Goal: Task Accomplishment & Management: Use online tool/utility

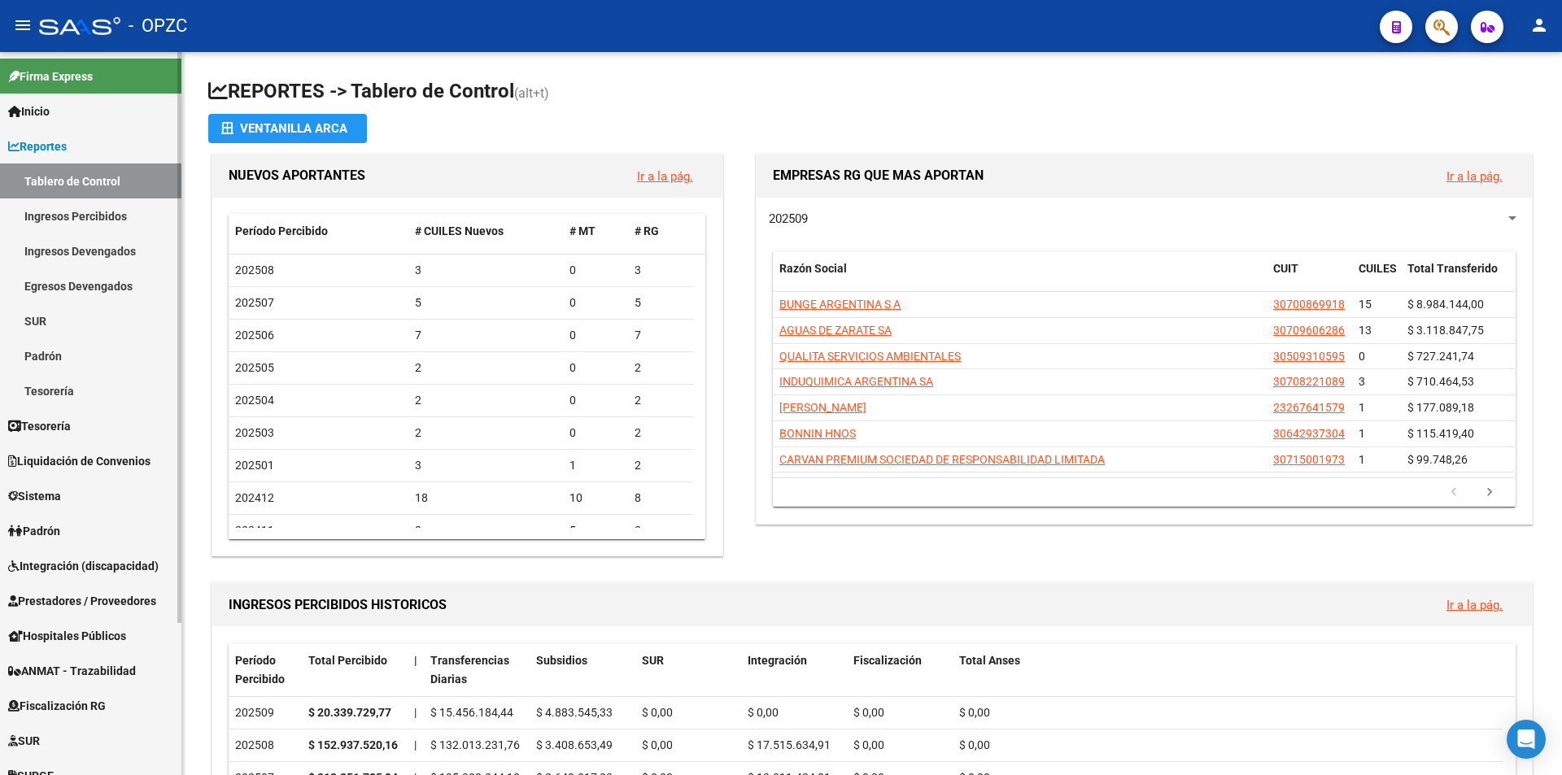
click at [98, 562] on span "Integración (discapacidad)" at bounding box center [83, 566] width 151 height 18
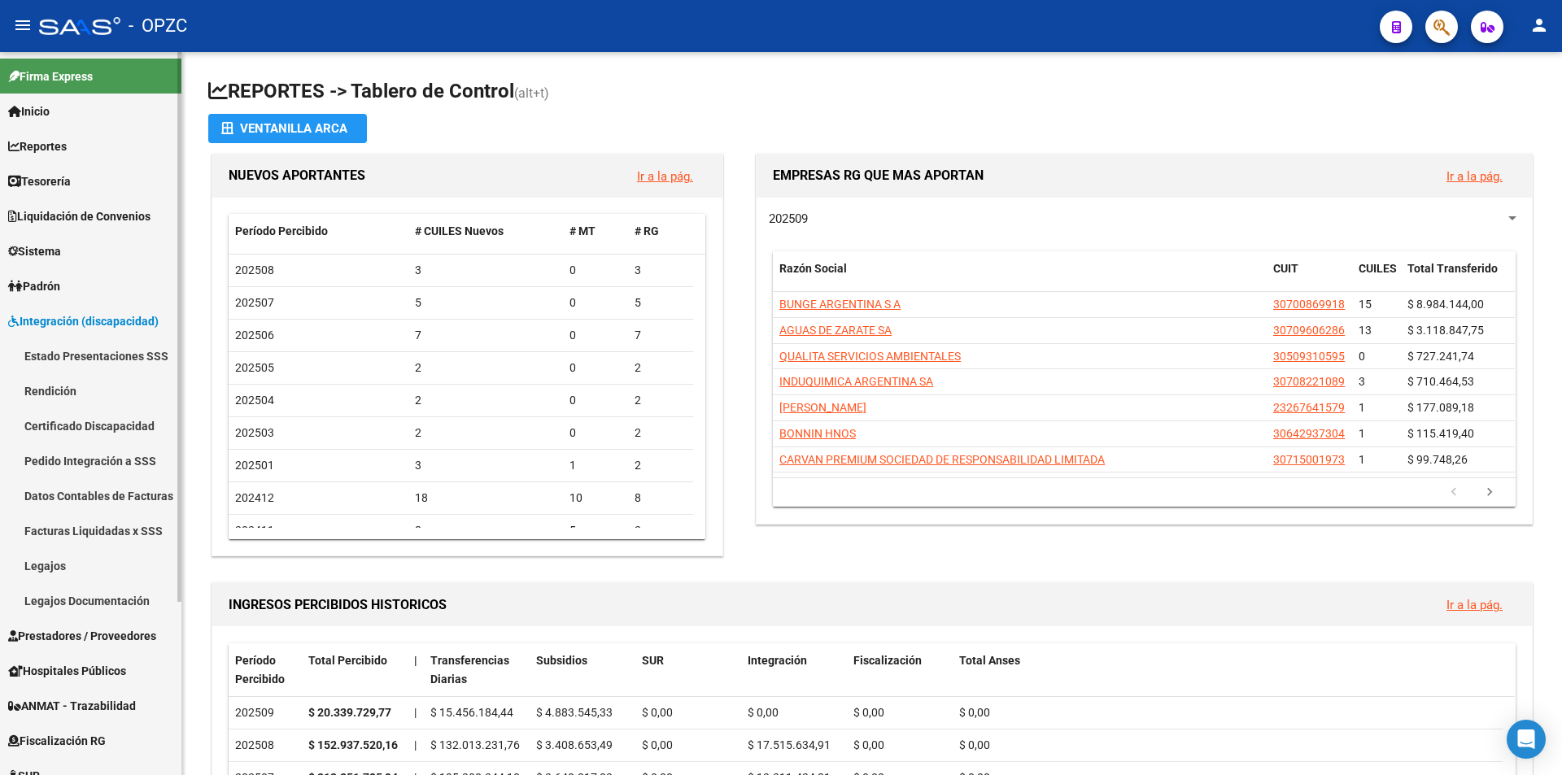
click at [79, 556] on link "Legajos" at bounding box center [90, 565] width 181 height 35
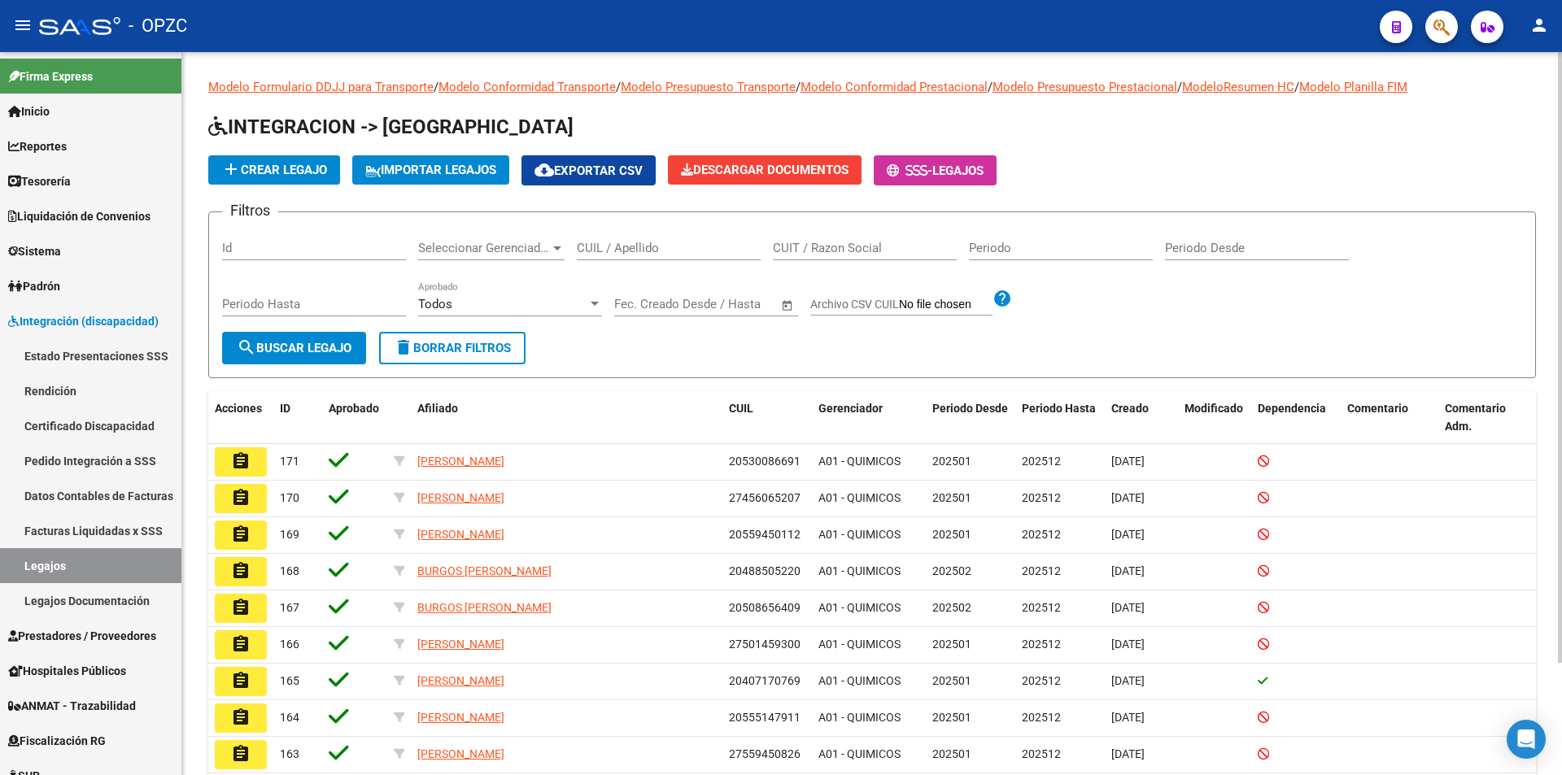
click at [611, 249] on input "CUIL / Apellido" at bounding box center [669, 248] width 184 height 15
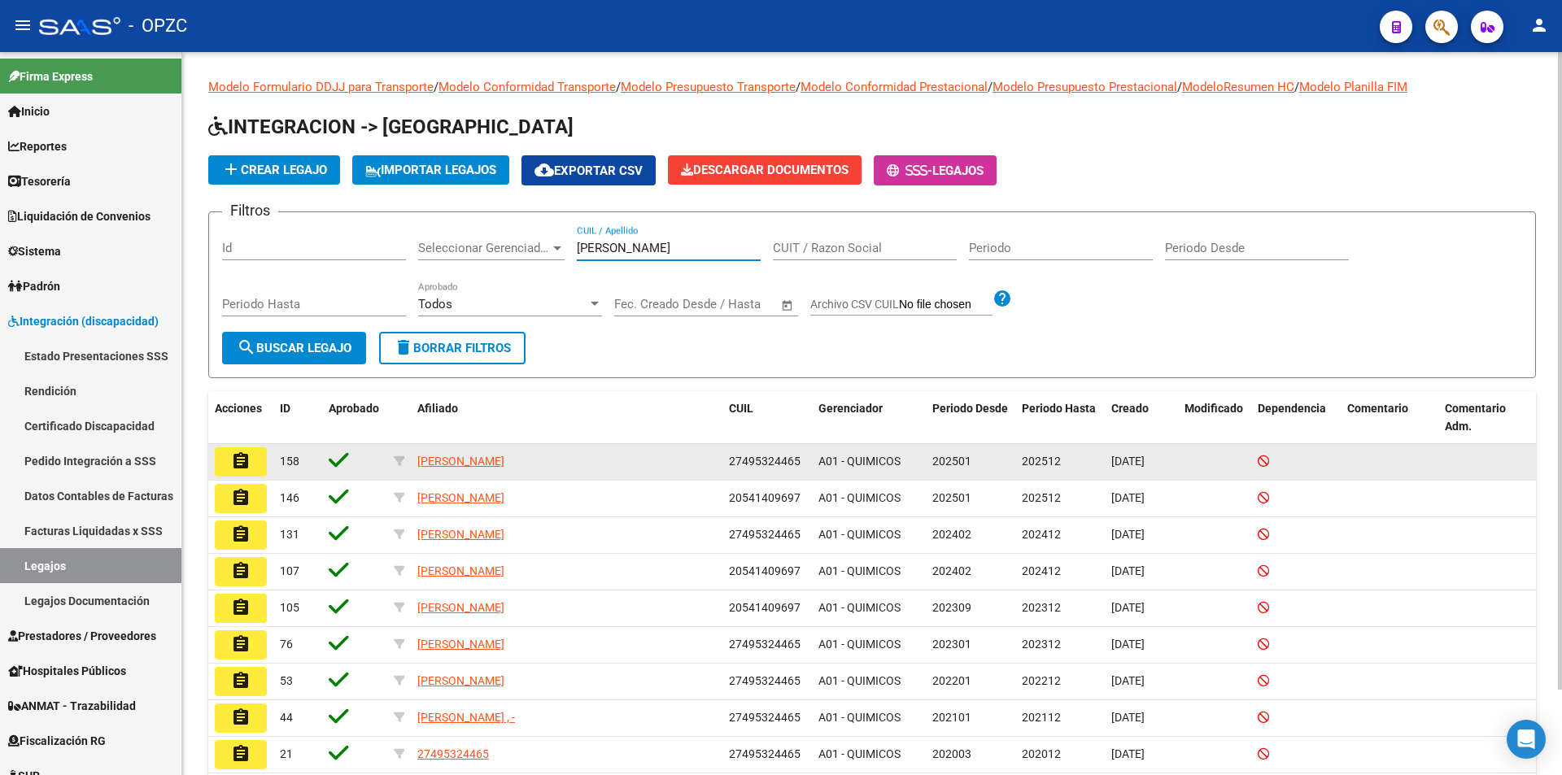
type input "[PERSON_NAME]"
click at [247, 460] on mat-icon "assignment" at bounding box center [241, 462] width 20 height 20
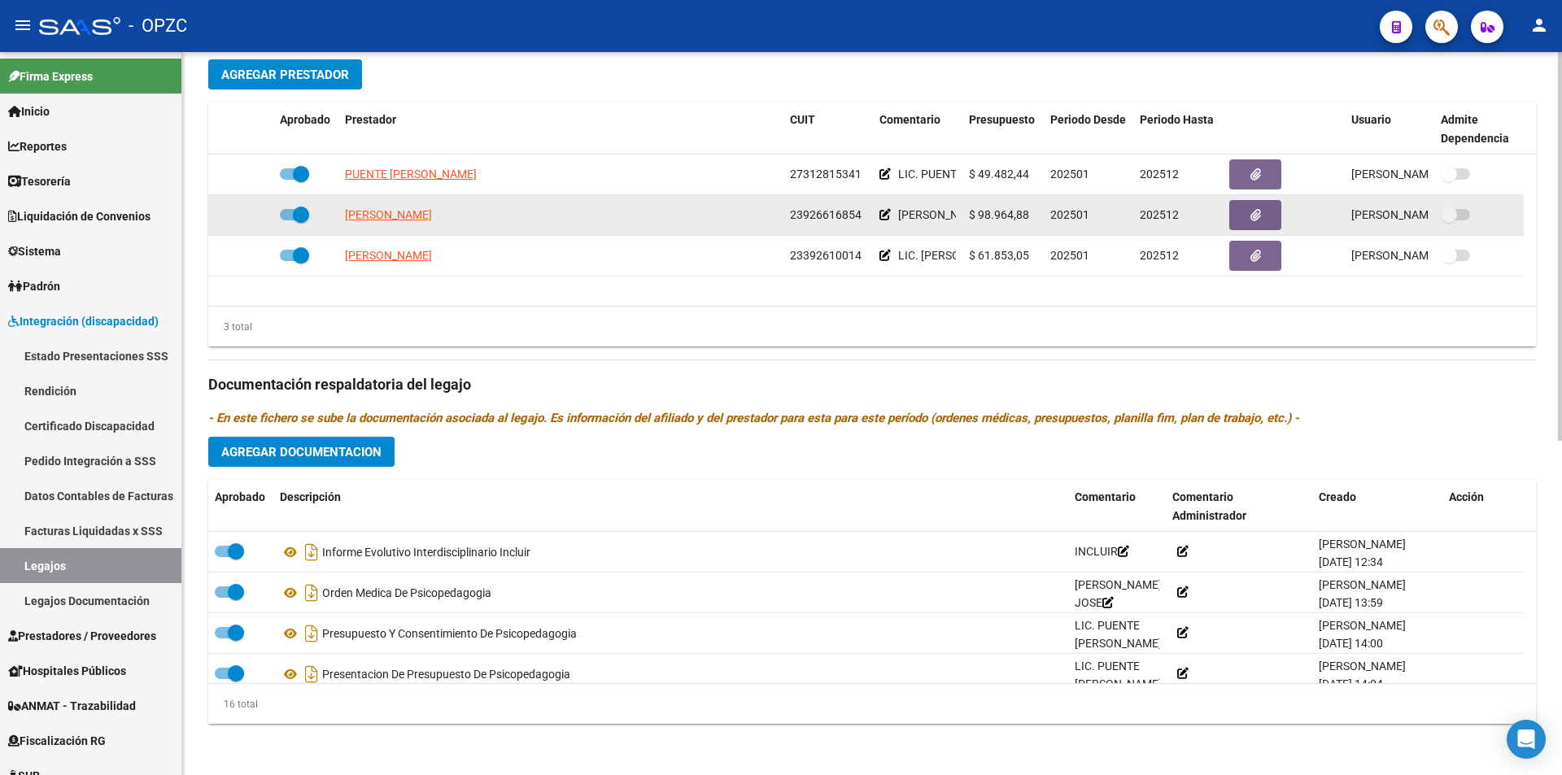
scroll to position [623, 0]
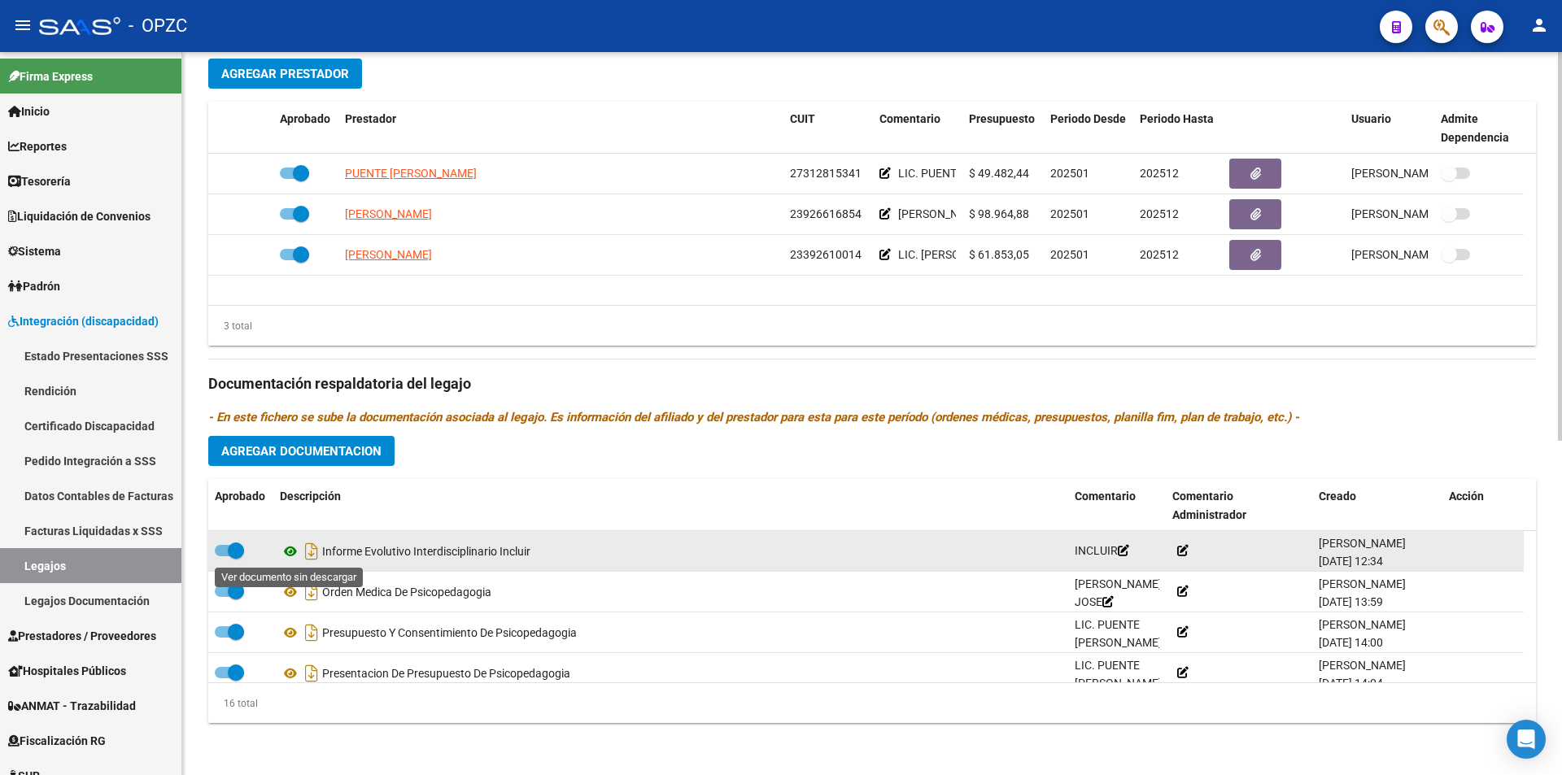
click at [290, 552] on icon at bounding box center [290, 552] width 21 height 20
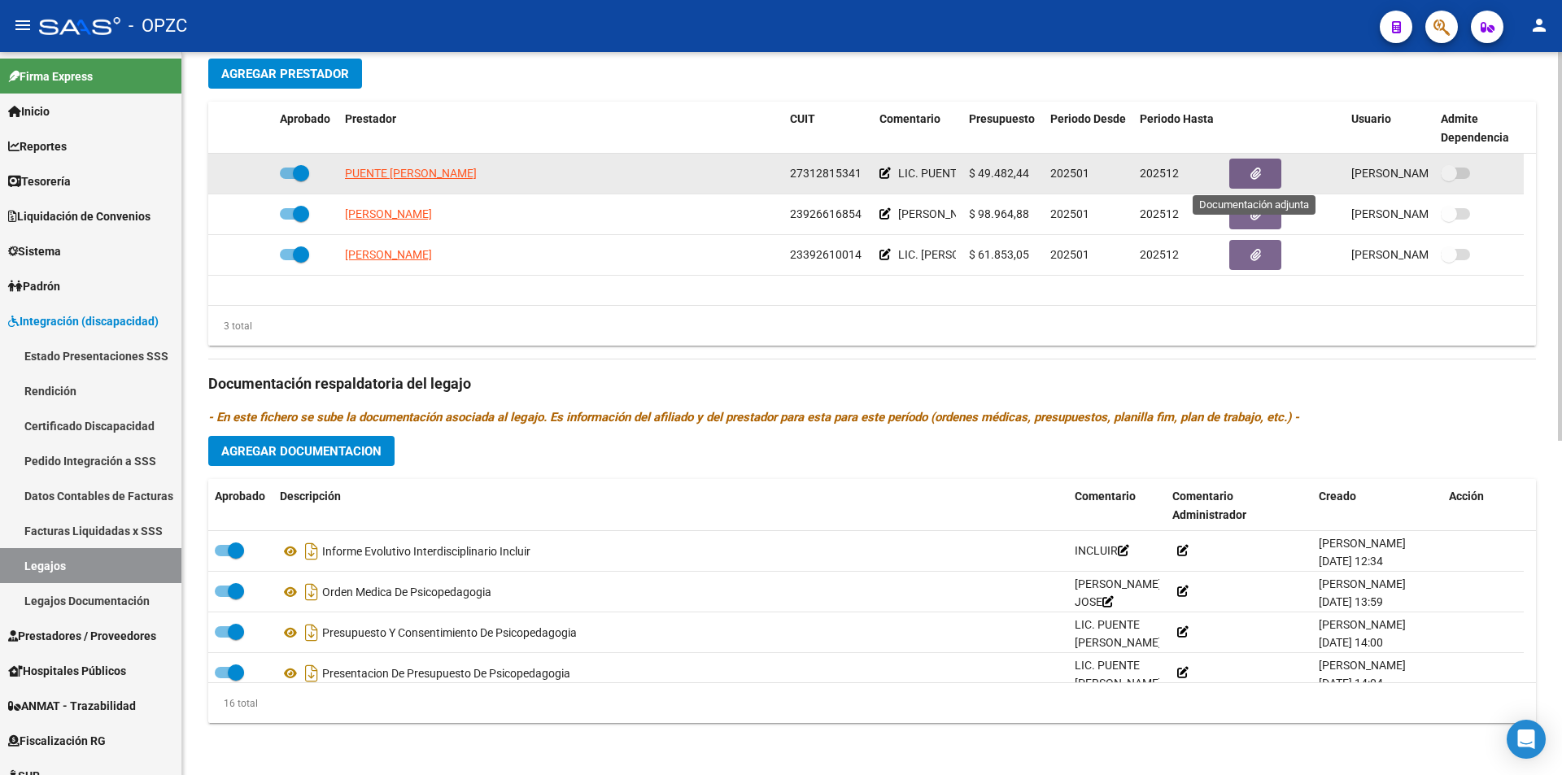
click at [1261, 170] on button "button" at bounding box center [1255, 174] width 52 height 30
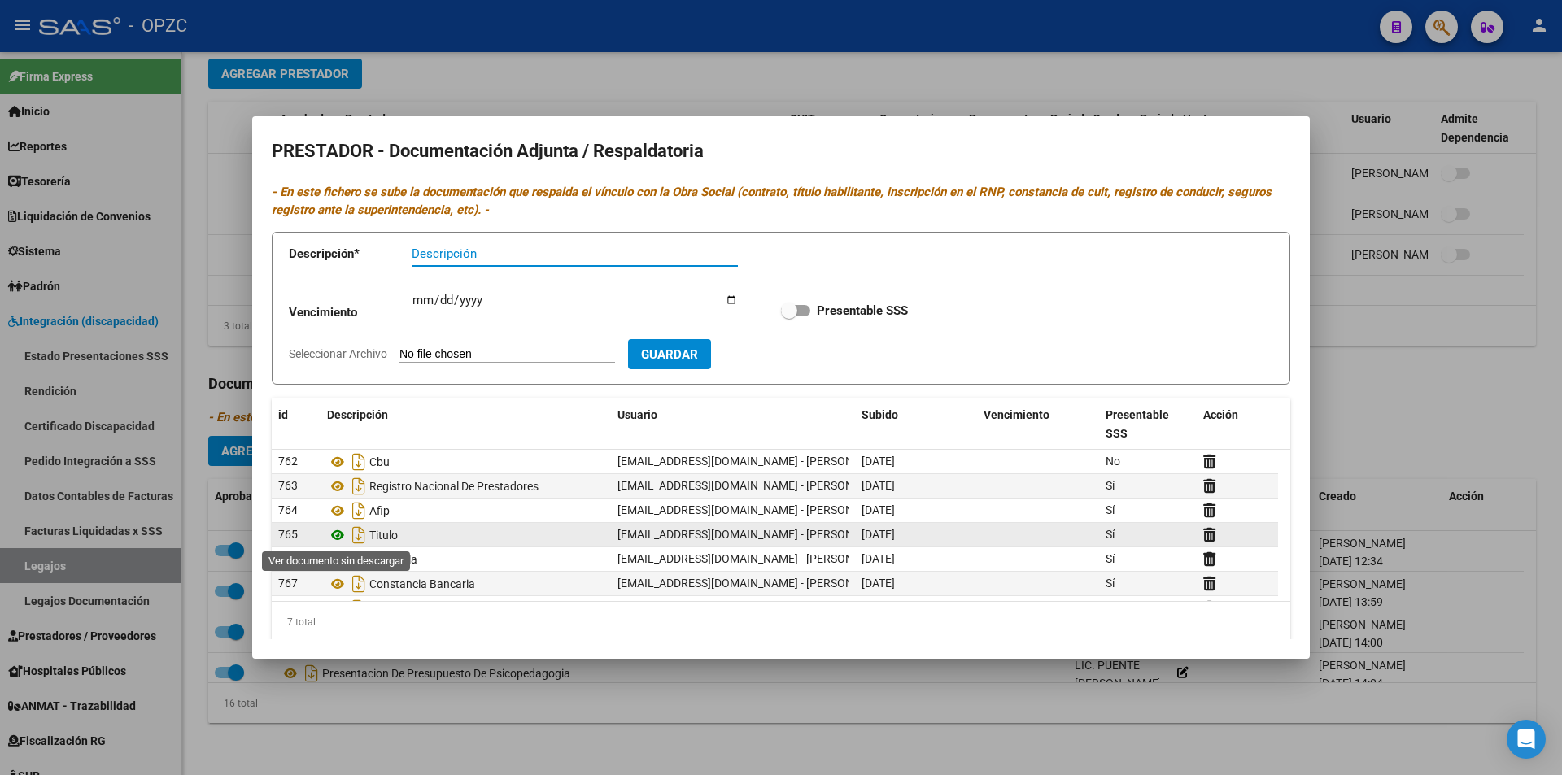
click at [338, 533] on icon at bounding box center [337, 536] width 21 height 20
click at [1321, 120] on div at bounding box center [781, 387] width 1562 height 775
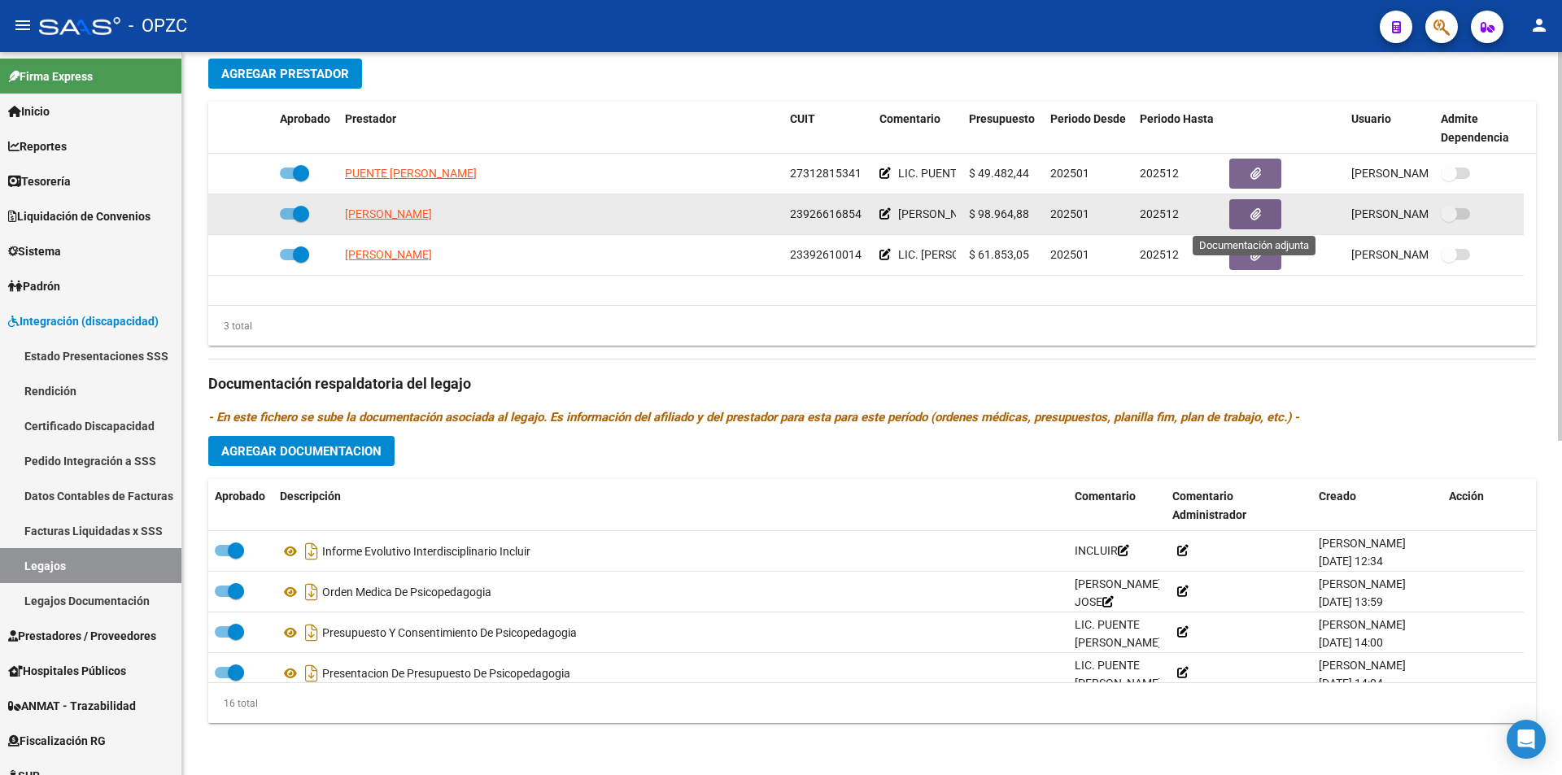
click at [1263, 211] on button "button" at bounding box center [1255, 214] width 52 height 30
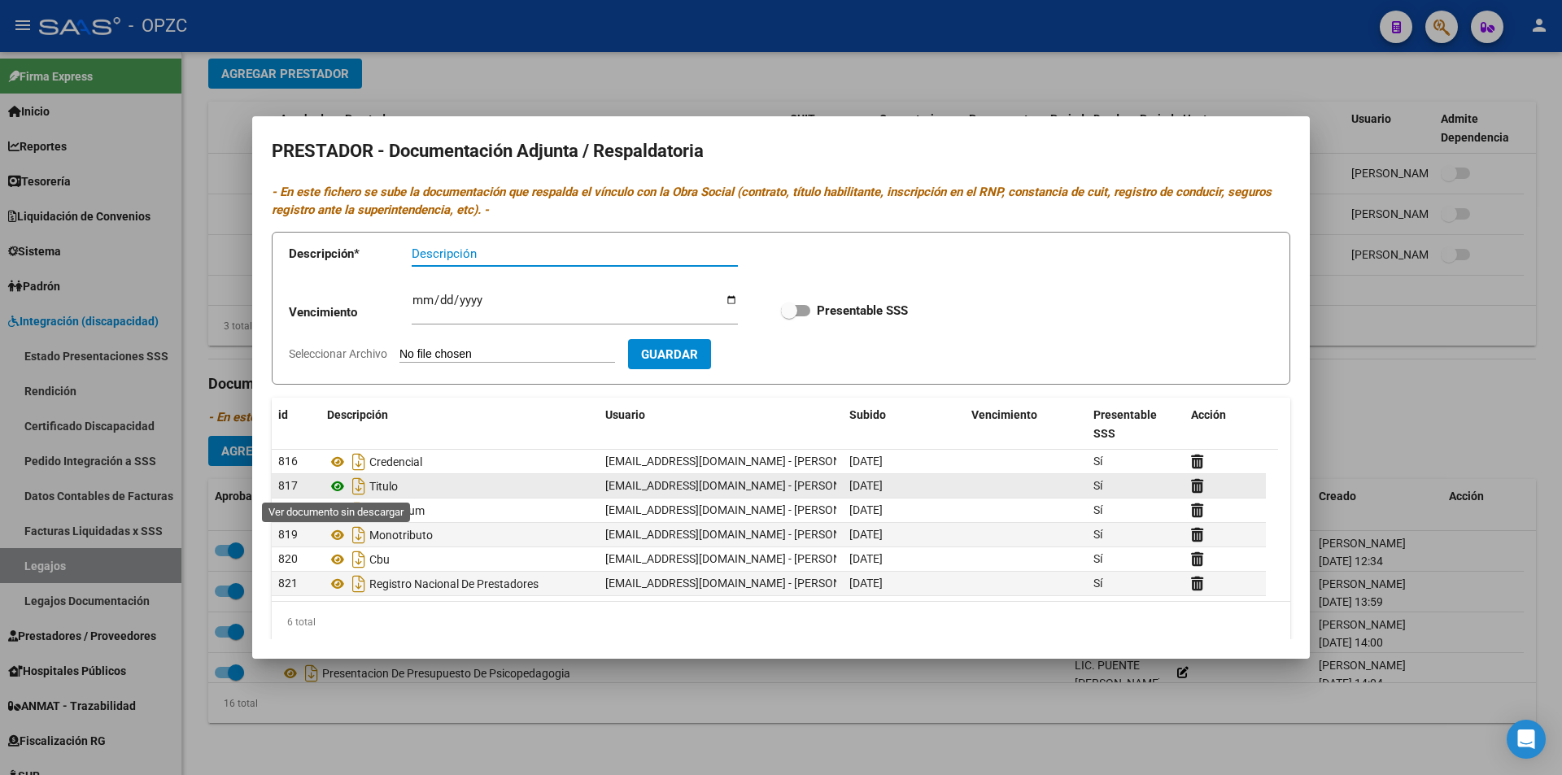
click at [340, 487] on icon at bounding box center [337, 487] width 21 height 20
click at [1347, 253] on div at bounding box center [781, 387] width 1562 height 775
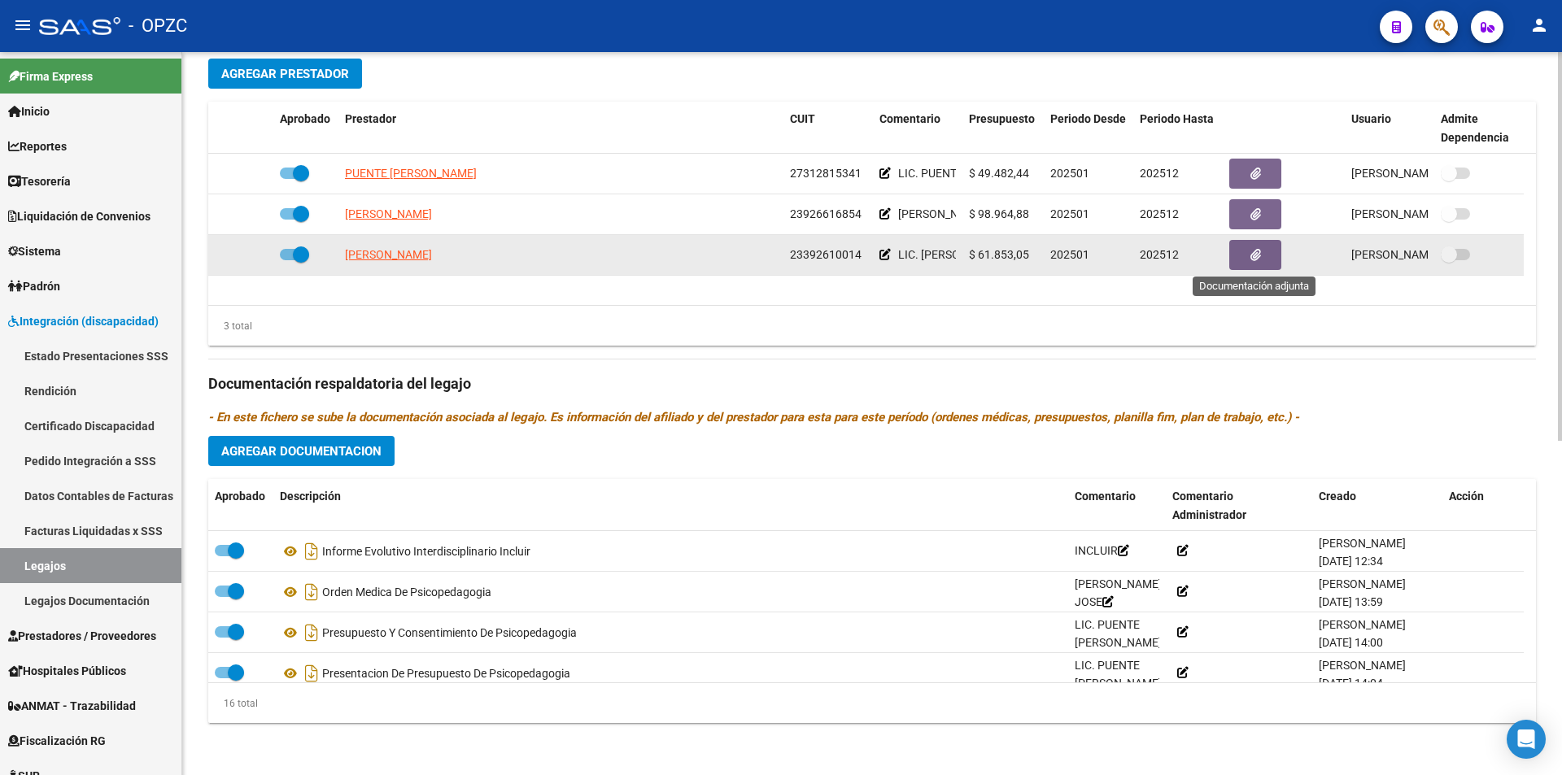
click at [1258, 257] on icon "button" at bounding box center [1255, 255] width 11 height 12
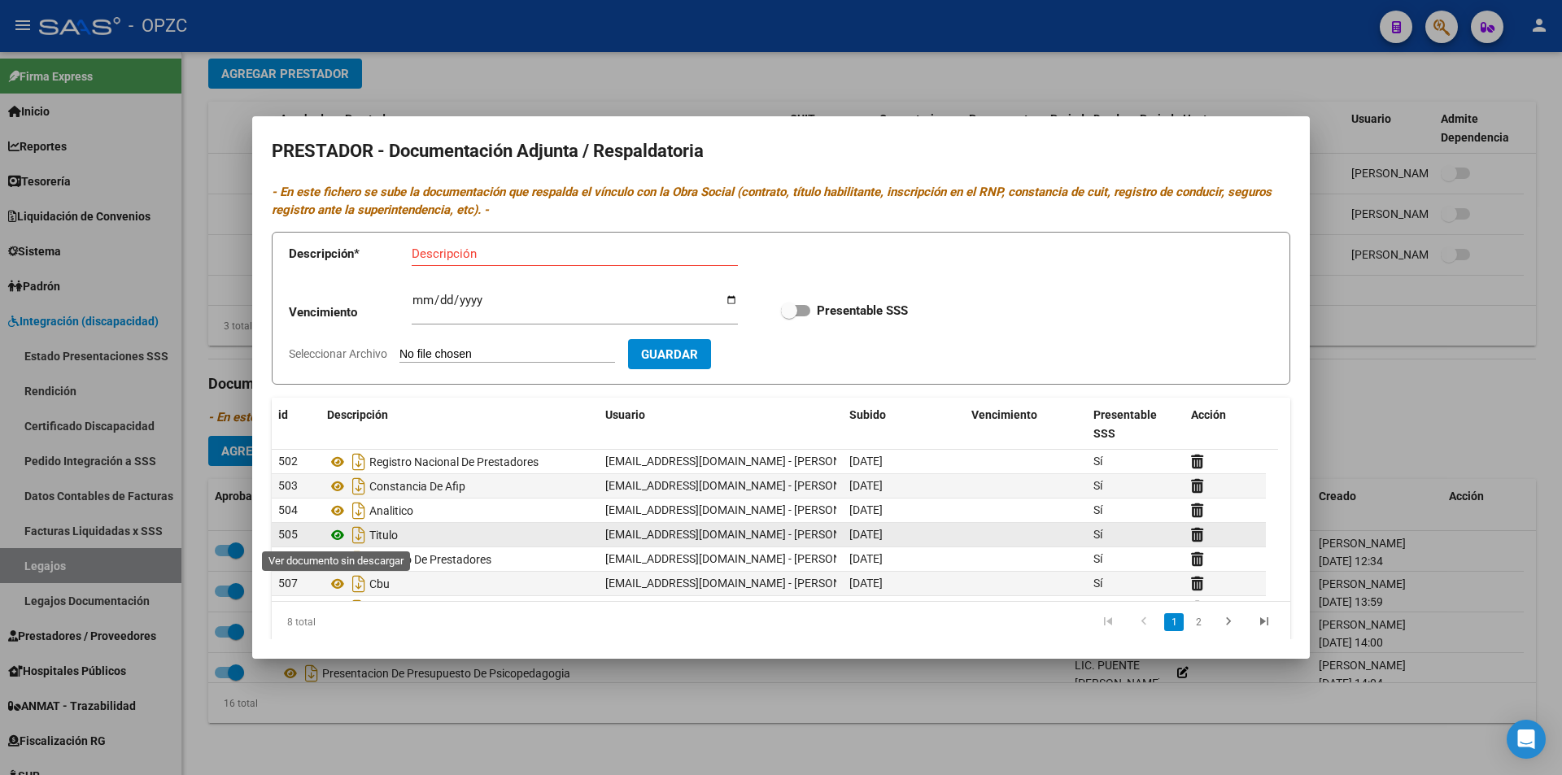
click at [341, 534] on icon at bounding box center [337, 536] width 21 height 20
click at [1336, 320] on div at bounding box center [781, 387] width 1562 height 775
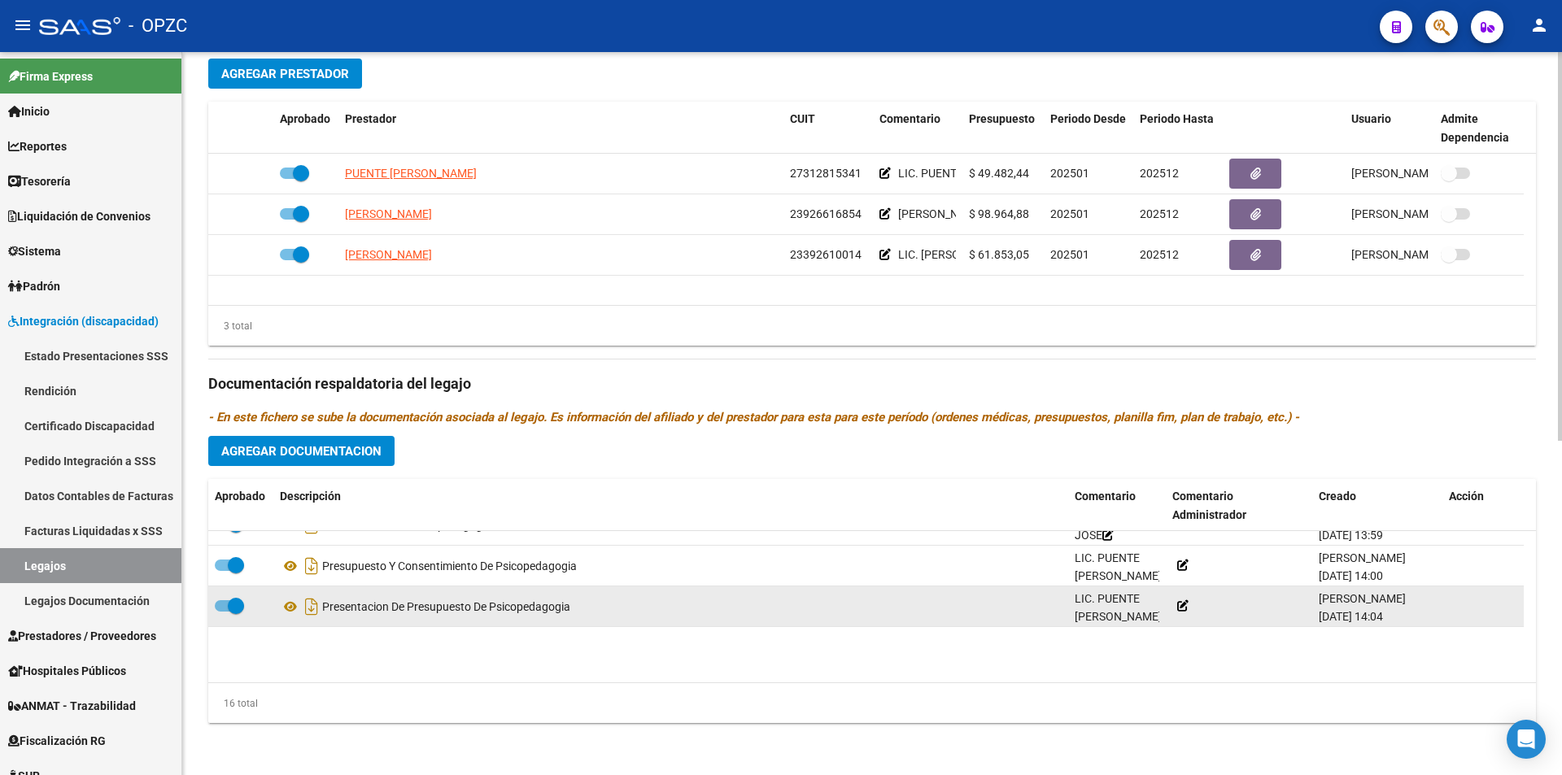
scroll to position [163, 0]
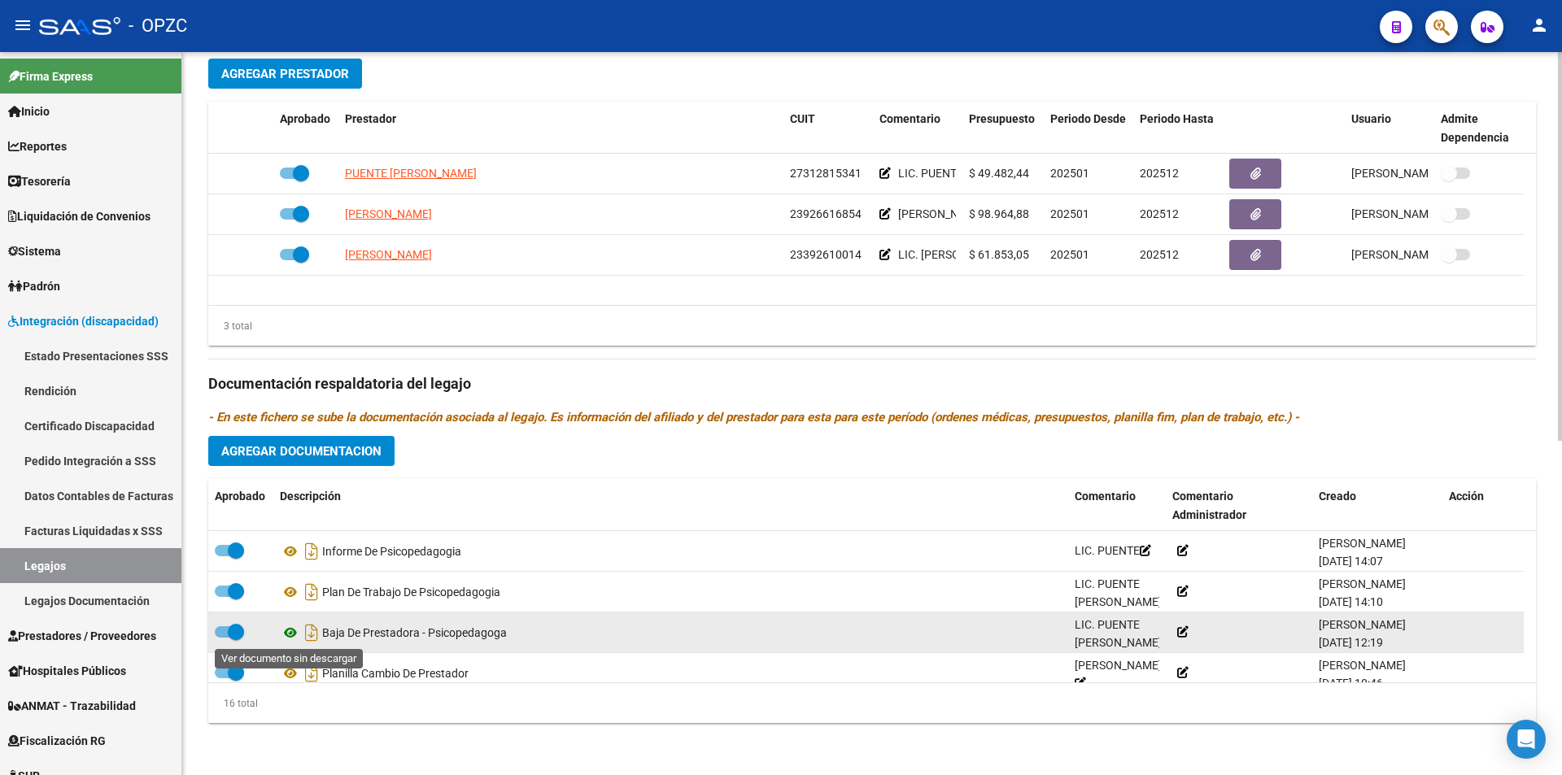
click at [288, 634] on icon at bounding box center [290, 633] width 21 height 20
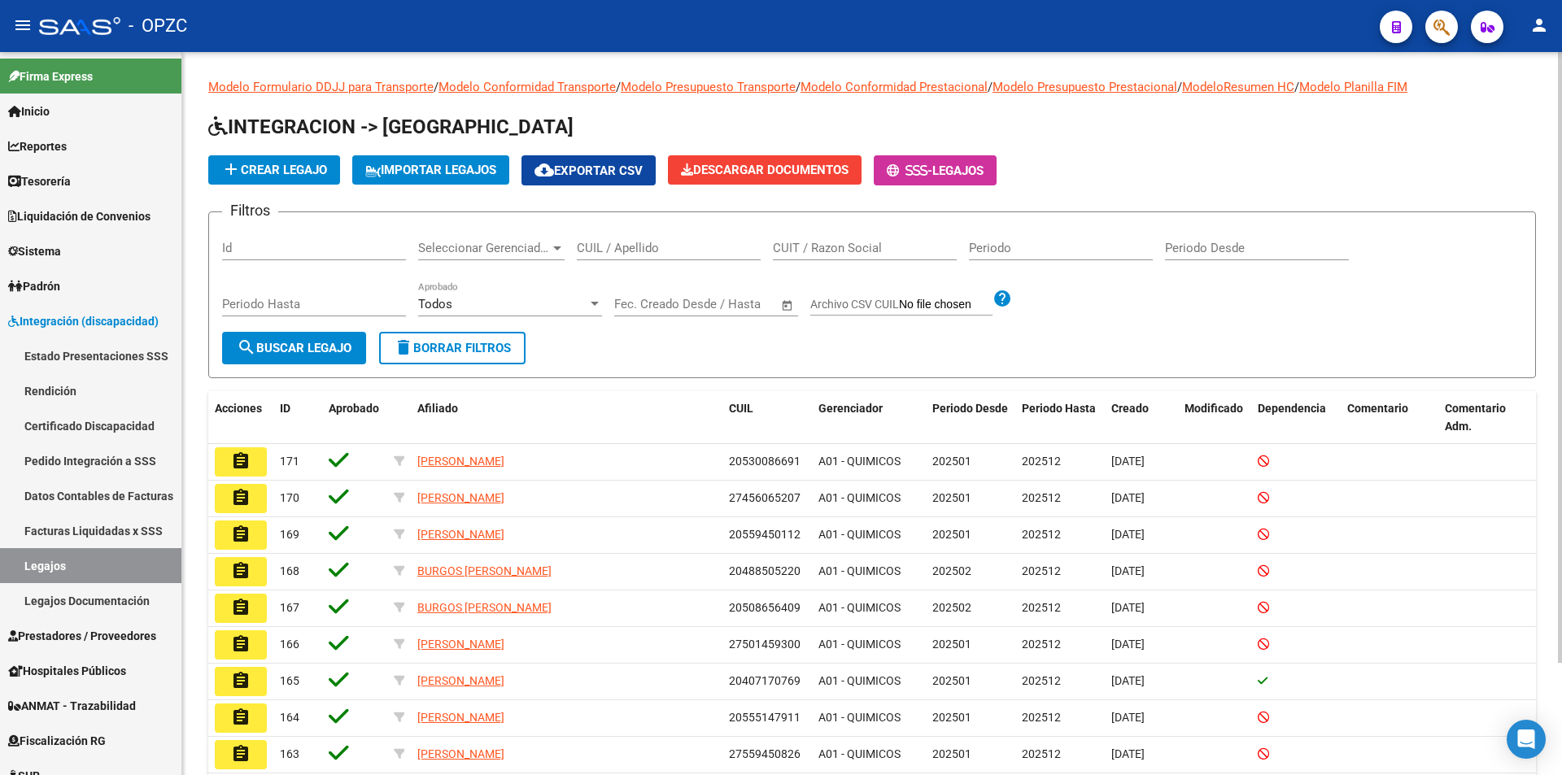
click at [623, 251] on input "CUIL / Apellido" at bounding box center [669, 248] width 184 height 15
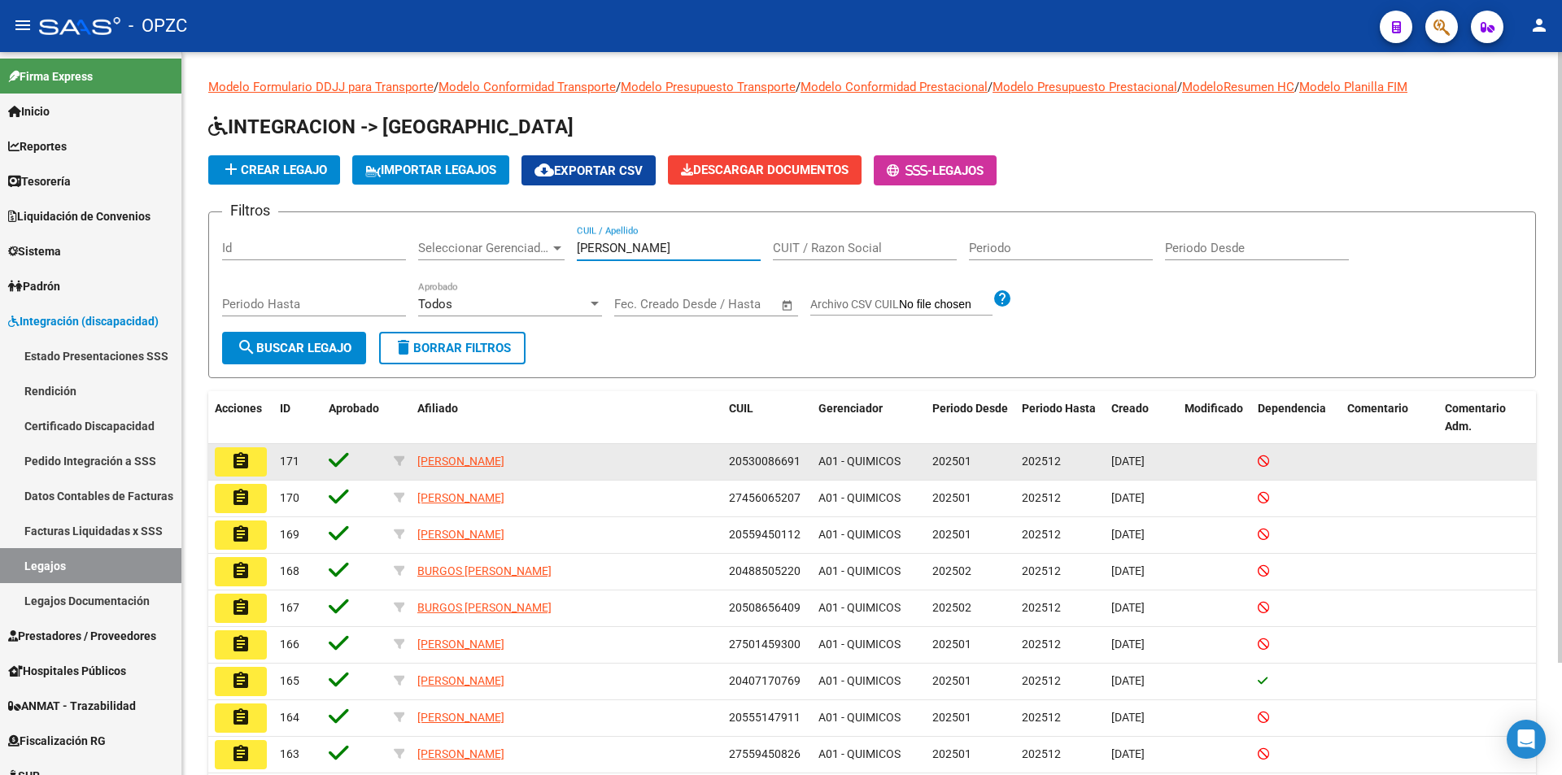
type input "[PERSON_NAME]"
click at [224, 467] on button "assignment" at bounding box center [241, 461] width 52 height 29
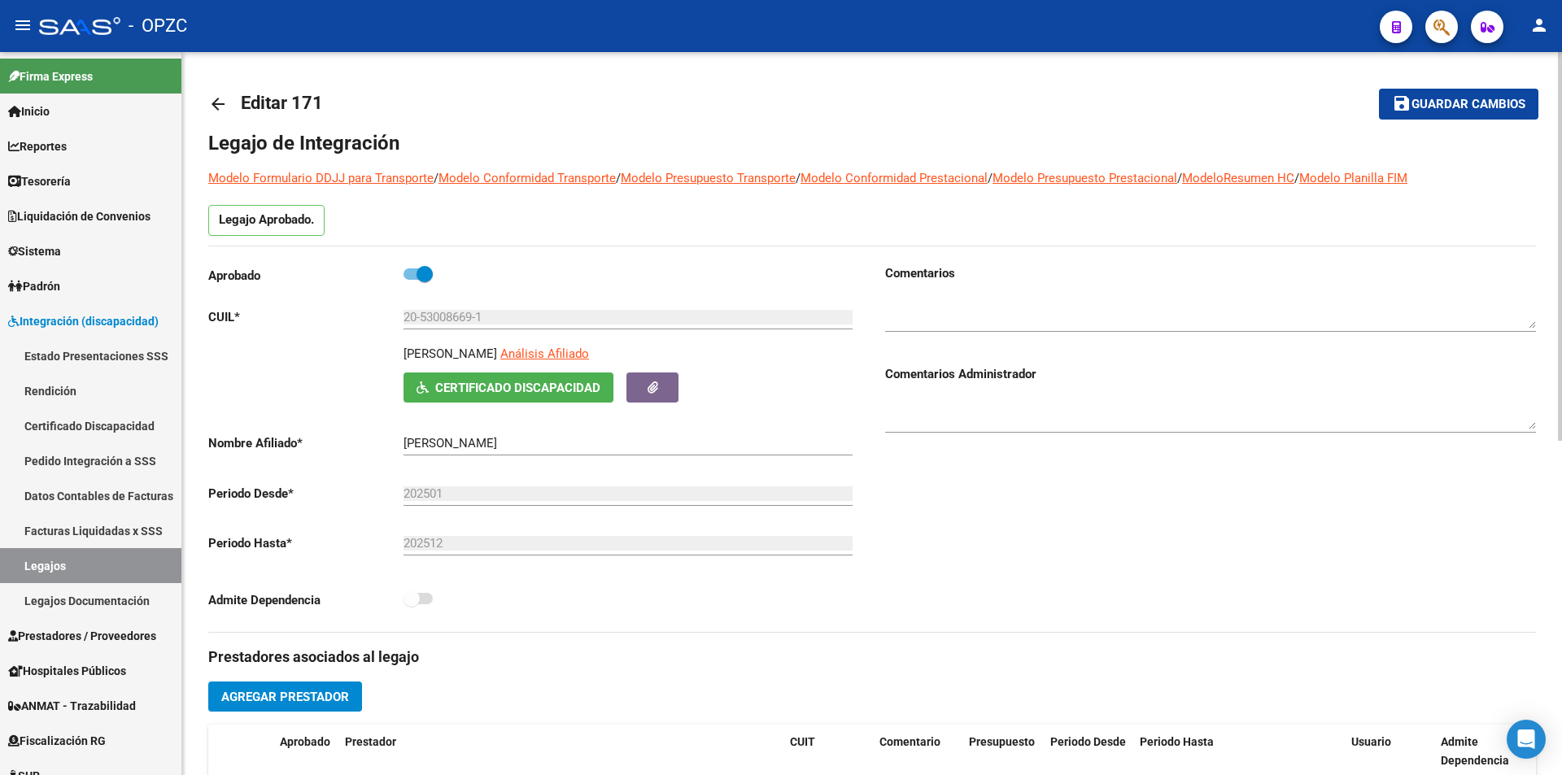
click at [222, 94] on mat-icon "arrow_back" at bounding box center [218, 104] width 20 height 20
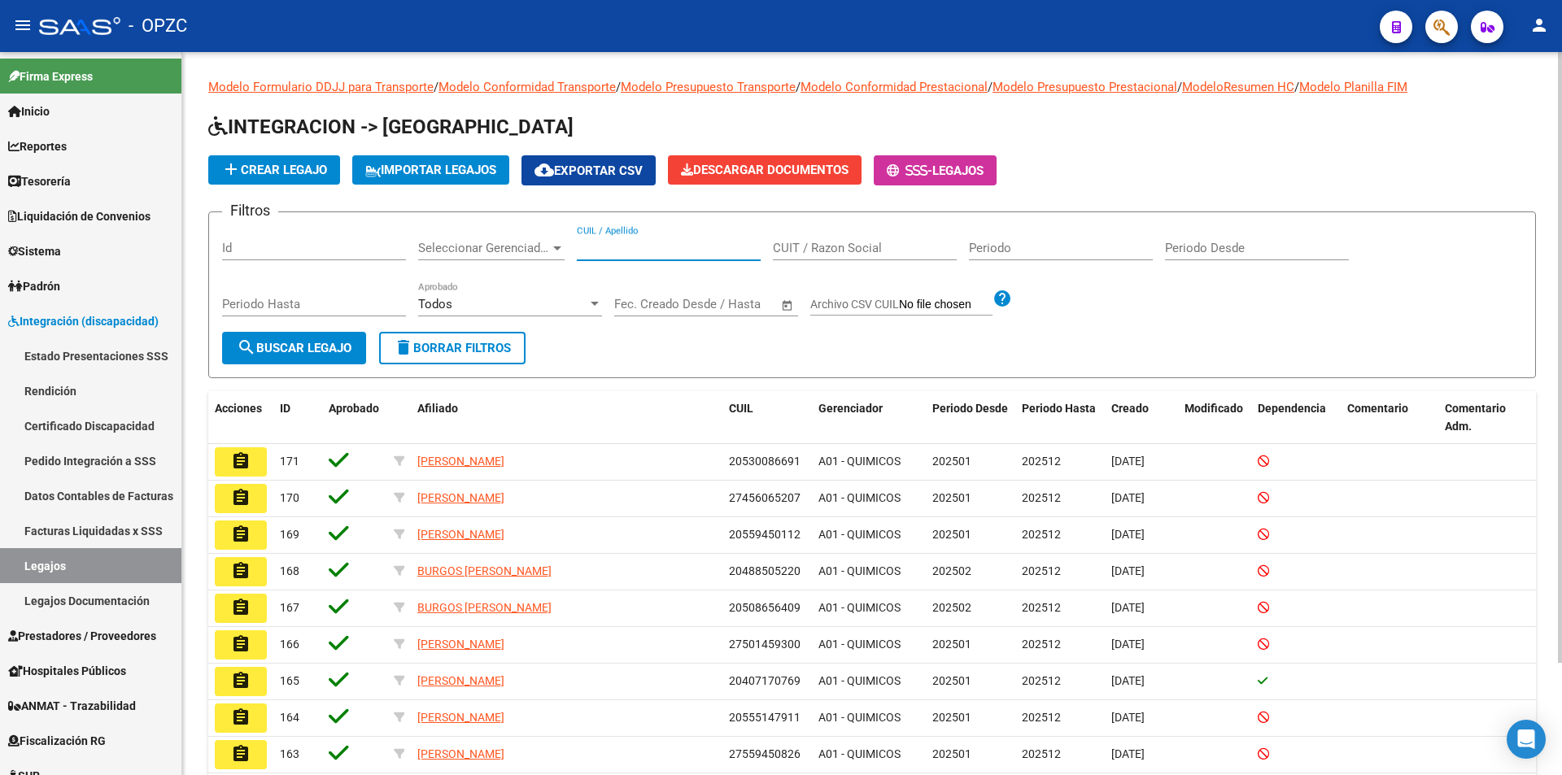
click at [628, 245] on input "CUIL / Apellido" at bounding box center [669, 248] width 184 height 15
type input "[PERSON_NAME]"
click at [263, 349] on span "search Buscar Legajo" at bounding box center [294, 348] width 115 height 15
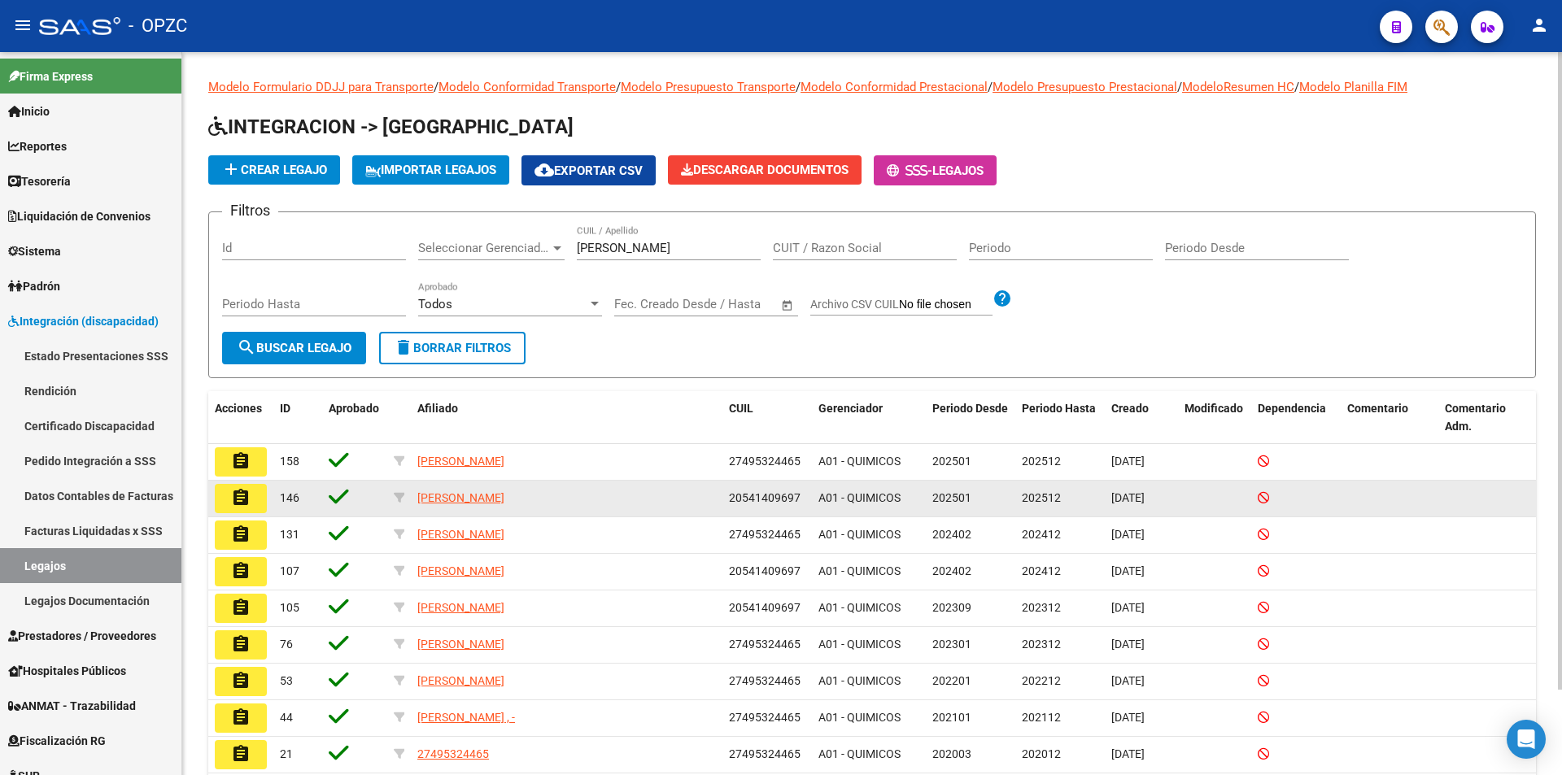
click at [249, 498] on mat-icon "assignment" at bounding box center [241, 498] width 20 height 20
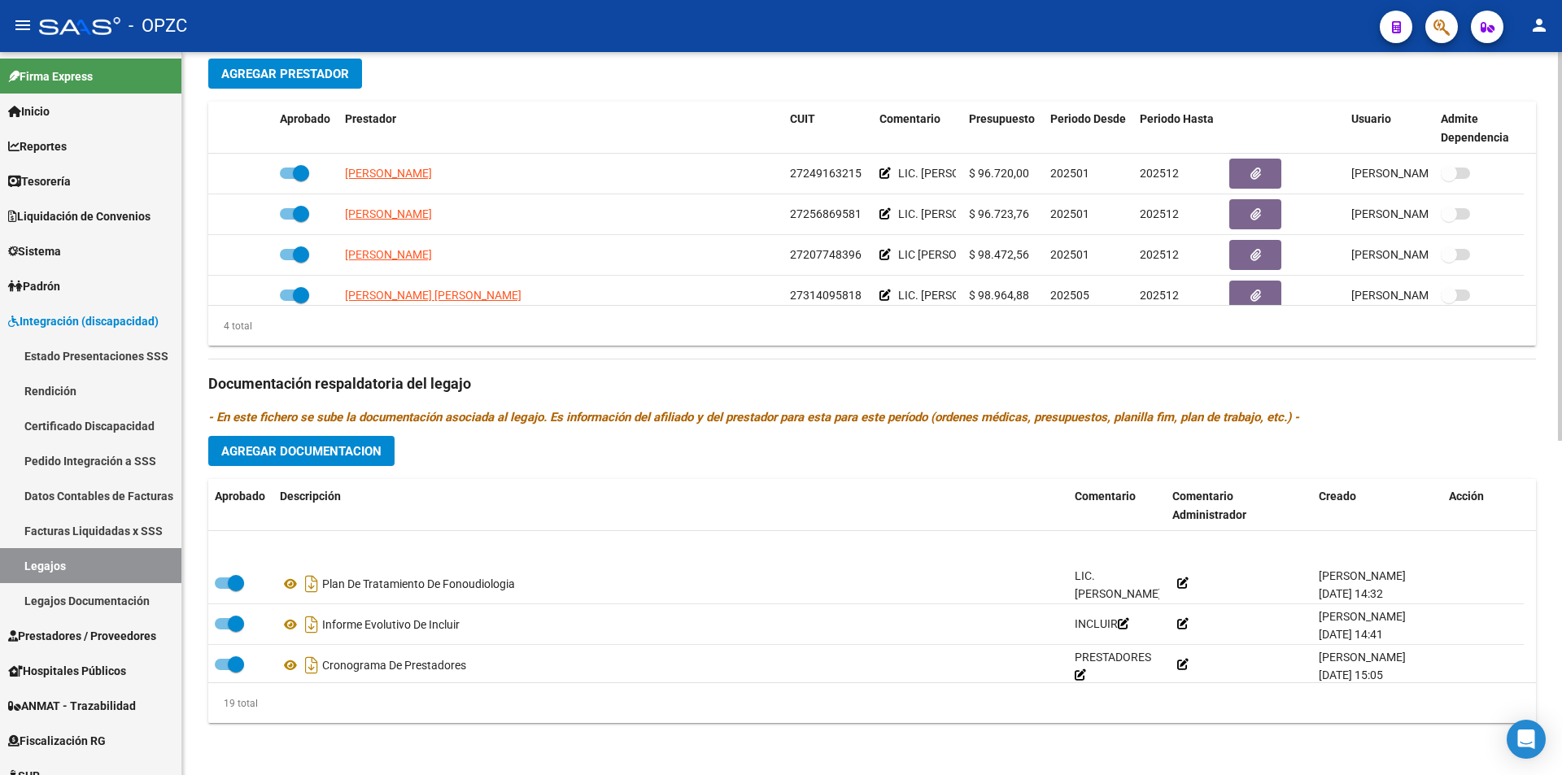
scroll to position [451, 0]
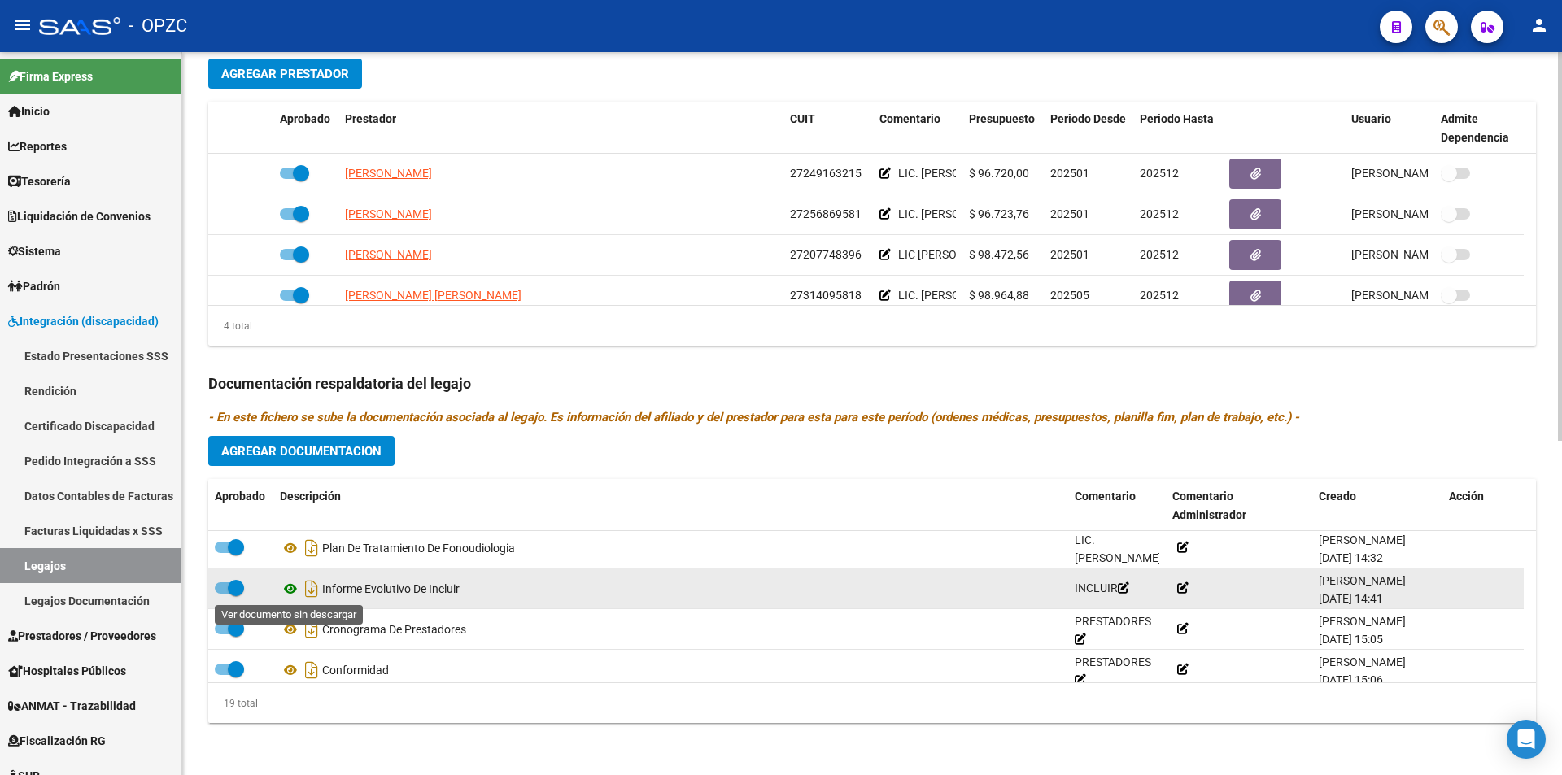
click at [289, 584] on icon at bounding box center [290, 589] width 21 height 20
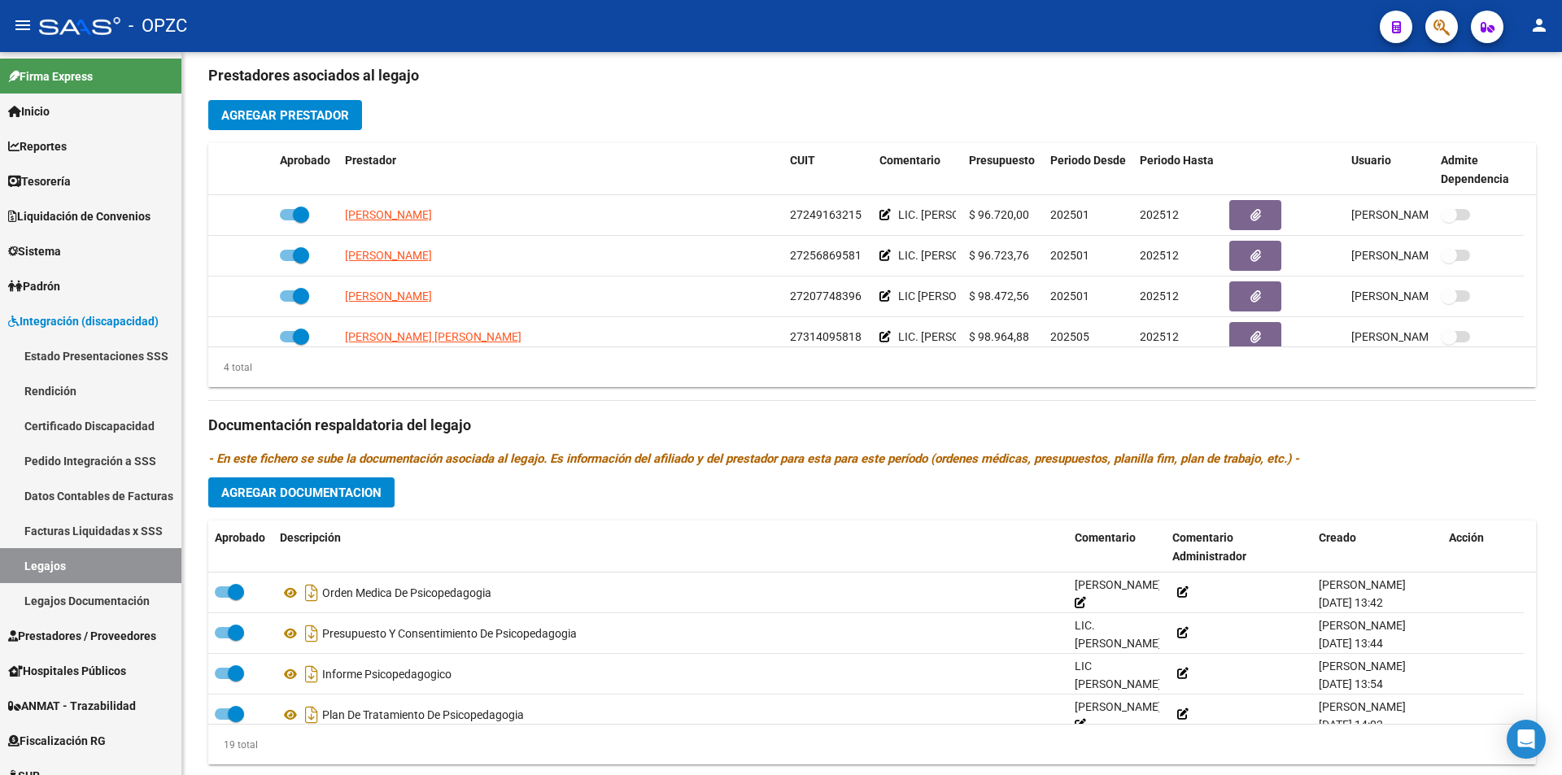
scroll to position [542, 0]
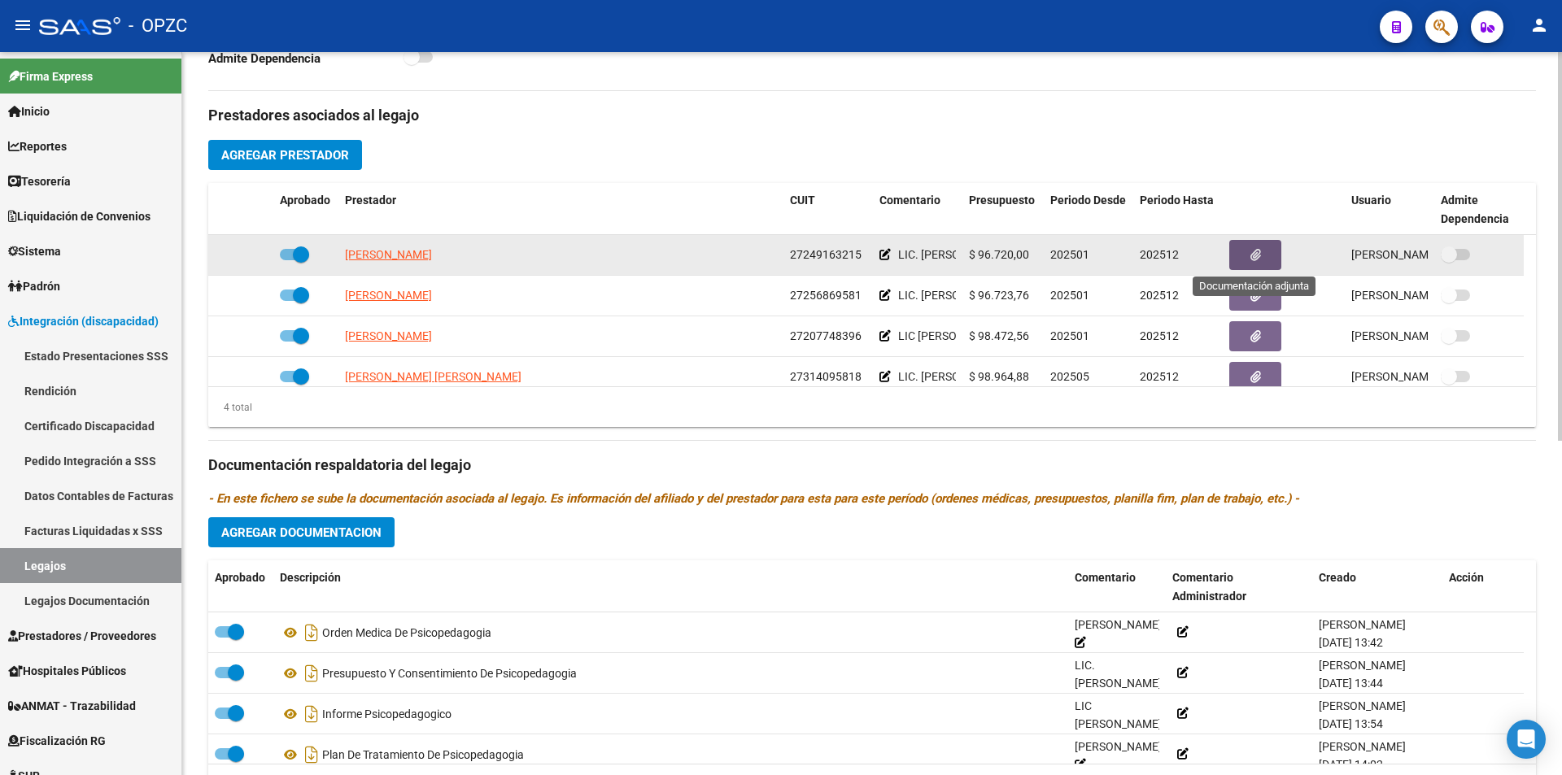
click at [1251, 259] on icon "button" at bounding box center [1255, 255] width 11 height 12
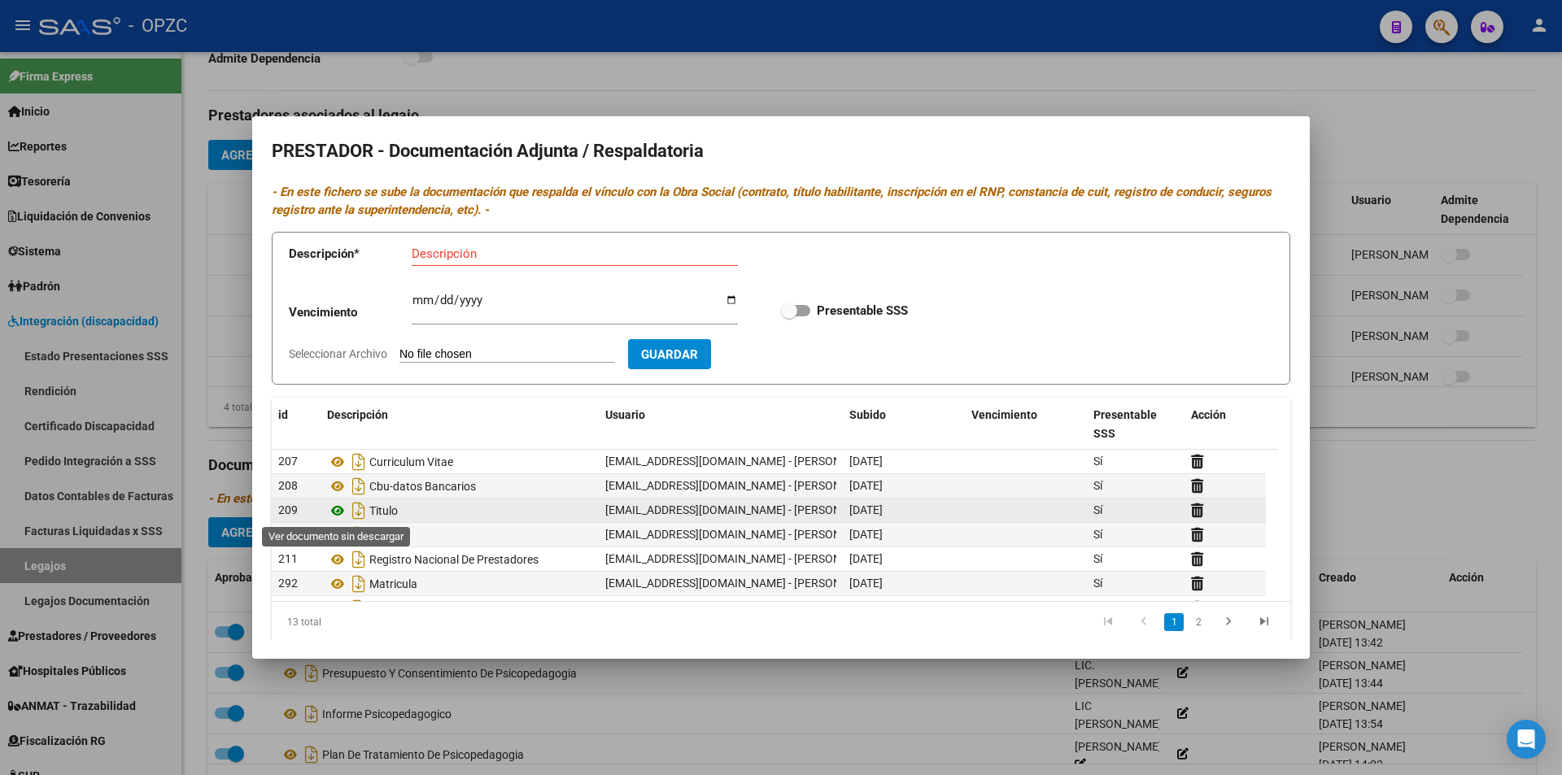
click at [340, 505] on icon at bounding box center [337, 511] width 21 height 20
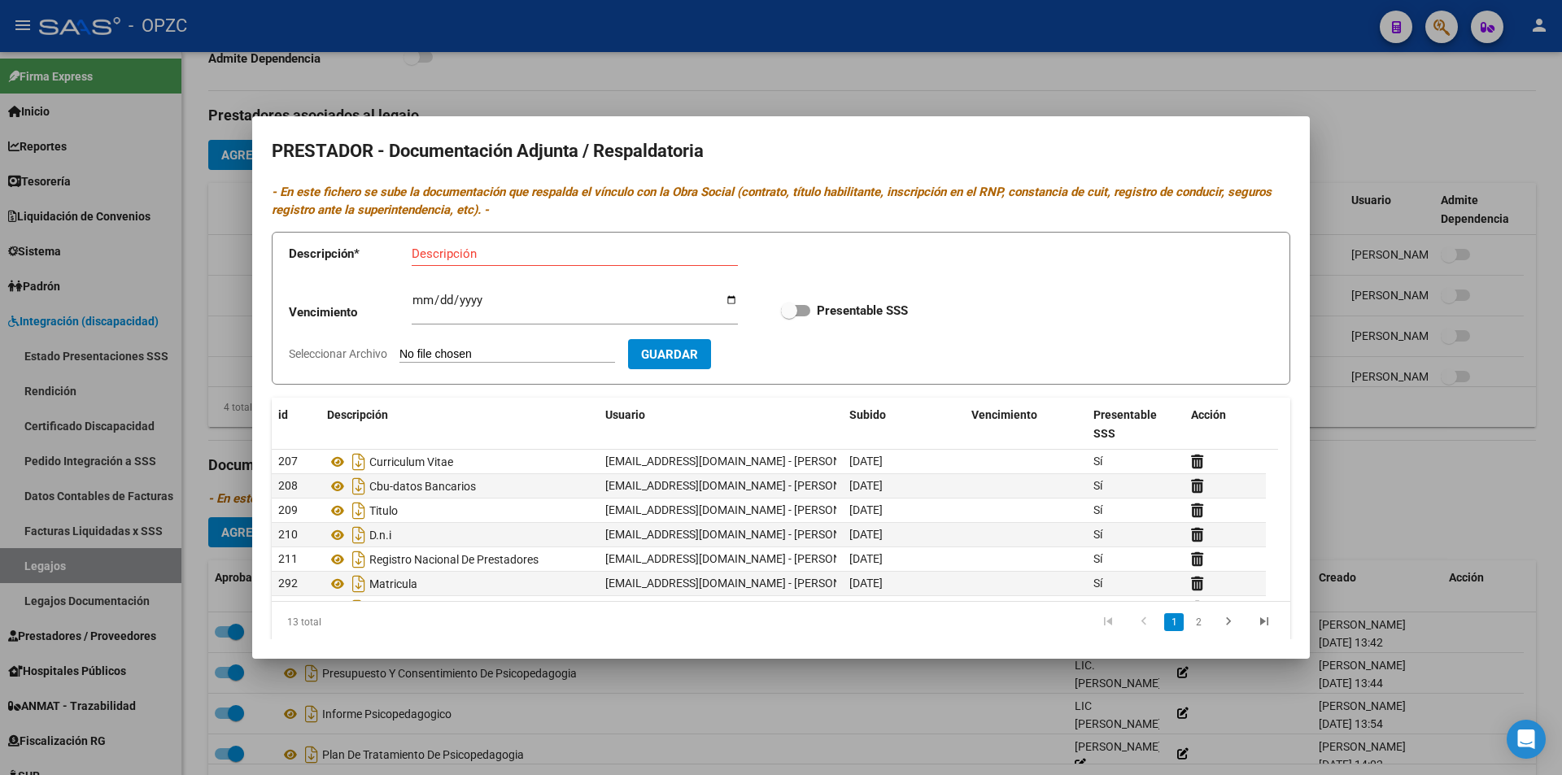
click at [825, 676] on div at bounding box center [781, 387] width 1562 height 775
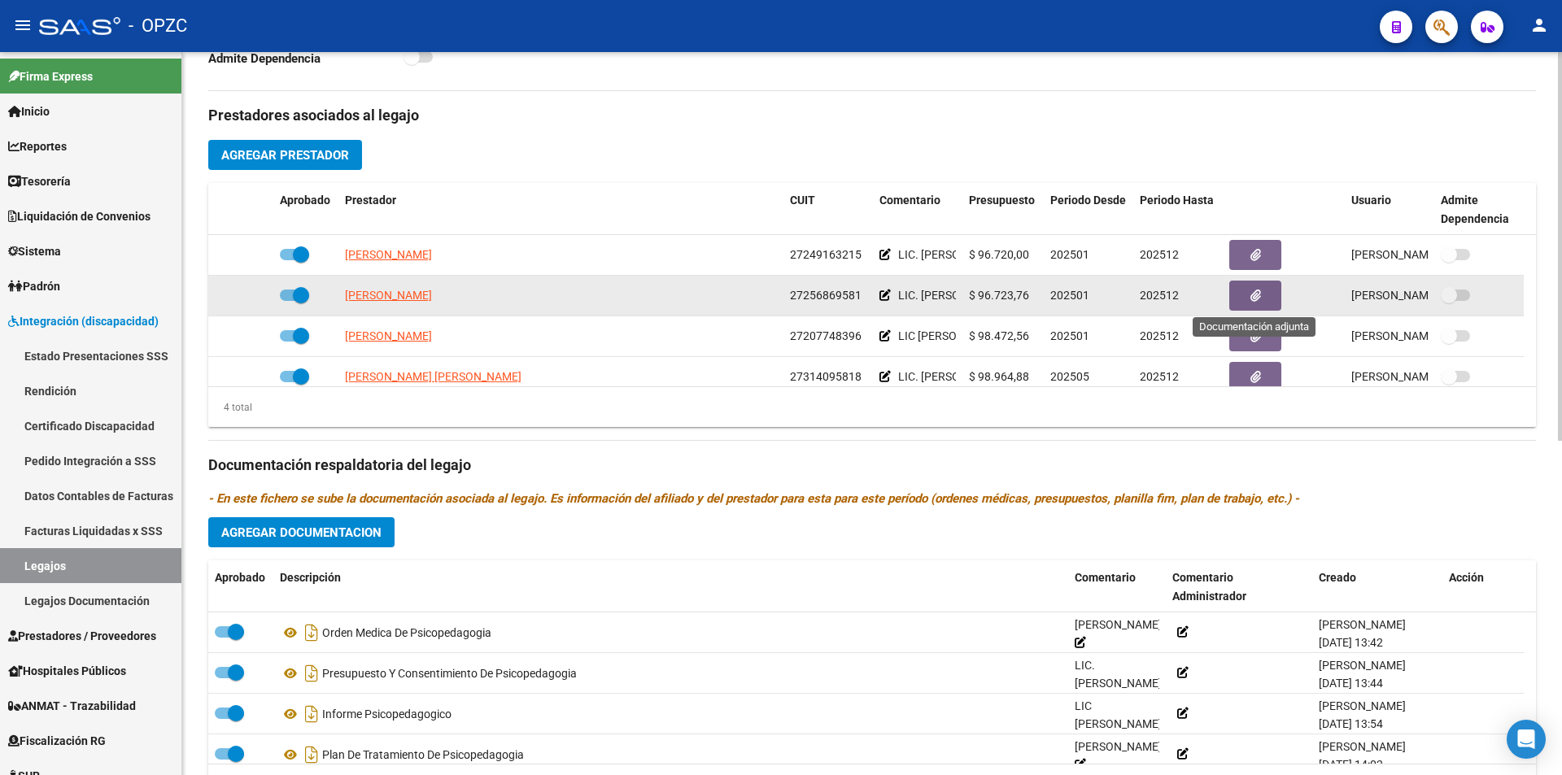
click at [1258, 292] on icon "button" at bounding box center [1255, 296] width 11 height 12
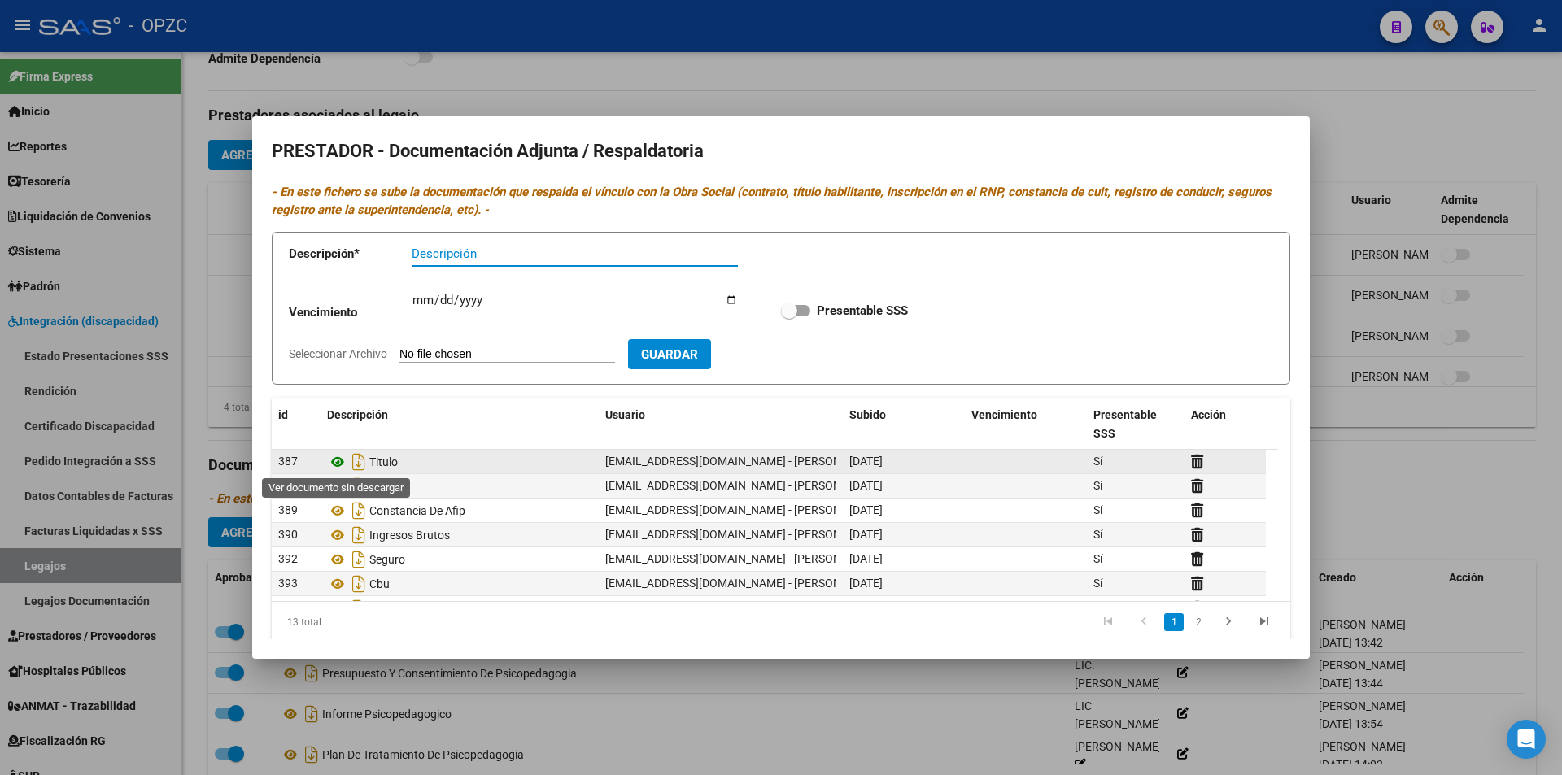
click at [336, 460] on icon at bounding box center [337, 462] width 21 height 20
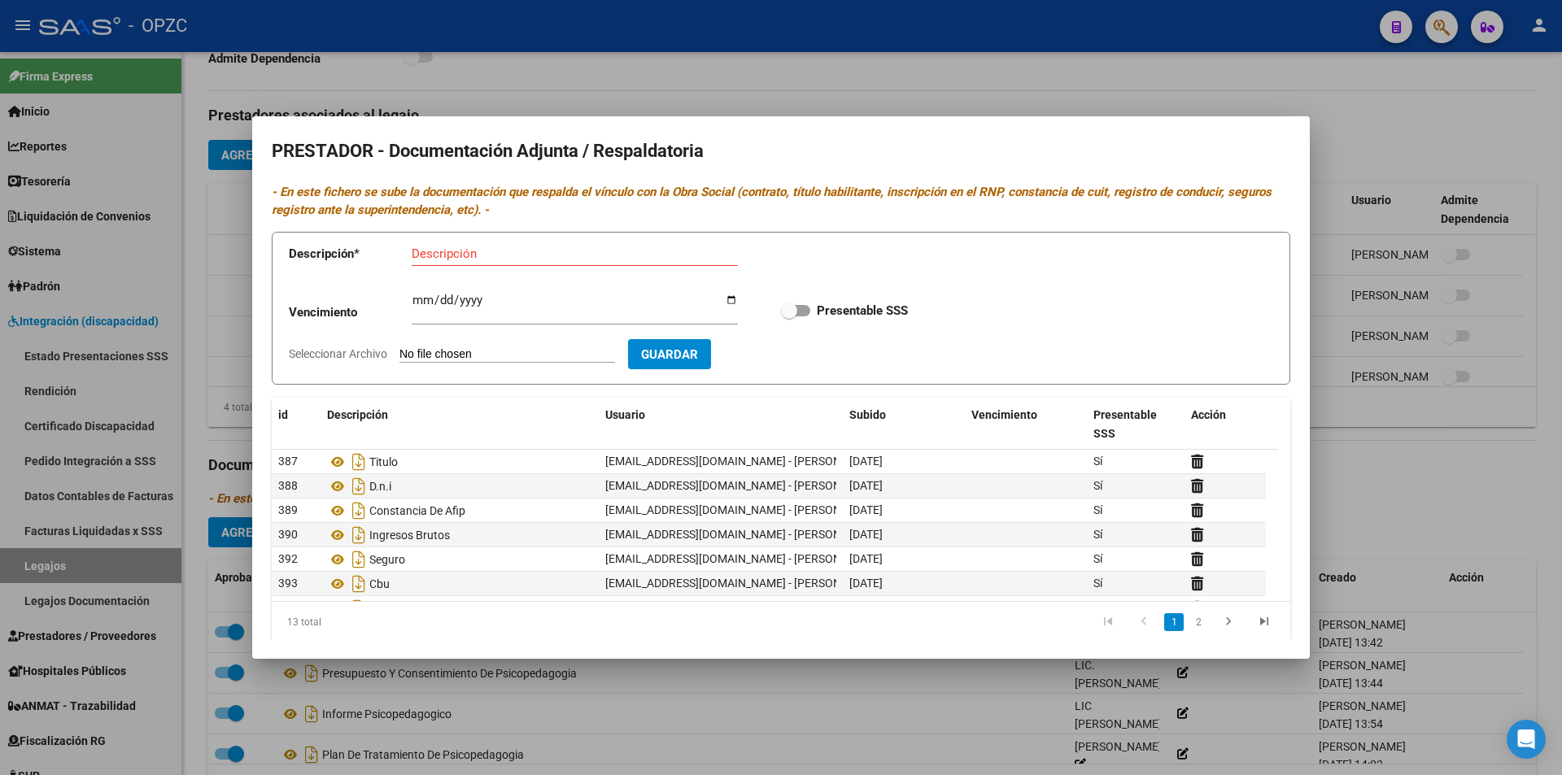
click at [1328, 293] on div at bounding box center [781, 387] width 1562 height 775
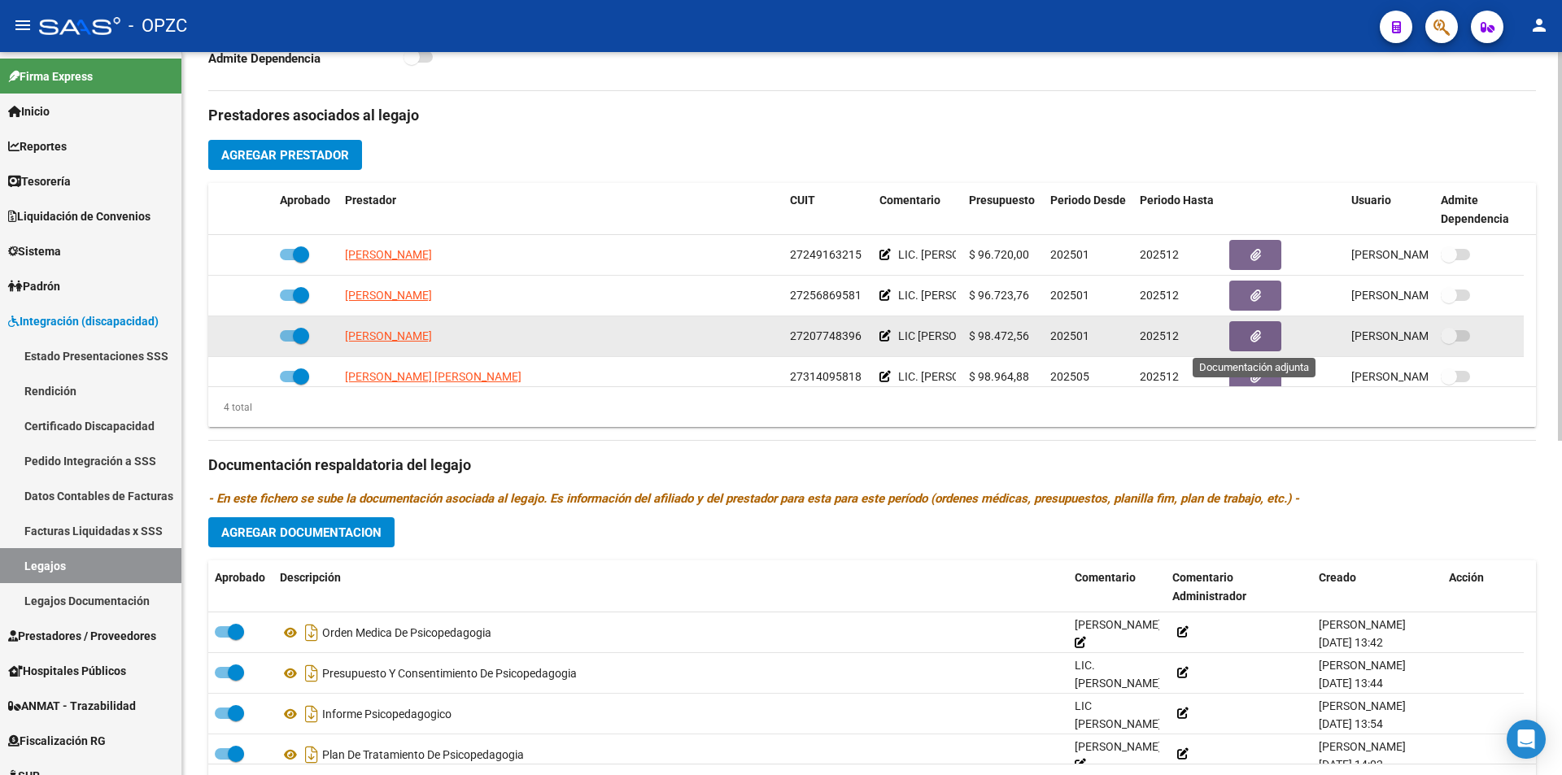
click at [1259, 331] on icon "button" at bounding box center [1255, 336] width 11 height 12
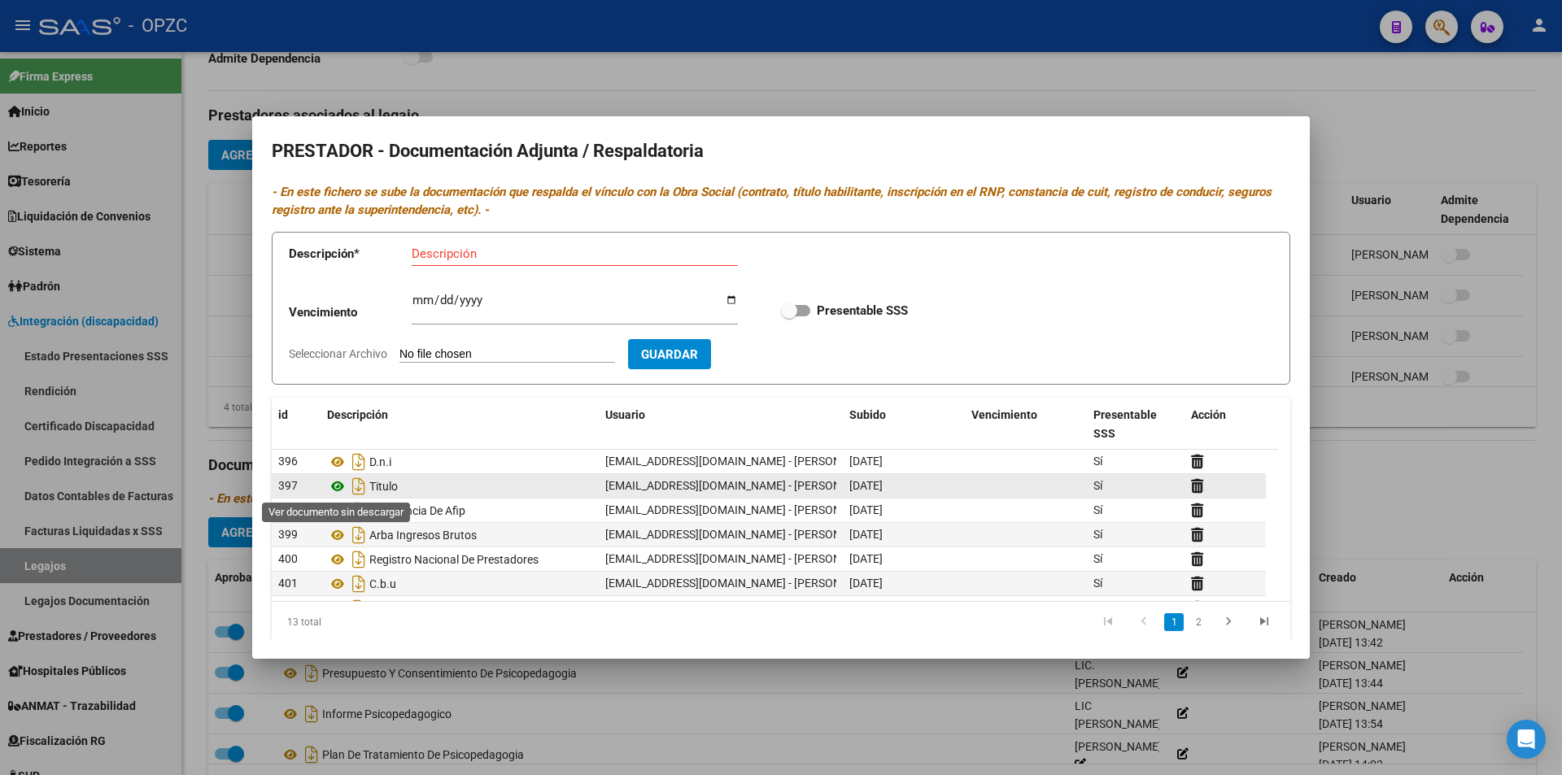
click at [341, 484] on icon at bounding box center [337, 487] width 21 height 20
click at [1329, 183] on div at bounding box center [781, 387] width 1562 height 775
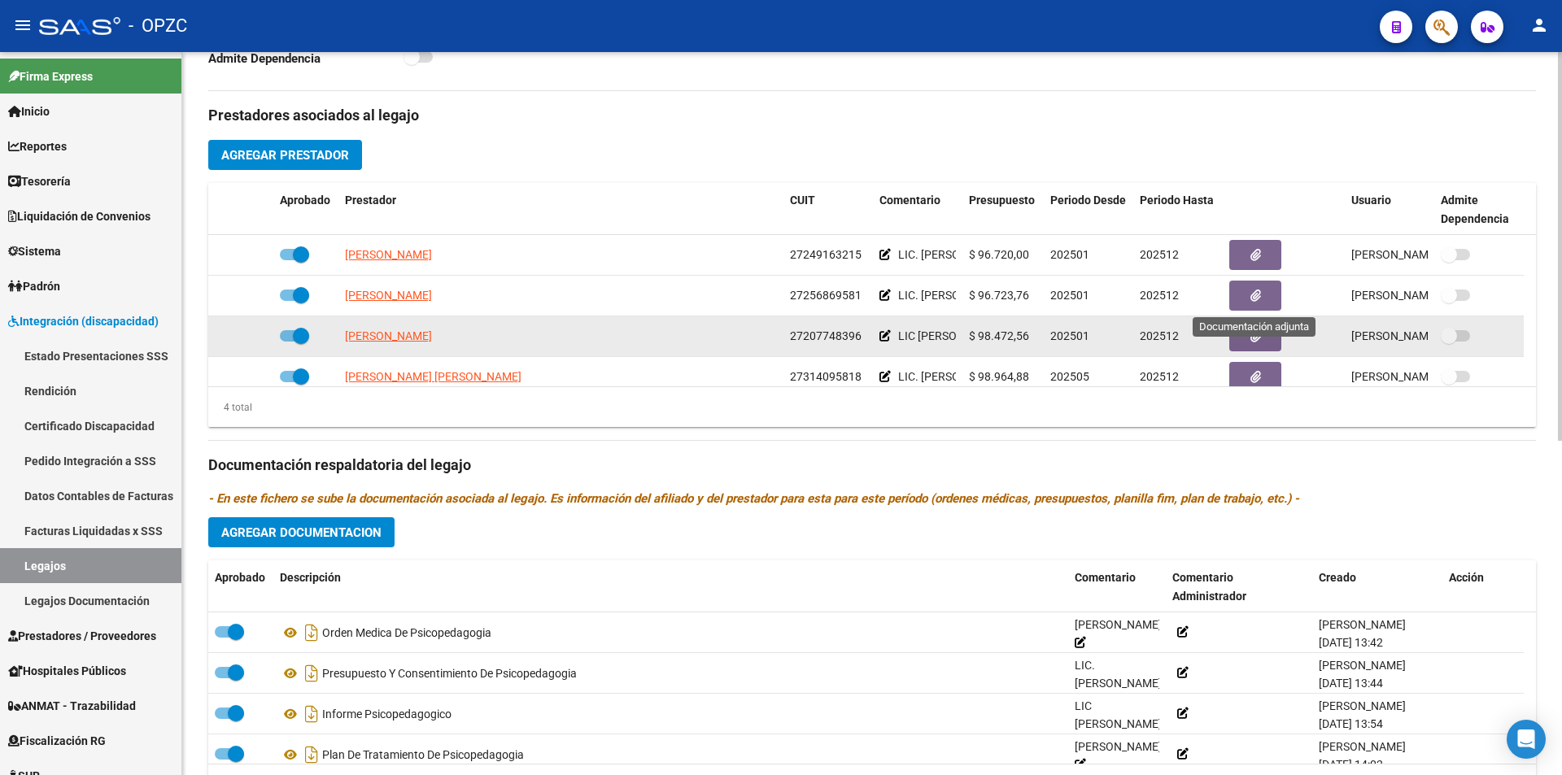
scroll to position [16, 0]
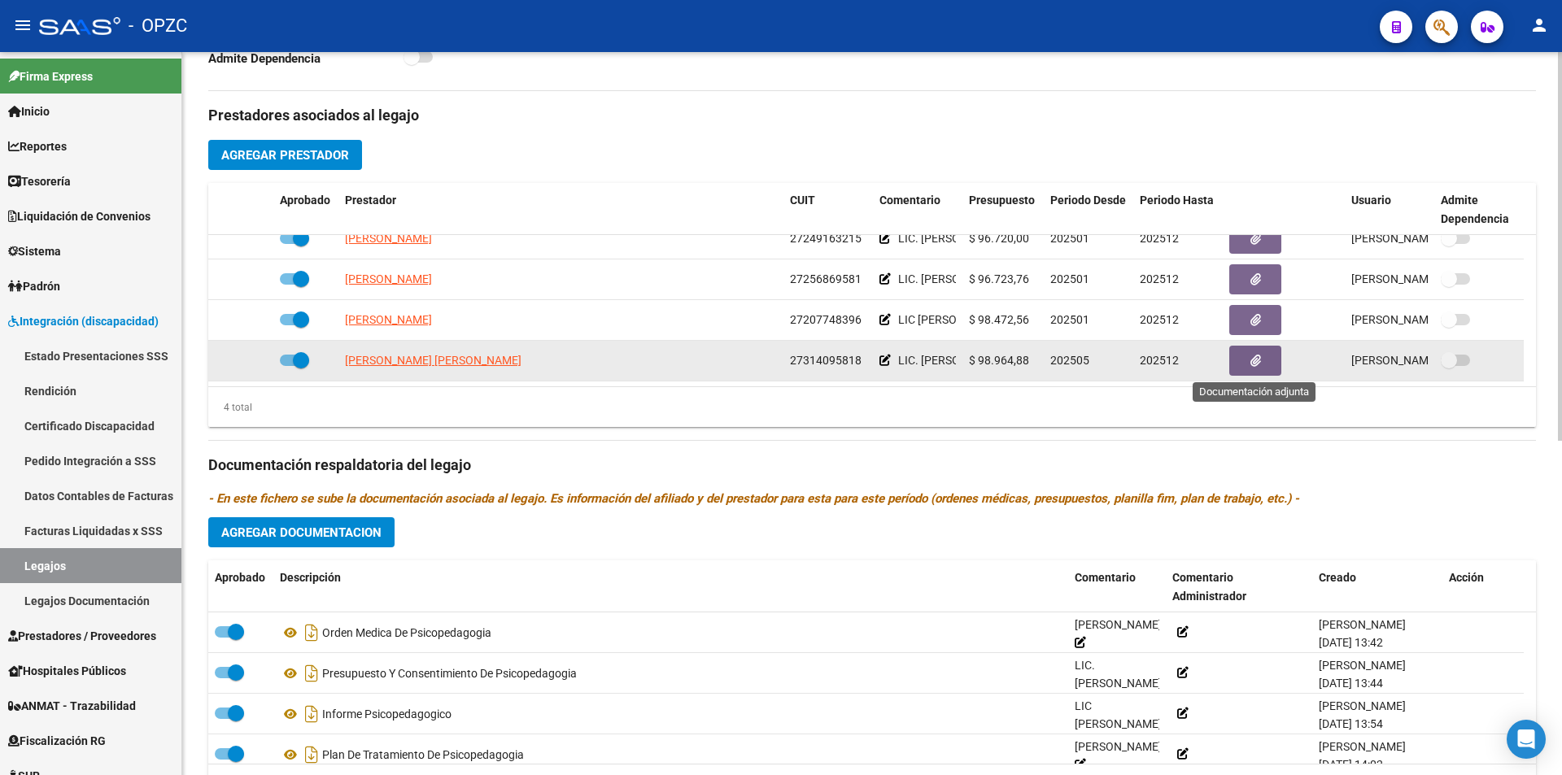
click at [1255, 360] on icon "button" at bounding box center [1255, 361] width 11 height 12
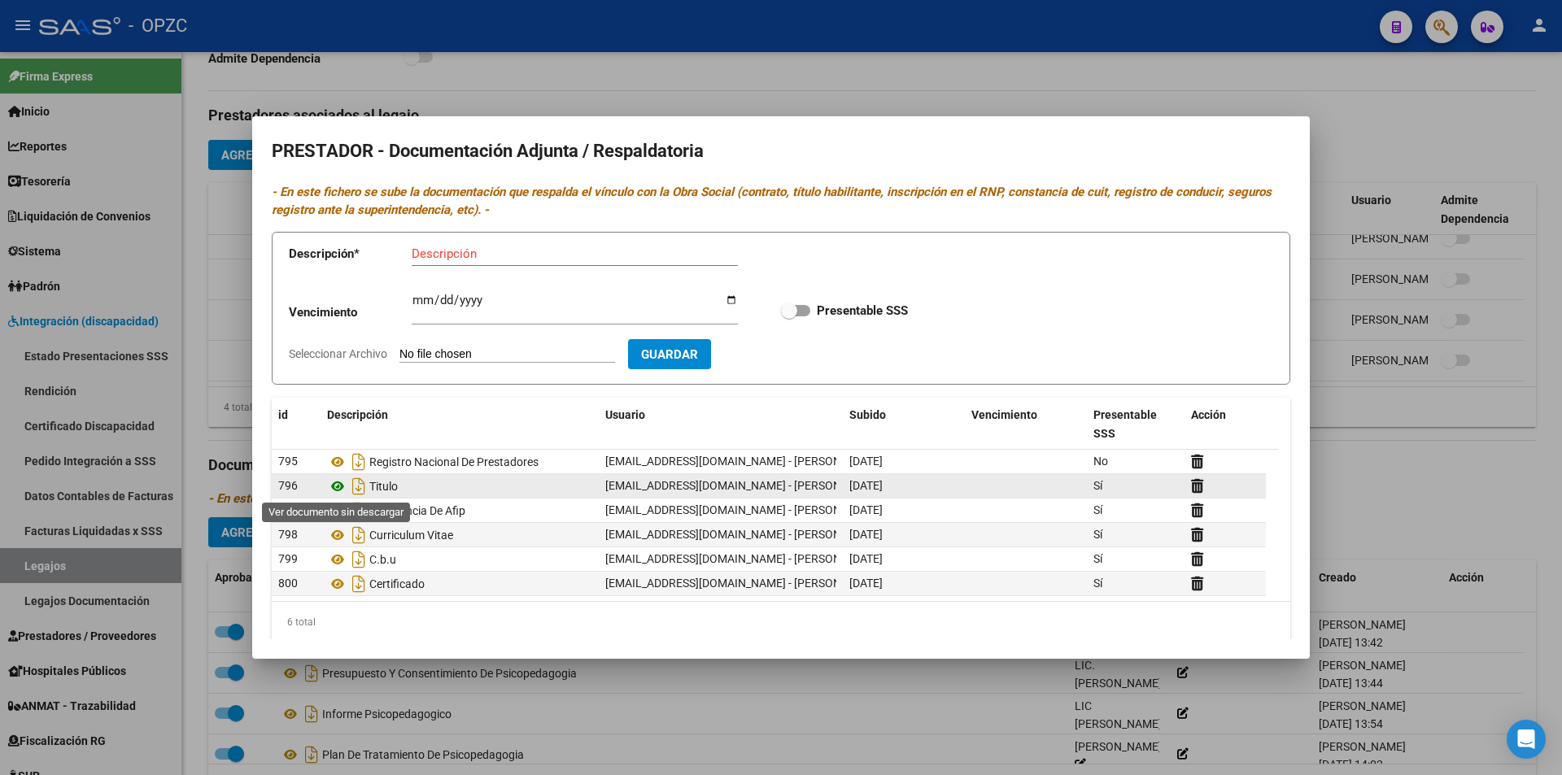
click at [340, 485] on icon at bounding box center [337, 487] width 21 height 20
click at [1337, 158] on div at bounding box center [781, 387] width 1562 height 775
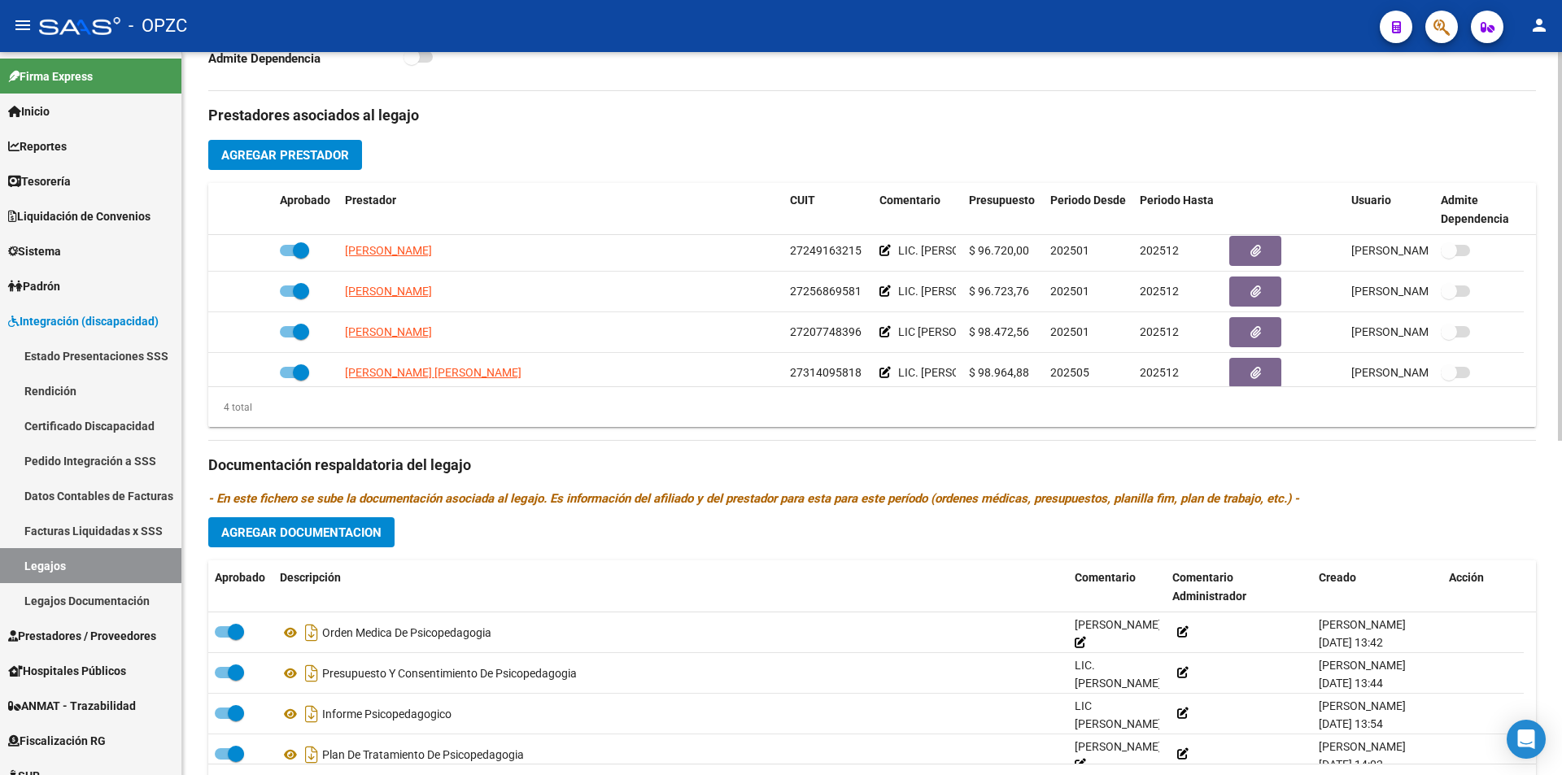
scroll to position [0, 0]
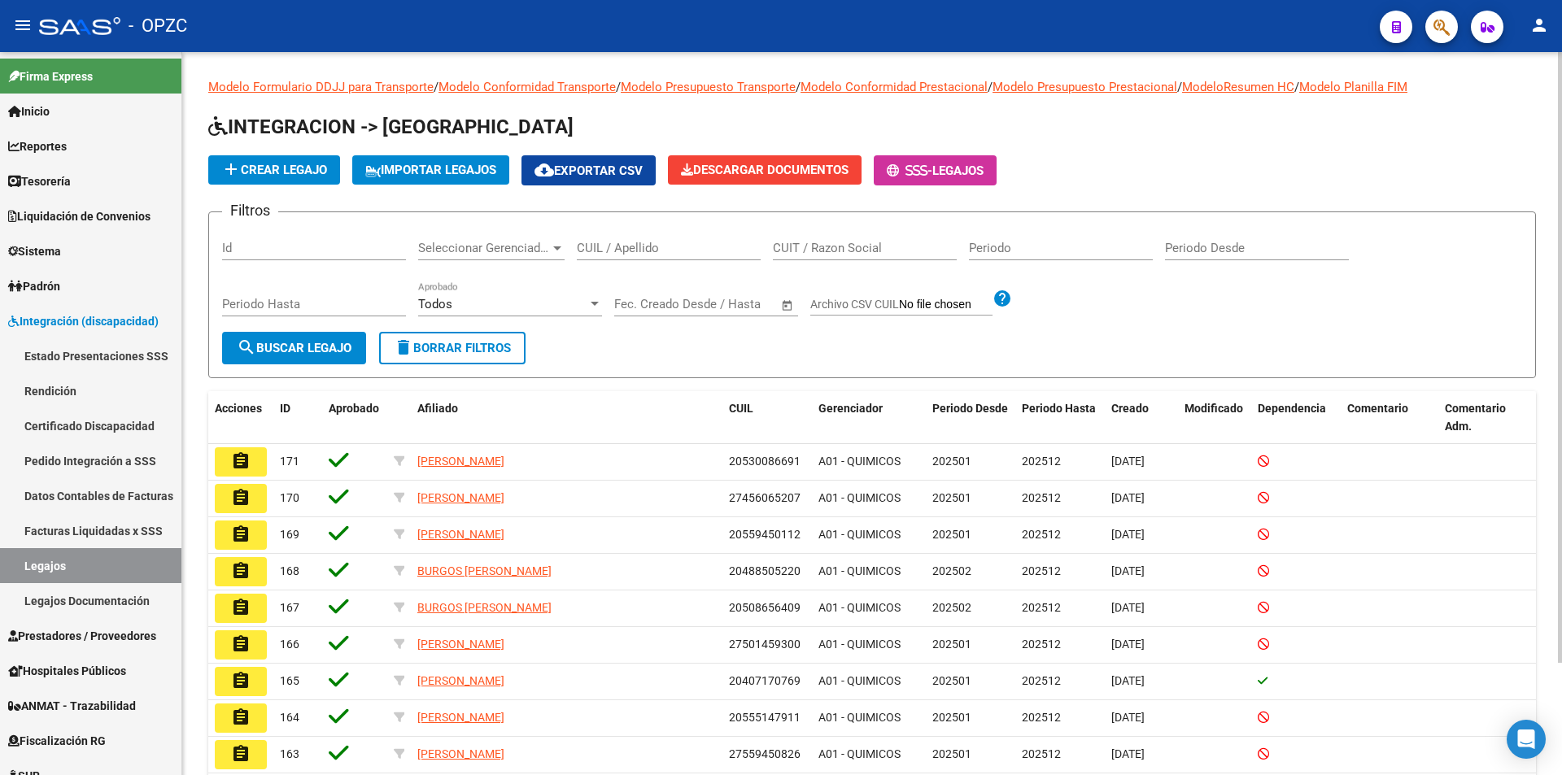
click at [673, 246] on input "CUIL / Apellido" at bounding box center [669, 248] width 184 height 15
type input "ocampo"
click at [349, 341] on span "search Buscar Legajo" at bounding box center [294, 348] width 115 height 15
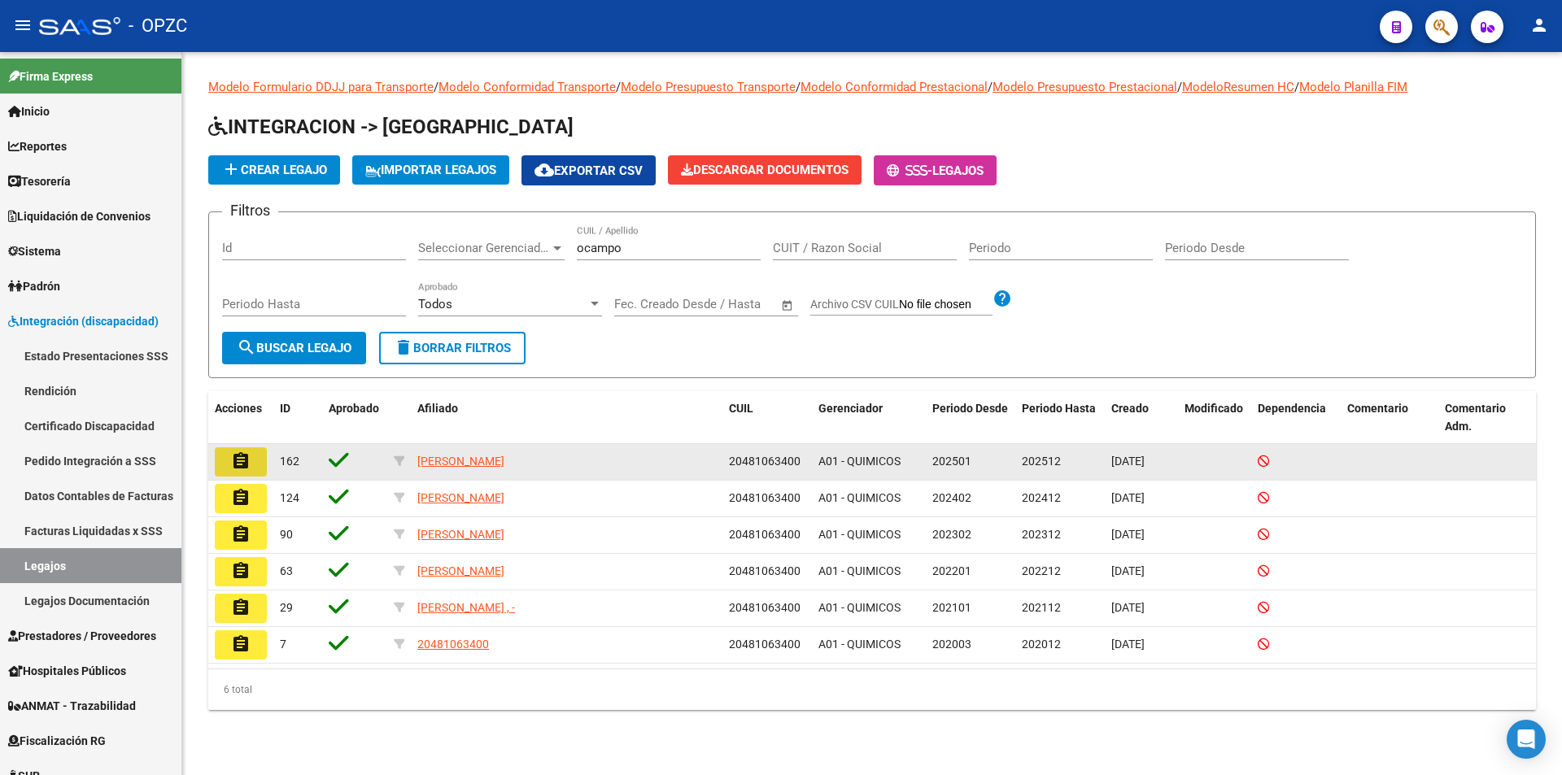
click at [233, 460] on mat-icon "assignment" at bounding box center [241, 462] width 20 height 20
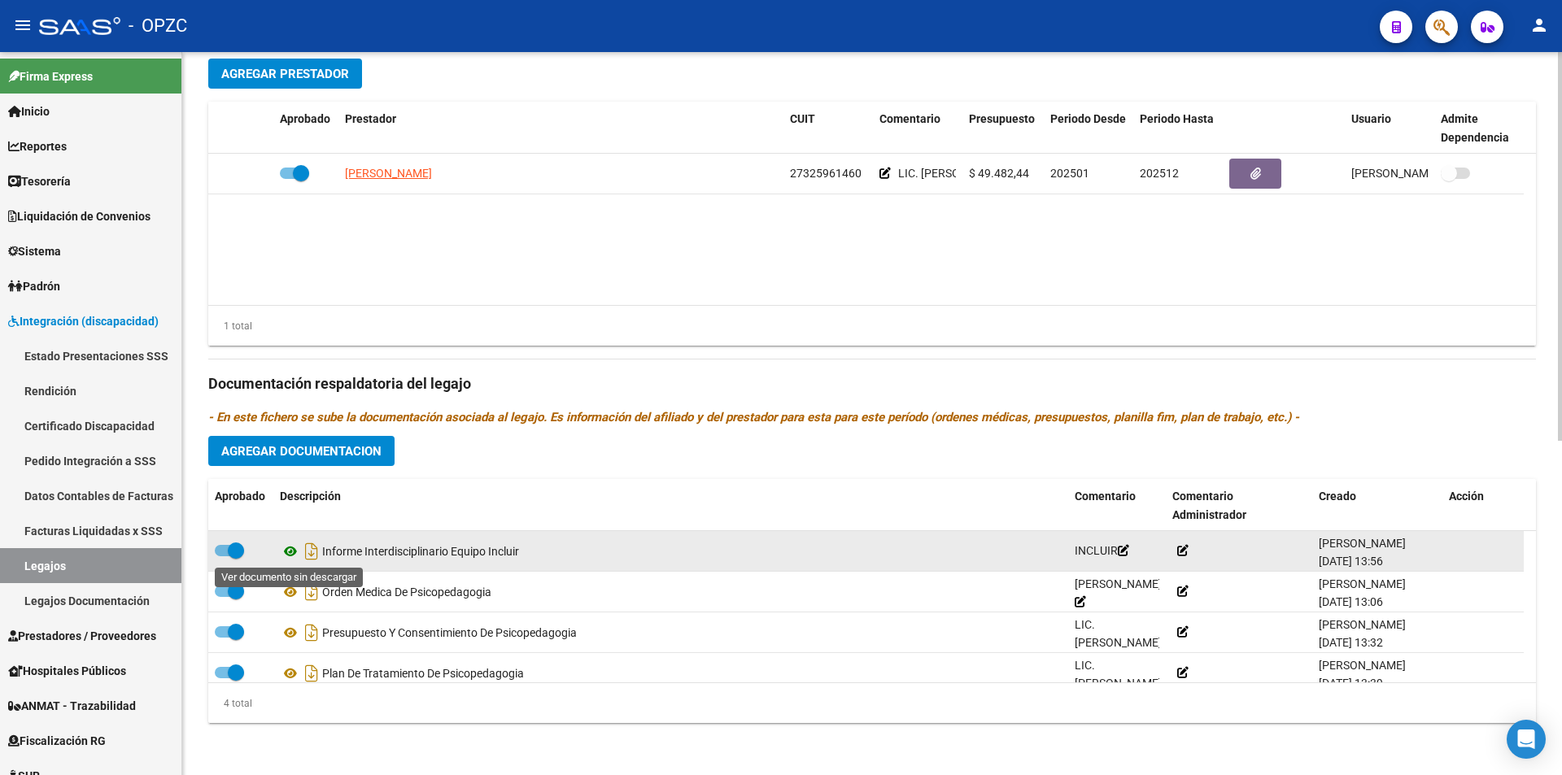
click at [290, 551] on icon at bounding box center [290, 552] width 21 height 20
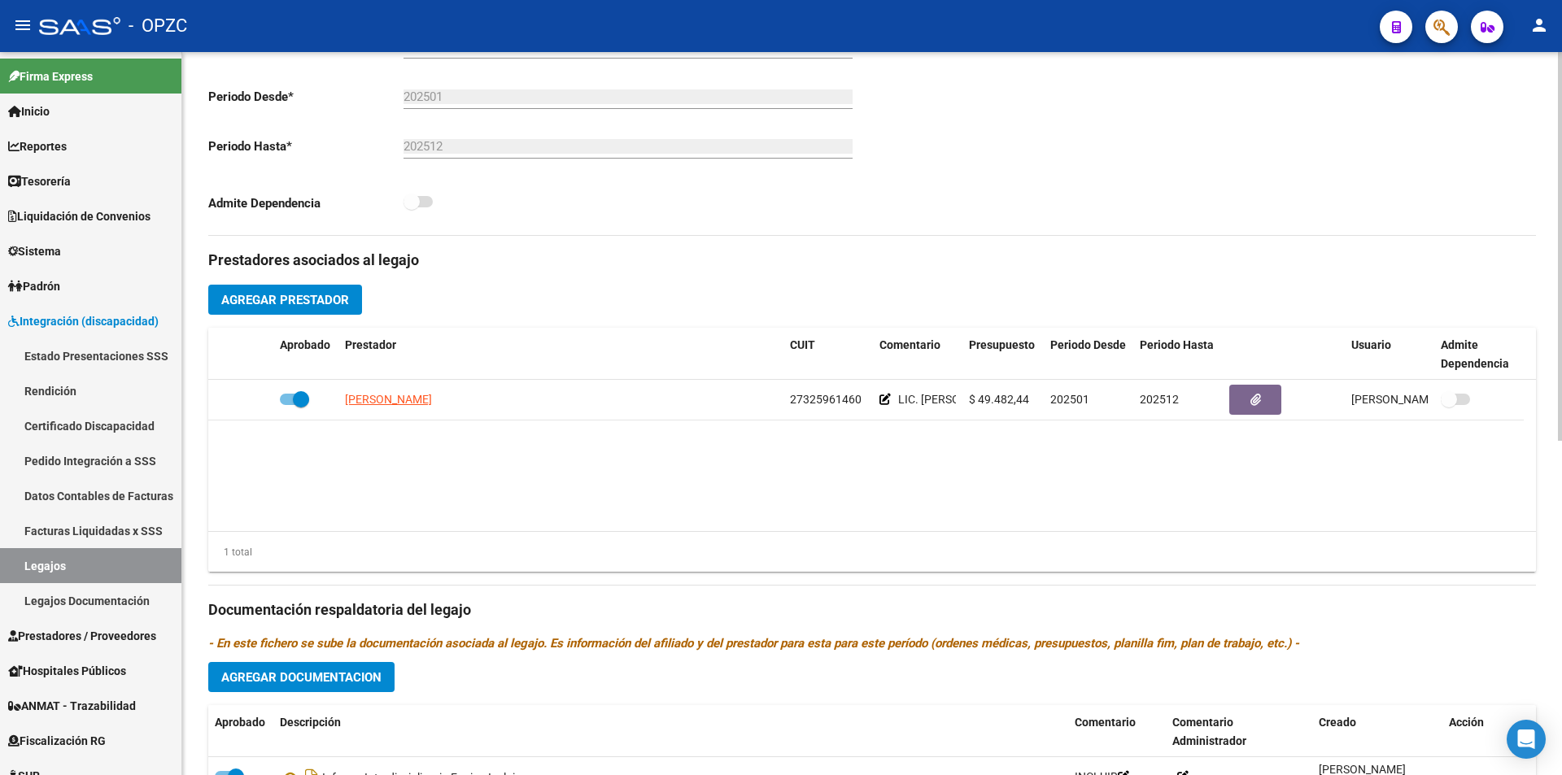
scroll to position [379, 0]
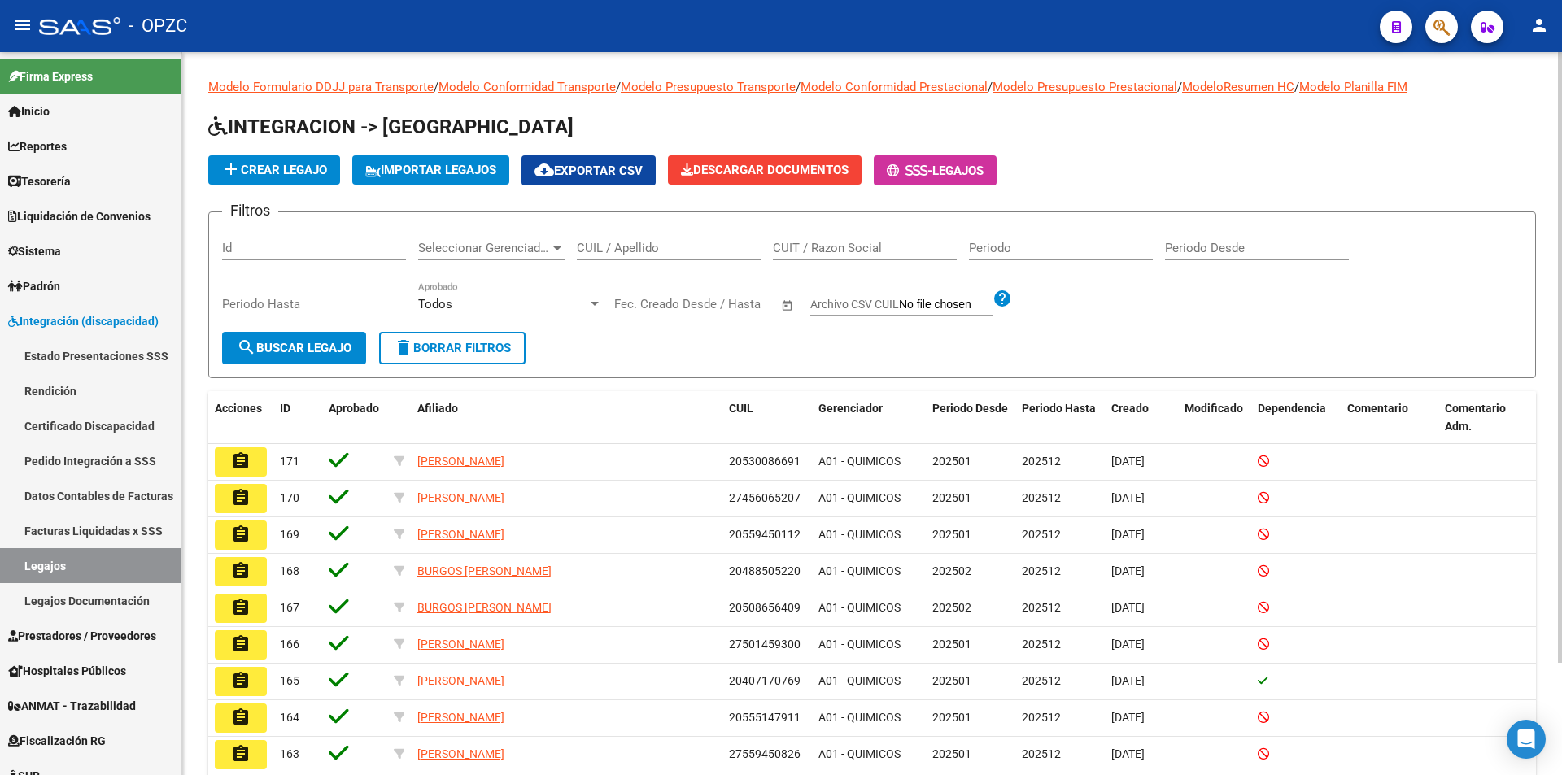
click at [682, 247] on input "CUIL / Apellido" at bounding box center [669, 248] width 184 height 15
type input "piaggio"
click at [303, 351] on span "search Buscar Legajo" at bounding box center [294, 348] width 115 height 15
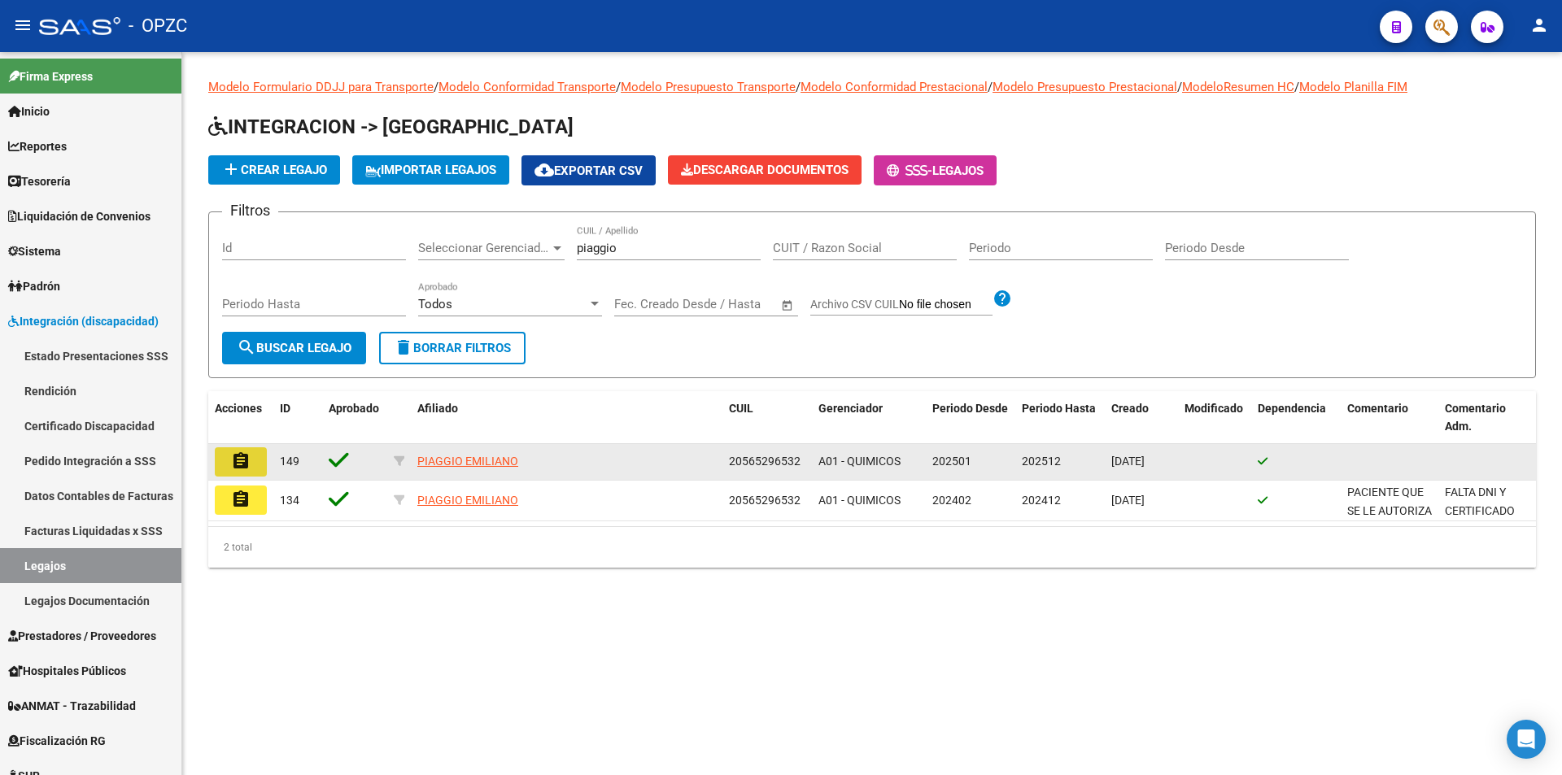
click at [249, 452] on mat-icon "assignment" at bounding box center [241, 462] width 20 height 20
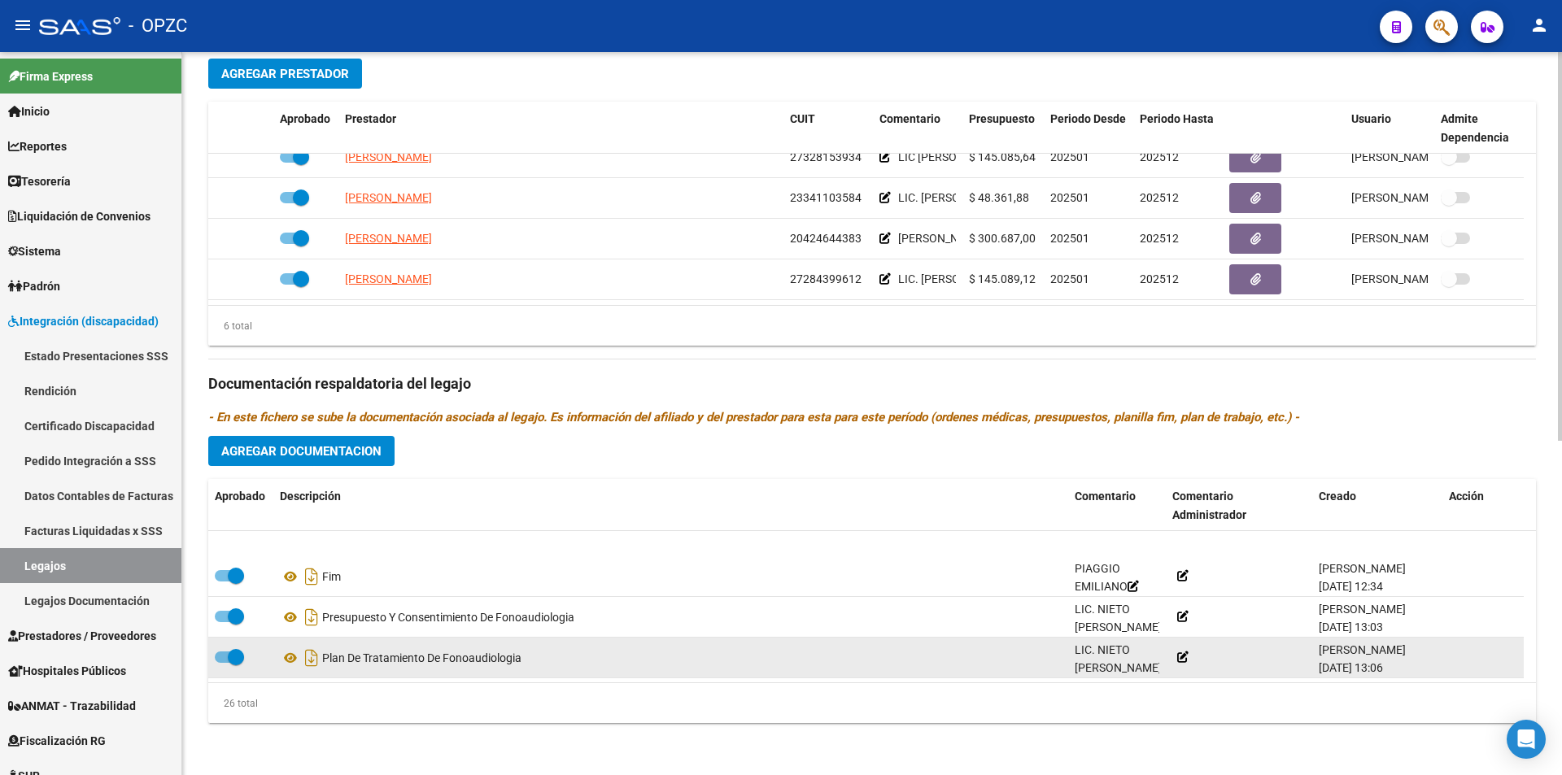
scroll to position [342, 0]
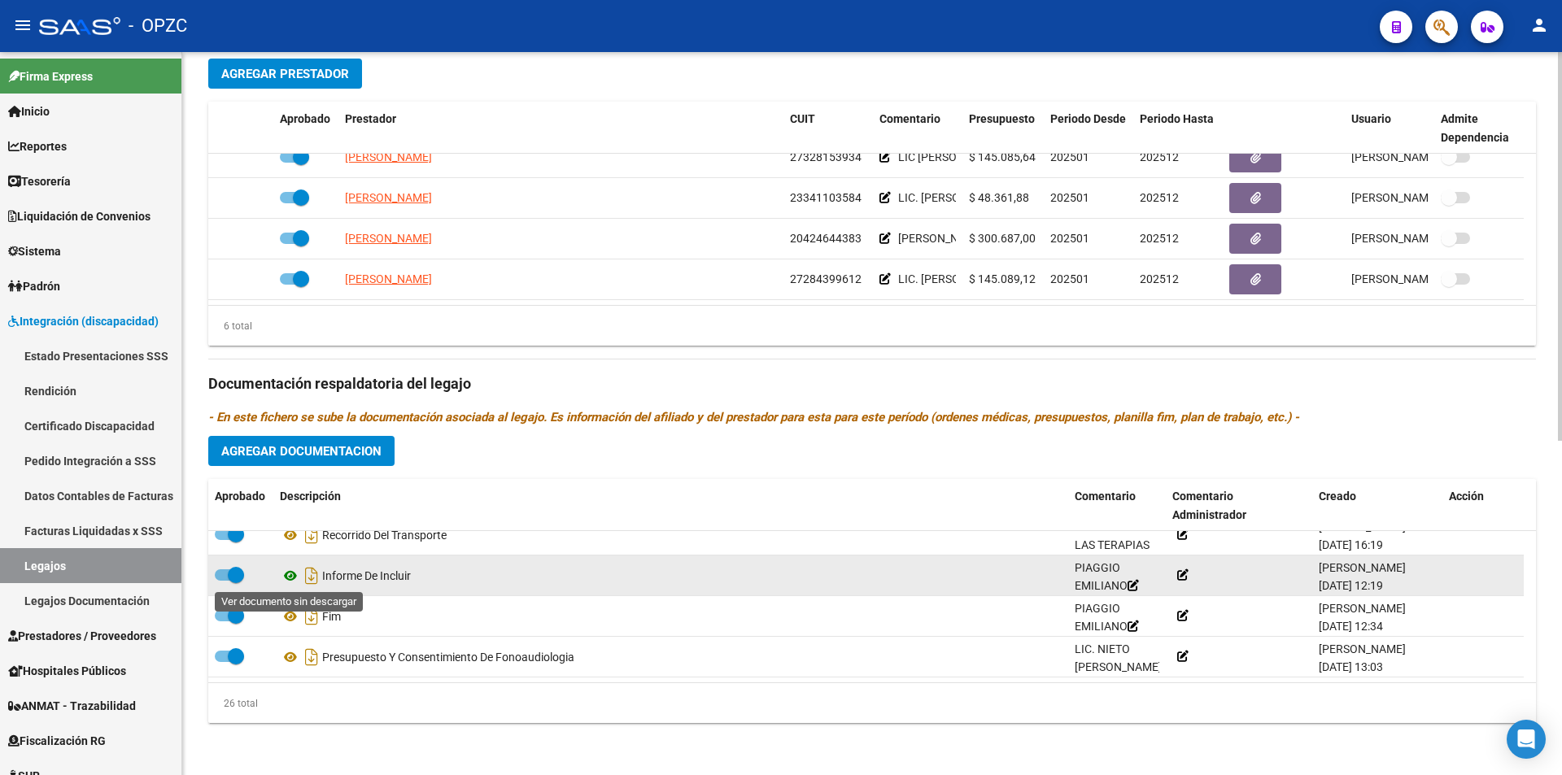
click at [291, 578] on icon at bounding box center [290, 576] width 21 height 20
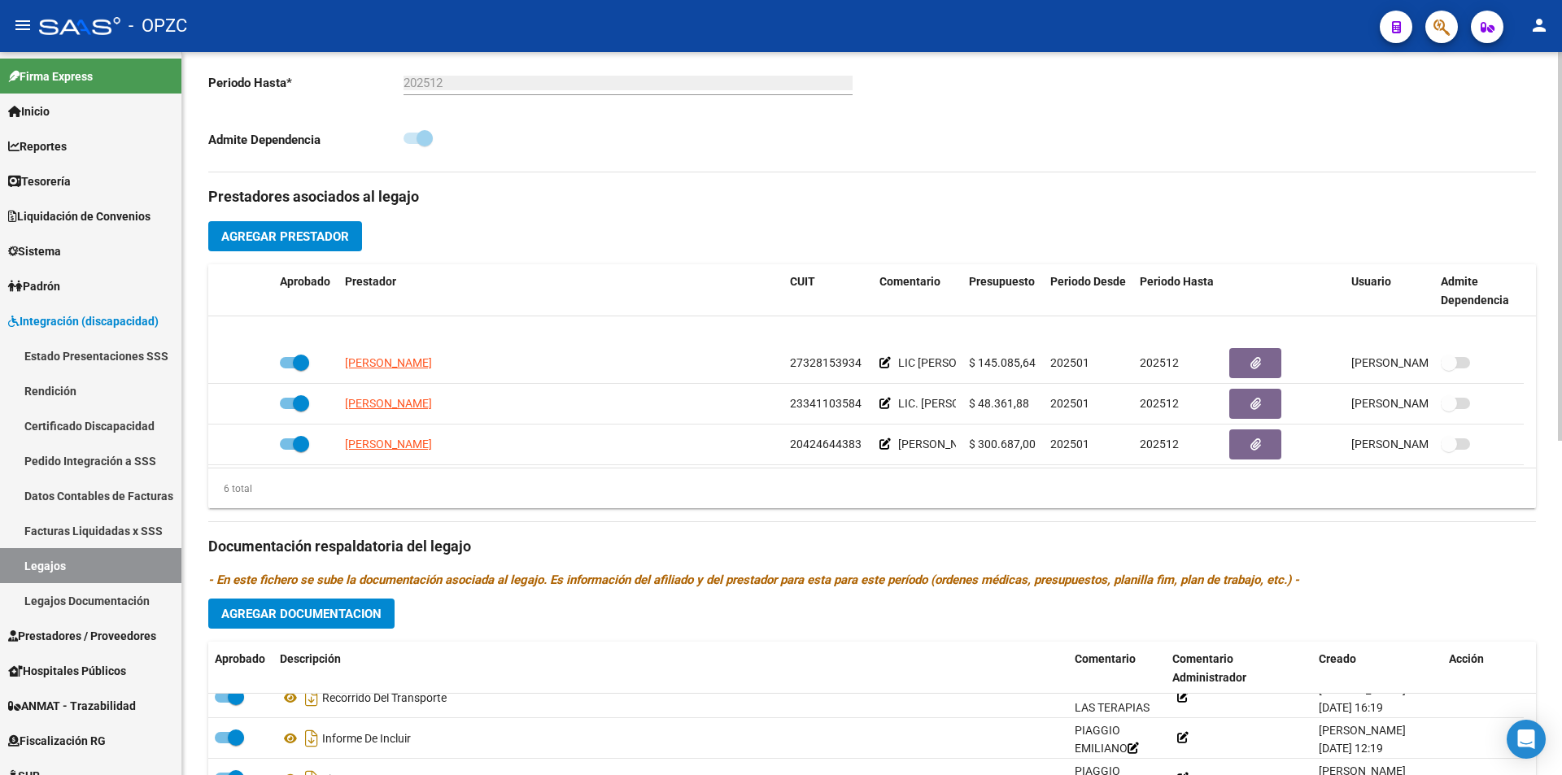
scroll to position [81, 0]
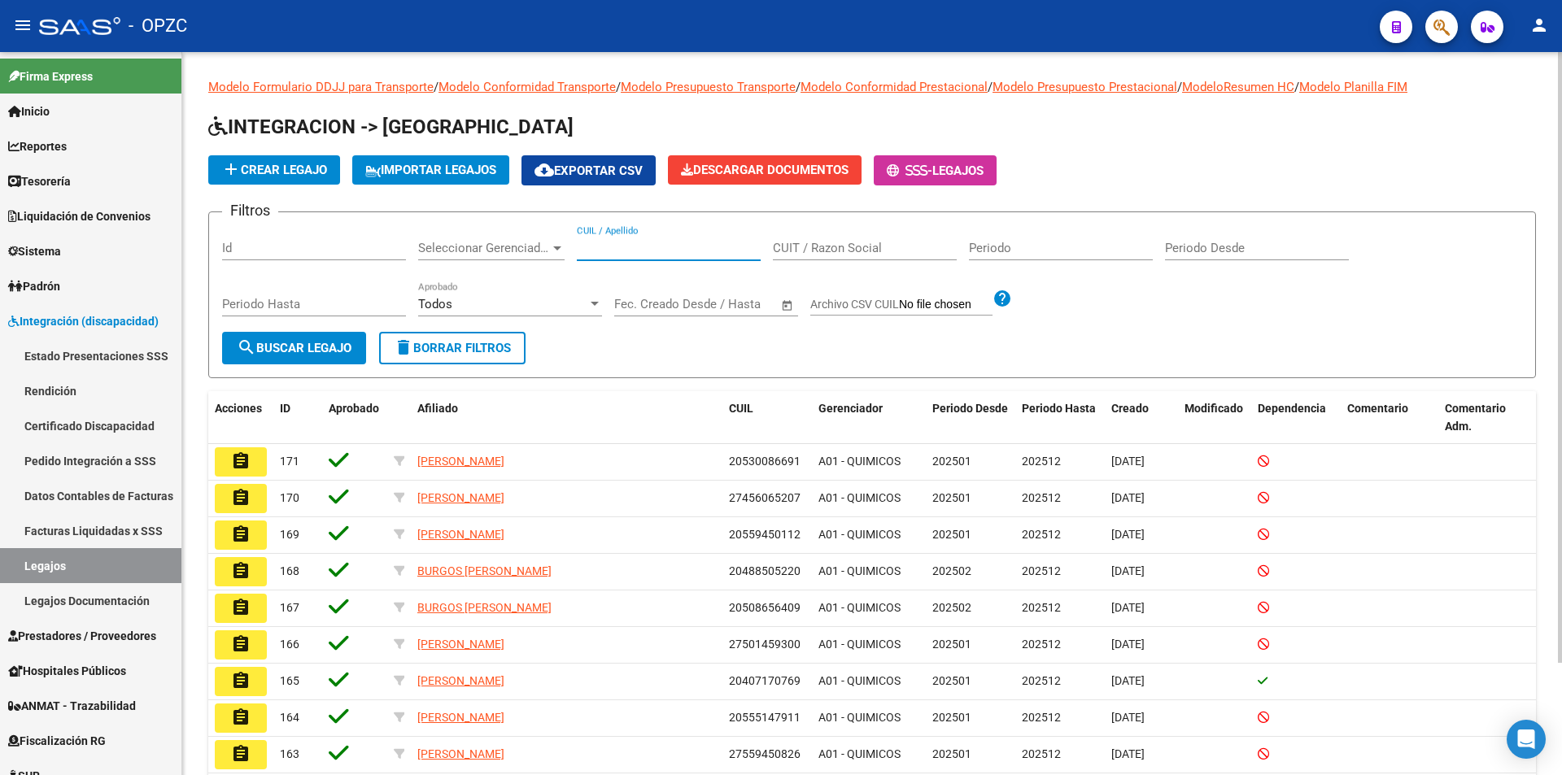
click at [655, 246] on input "CUIL / Apellido" at bounding box center [669, 248] width 184 height 15
type input "PONCE"
click at [317, 347] on span "search Buscar Legajo" at bounding box center [294, 348] width 115 height 15
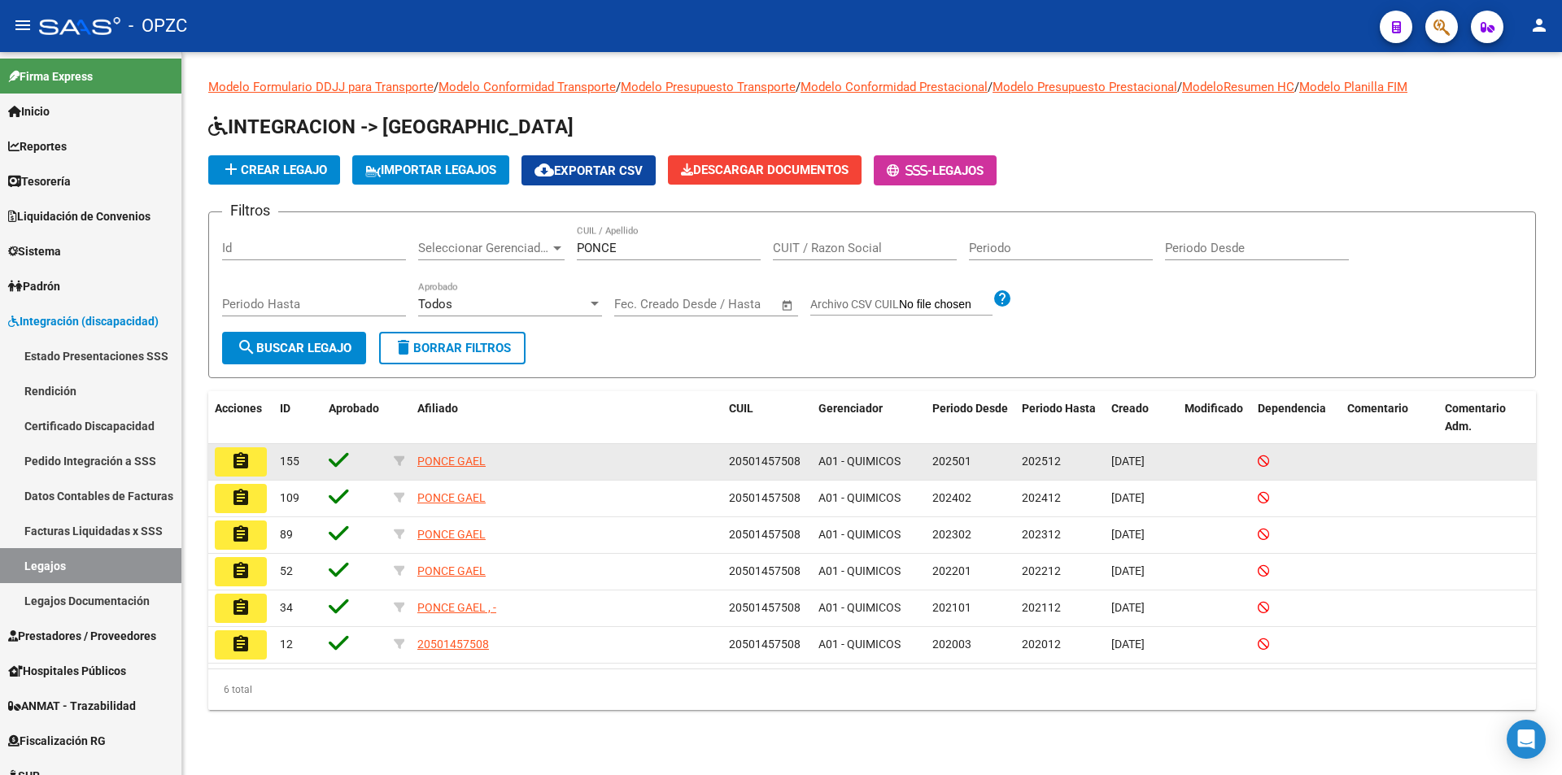
drag, startPoint x: 230, startPoint y: 456, endPoint x: 247, endPoint y: 455, distance: 16.4
click at [231, 456] on button "assignment" at bounding box center [241, 461] width 52 height 29
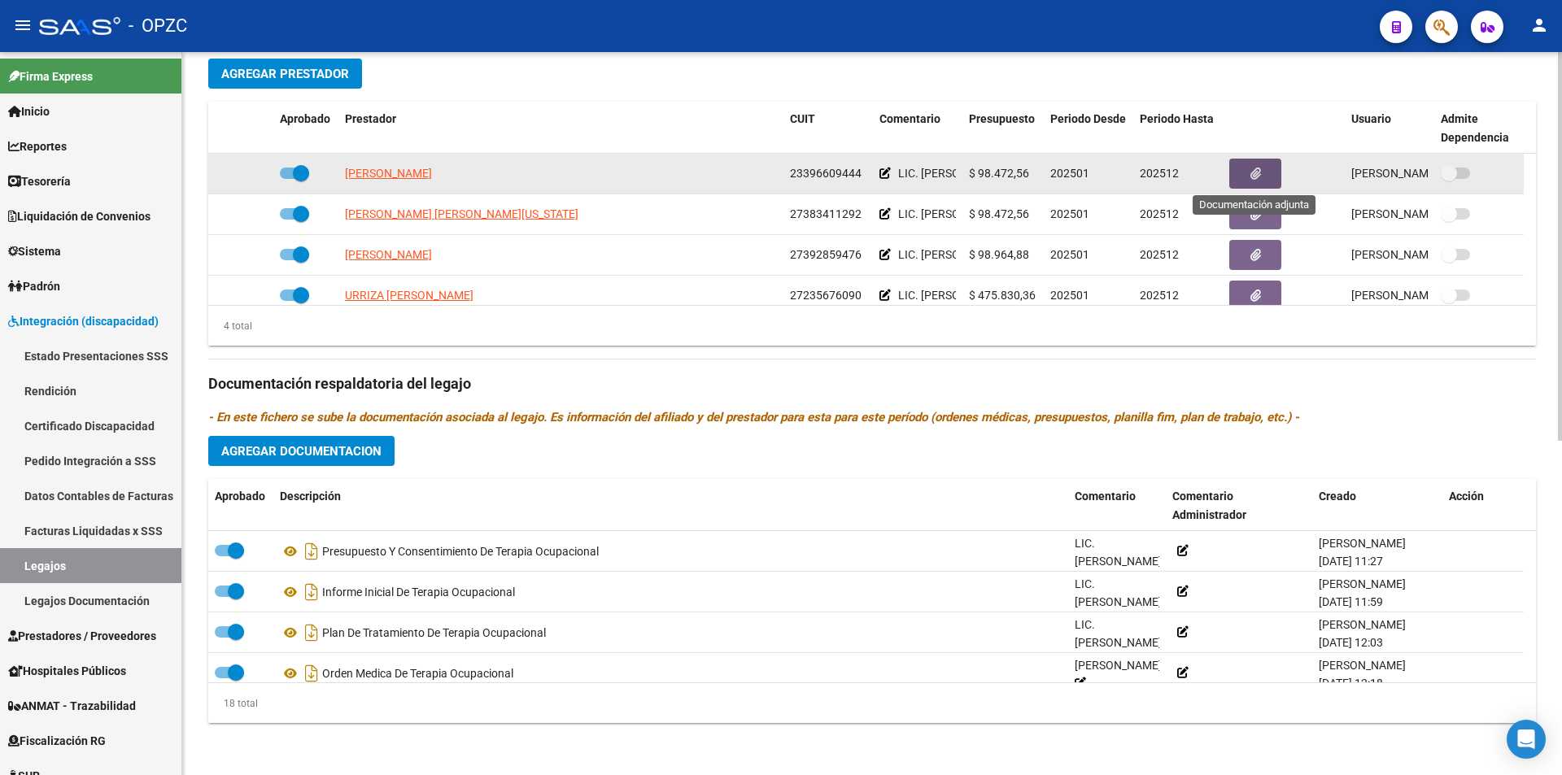
click at [1250, 176] on icon "button" at bounding box center [1255, 174] width 11 height 12
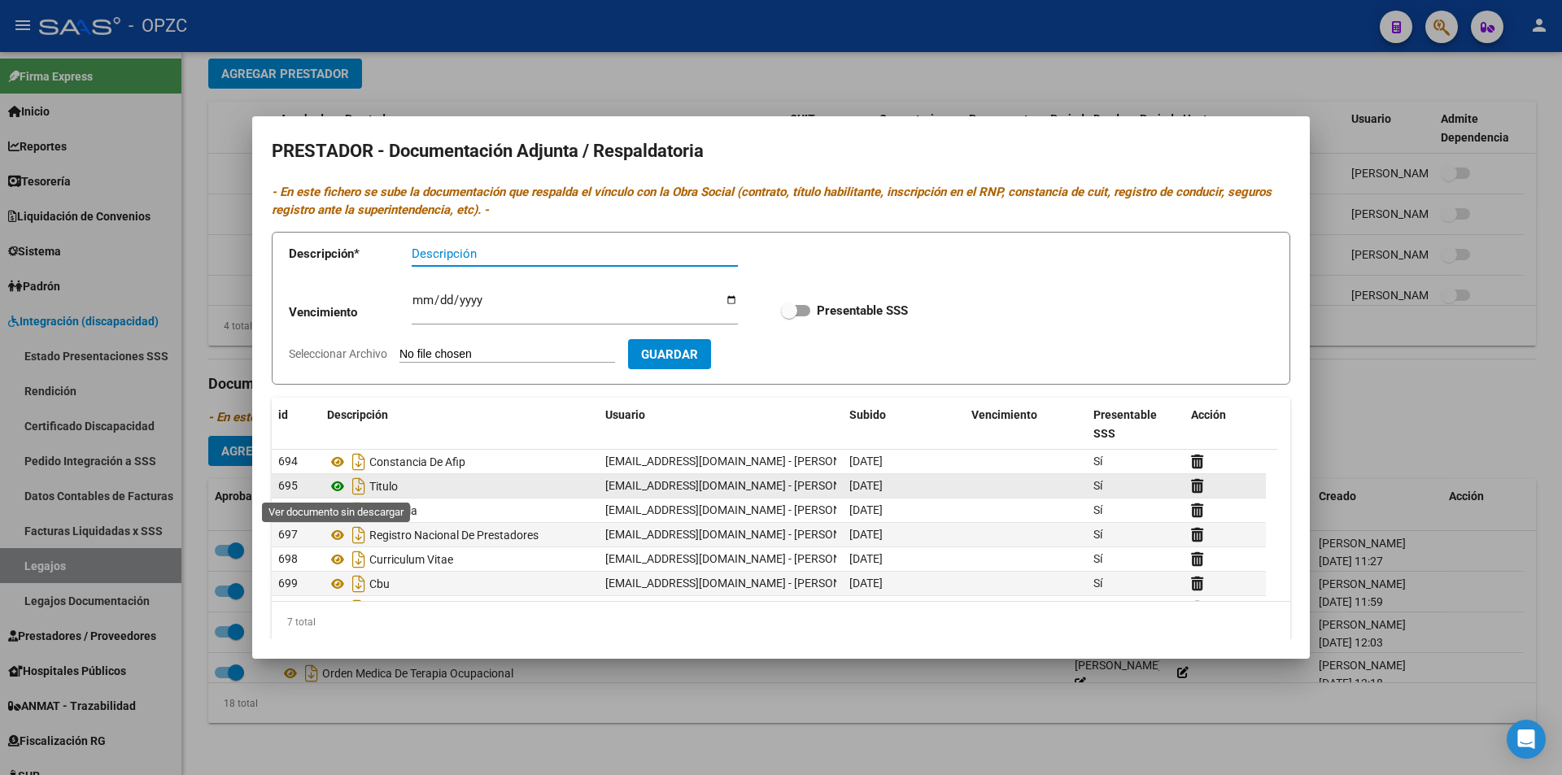
click at [338, 483] on icon at bounding box center [337, 487] width 21 height 20
click at [1338, 172] on div at bounding box center [781, 387] width 1562 height 775
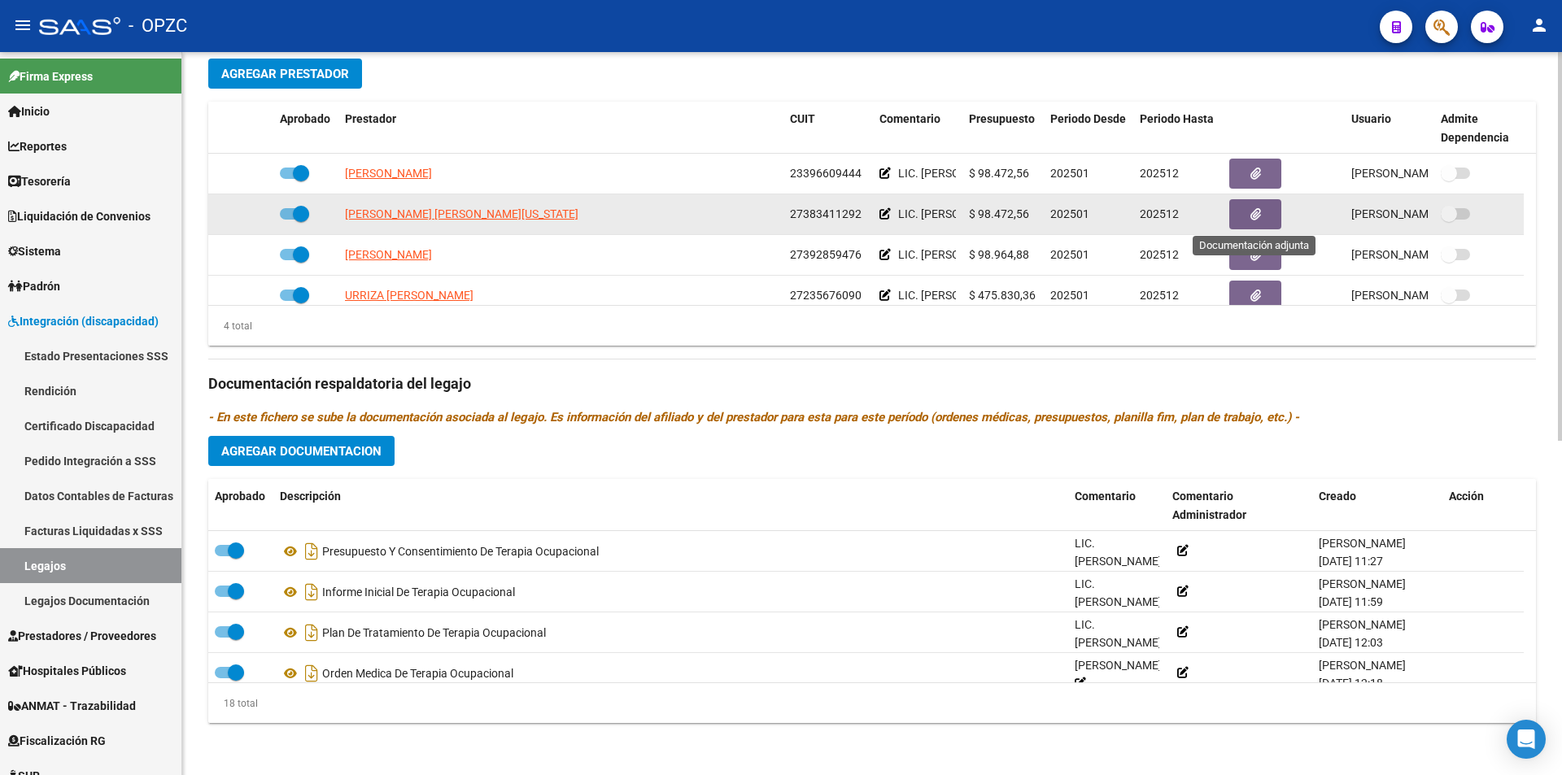
click at [1256, 216] on icon "button" at bounding box center [1255, 214] width 11 height 12
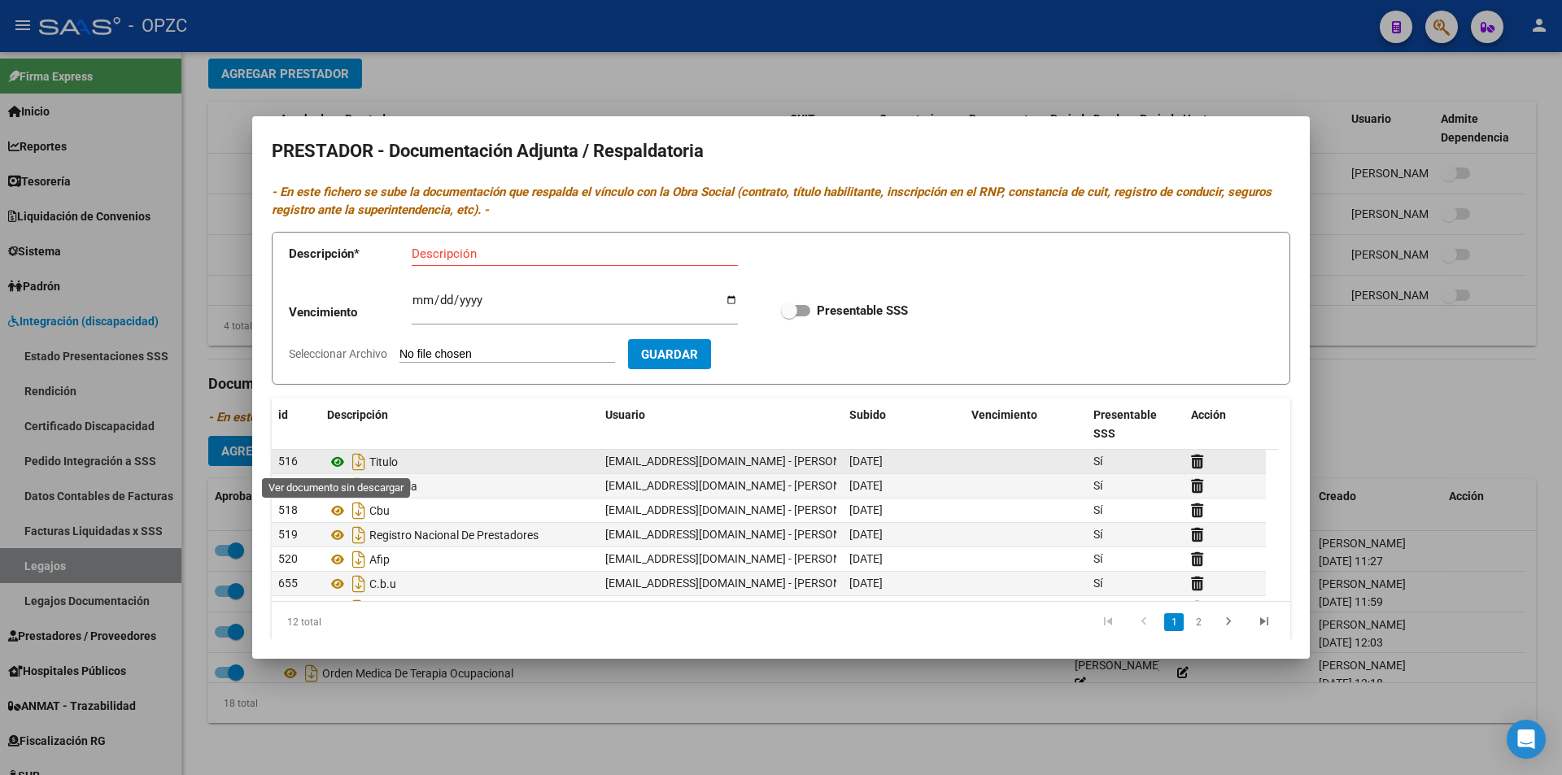
click at [340, 456] on icon at bounding box center [337, 462] width 21 height 20
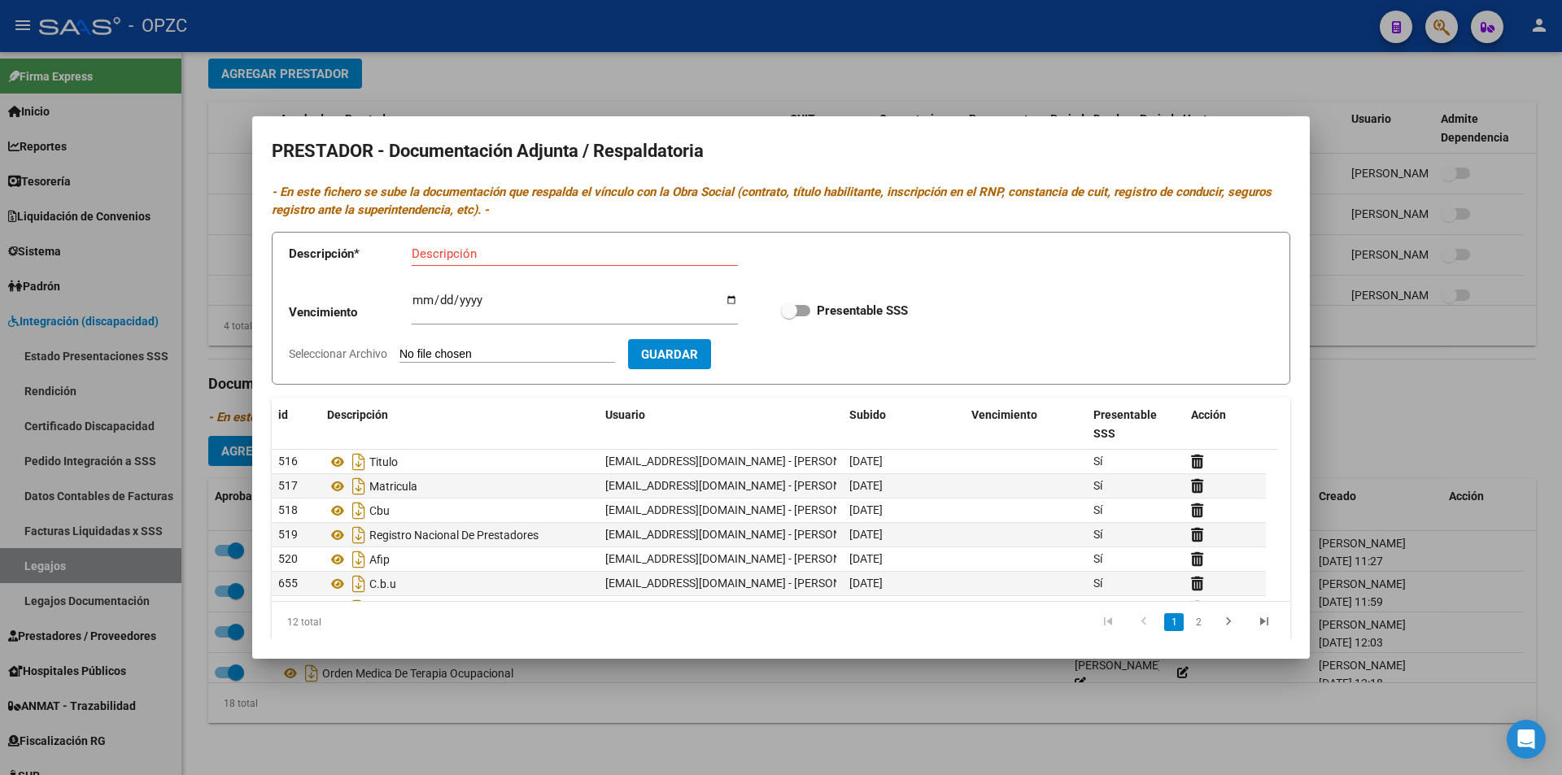
click at [1327, 355] on div at bounding box center [781, 387] width 1562 height 775
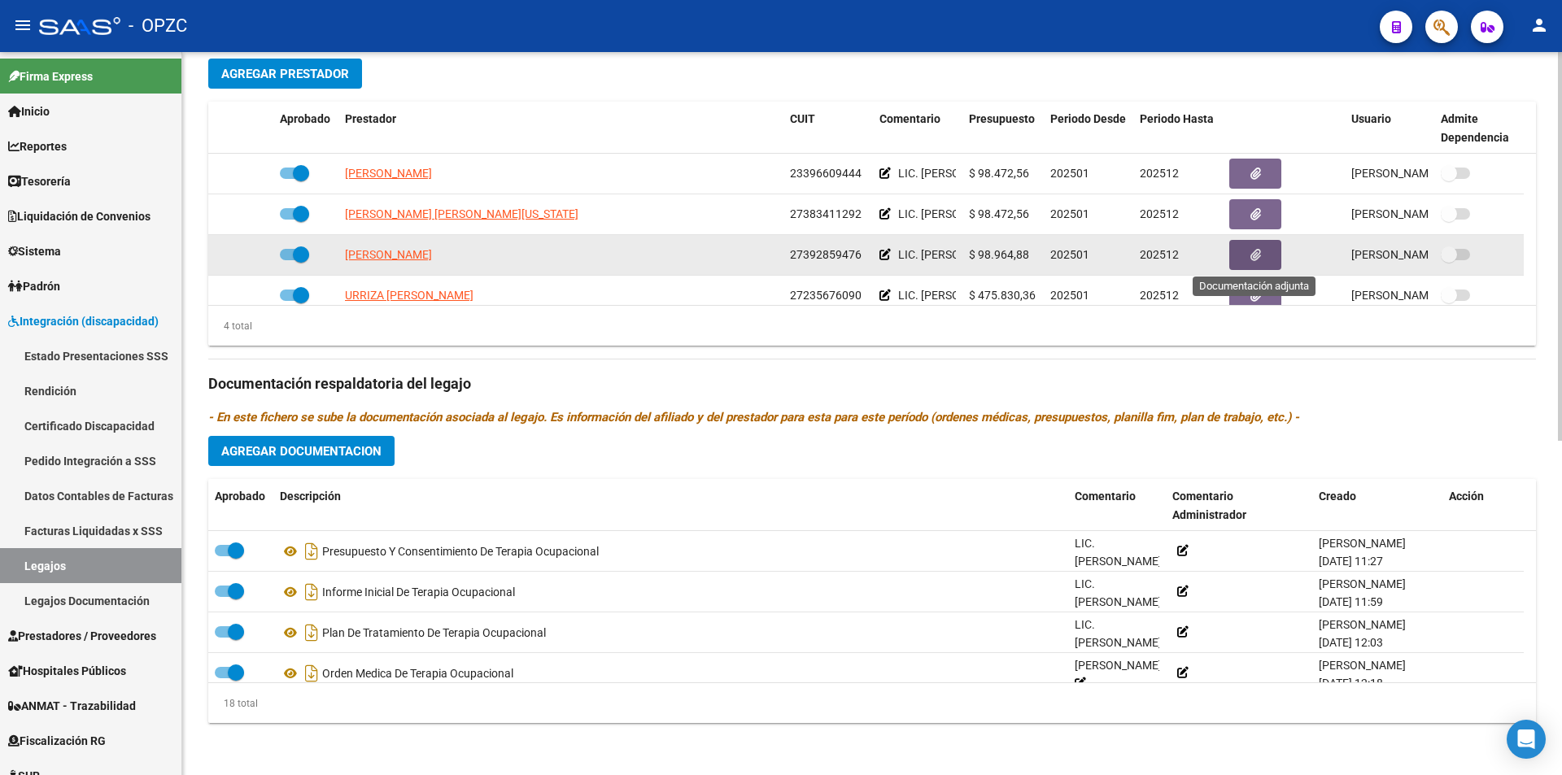
click at [1251, 255] on icon "button" at bounding box center [1255, 255] width 11 height 12
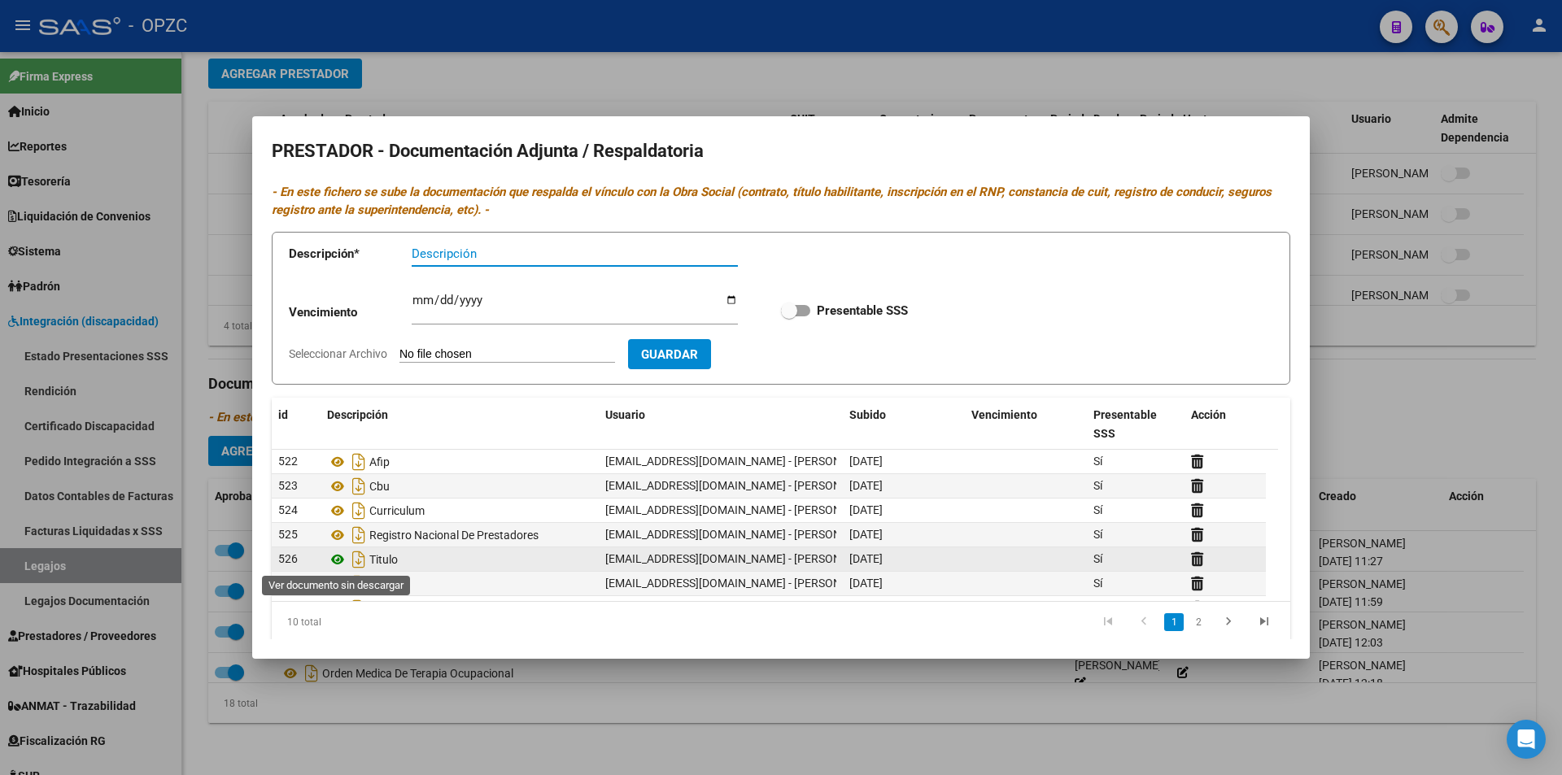
click at [338, 556] on icon at bounding box center [337, 560] width 21 height 20
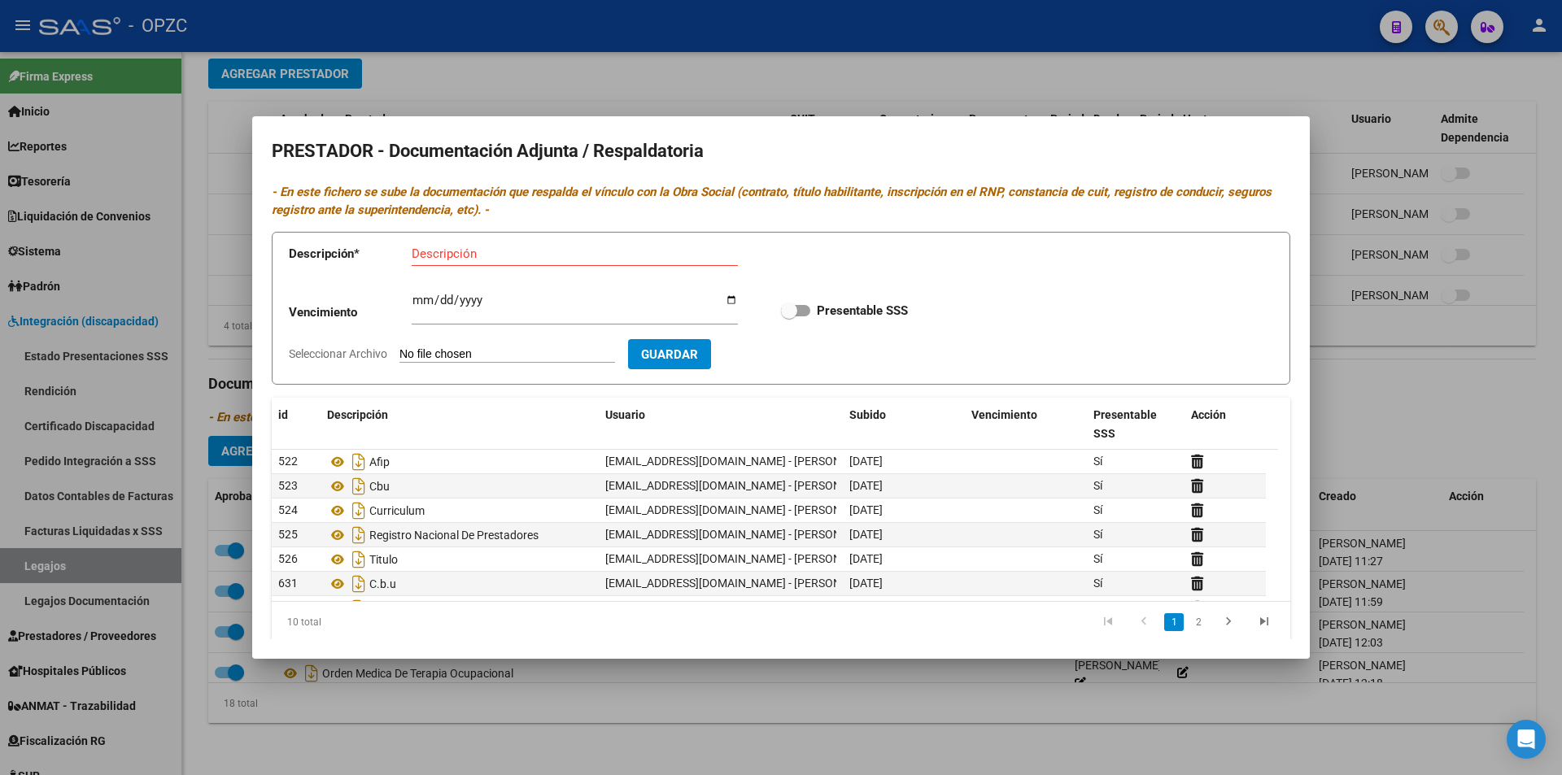
click at [1369, 341] on div at bounding box center [781, 387] width 1562 height 775
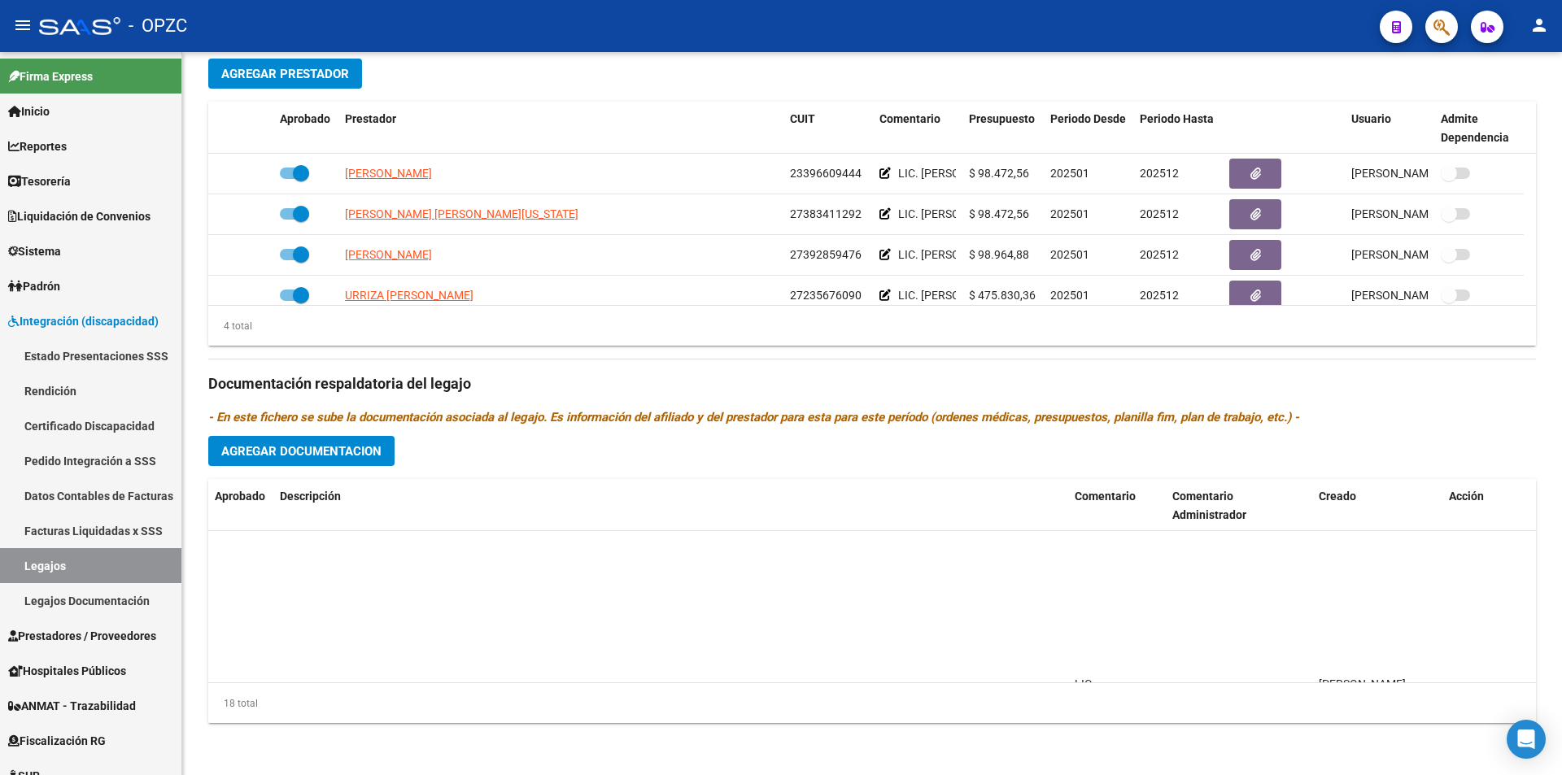
scroll to position [488, 0]
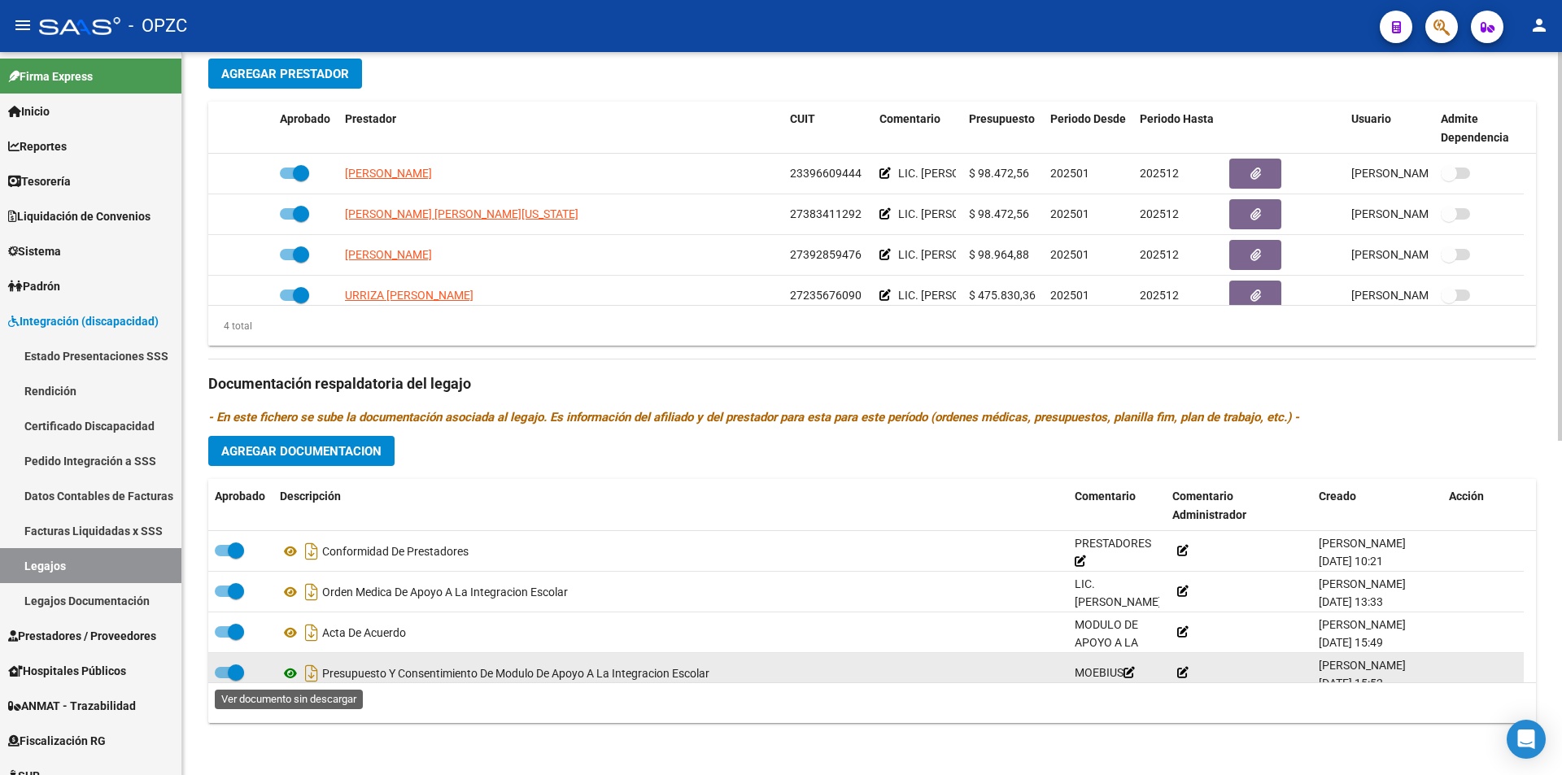
click at [288, 675] on icon at bounding box center [290, 674] width 21 height 20
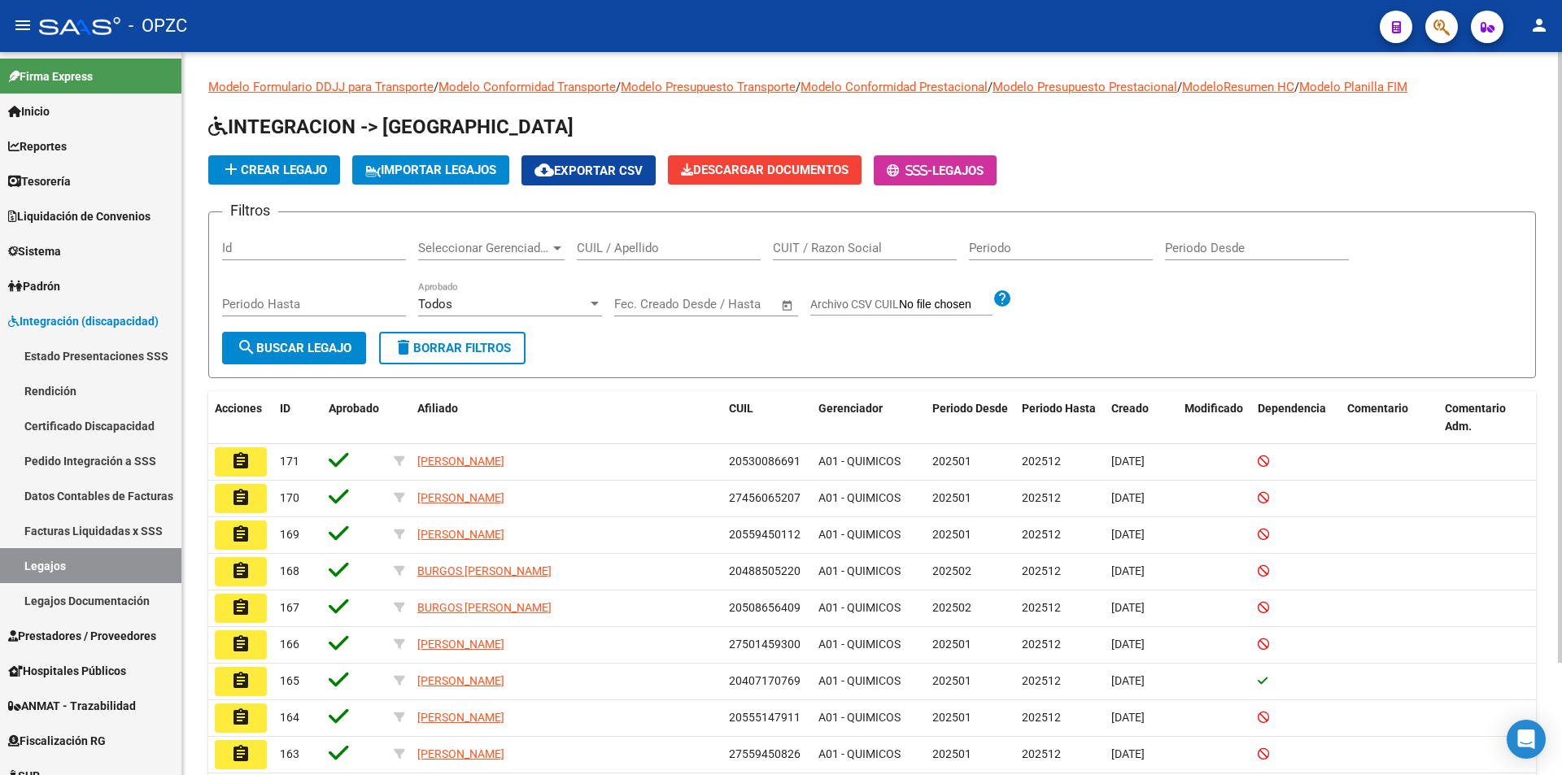
click at [601, 251] on input "CUIL / Apellido" at bounding box center [669, 248] width 184 height 15
type input "ROSALES"
click at [264, 358] on button "search Buscar Legajo" at bounding box center [294, 348] width 144 height 33
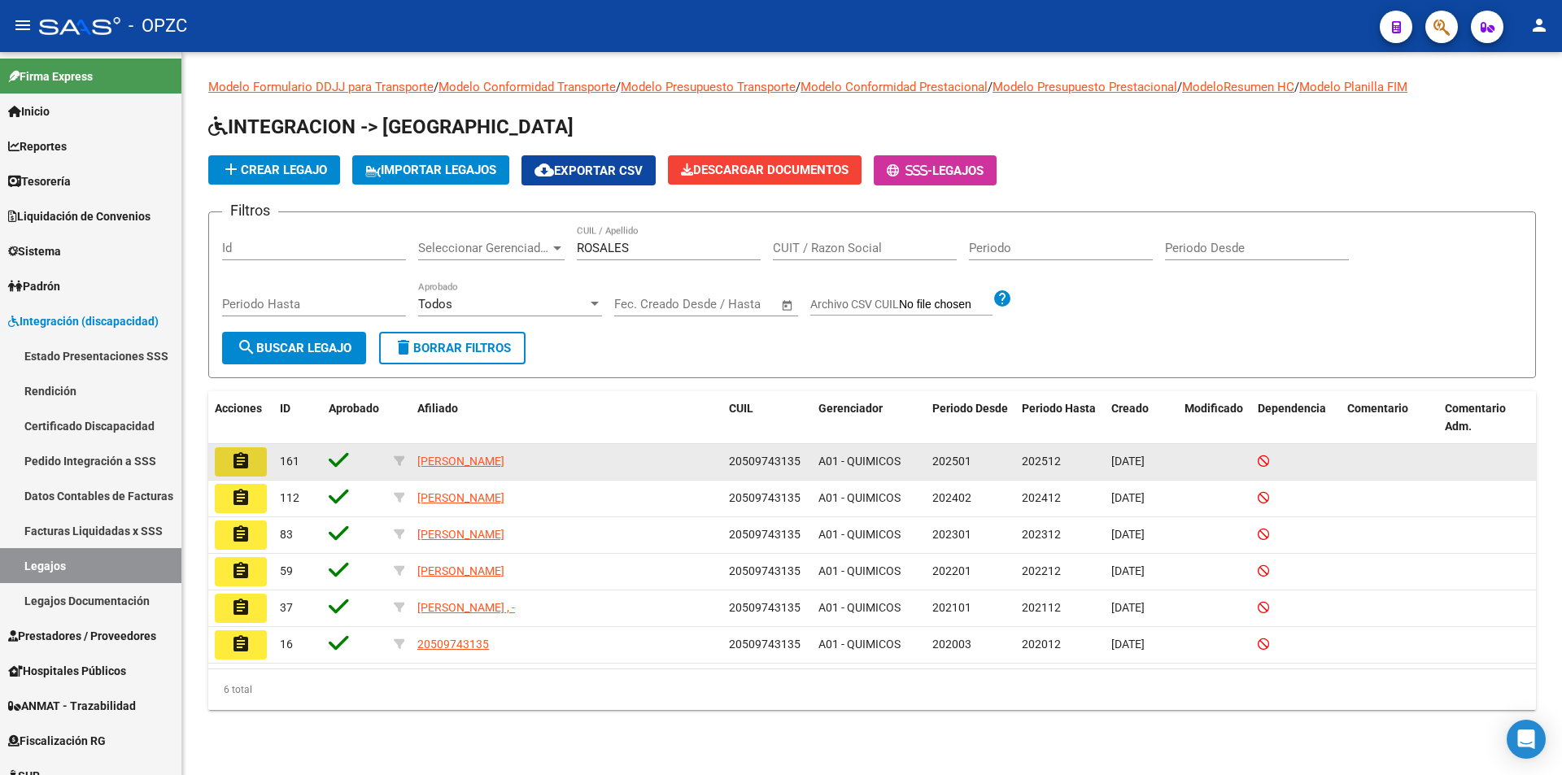
click at [247, 461] on mat-icon "assignment" at bounding box center [241, 462] width 20 height 20
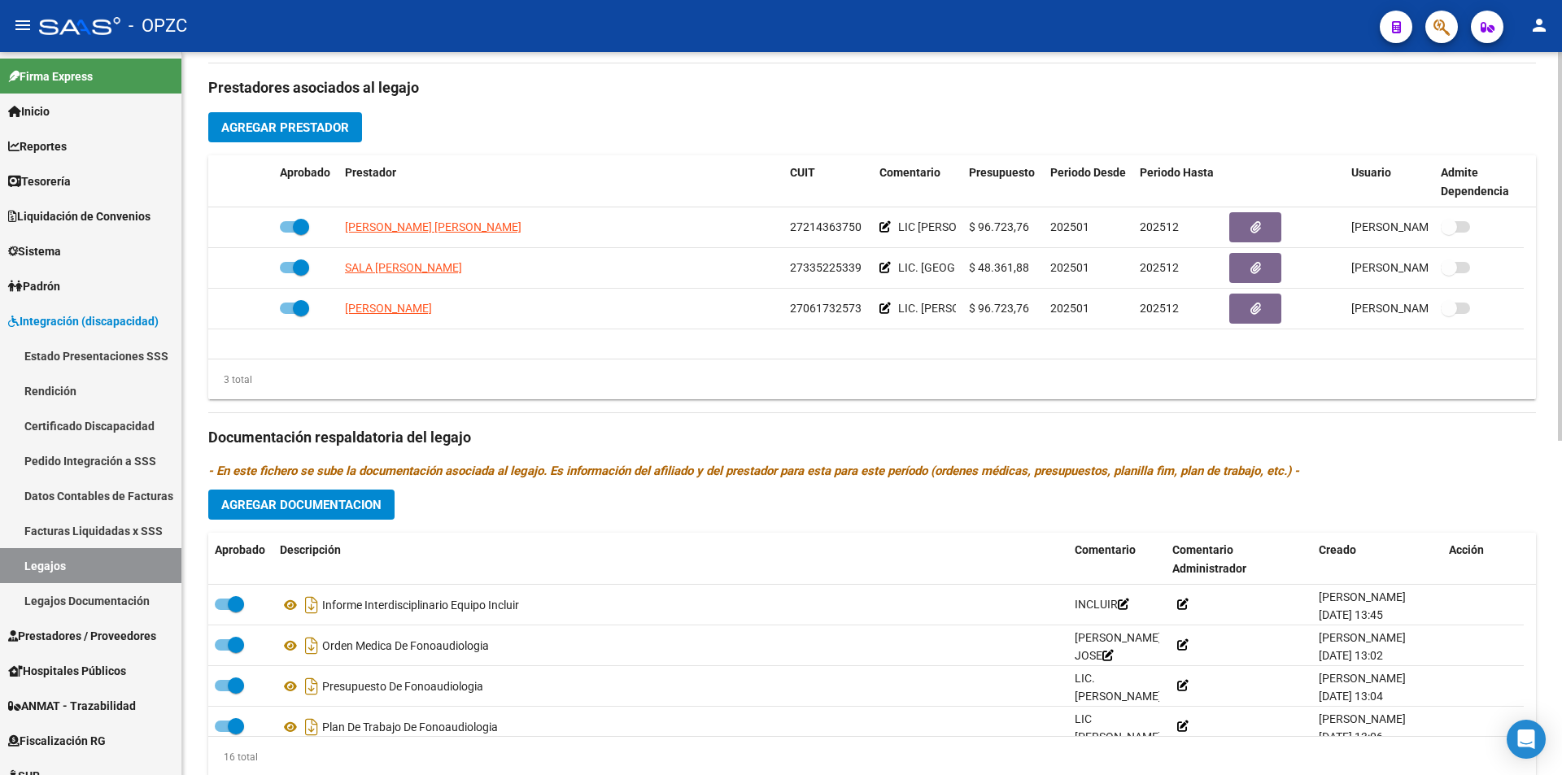
scroll to position [623, 0]
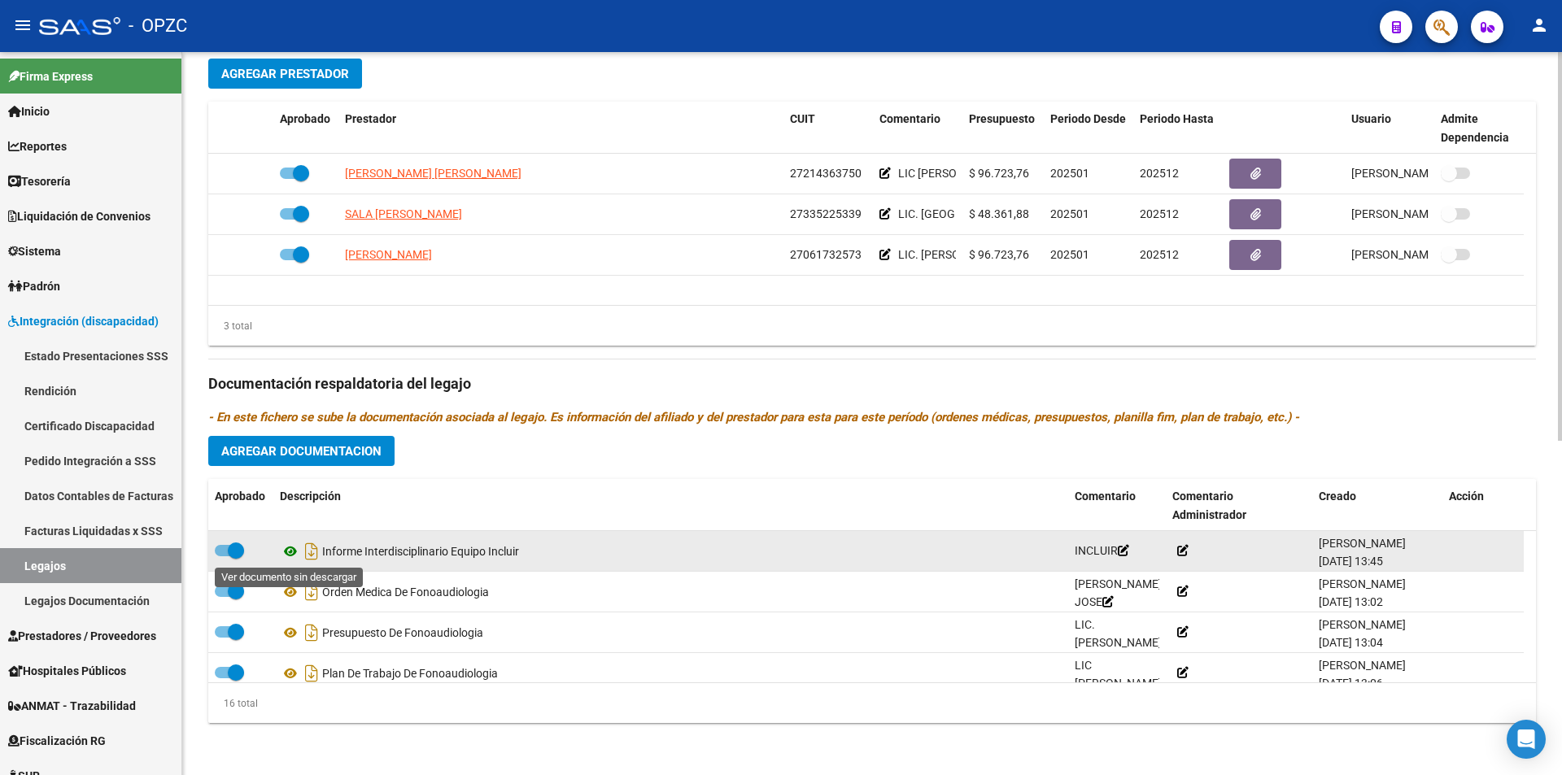
click at [285, 556] on icon at bounding box center [290, 552] width 21 height 20
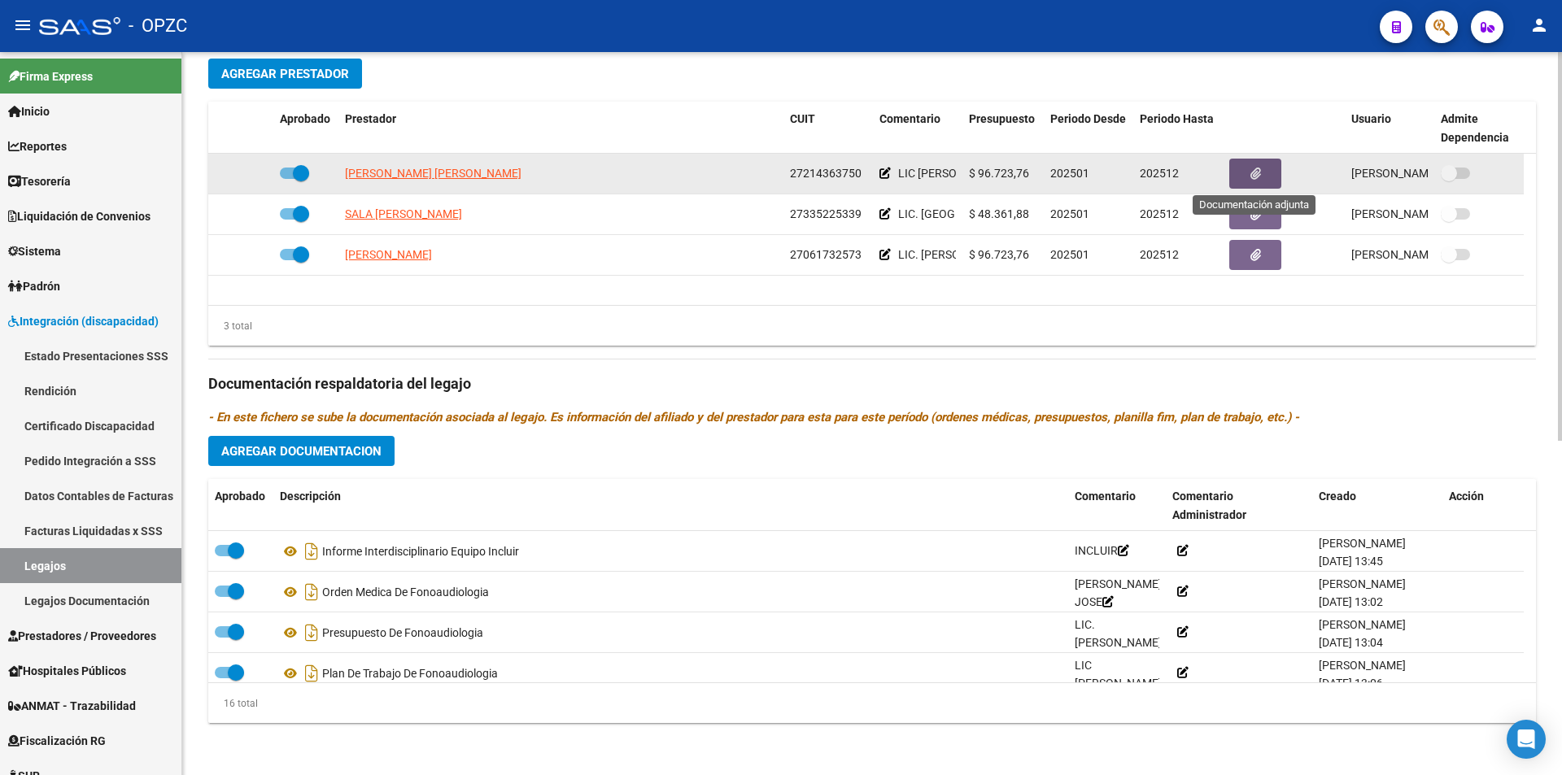
click at [1251, 172] on icon "button" at bounding box center [1255, 174] width 11 height 12
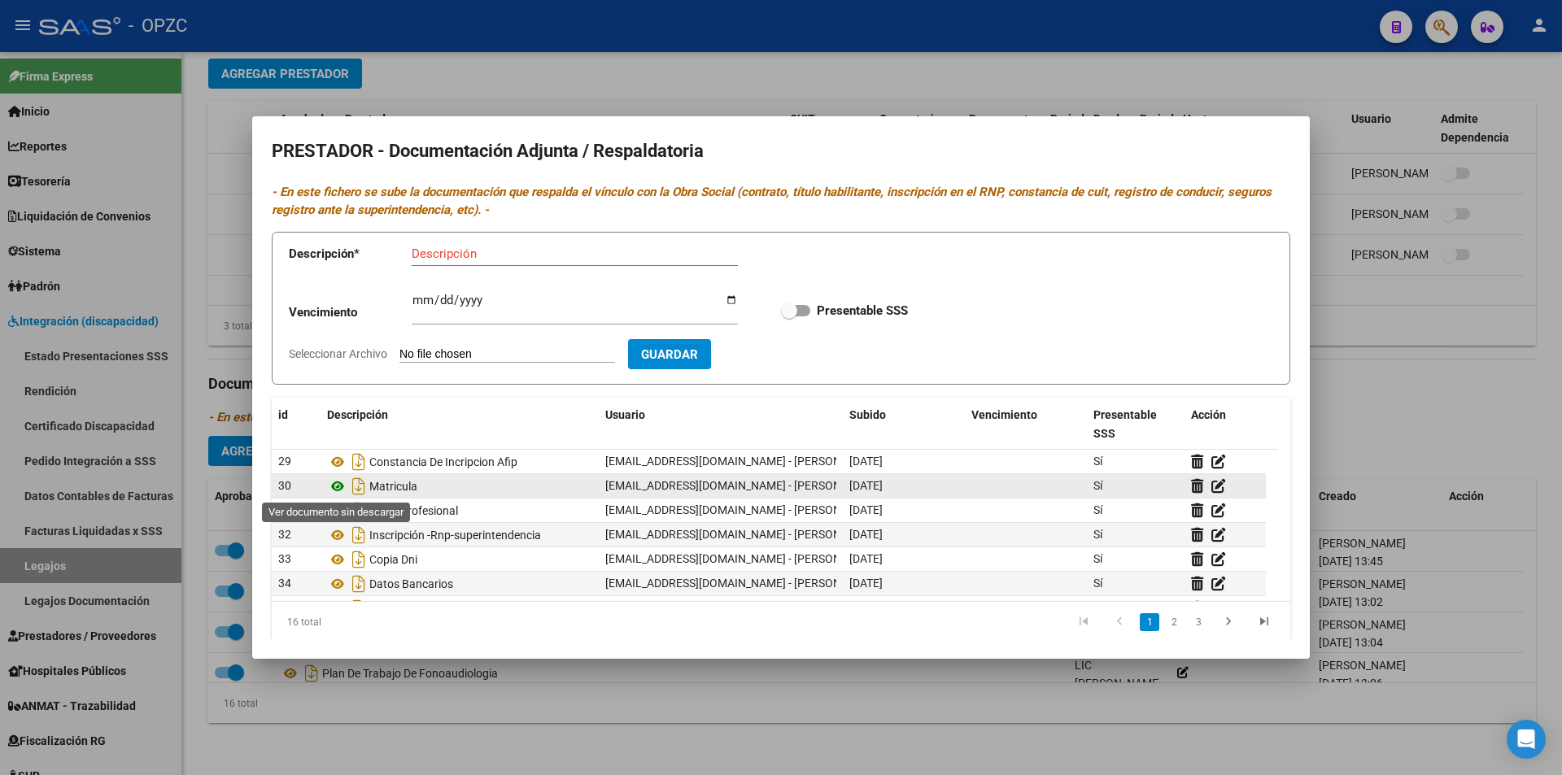
click at [336, 485] on icon at bounding box center [337, 487] width 21 height 20
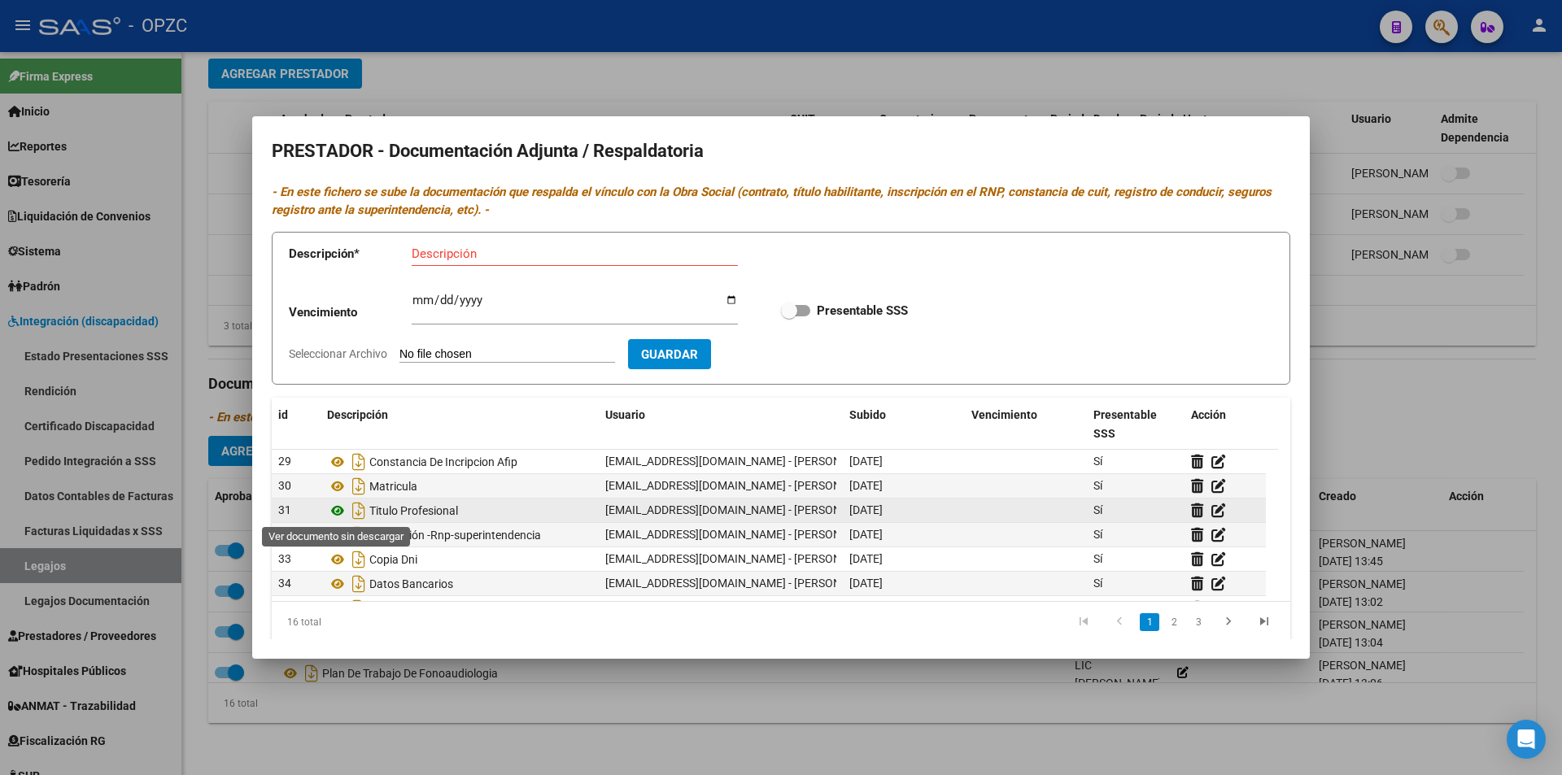
click at [339, 509] on icon at bounding box center [337, 511] width 21 height 20
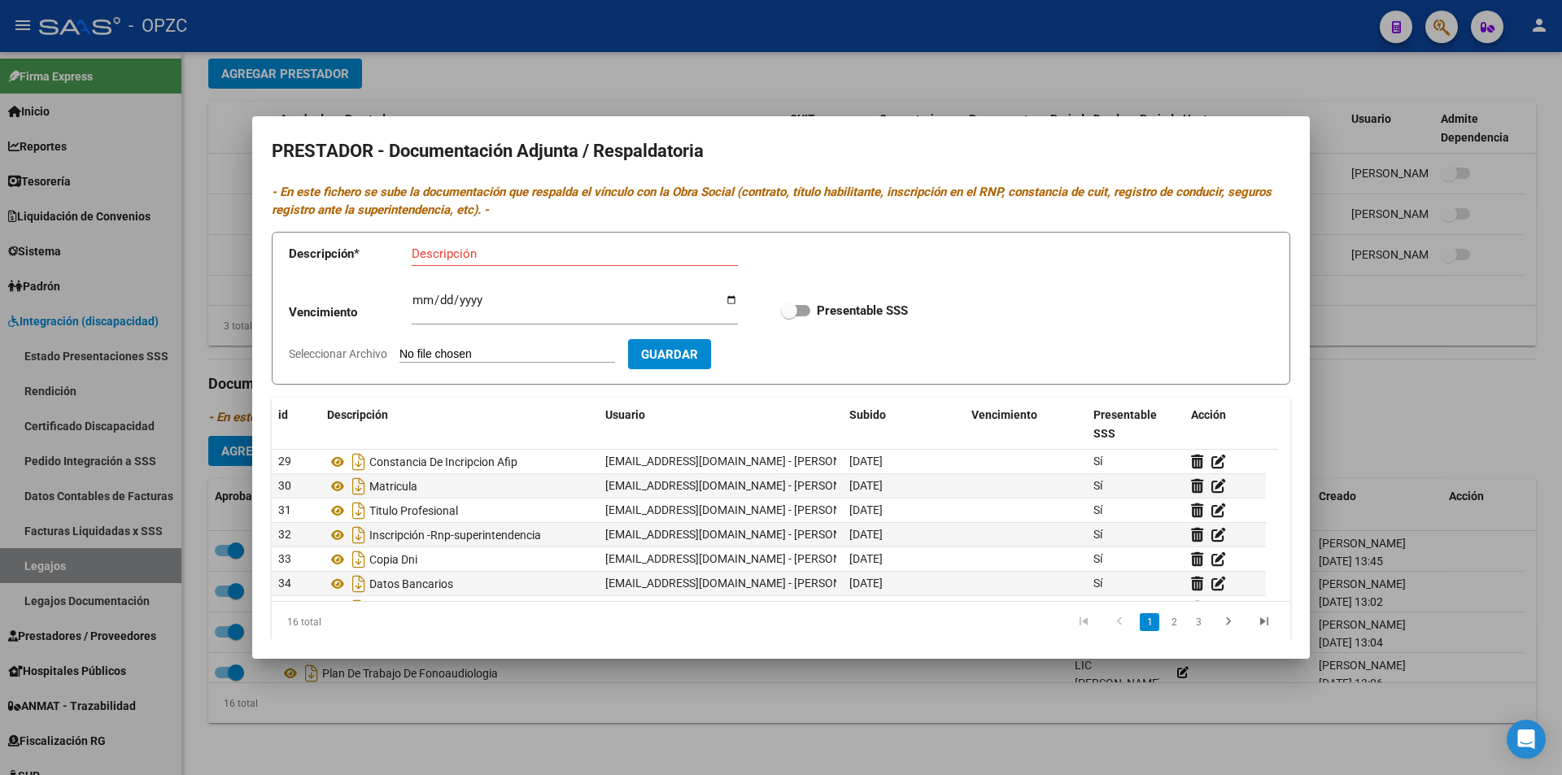
click at [1341, 207] on div at bounding box center [781, 387] width 1562 height 775
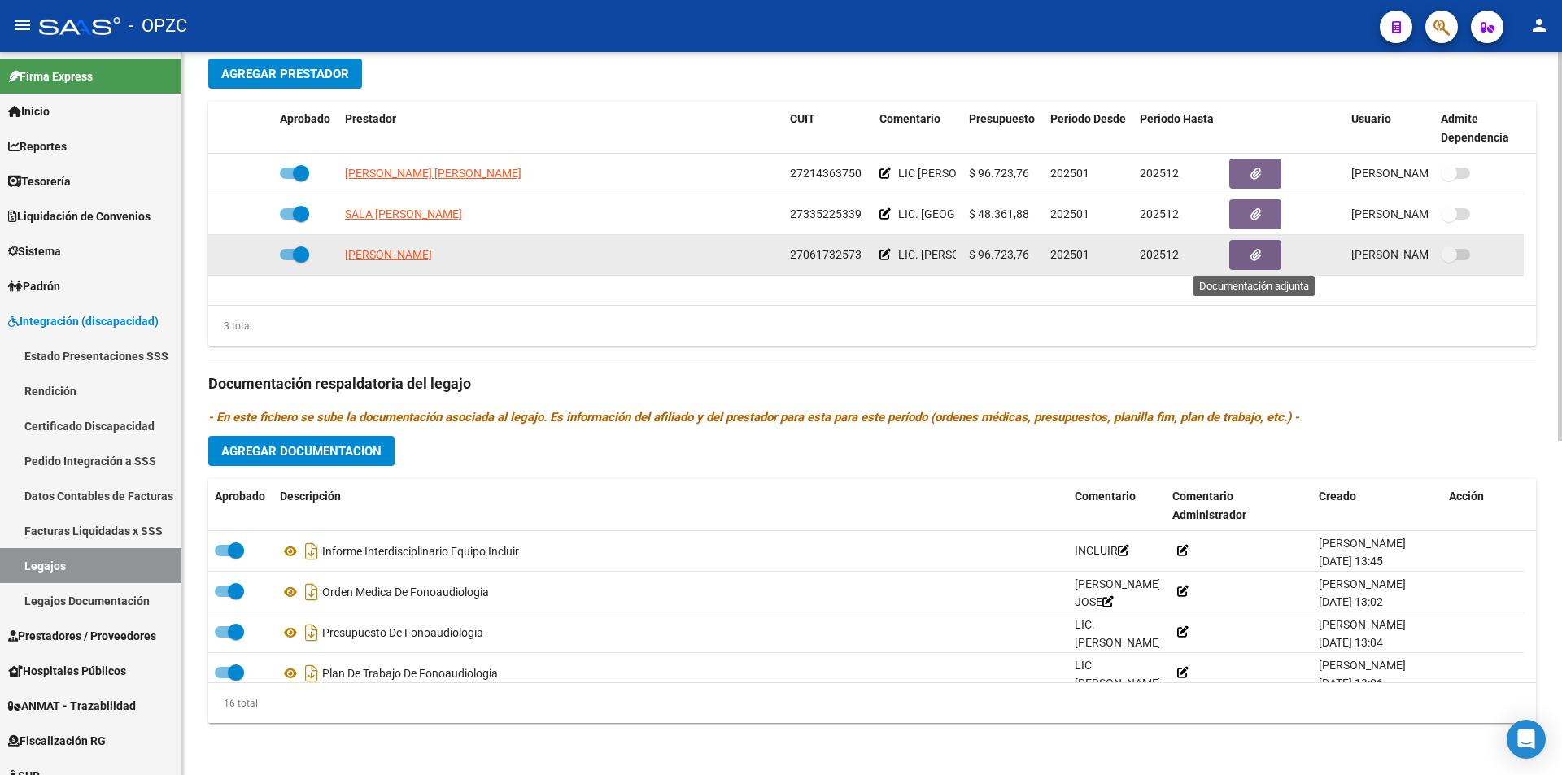
click at [1267, 253] on button "button" at bounding box center [1255, 255] width 52 height 30
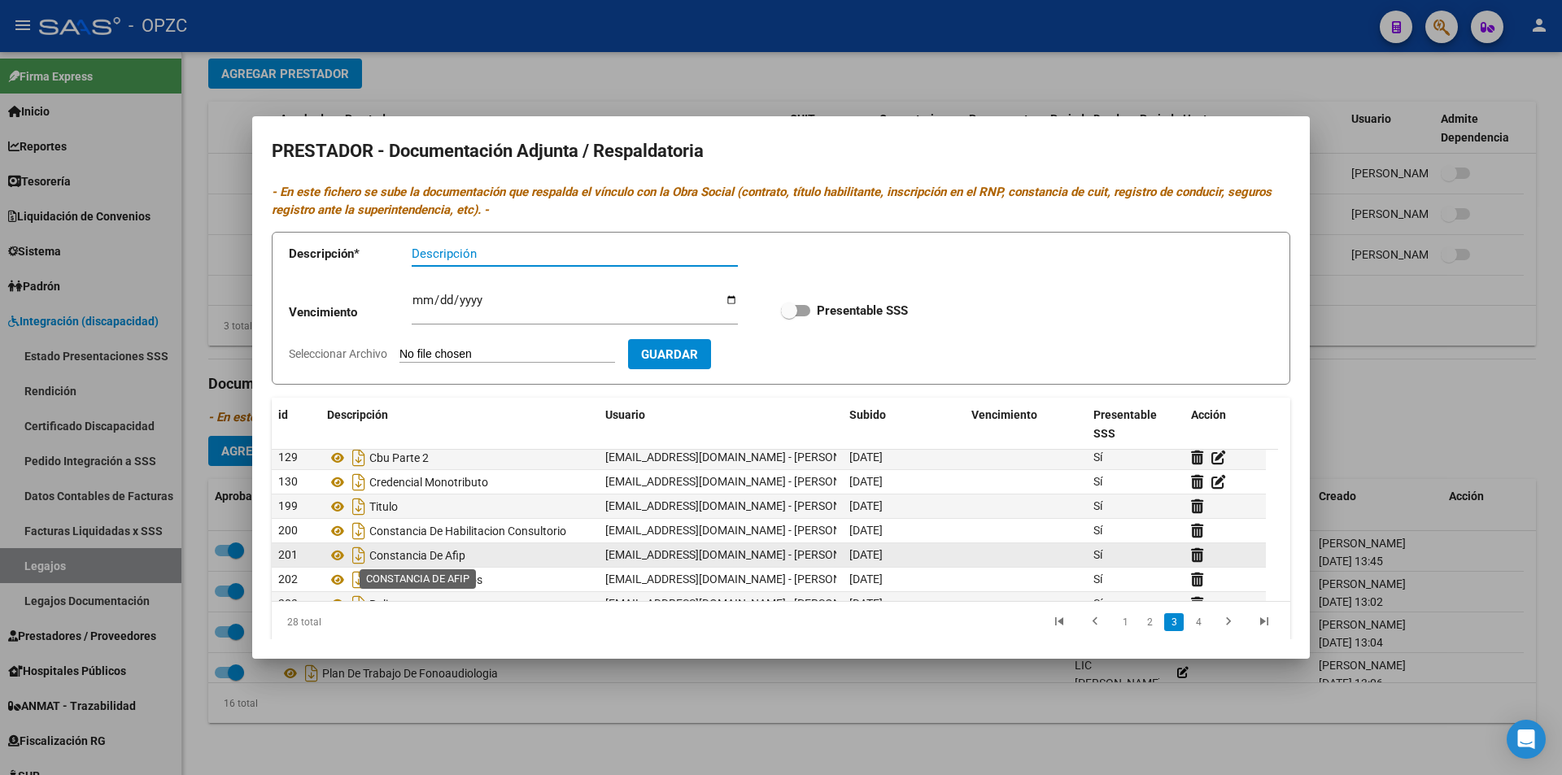
scroll to position [325, 0]
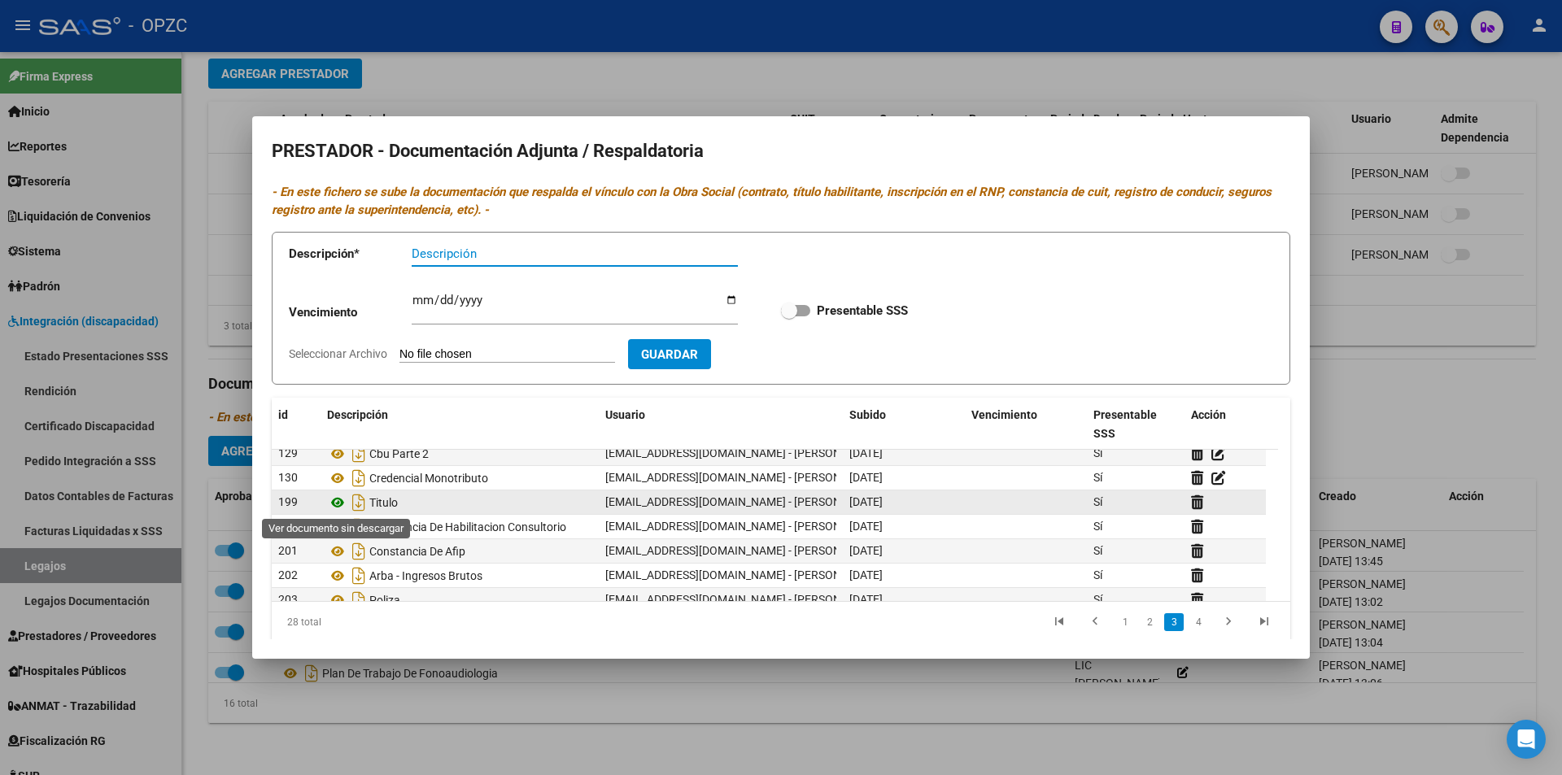
click at [340, 504] on icon at bounding box center [337, 503] width 21 height 20
click at [1336, 278] on div at bounding box center [781, 387] width 1562 height 775
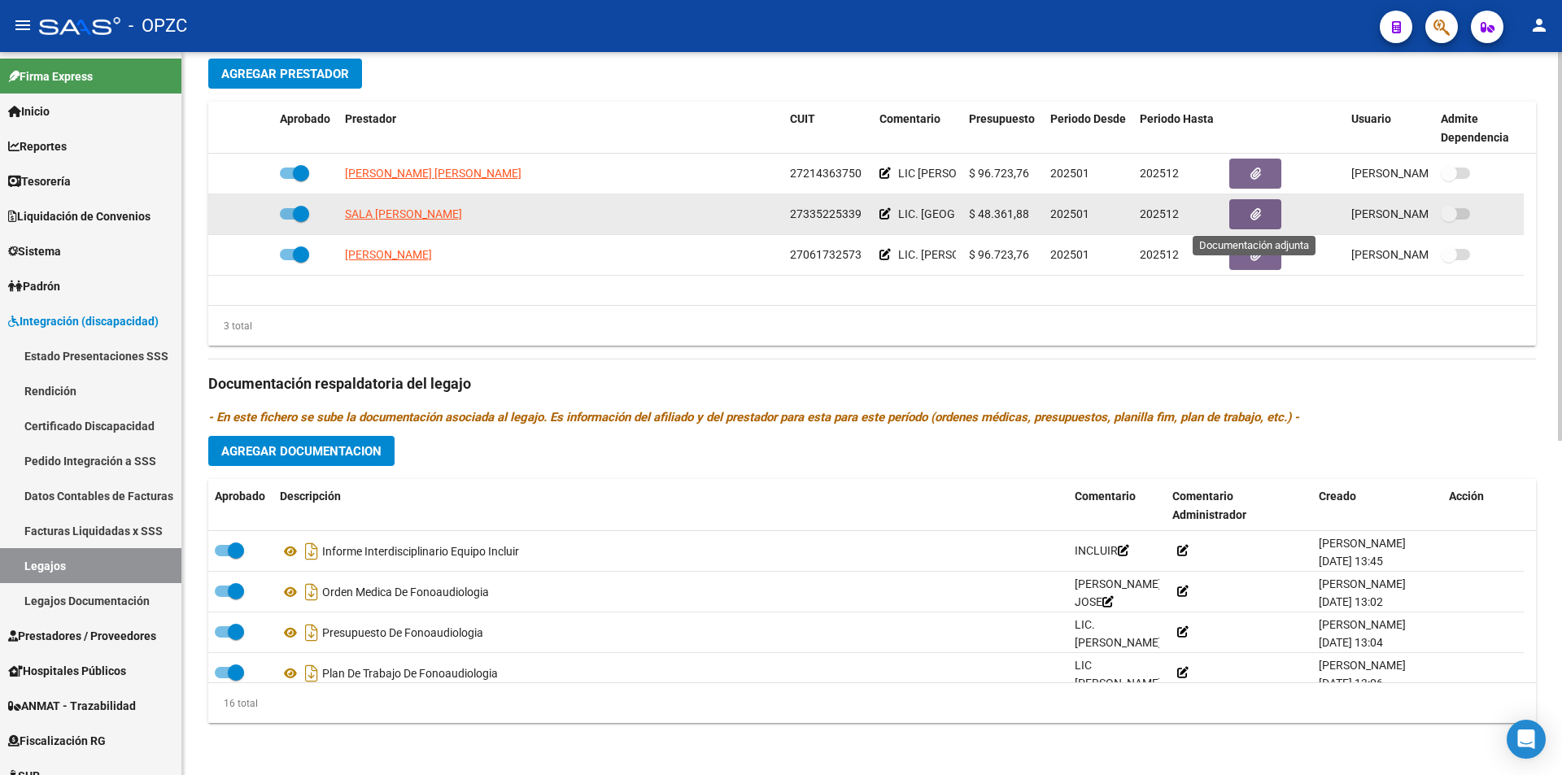
click at [1264, 210] on button "button" at bounding box center [1255, 214] width 52 height 30
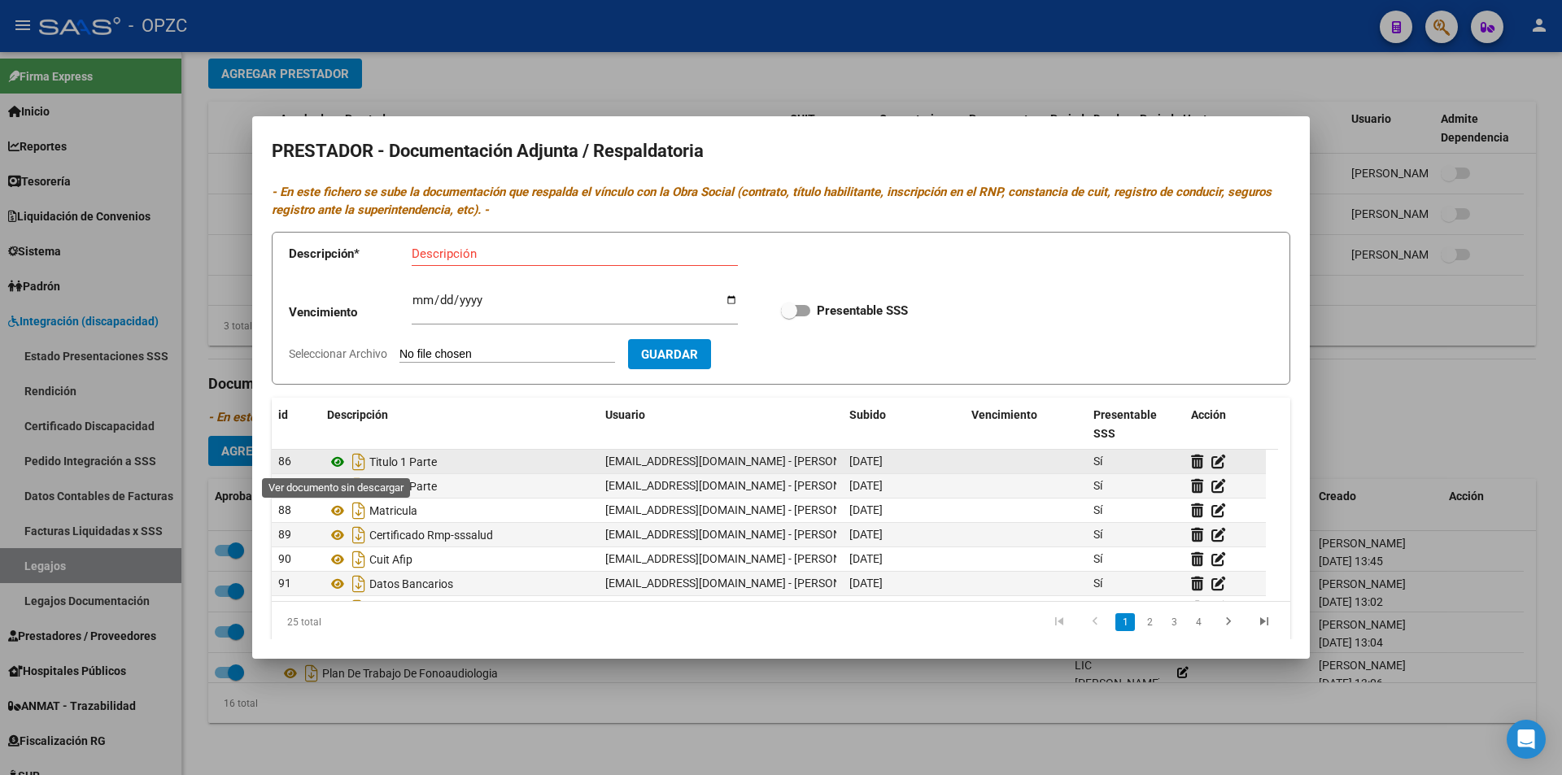
click at [340, 458] on icon at bounding box center [337, 462] width 21 height 20
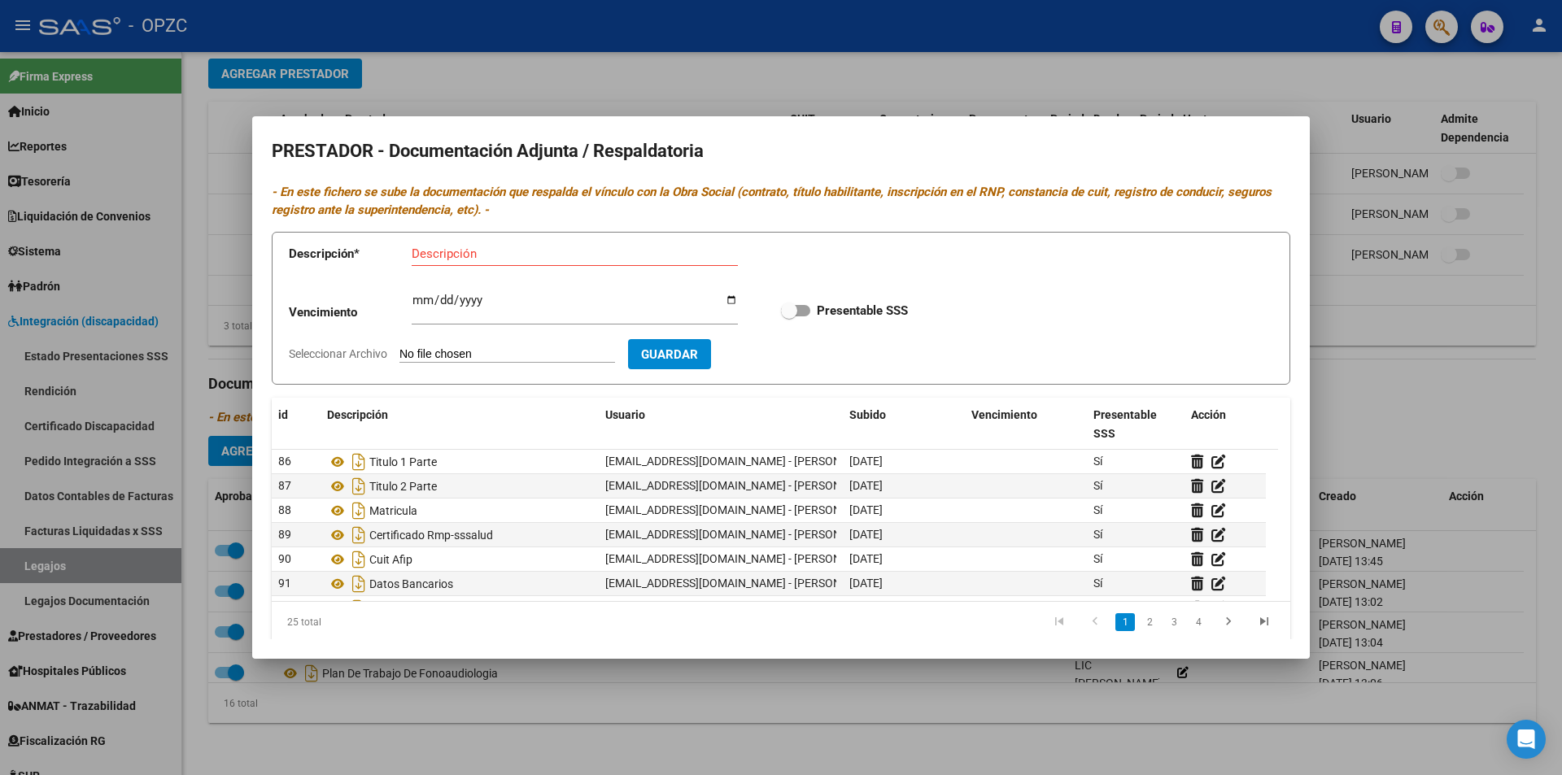
click at [1314, 98] on div at bounding box center [781, 387] width 1562 height 775
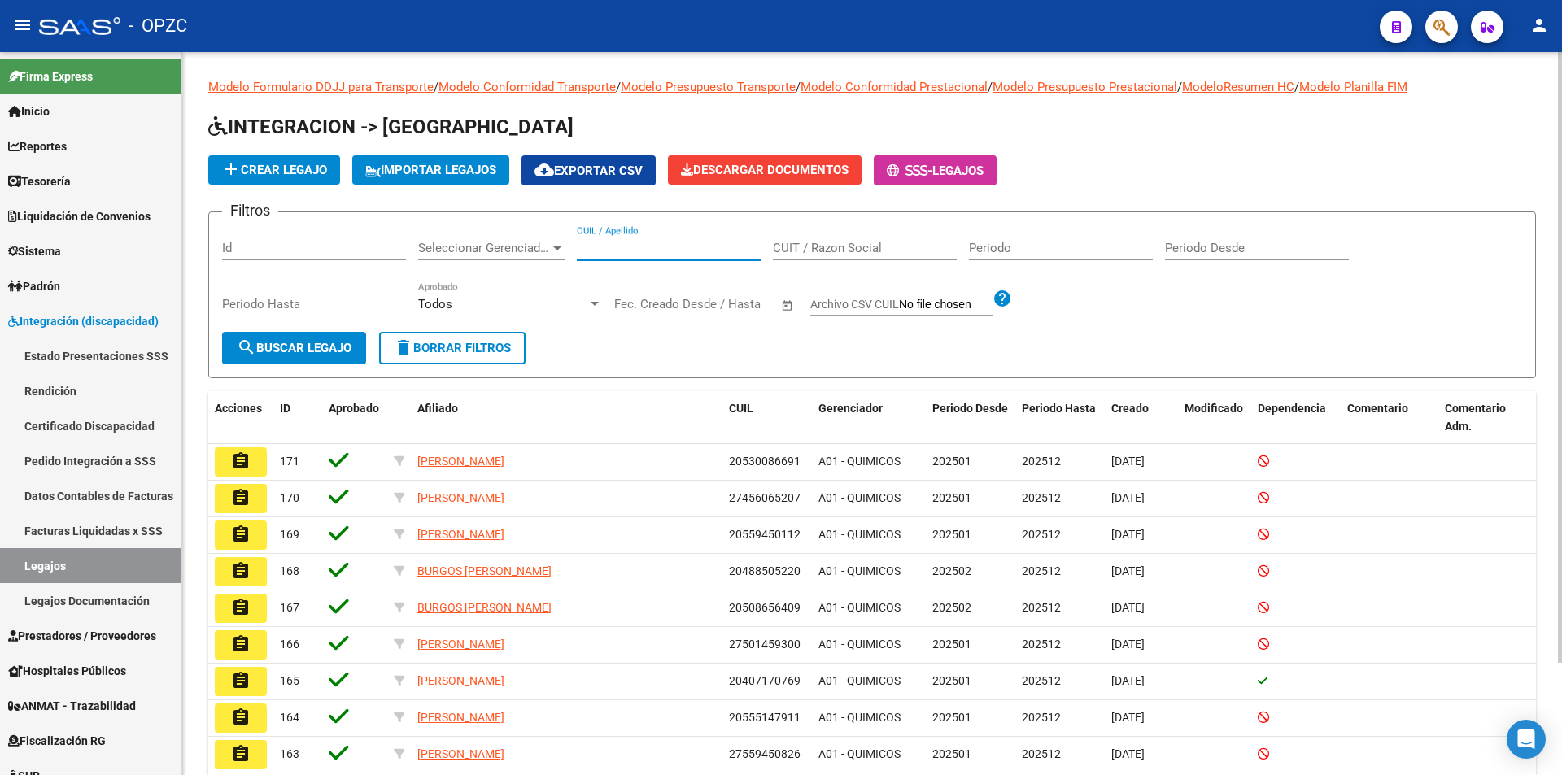
click at [641, 249] on input "CUIL / Apellido" at bounding box center [669, 248] width 184 height 15
type input "TORRES"
click at [326, 354] on span "search Buscar Legajo" at bounding box center [294, 348] width 115 height 15
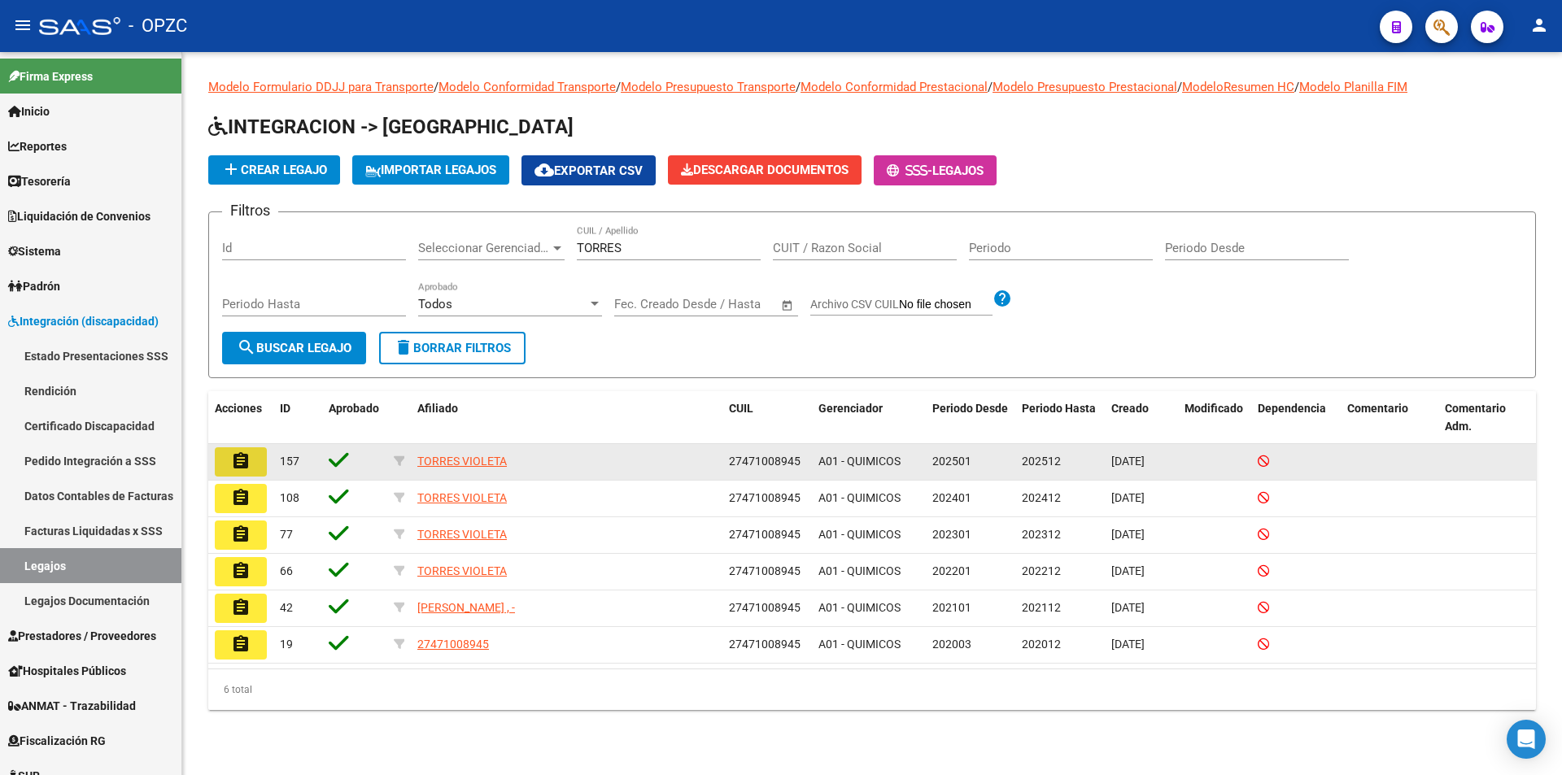
click at [256, 457] on button "assignment" at bounding box center [241, 461] width 52 height 29
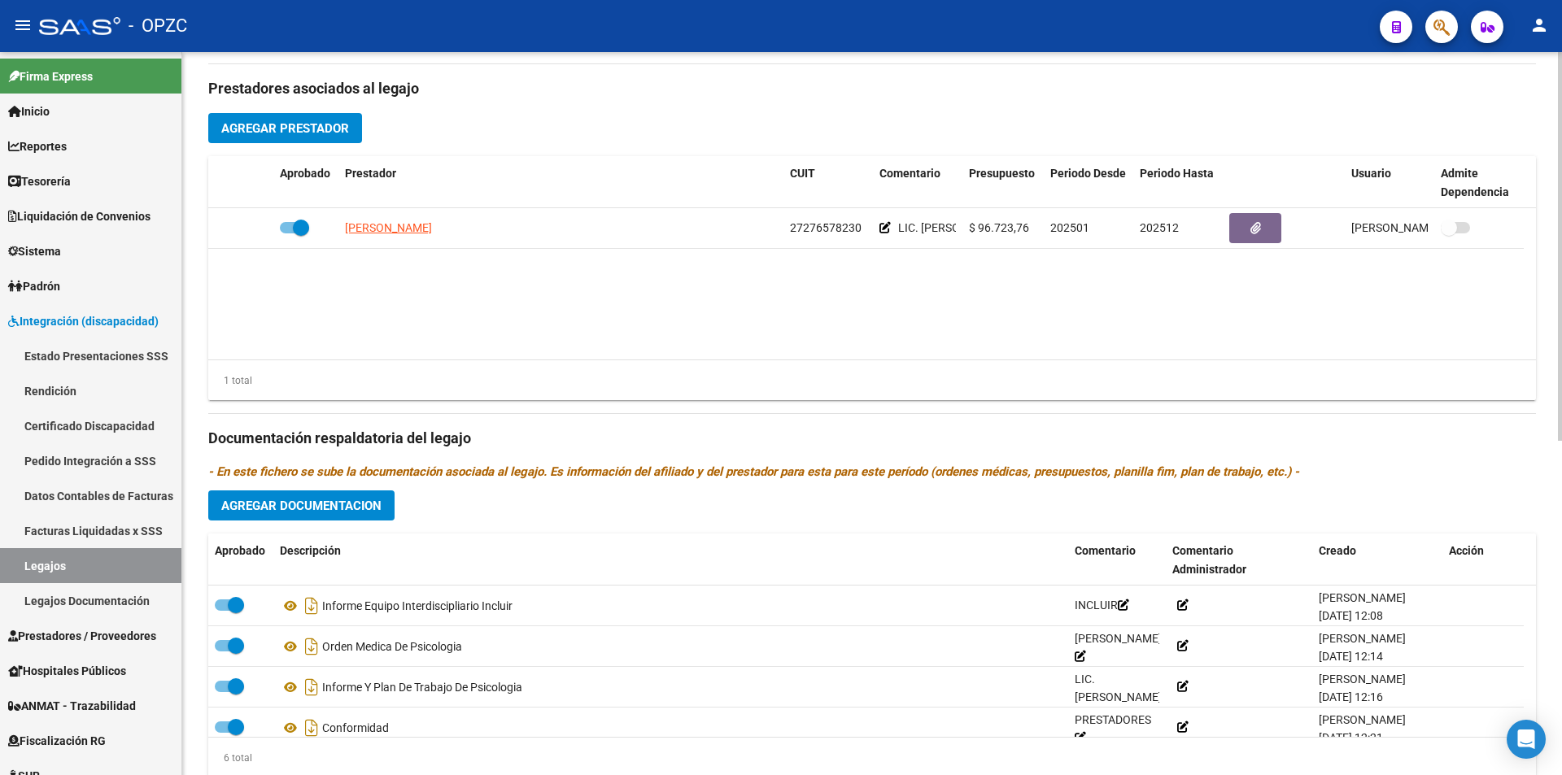
scroll to position [569, 0]
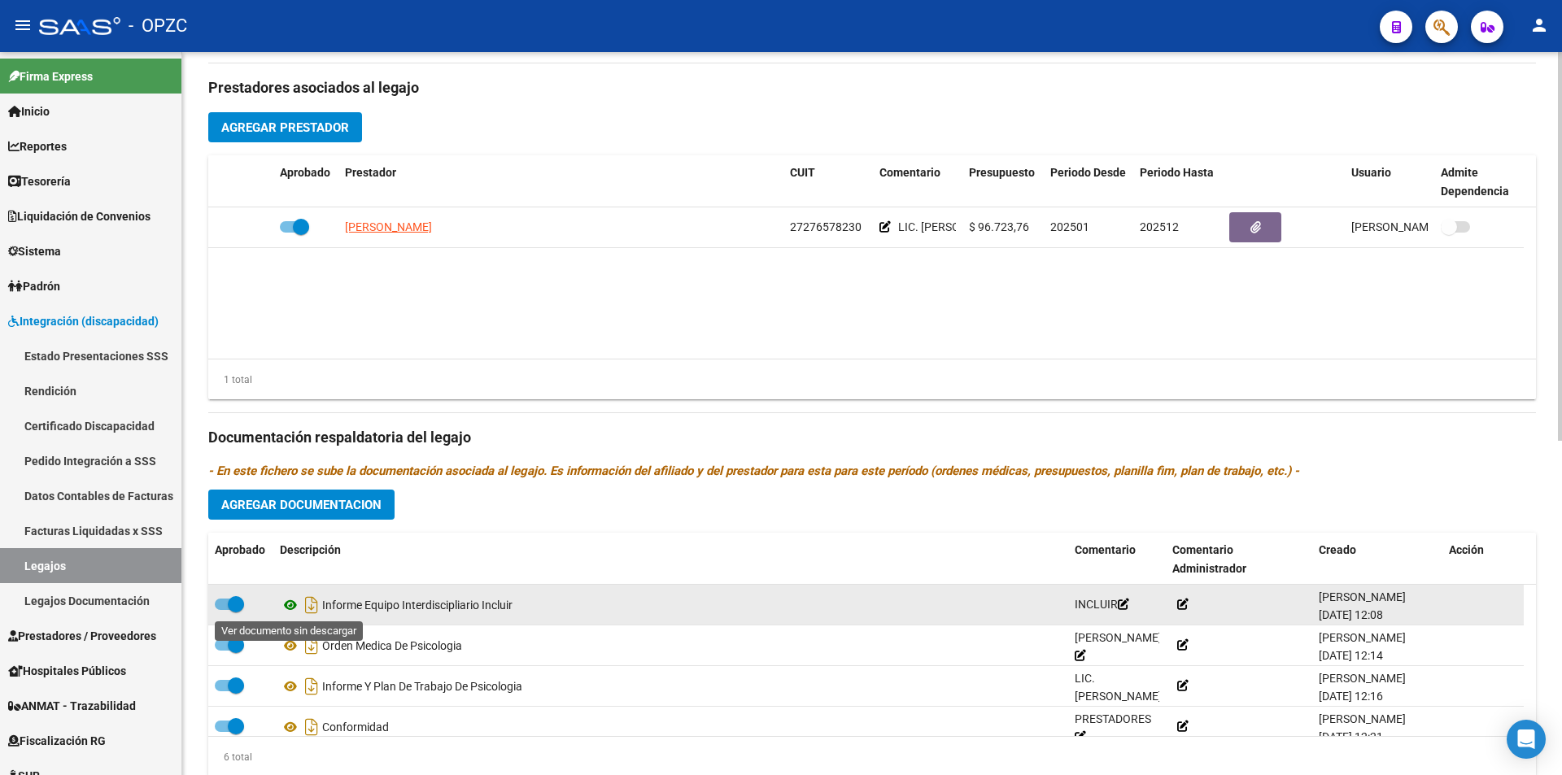
click at [289, 604] on icon at bounding box center [290, 606] width 21 height 20
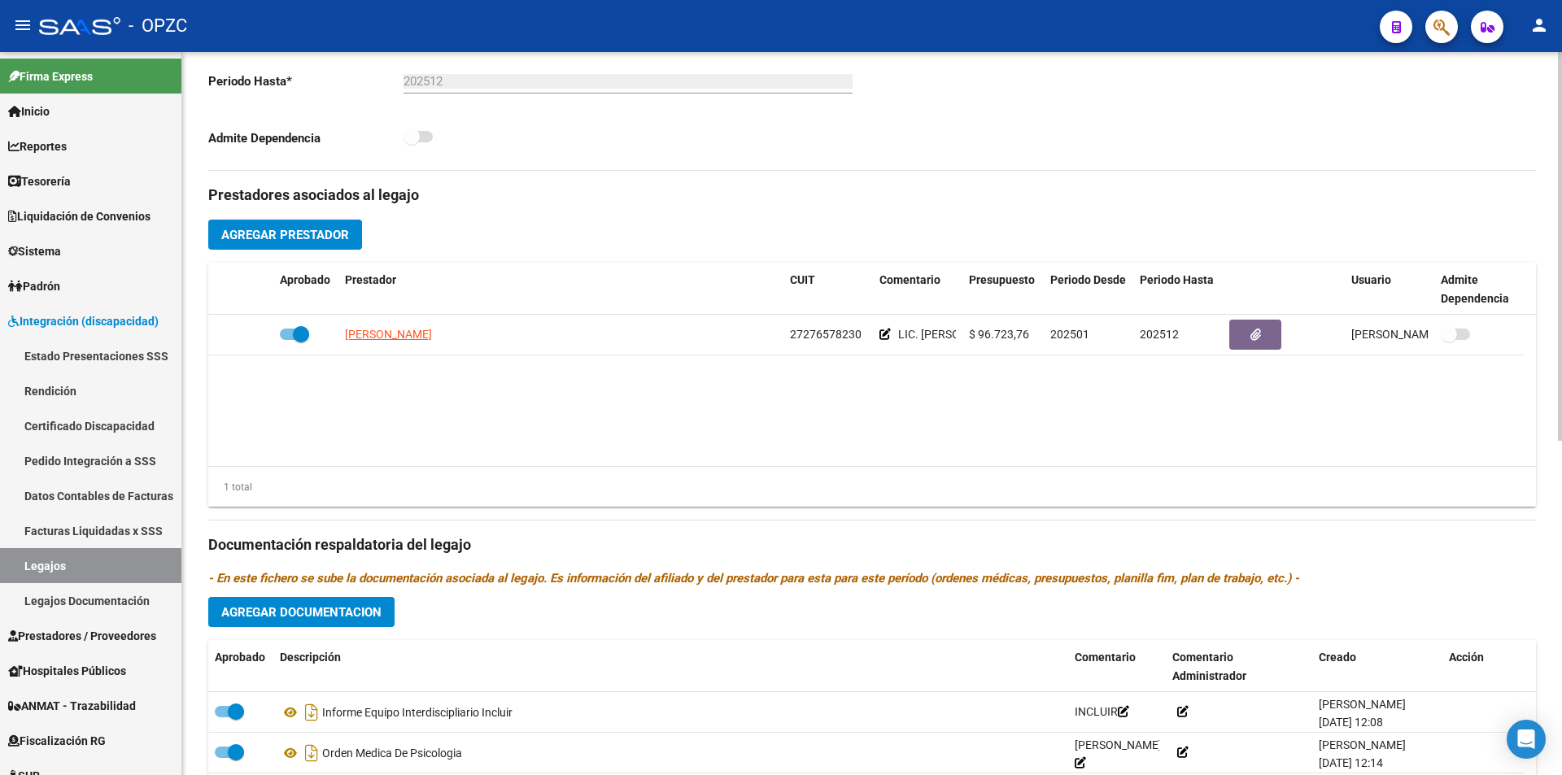
scroll to position [460, 0]
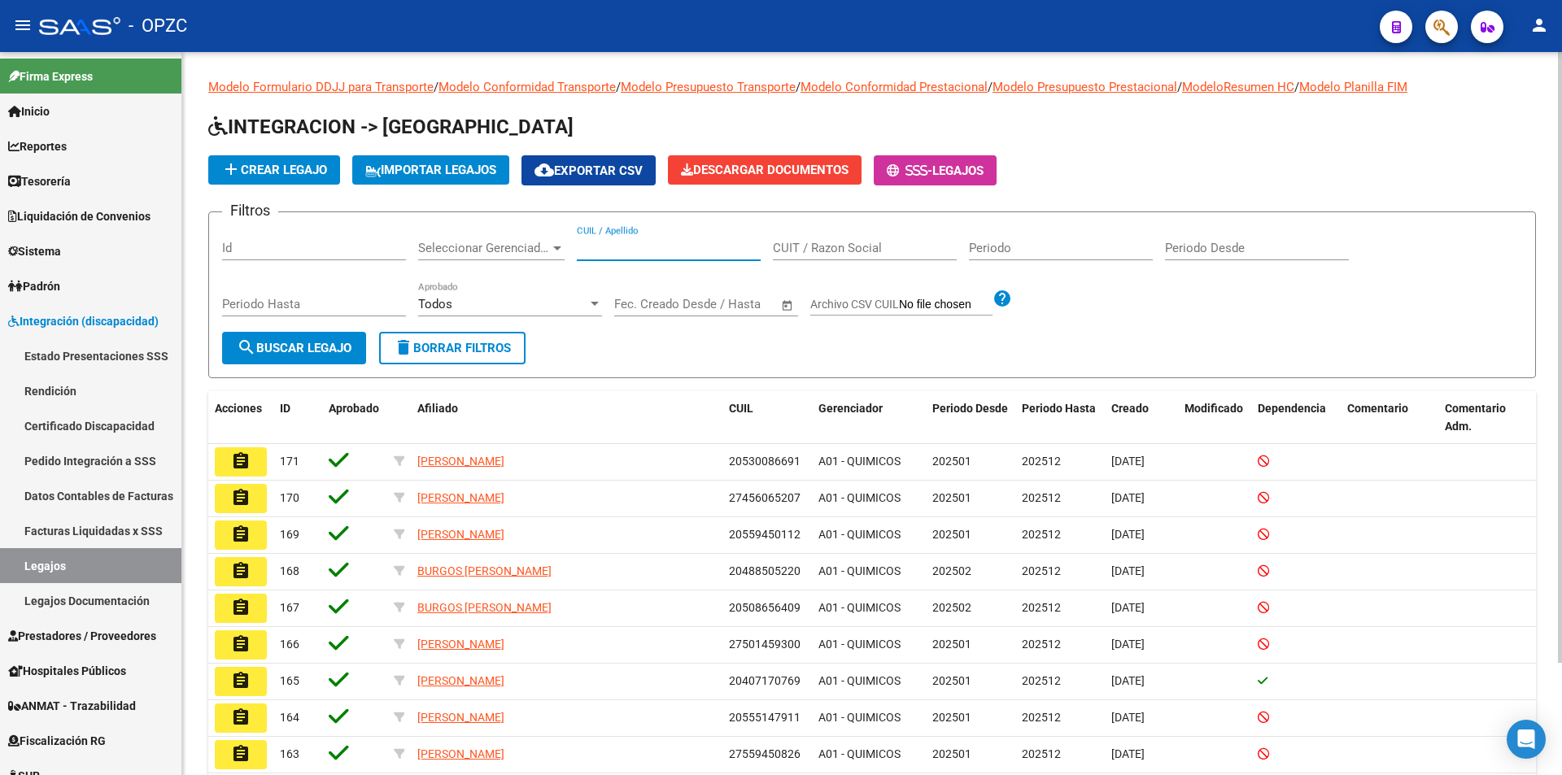
click at [617, 254] on input "CUIL / Apellido" at bounding box center [669, 248] width 184 height 15
type input "VALENZUELA"
click at [294, 347] on span "search Buscar Legajo" at bounding box center [294, 348] width 115 height 15
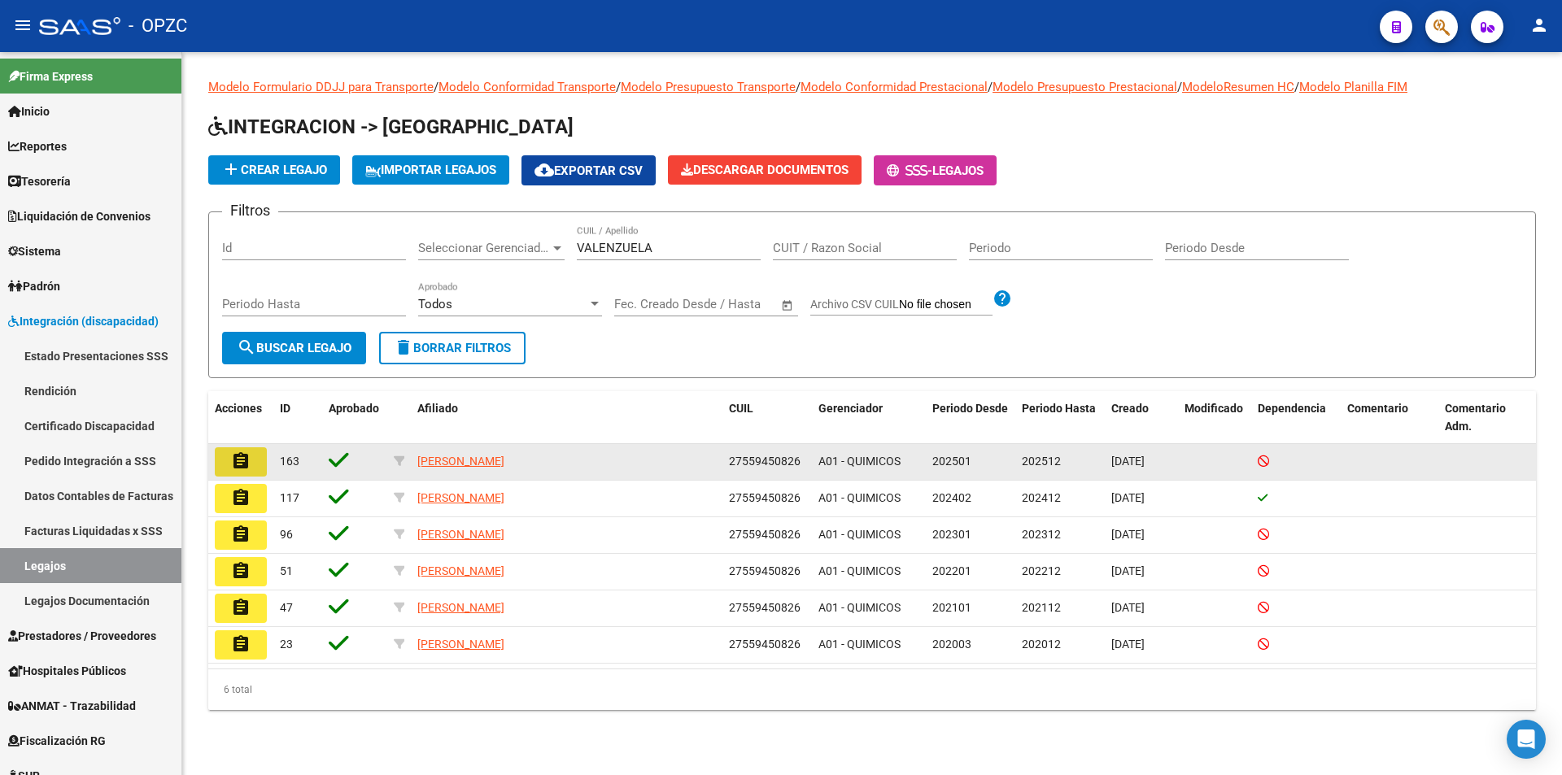
click at [257, 458] on button "assignment" at bounding box center [241, 461] width 52 height 29
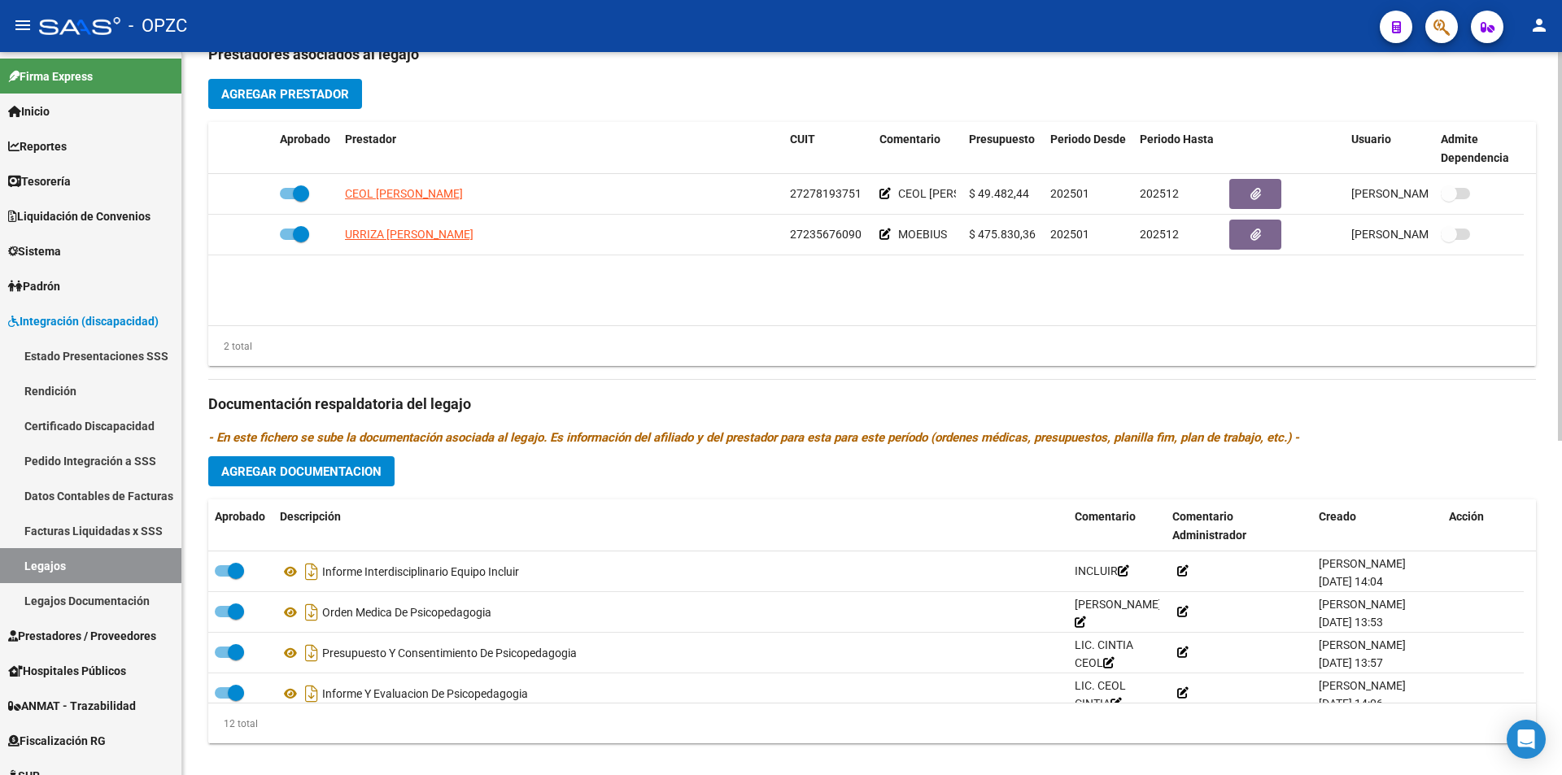
scroll to position [623, 0]
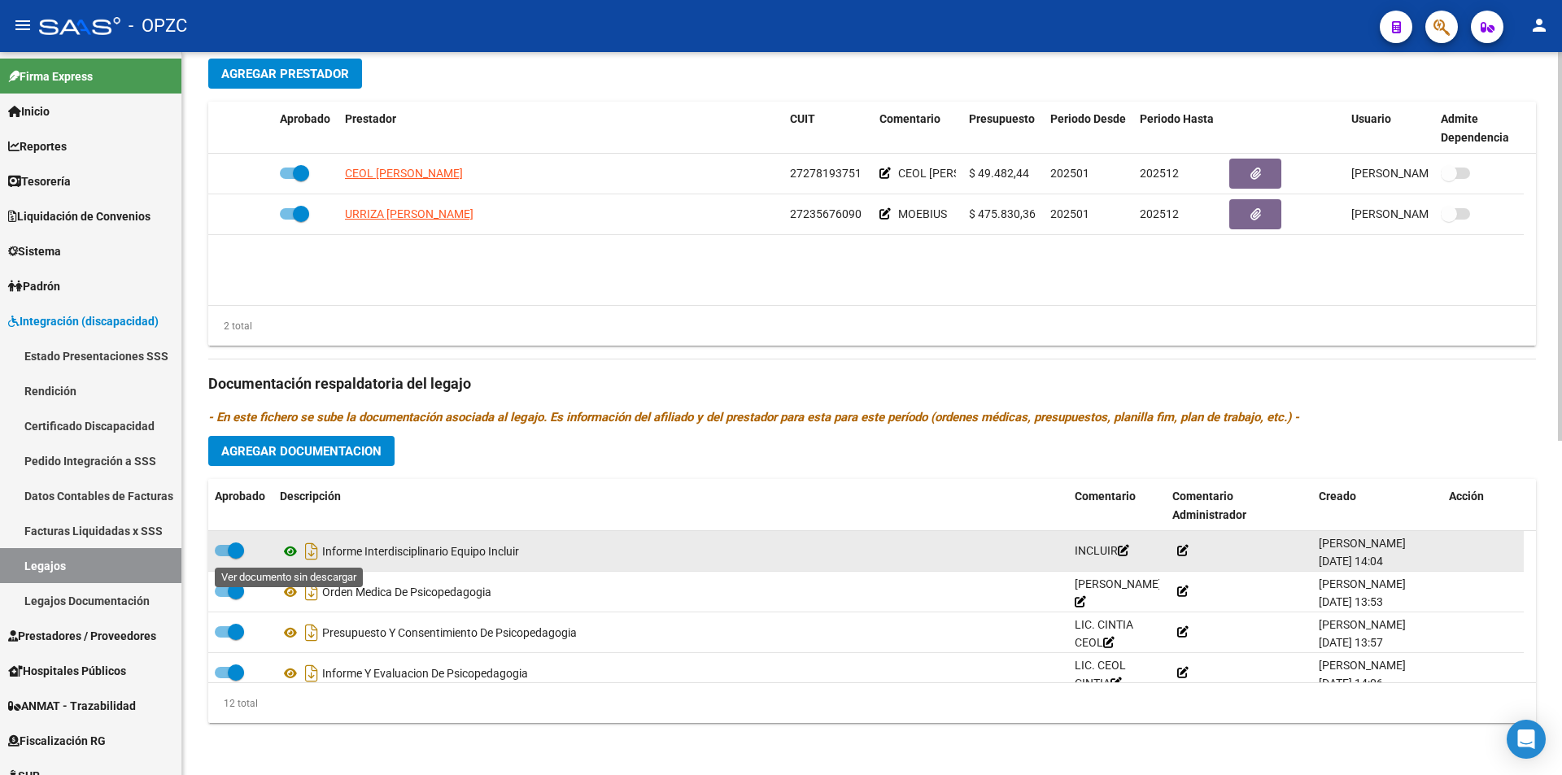
click at [294, 550] on icon at bounding box center [290, 552] width 21 height 20
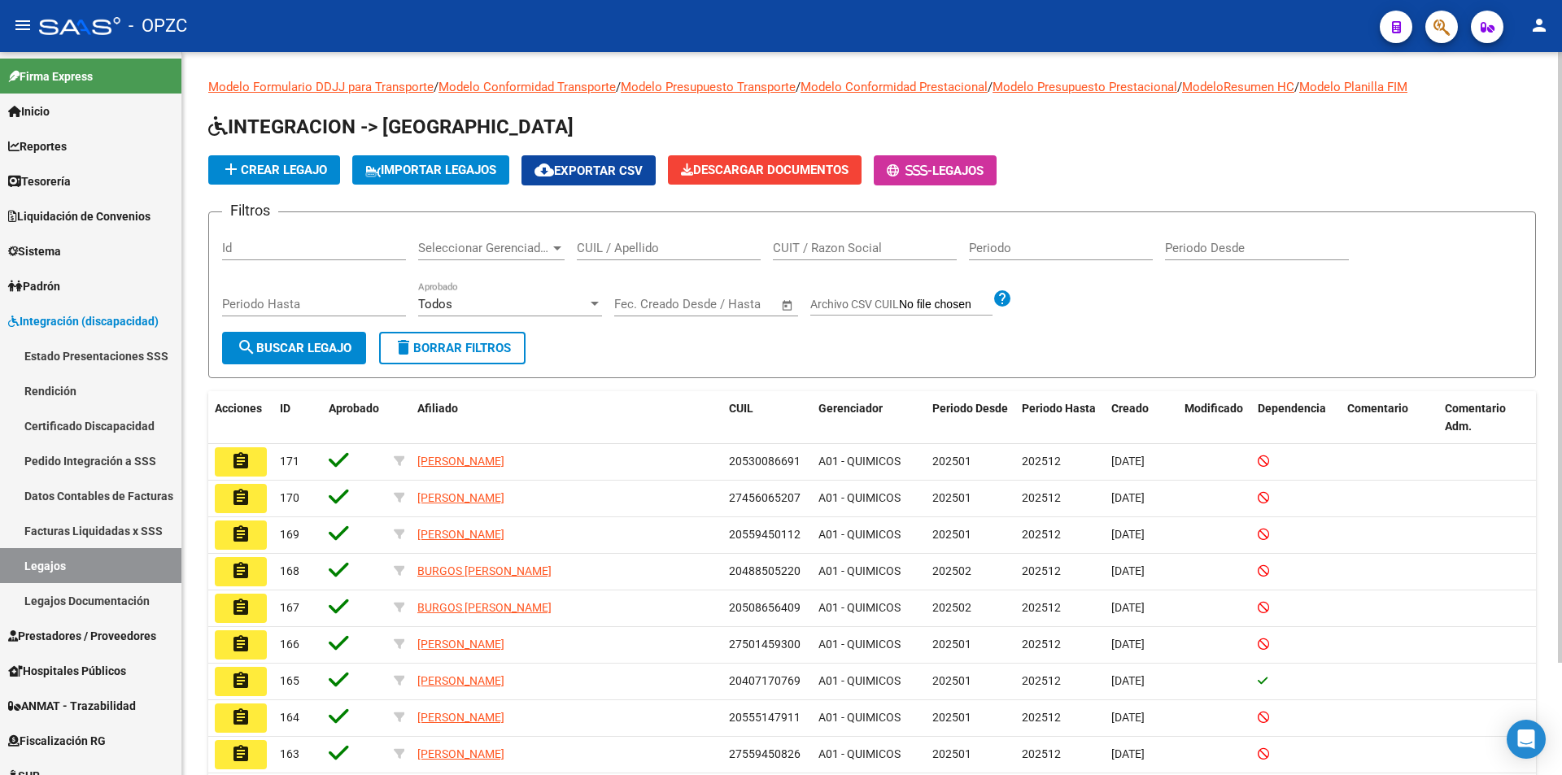
click at [645, 245] on input "CUIL / Apellido" at bounding box center [669, 248] width 184 height 15
type input "VALENZUELA"
click at [319, 337] on button "search Buscar Legajo" at bounding box center [294, 348] width 144 height 33
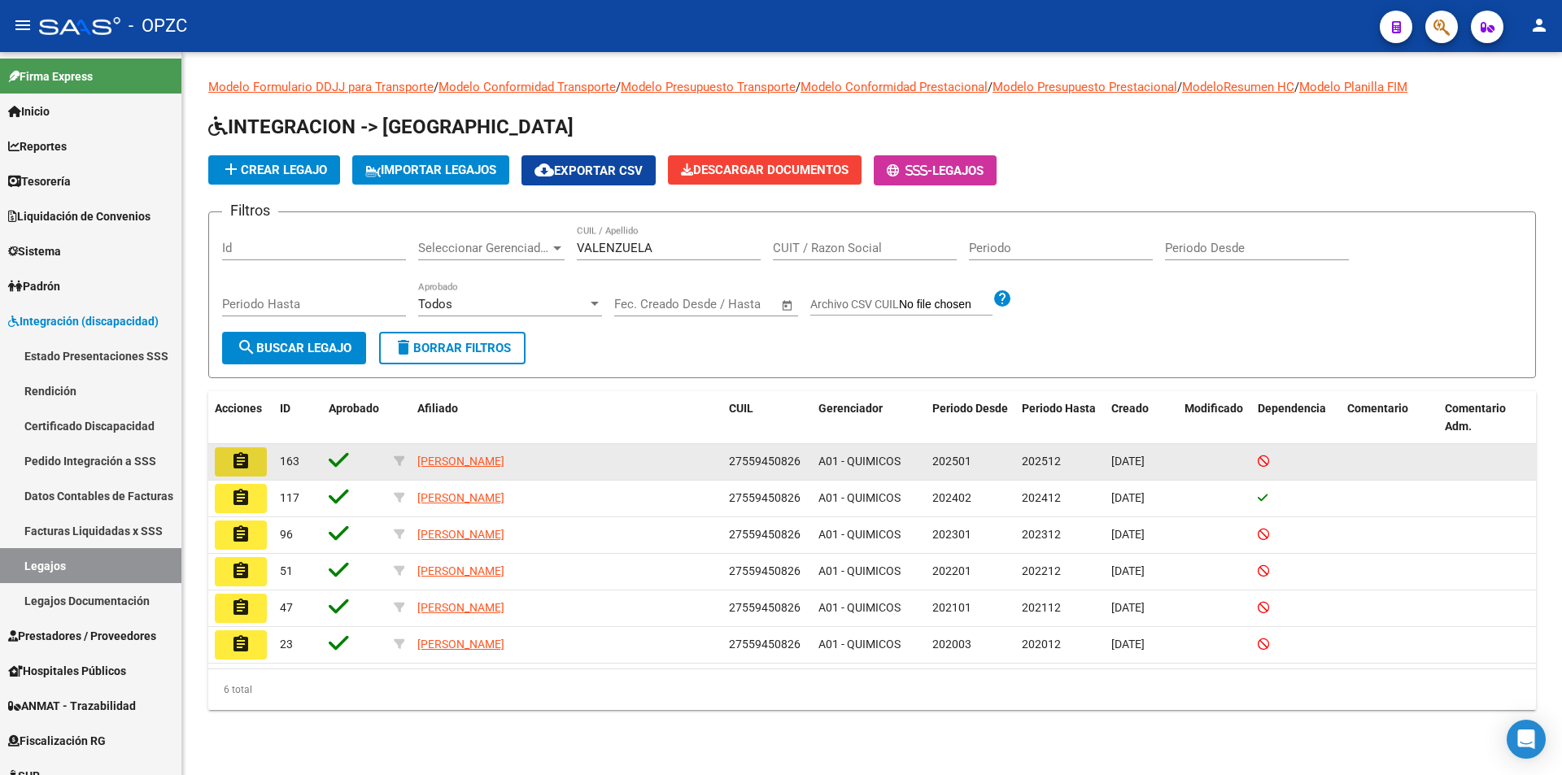
click at [250, 458] on mat-icon "assignment" at bounding box center [241, 462] width 20 height 20
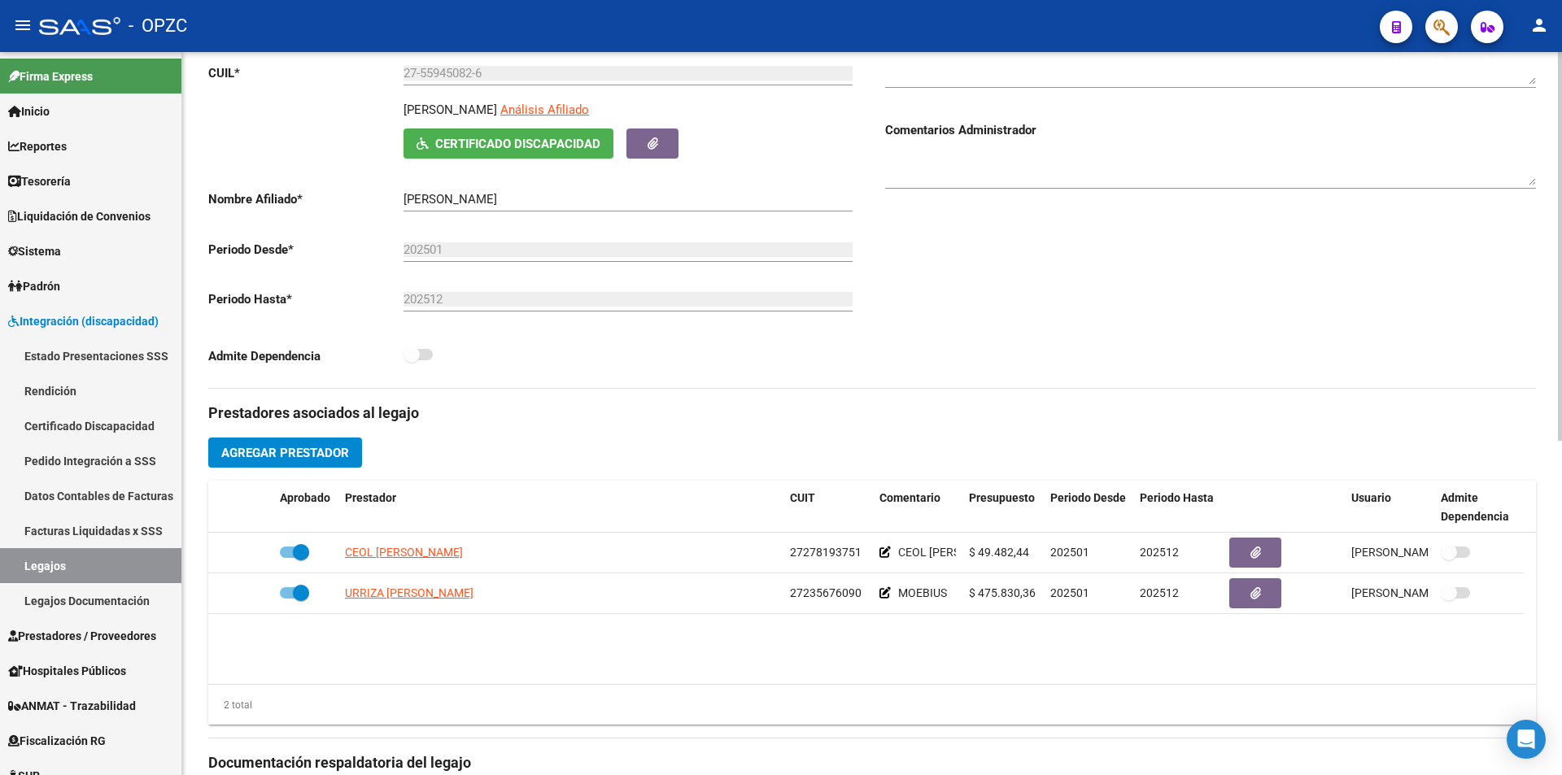
scroll to position [325, 0]
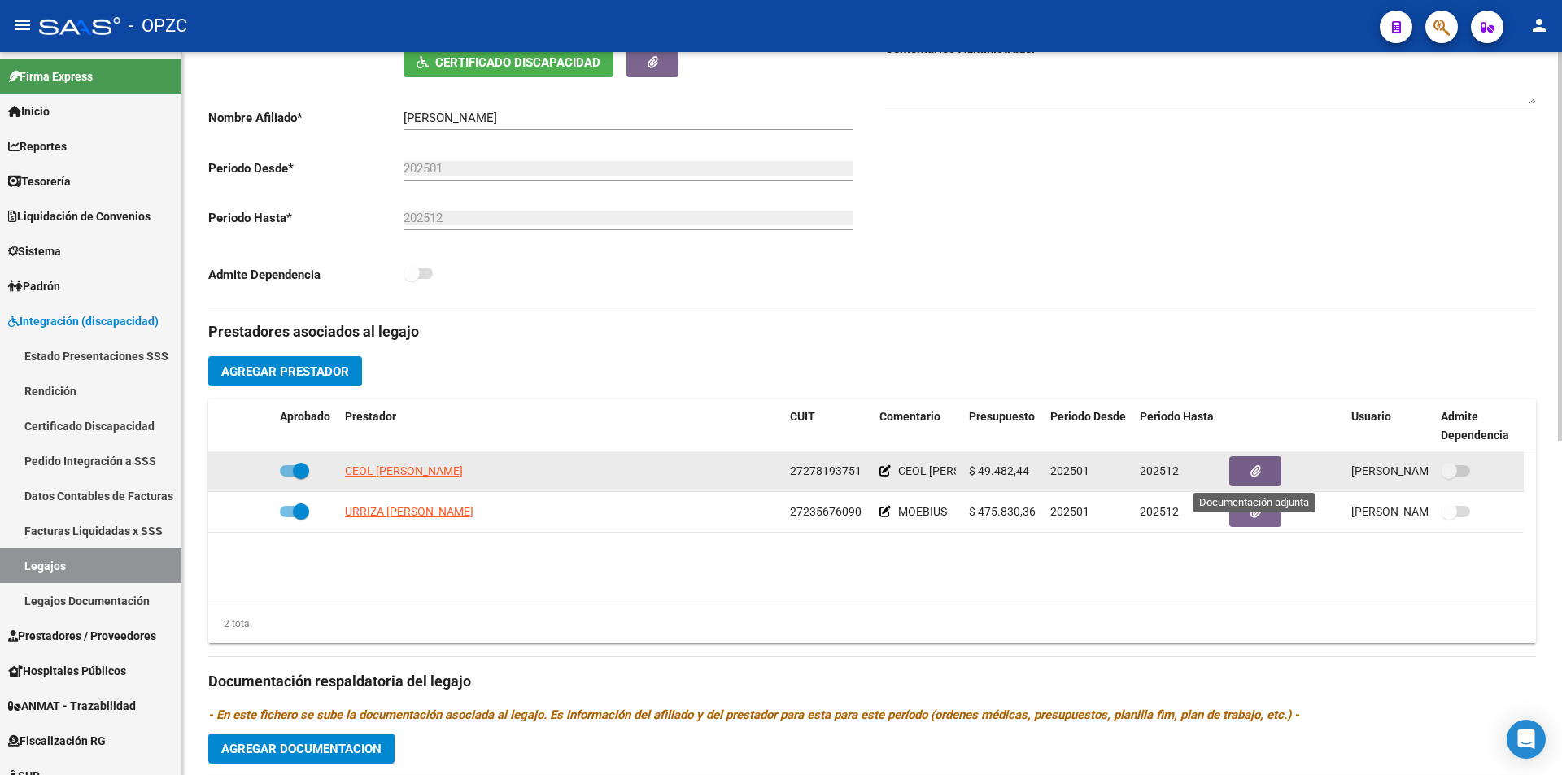
click at [1265, 478] on button "button" at bounding box center [1255, 471] width 52 height 30
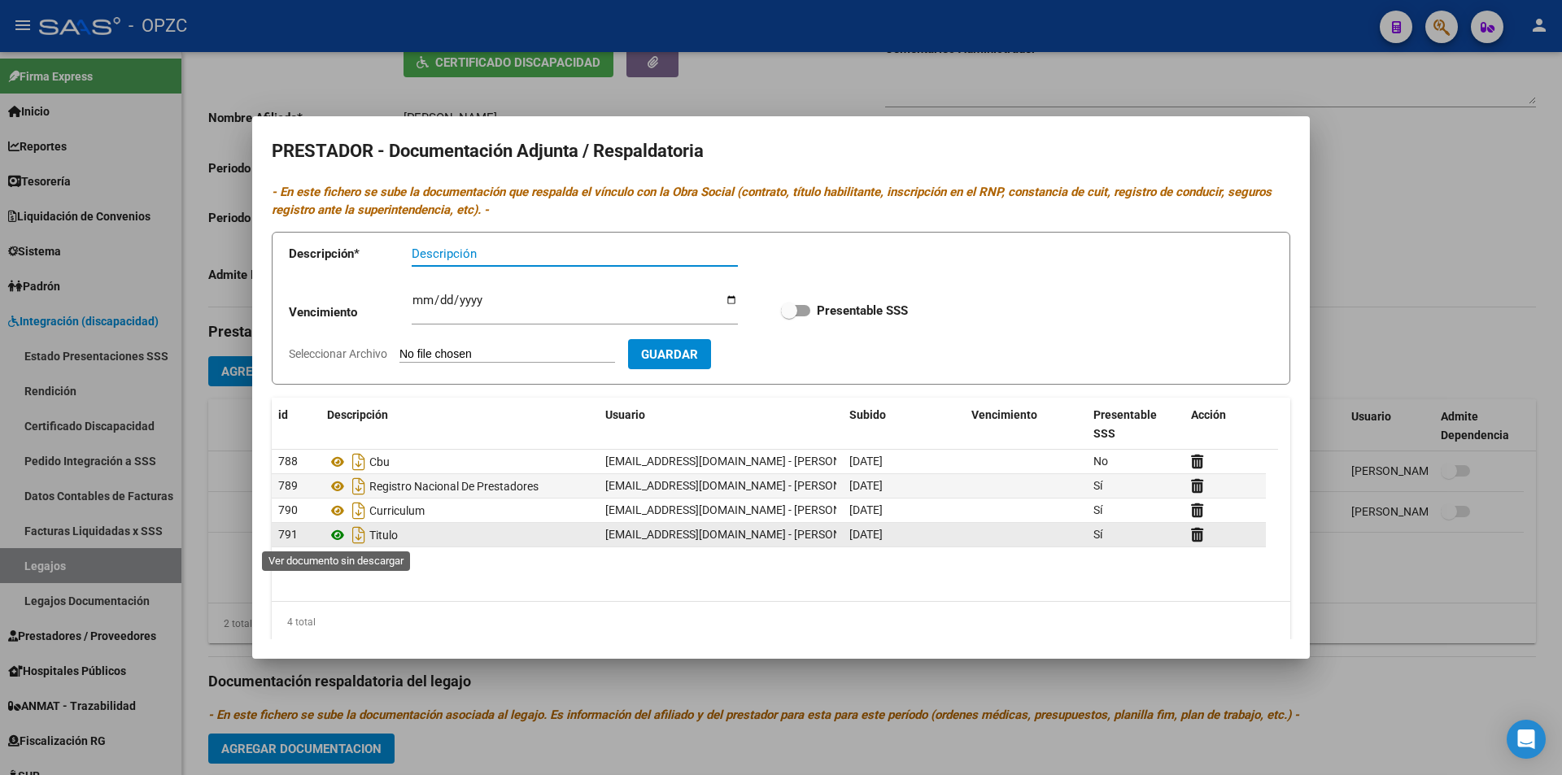
click at [339, 531] on icon at bounding box center [337, 536] width 21 height 20
click at [740, 688] on div at bounding box center [781, 387] width 1562 height 775
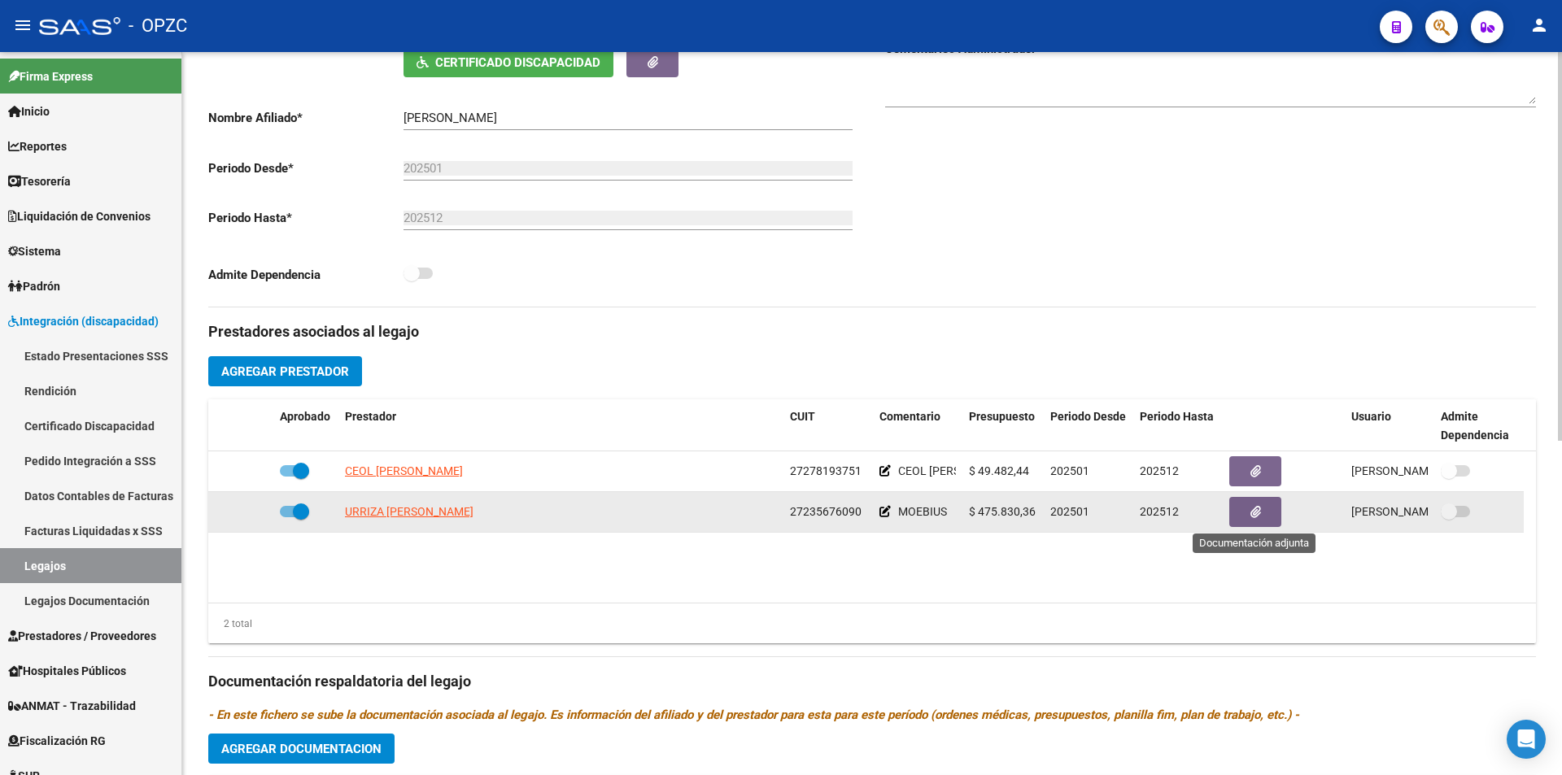
click at [1262, 503] on button "button" at bounding box center [1255, 512] width 52 height 30
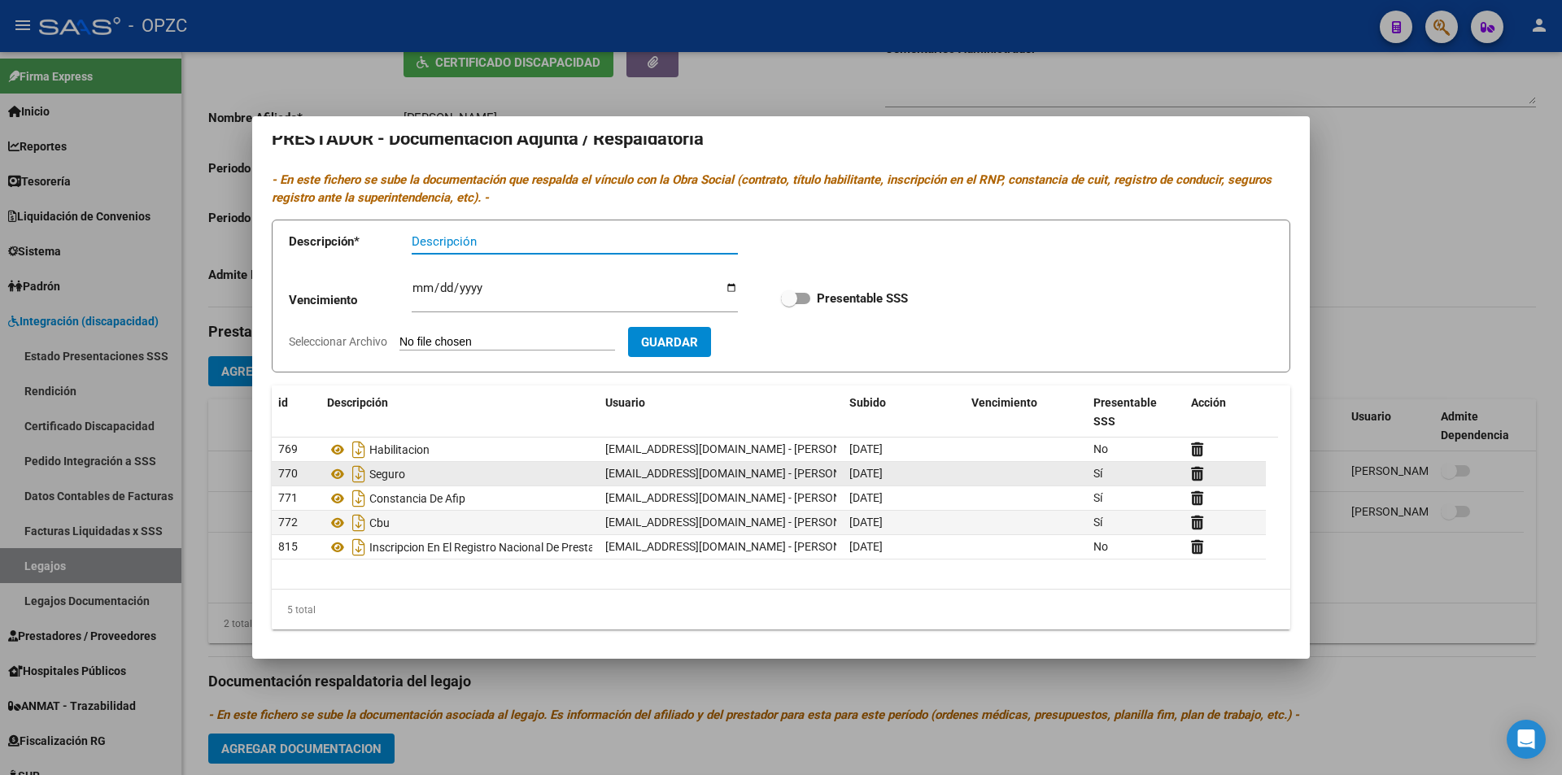
scroll to position [15, 0]
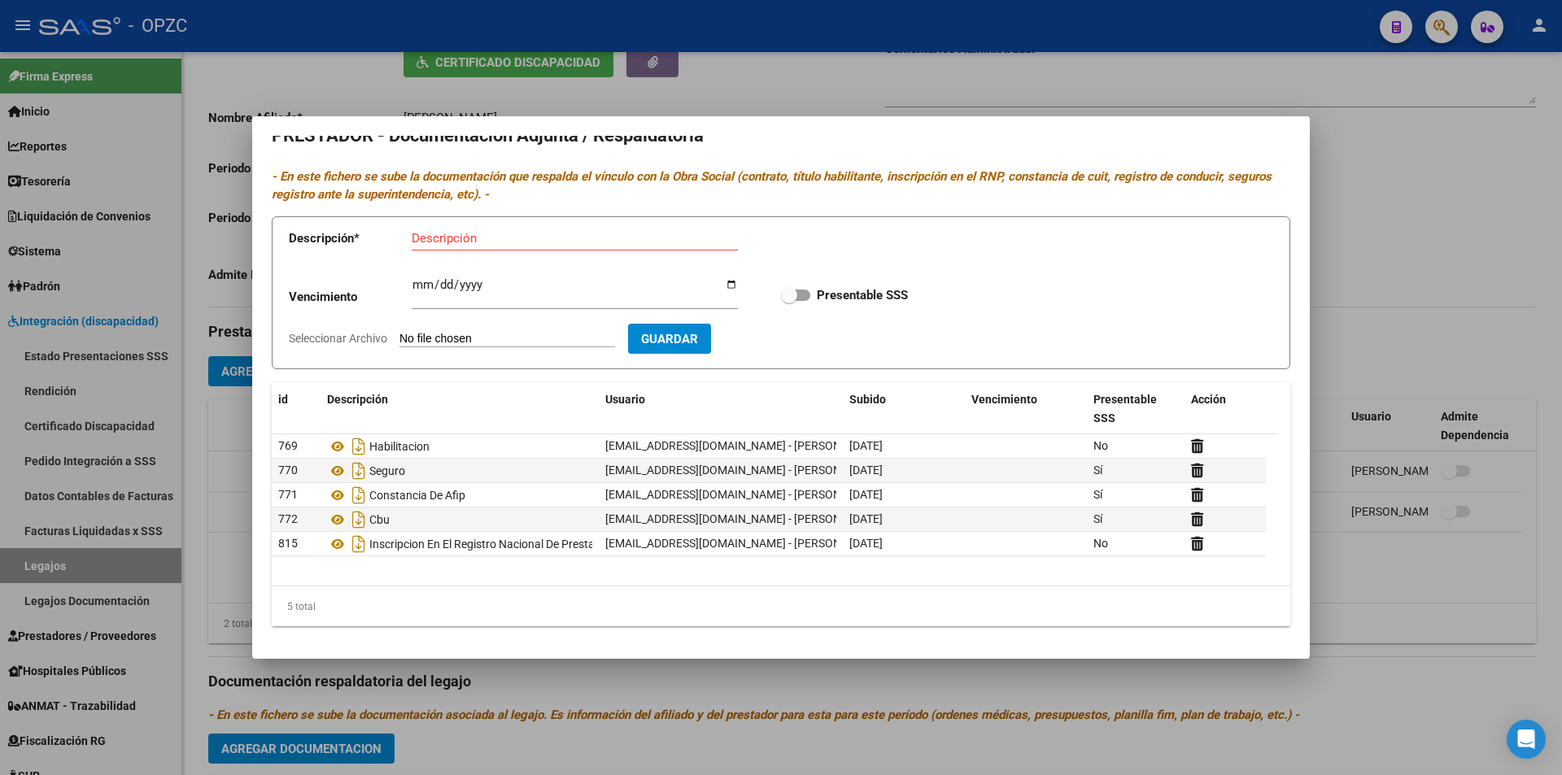
click at [1350, 191] on div at bounding box center [781, 387] width 1562 height 775
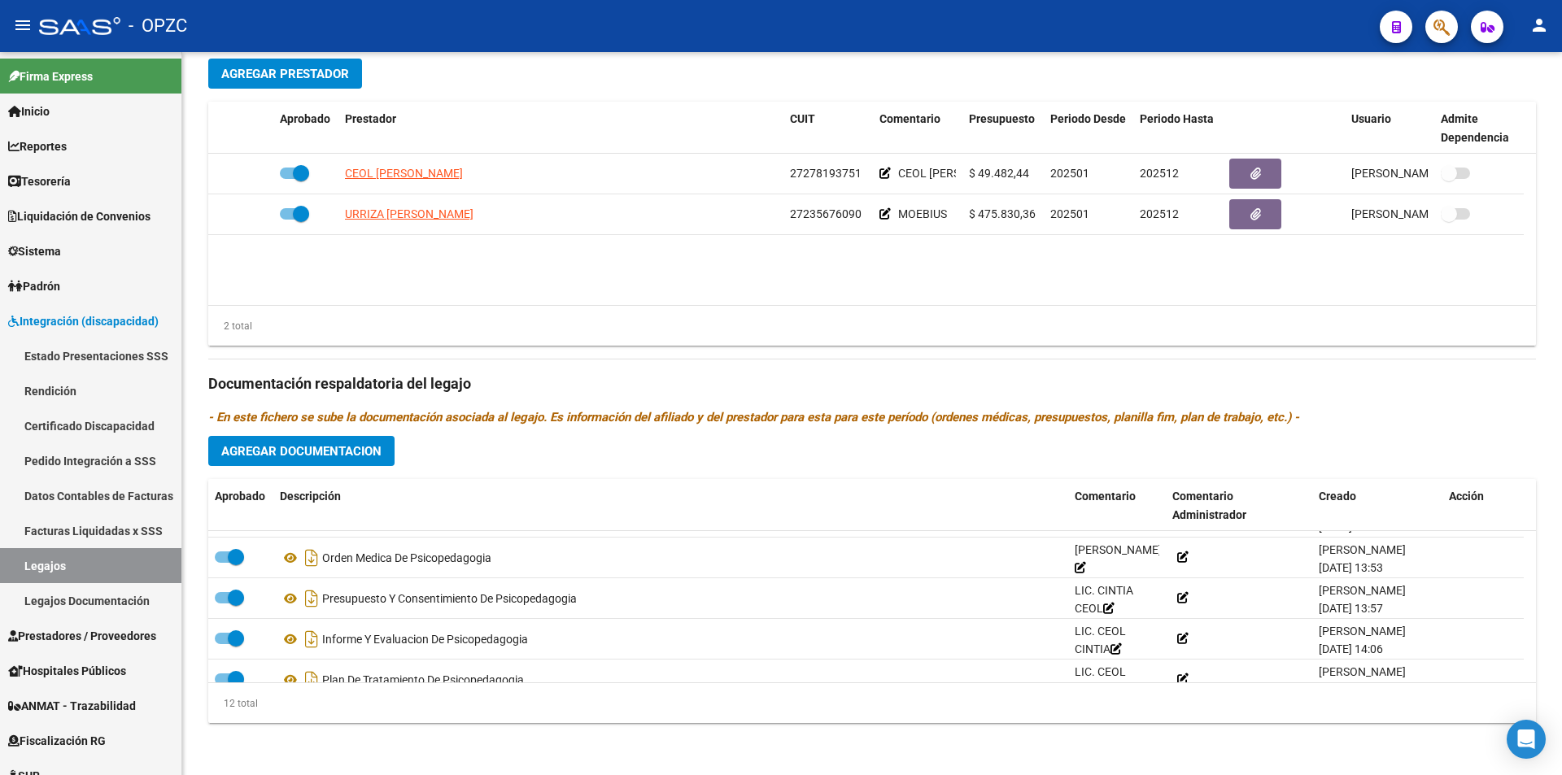
scroll to position [16, 0]
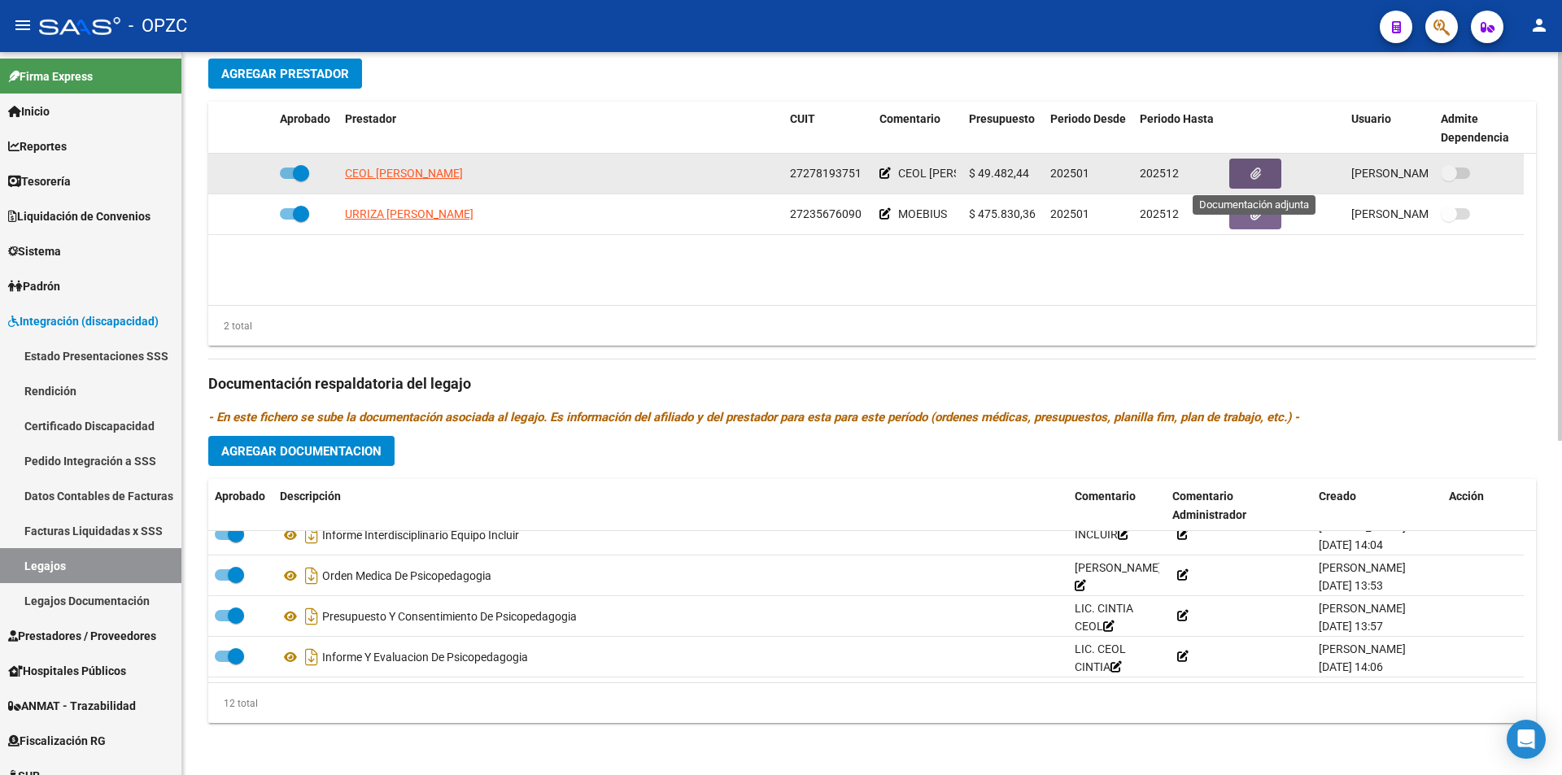
click at [1248, 173] on button "button" at bounding box center [1255, 174] width 52 height 30
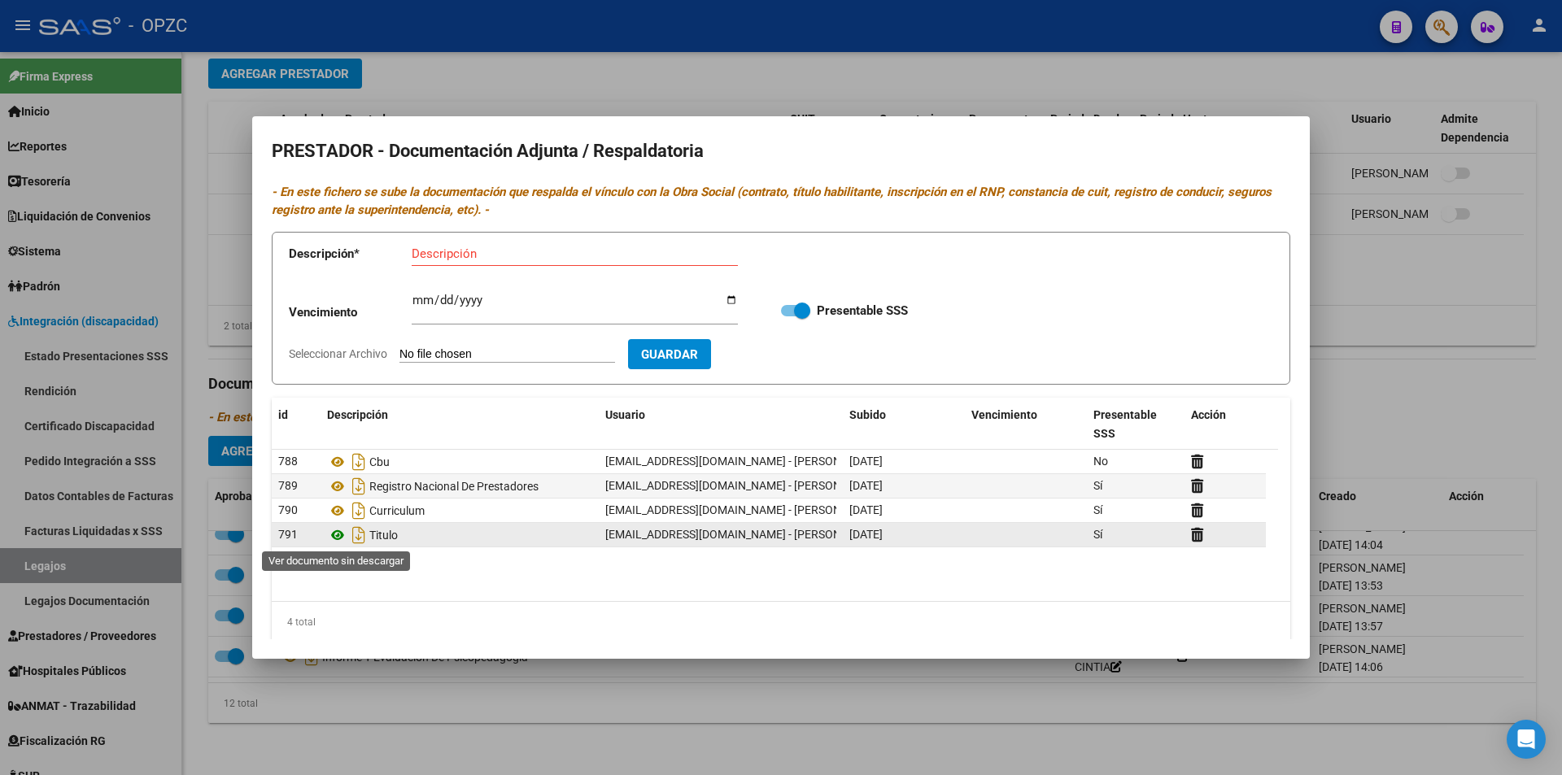
click at [341, 534] on icon at bounding box center [337, 536] width 21 height 20
click at [1329, 258] on div at bounding box center [781, 387] width 1562 height 775
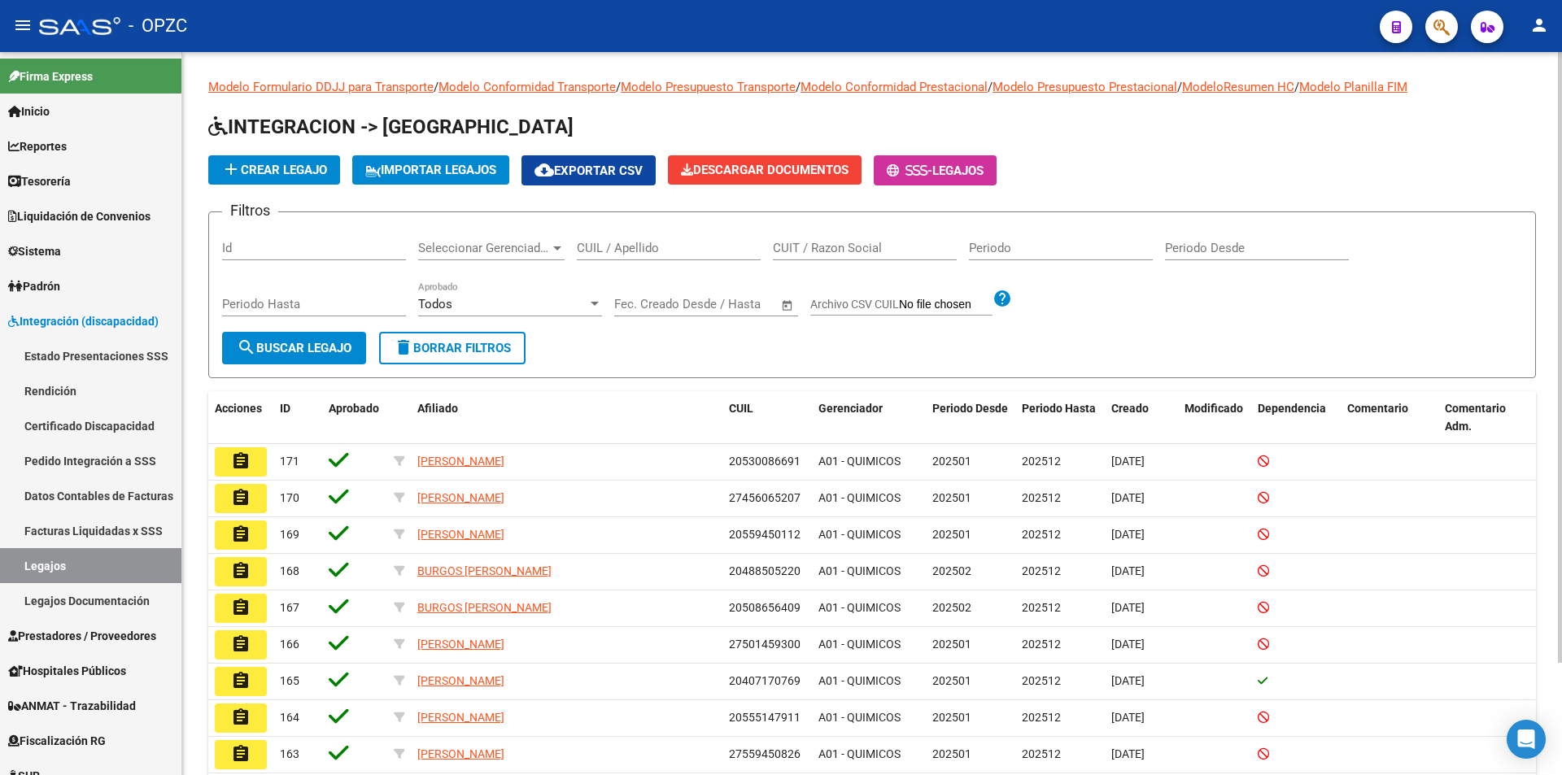
click at [610, 248] on input "CUIL / Apellido" at bounding box center [669, 248] width 184 height 15
type input "[PERSON_NAME]"
click at [334, 347] on span "search Buscar Legajo" at bounding box center [294, 348] width 115 height 15
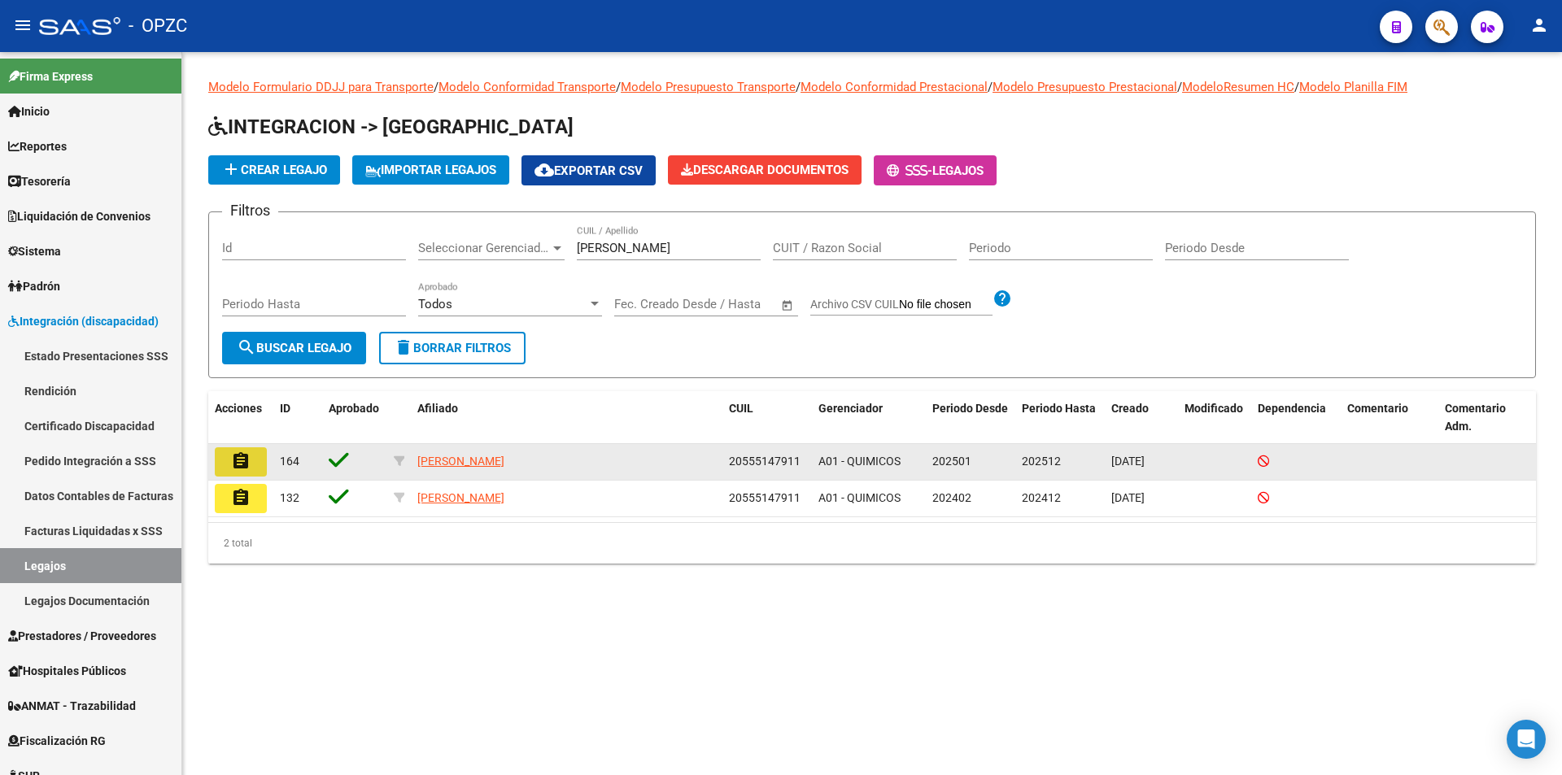
click at [241, 458] on mat-icon "assignment" at bounding box center [241, 462] width 20 height 20
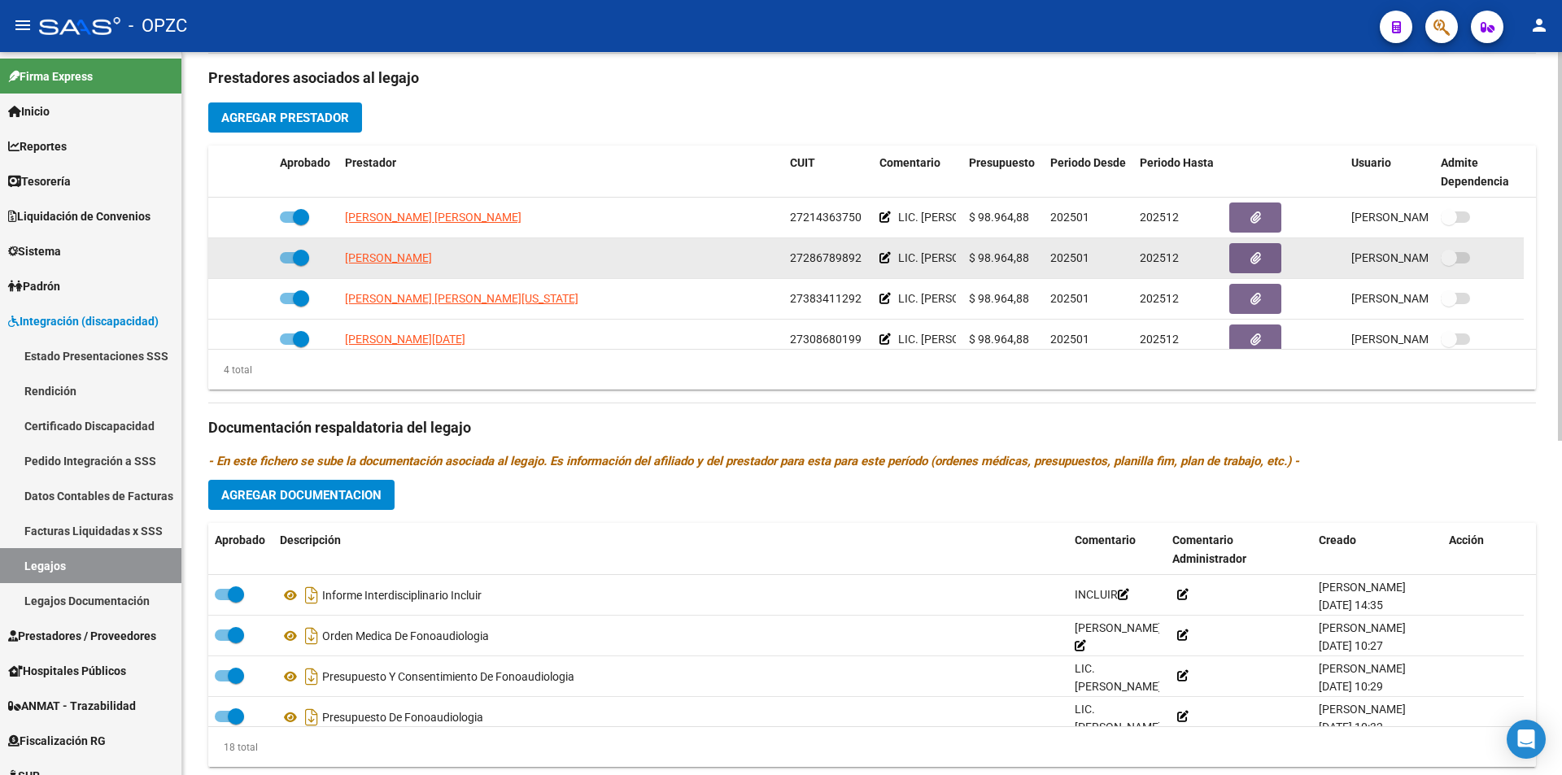
scroll to position [623, 0]
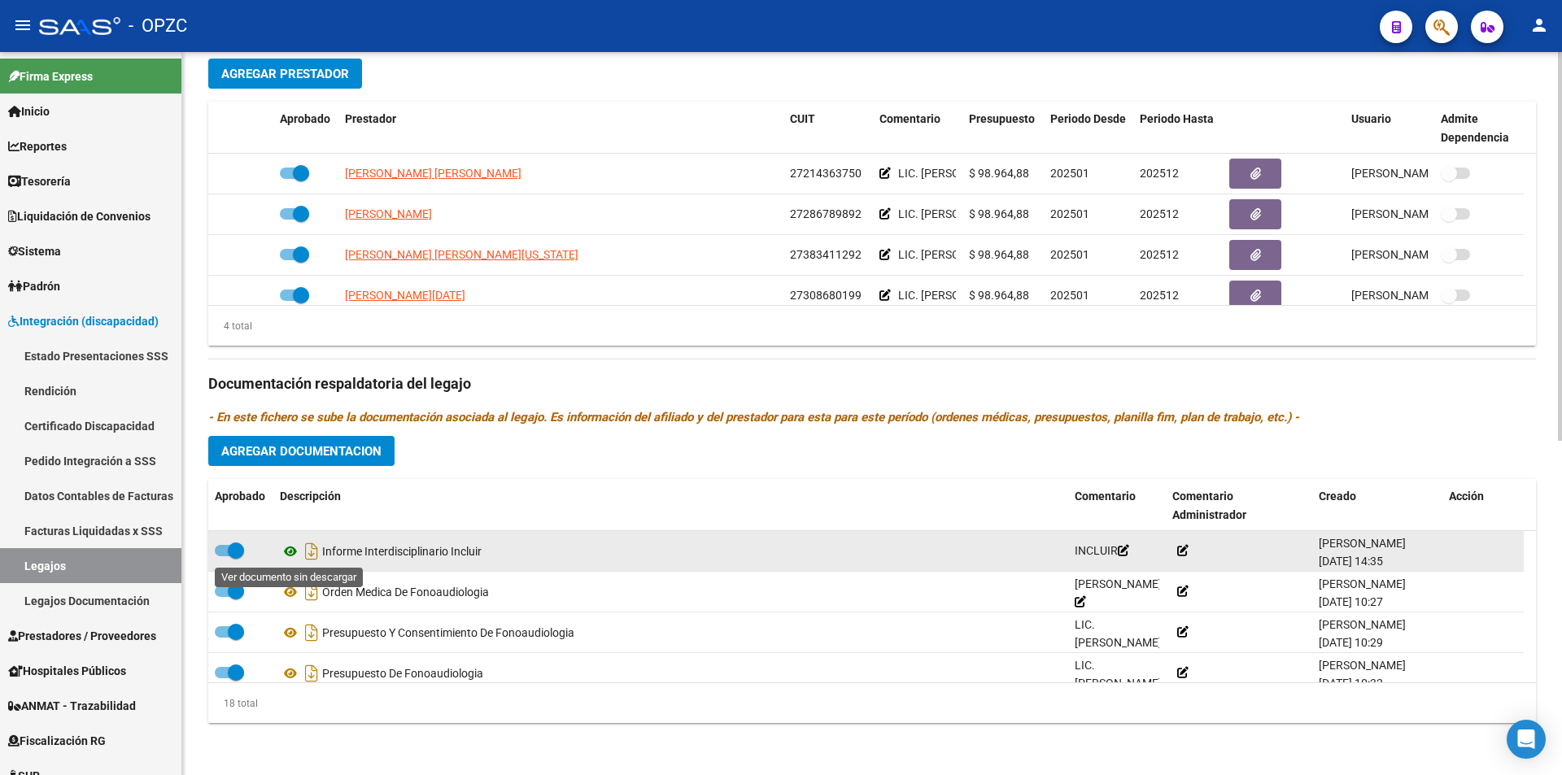
click at [291, 552] on icon at bounding box center [290, 552] width 21 height 20
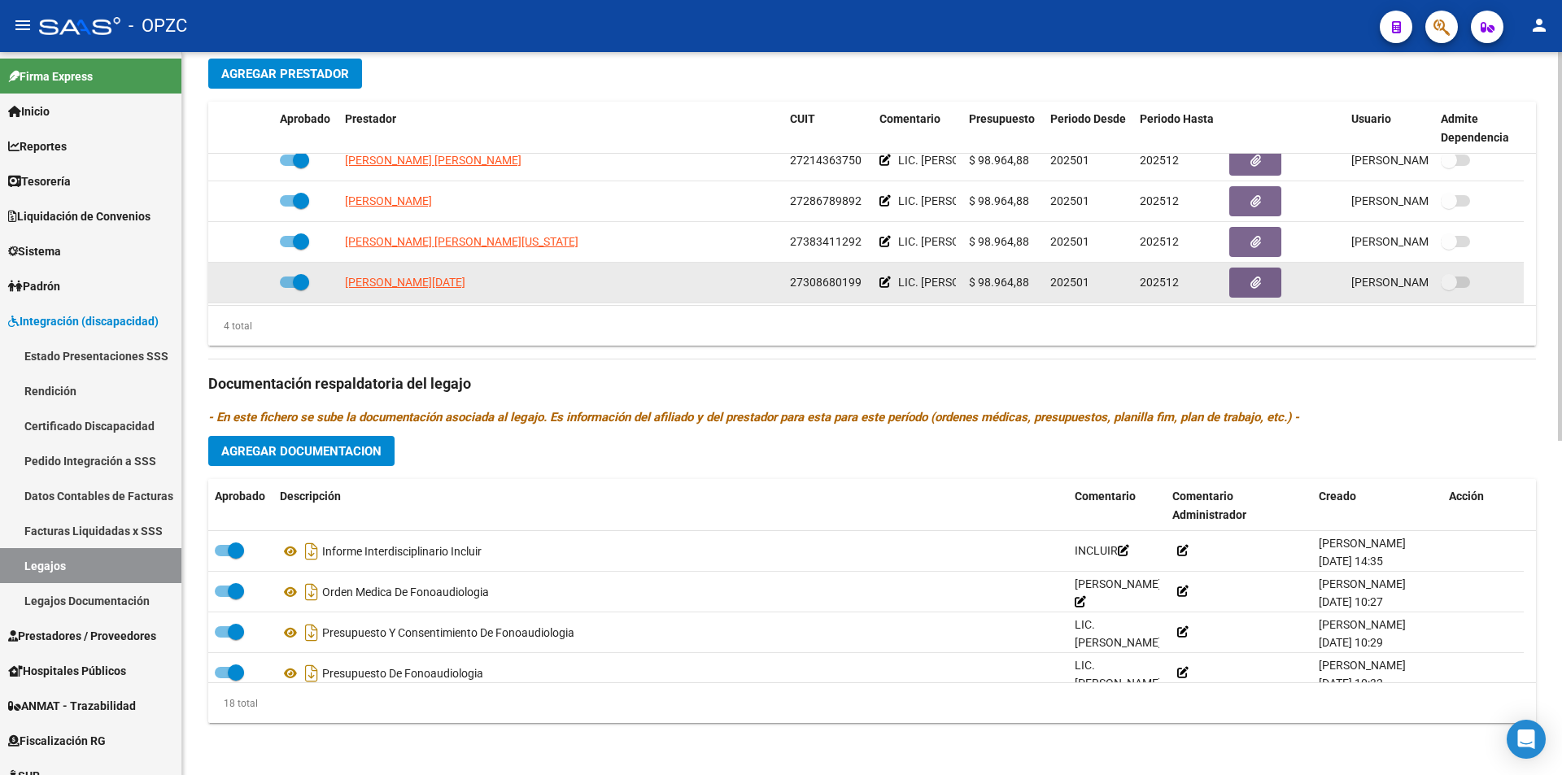
scroll to position [16, 0]
click at [1251, 277] on icon "button" at bounding box center [1255, 279] width 11 height 12
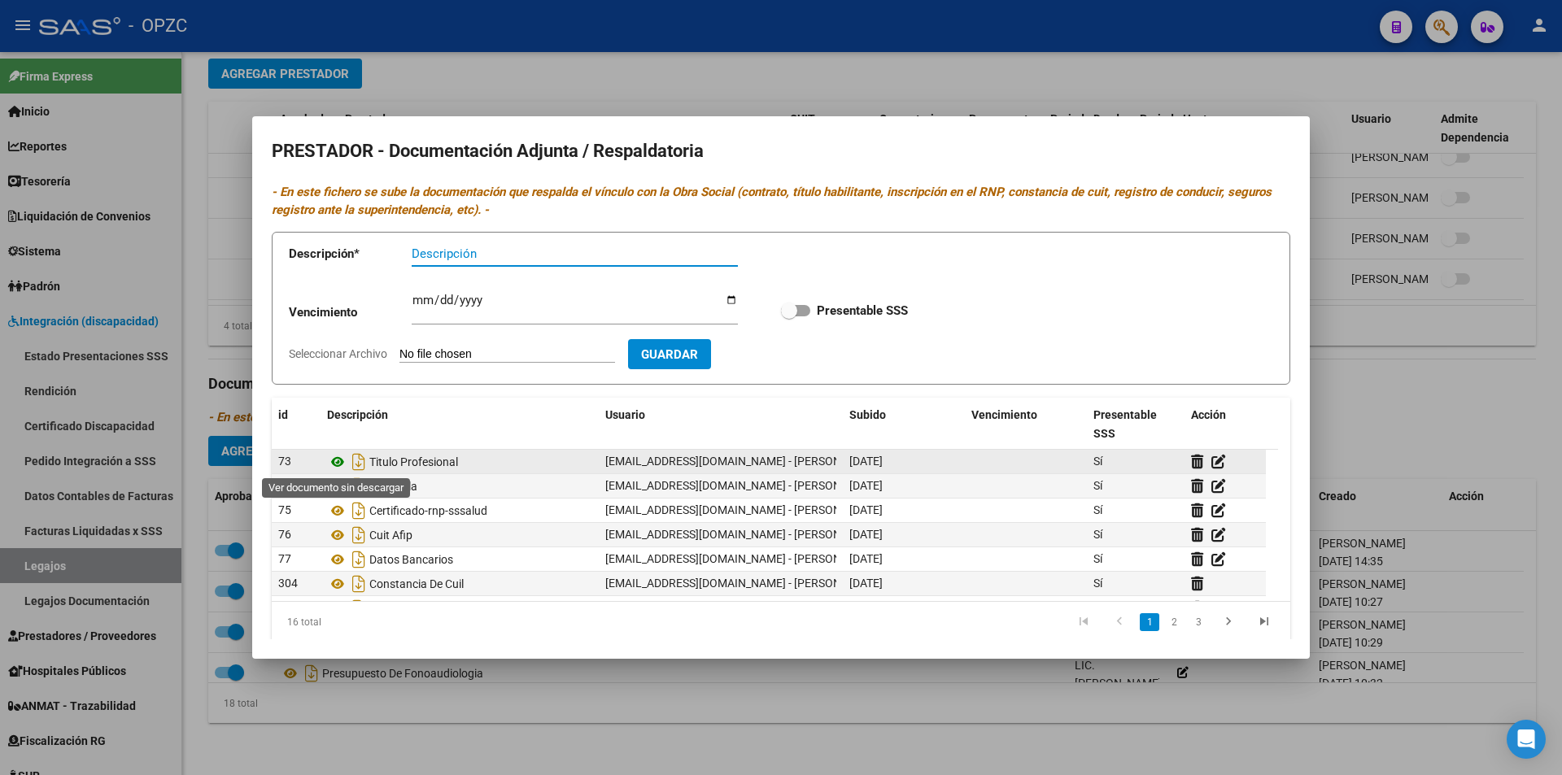
click at [336, 459] on icon at bounding box center [337, 462] width 21 height 20
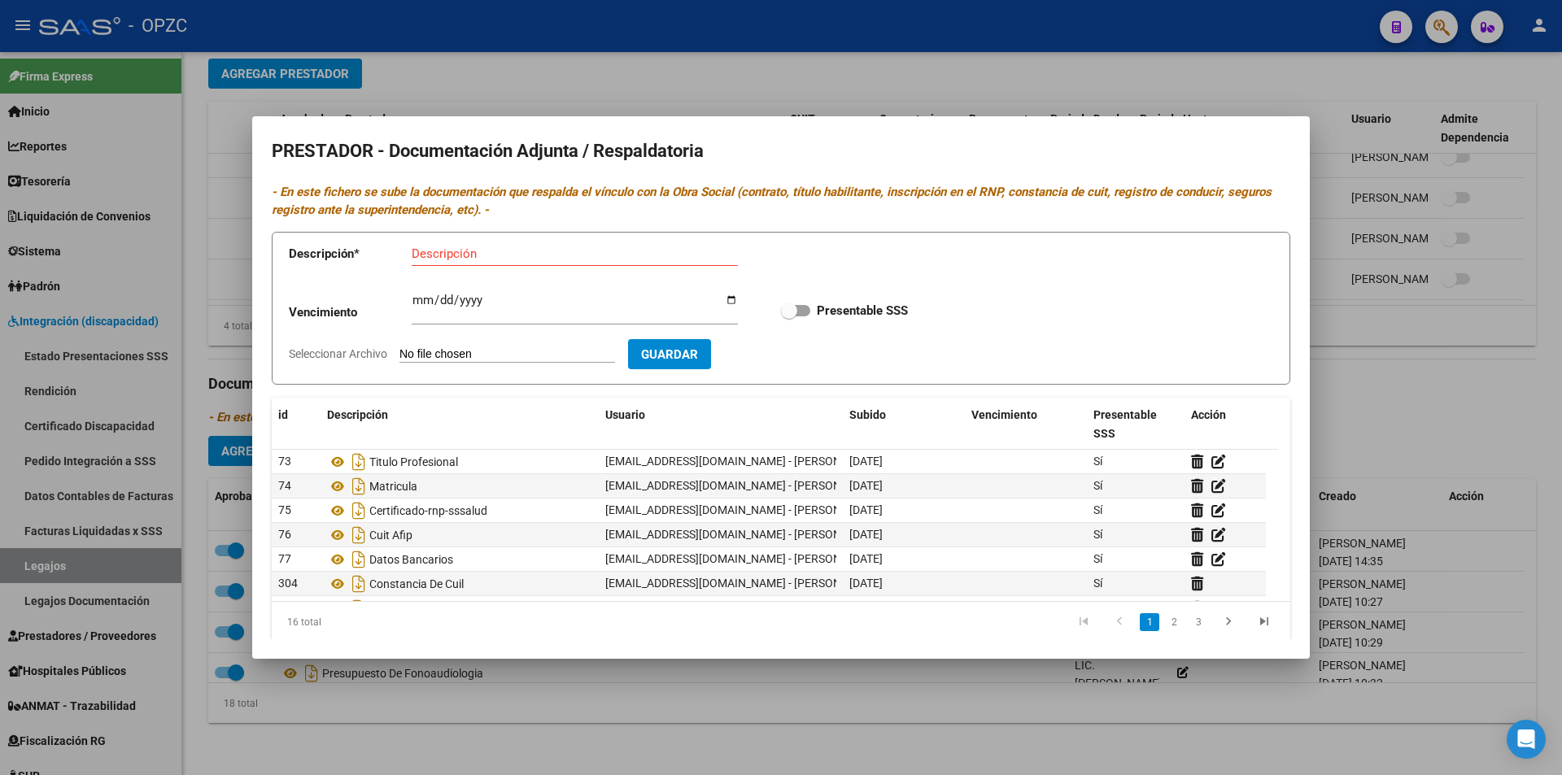
click at [665, 686] on div at bounding box center [781, 387] width 1562 height 775
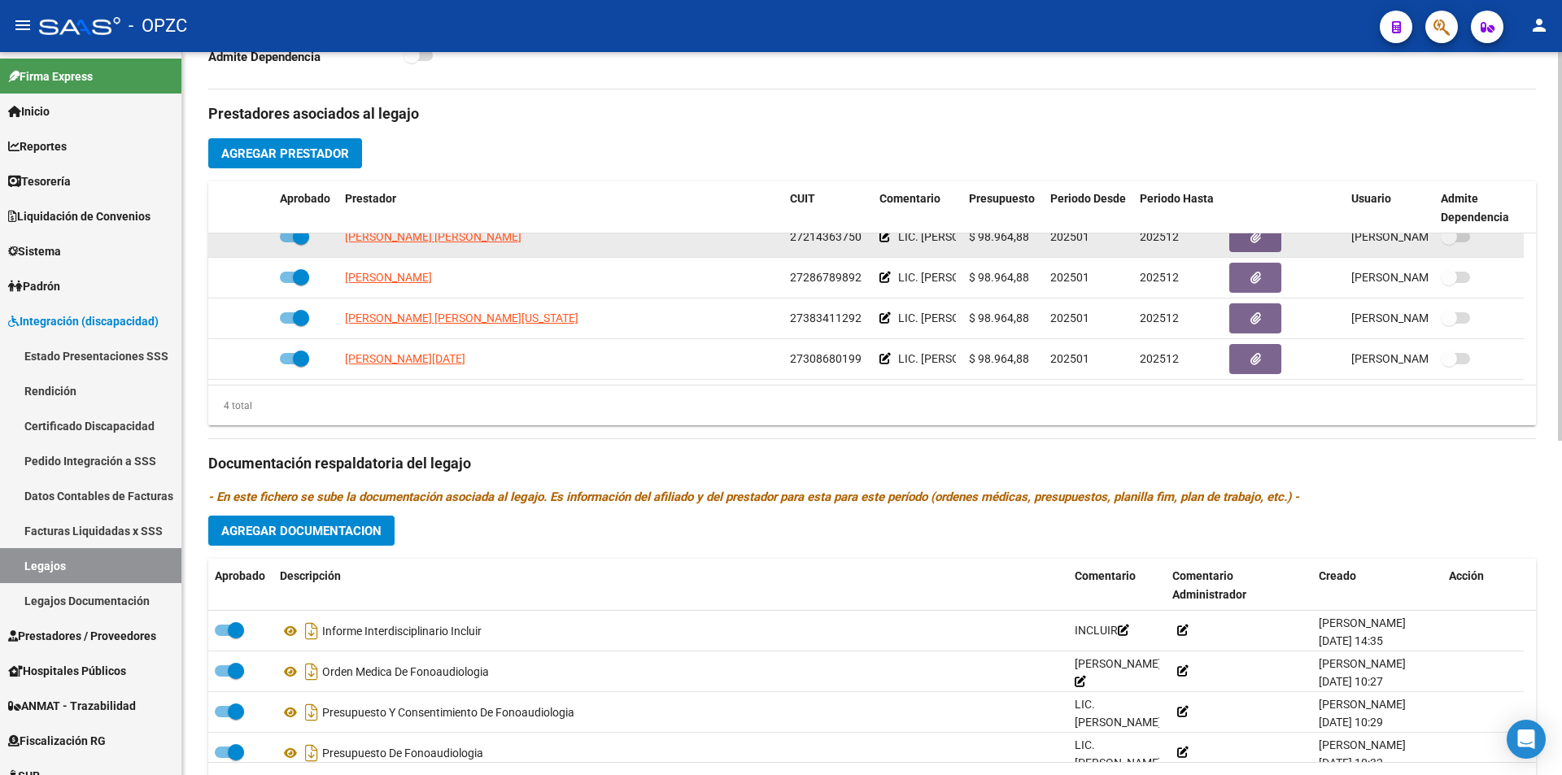
scroll to position [623, 0]
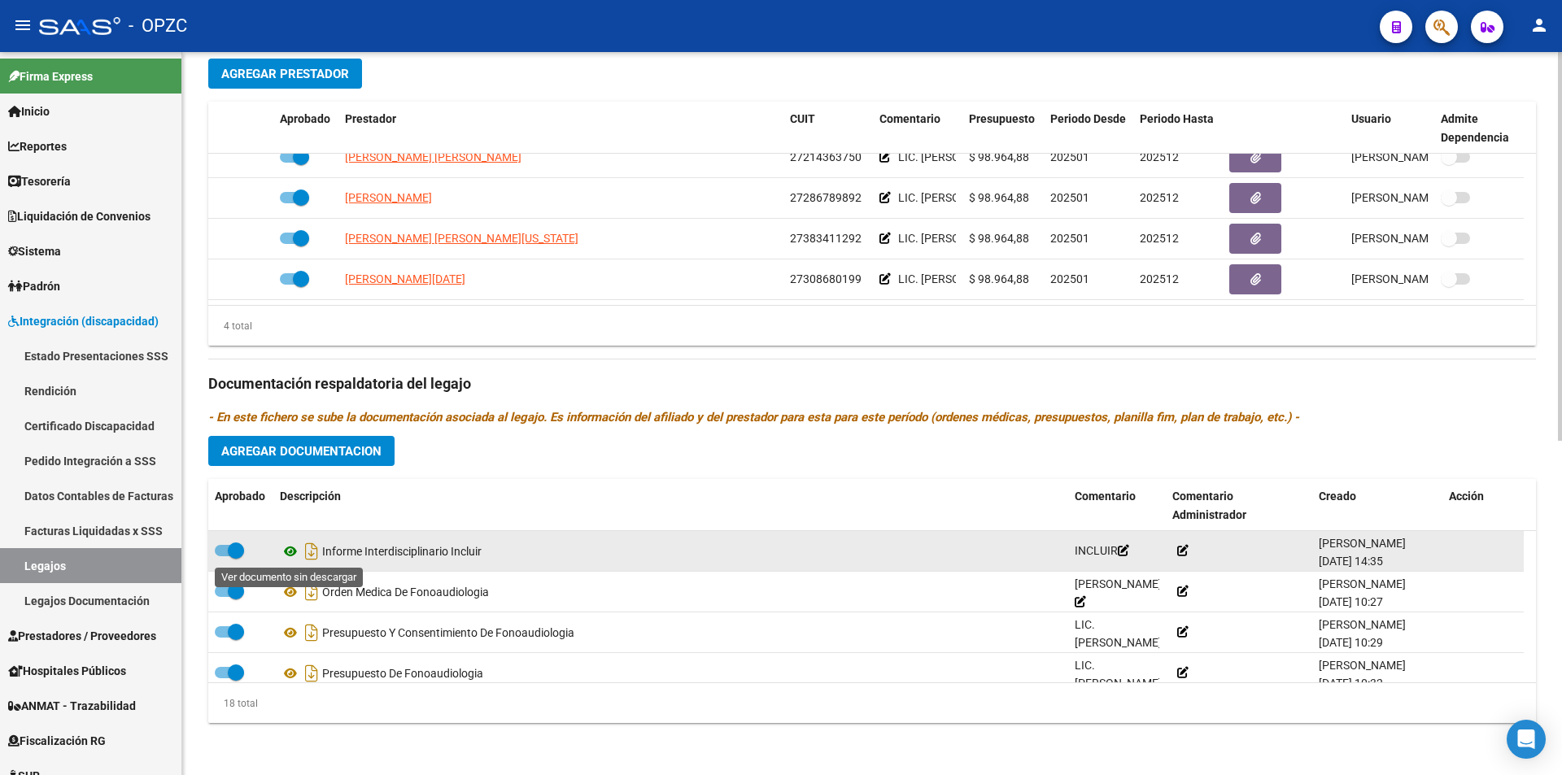
click at [294, 549] on icon at bounding box center [290, 552] width 21 height 20
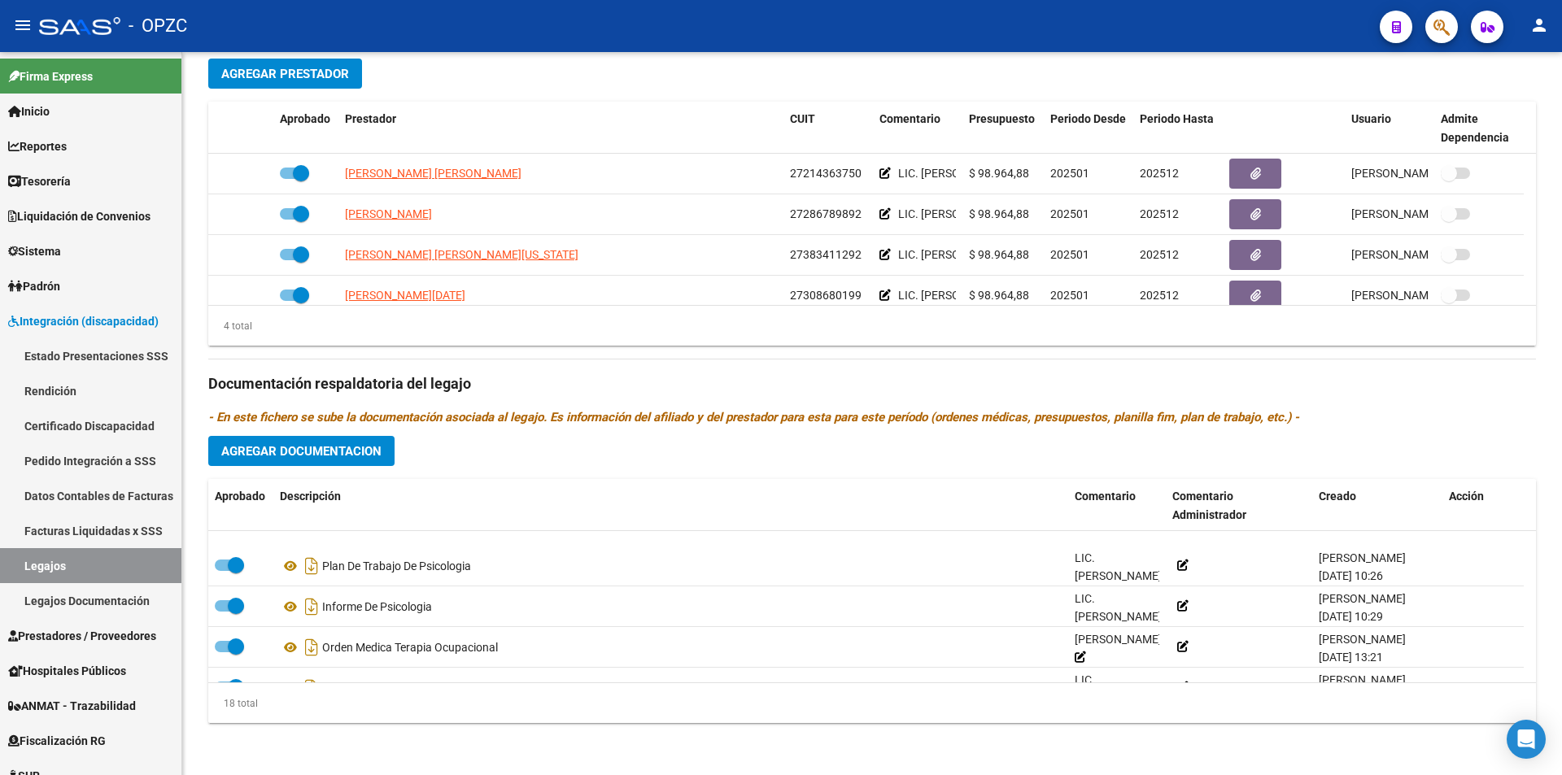
scroll to position [488, 0]
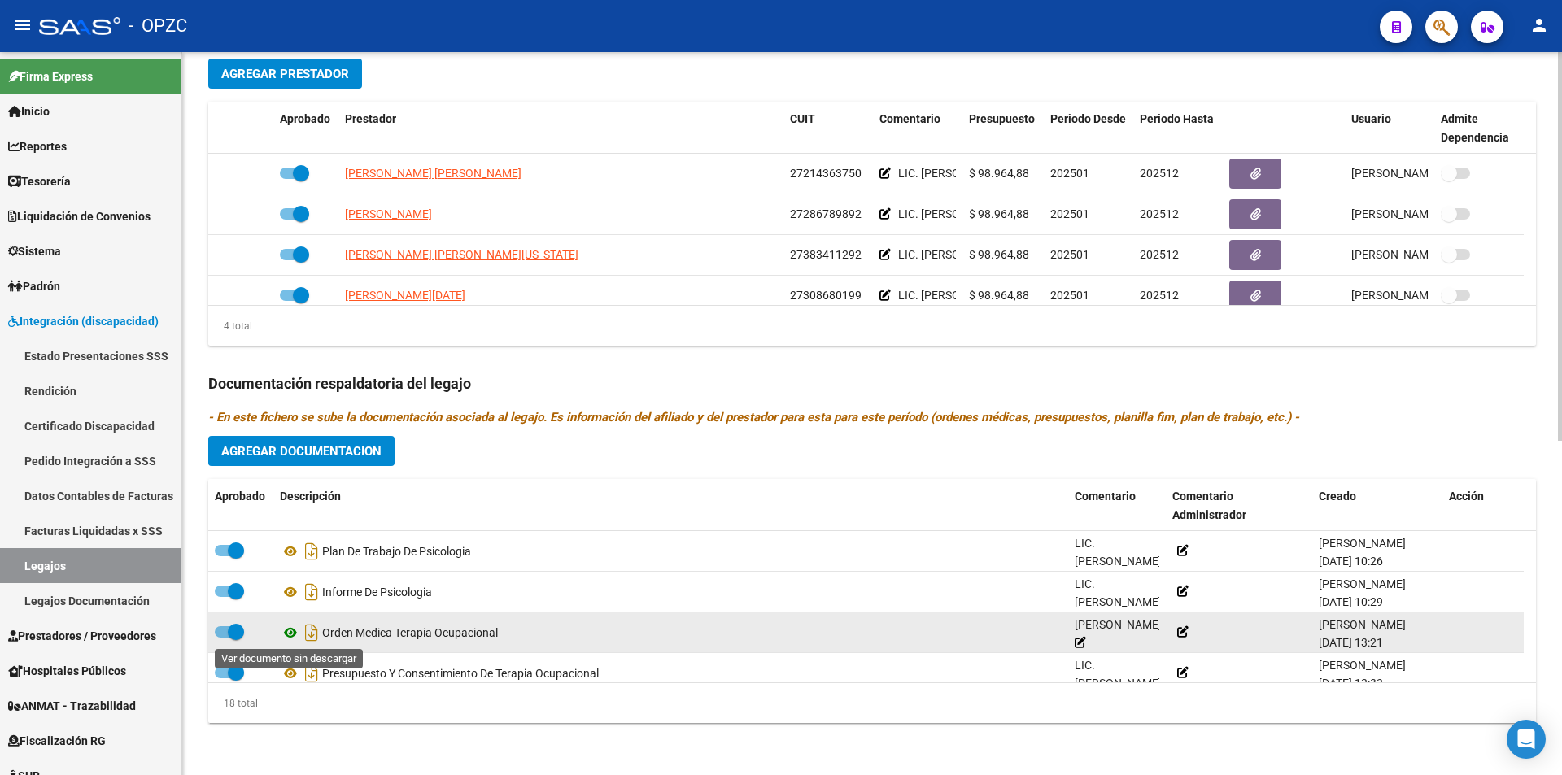
click at [293, 630] on icon at bounding box center [290, 633] width 21 height 20
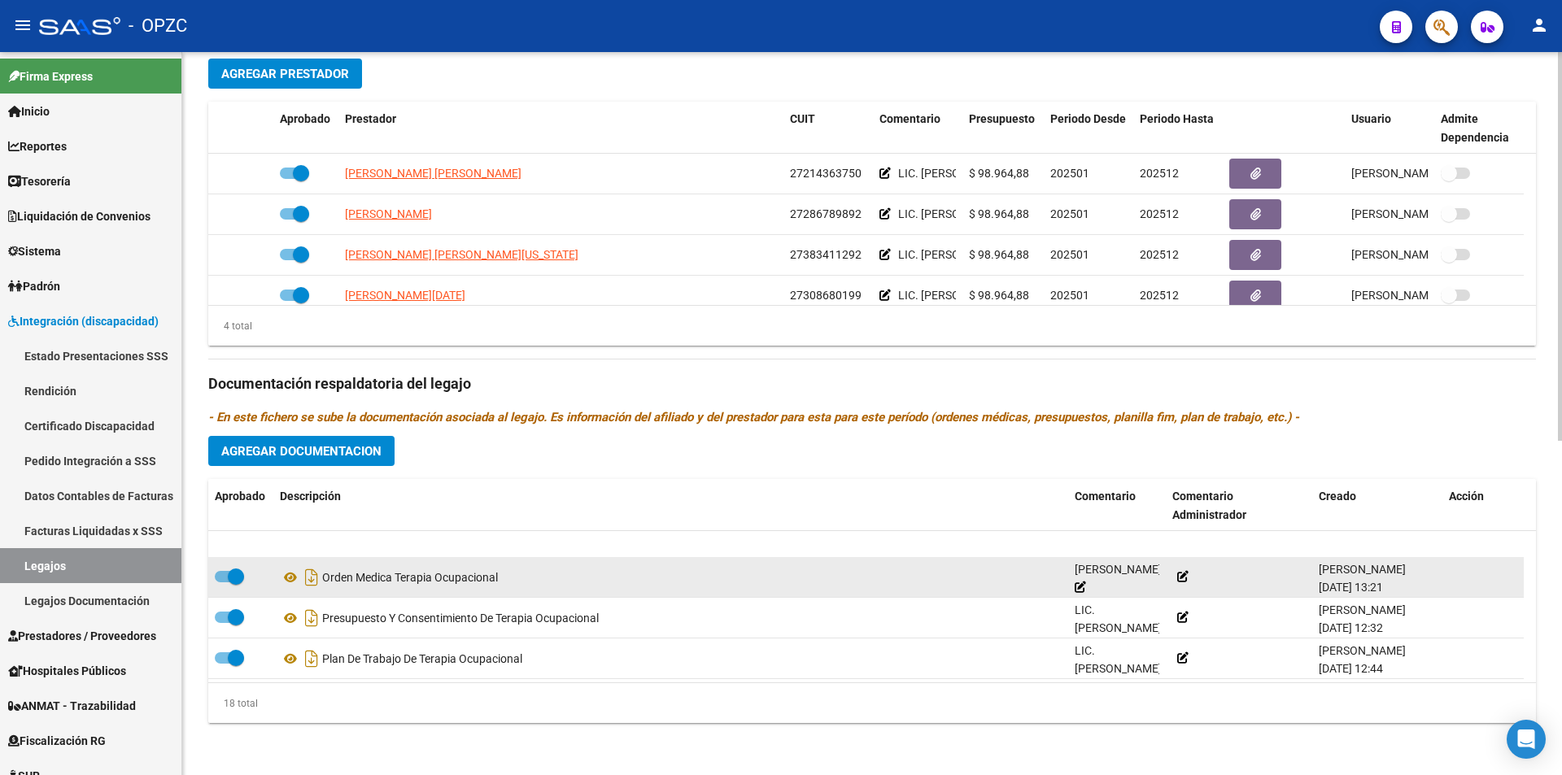
scroll to position [569, 0]
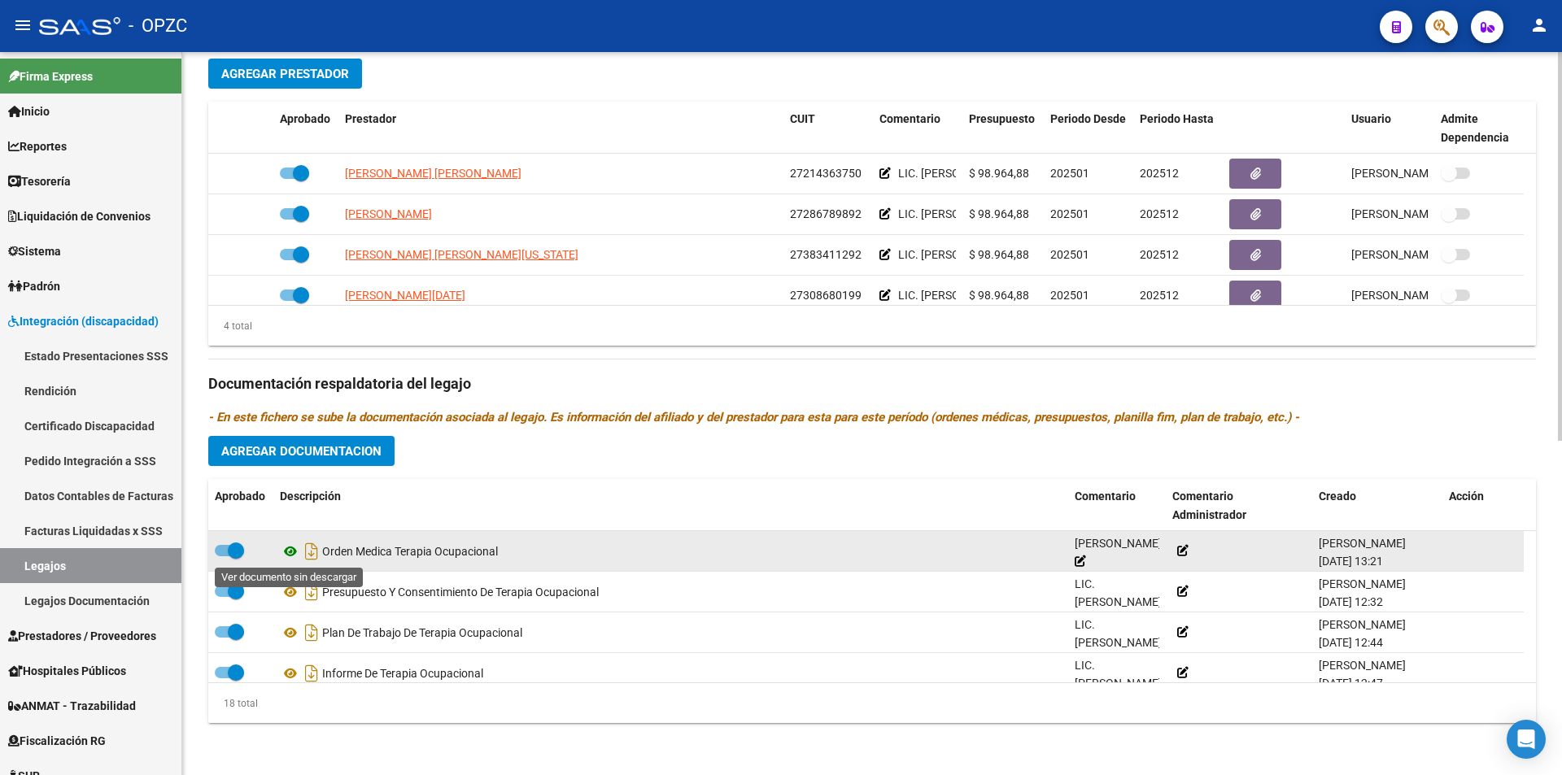
click at [294, 551] on icon at bounding box center [290, 552] width 21 height 20
click at [284, 549] on icon at bounding box center [290, 552] width 21 height 20
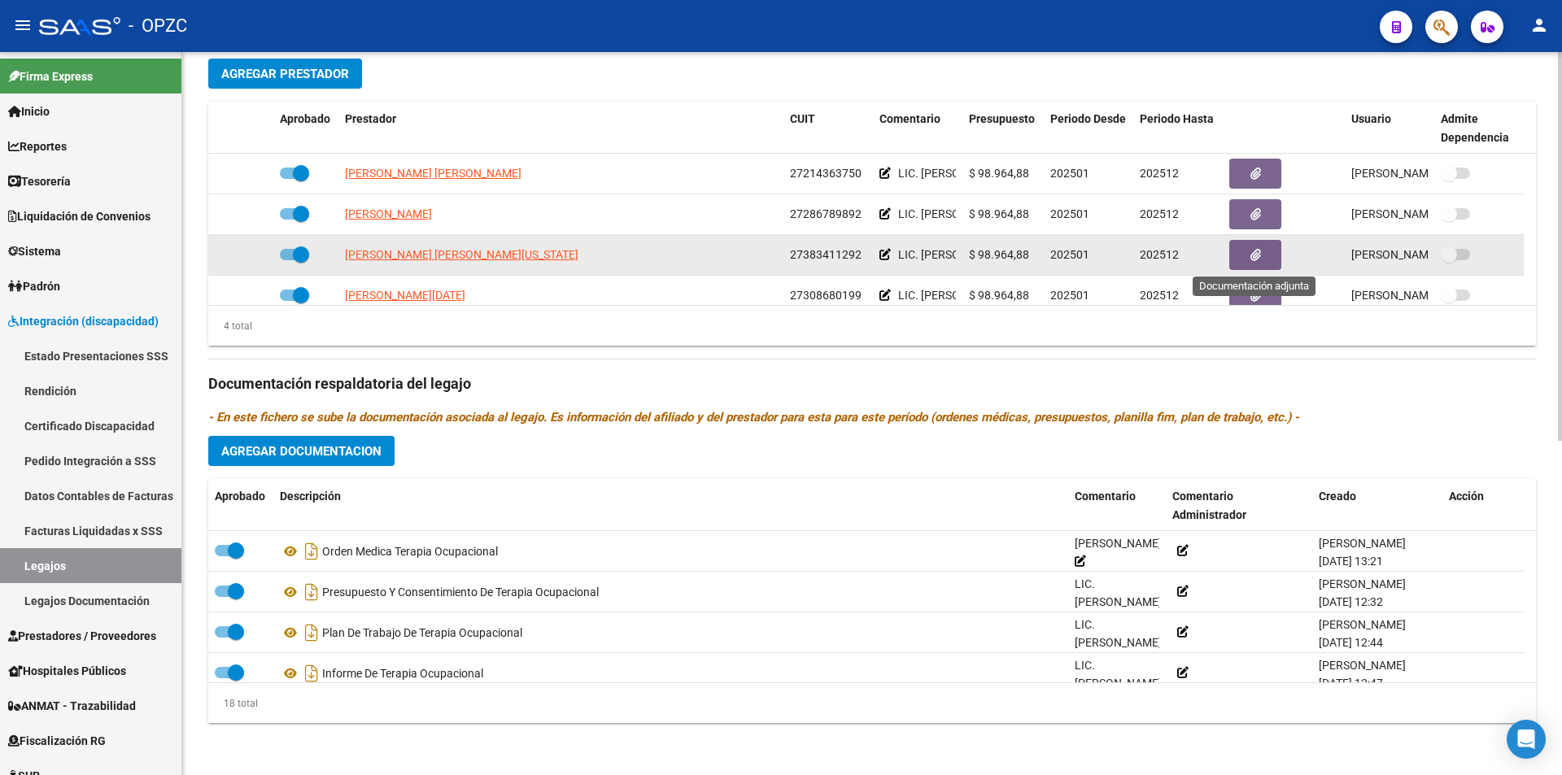
click at [1243, 251] on button "button" at bounding box center [1255, 255] width 52 height 30
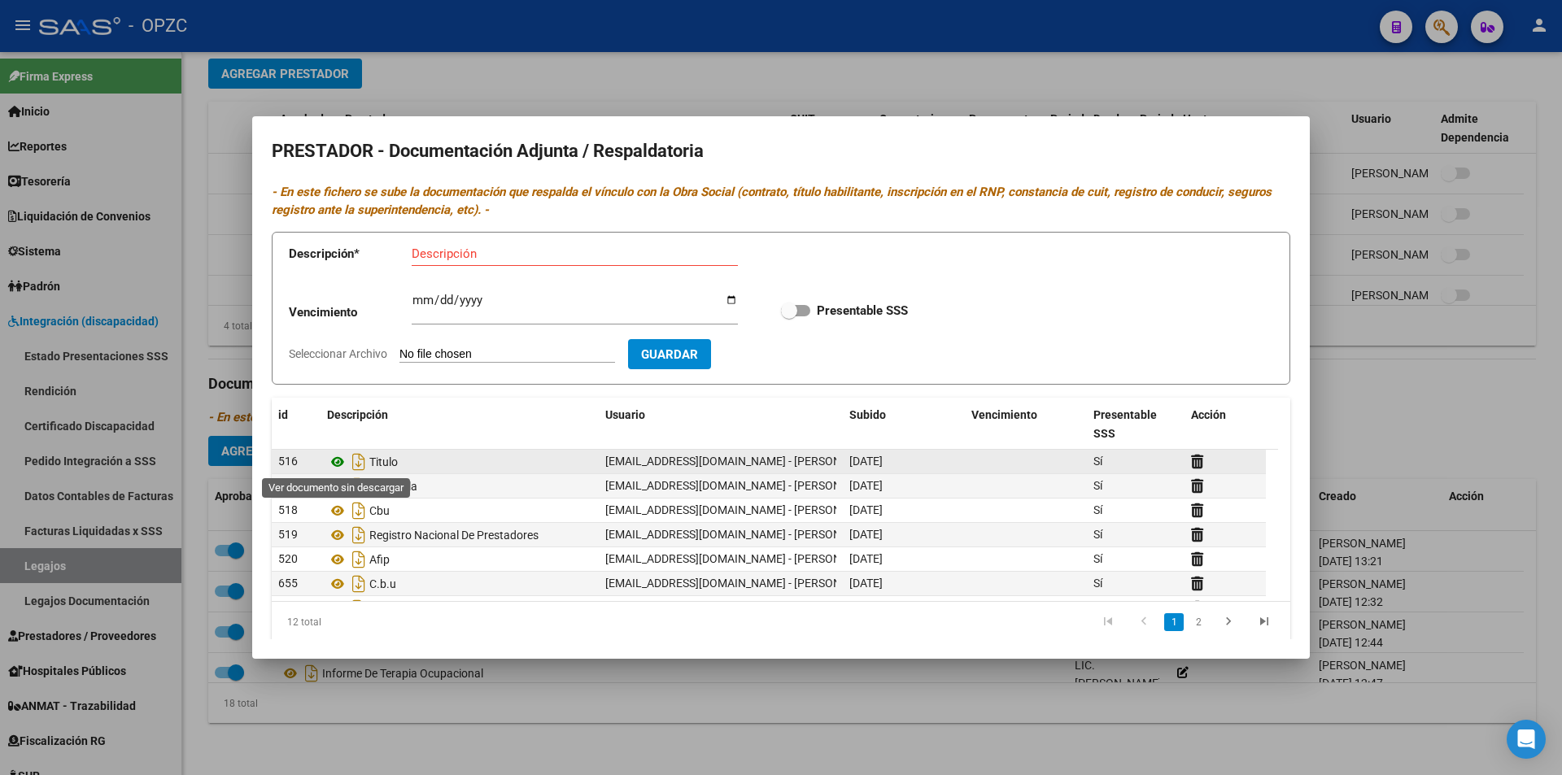
click at [341, 460] on icon at bounding box center [337, 462] width 21 height 20
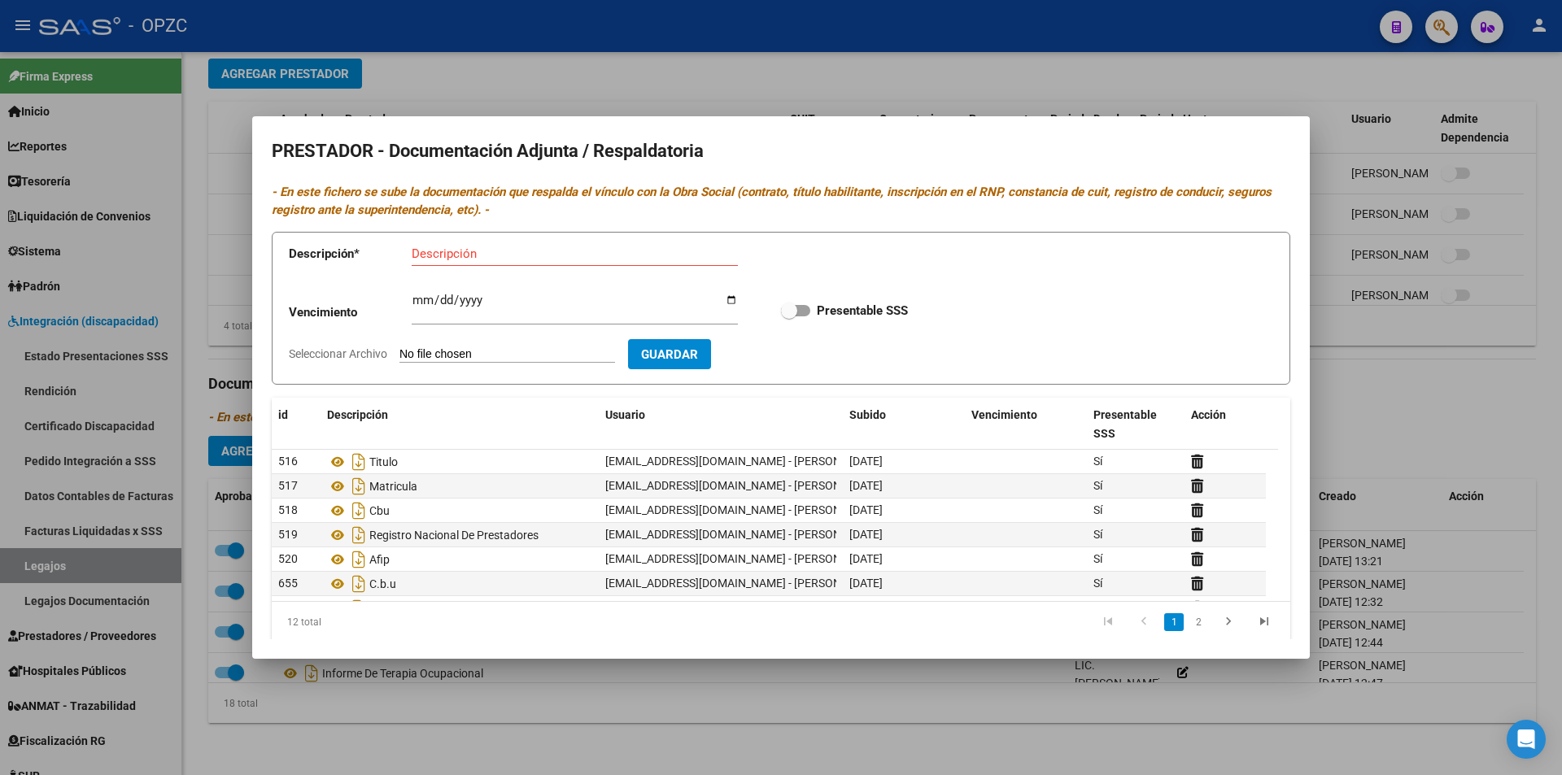
click at [1345, 327] on div at bounding box center [781, 387] width 1562 height 775
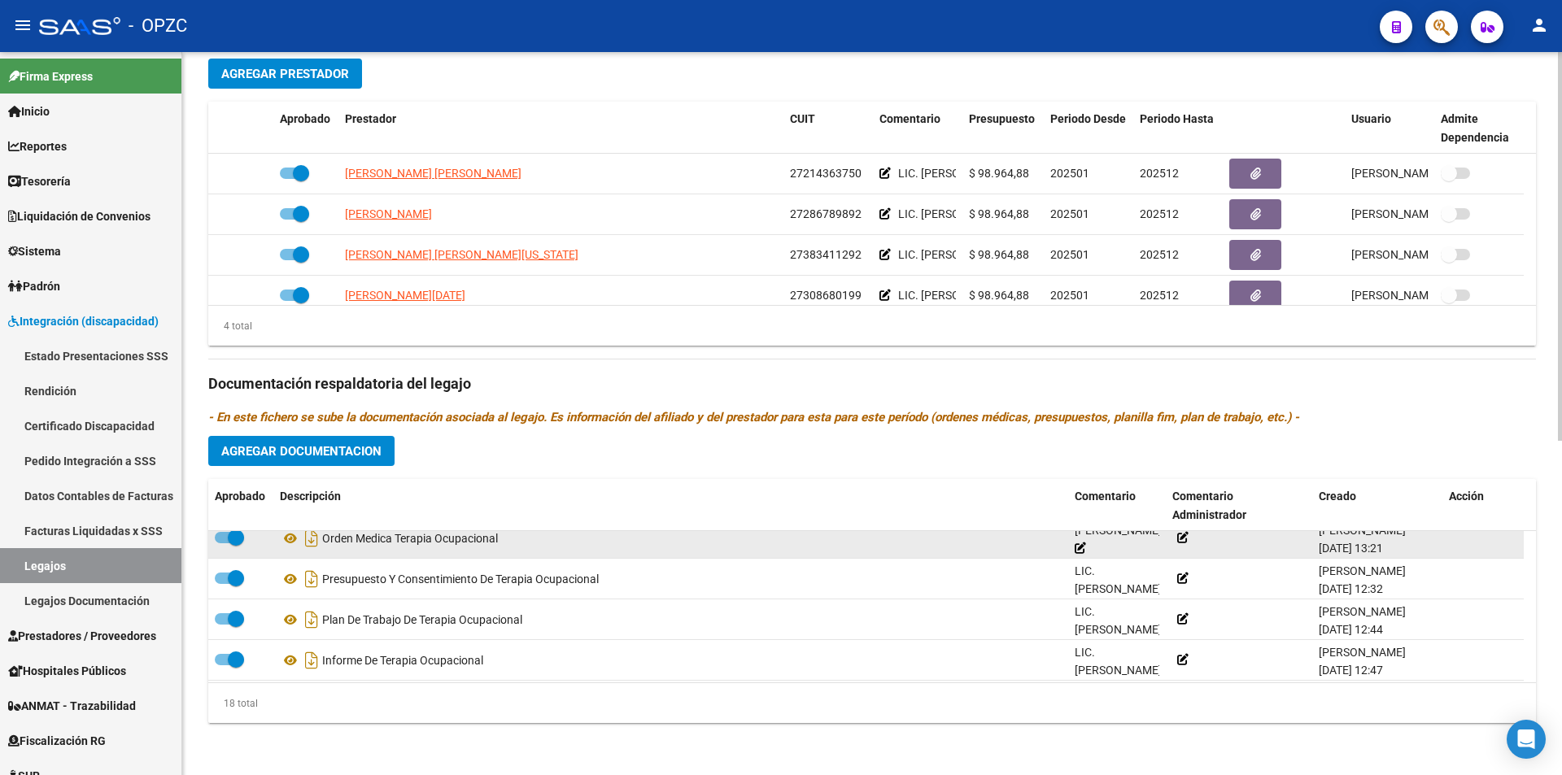
scroll to position [586, 0]
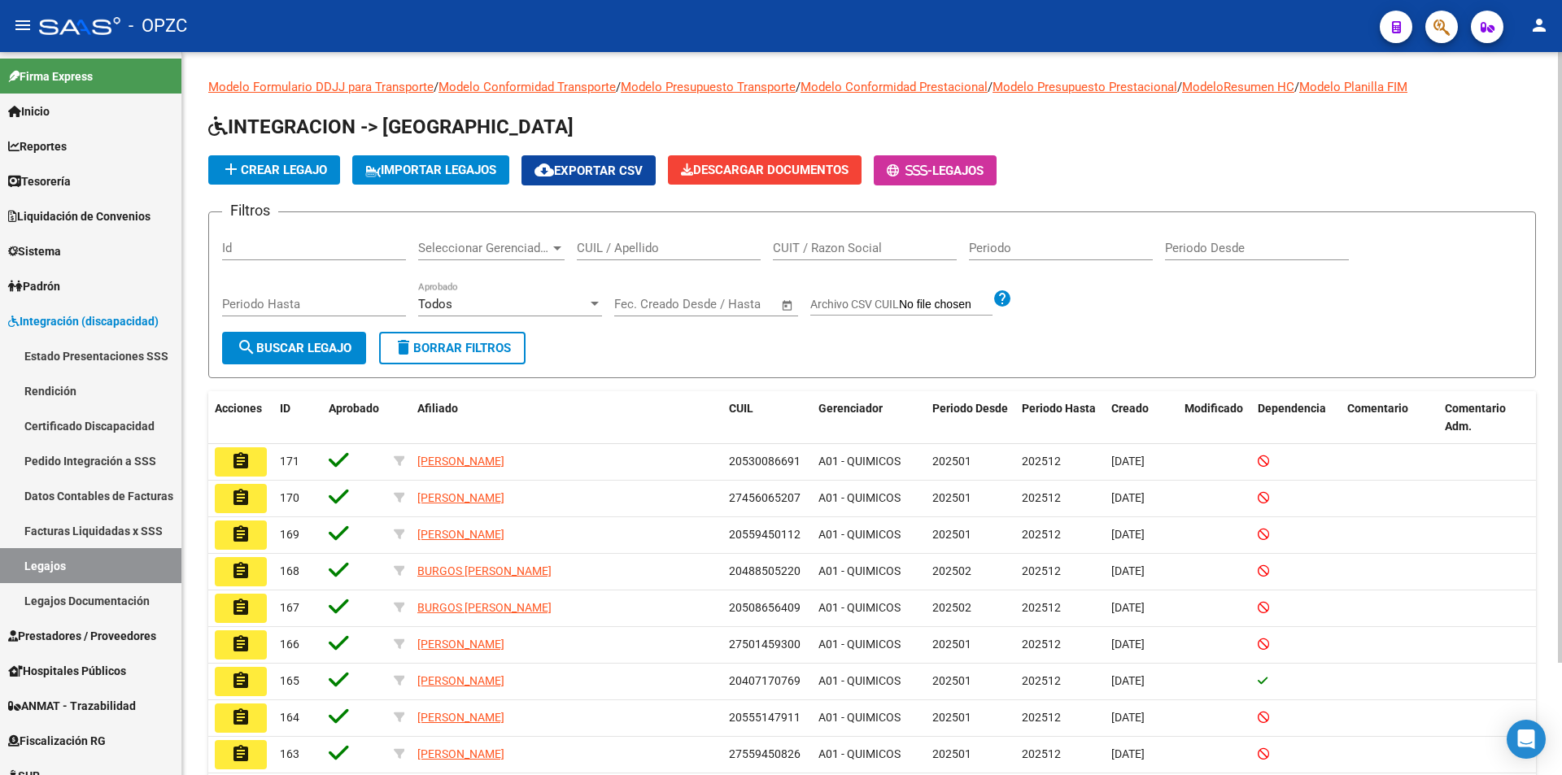
click at [632, 249] on input "CUIL / Apellido" at bounding box center [669, 248] width 184 height 15
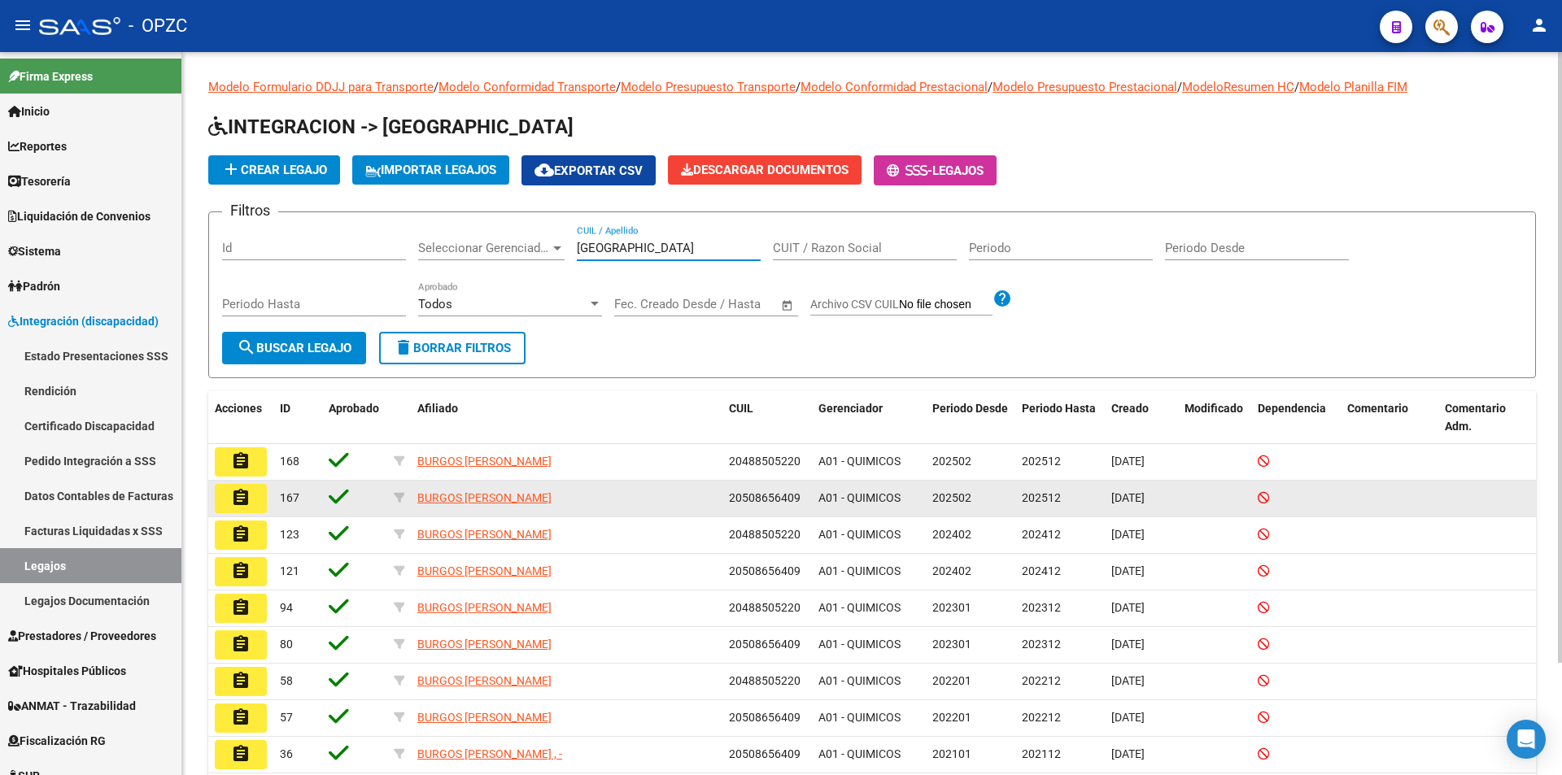
type input "[GEOGRAPHIC_DATA]"
click at [251, 495] on button "assignment" at bounding box center [241, 498] width 52 height 29
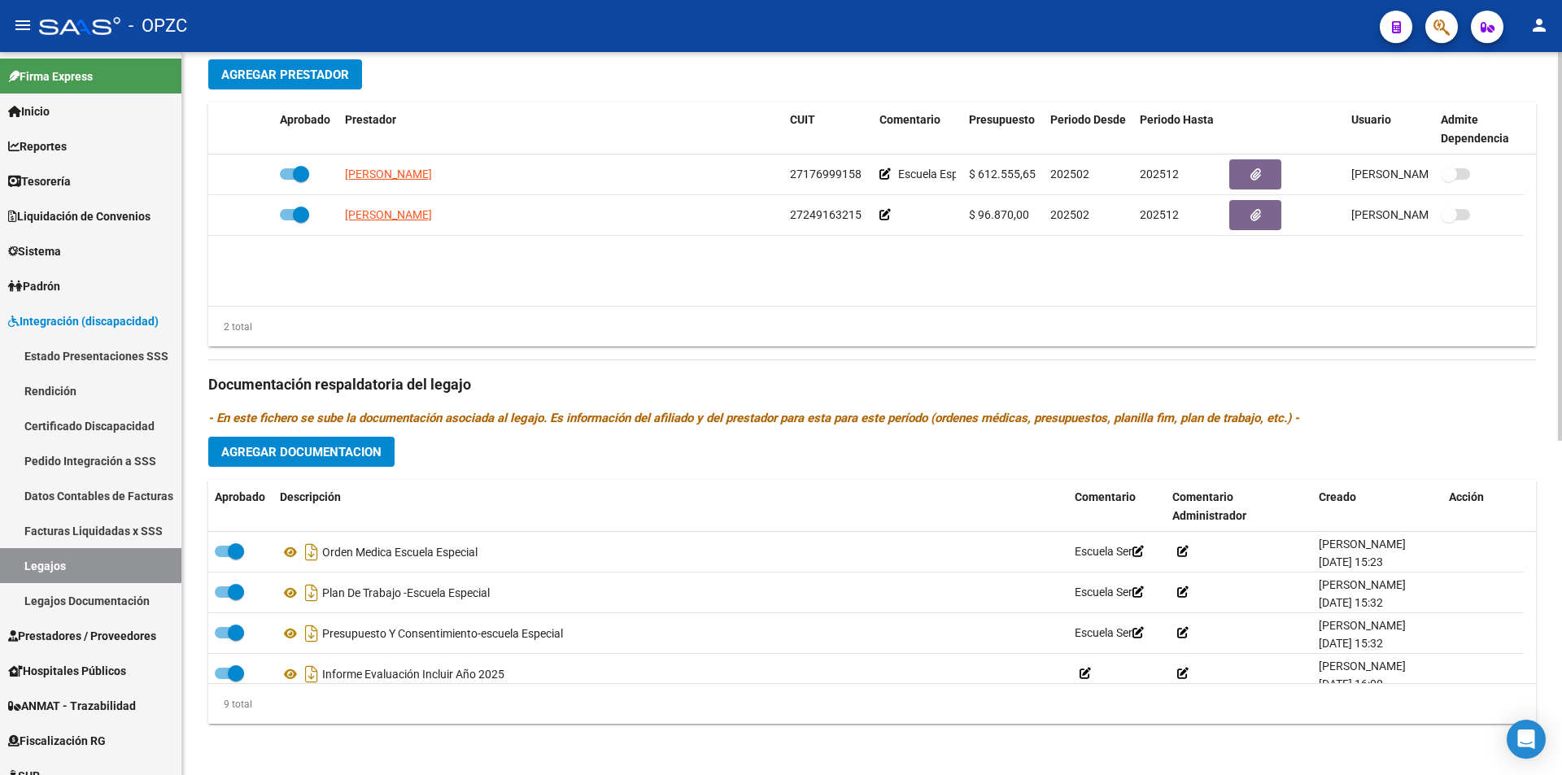
scroll to position [623, 0]
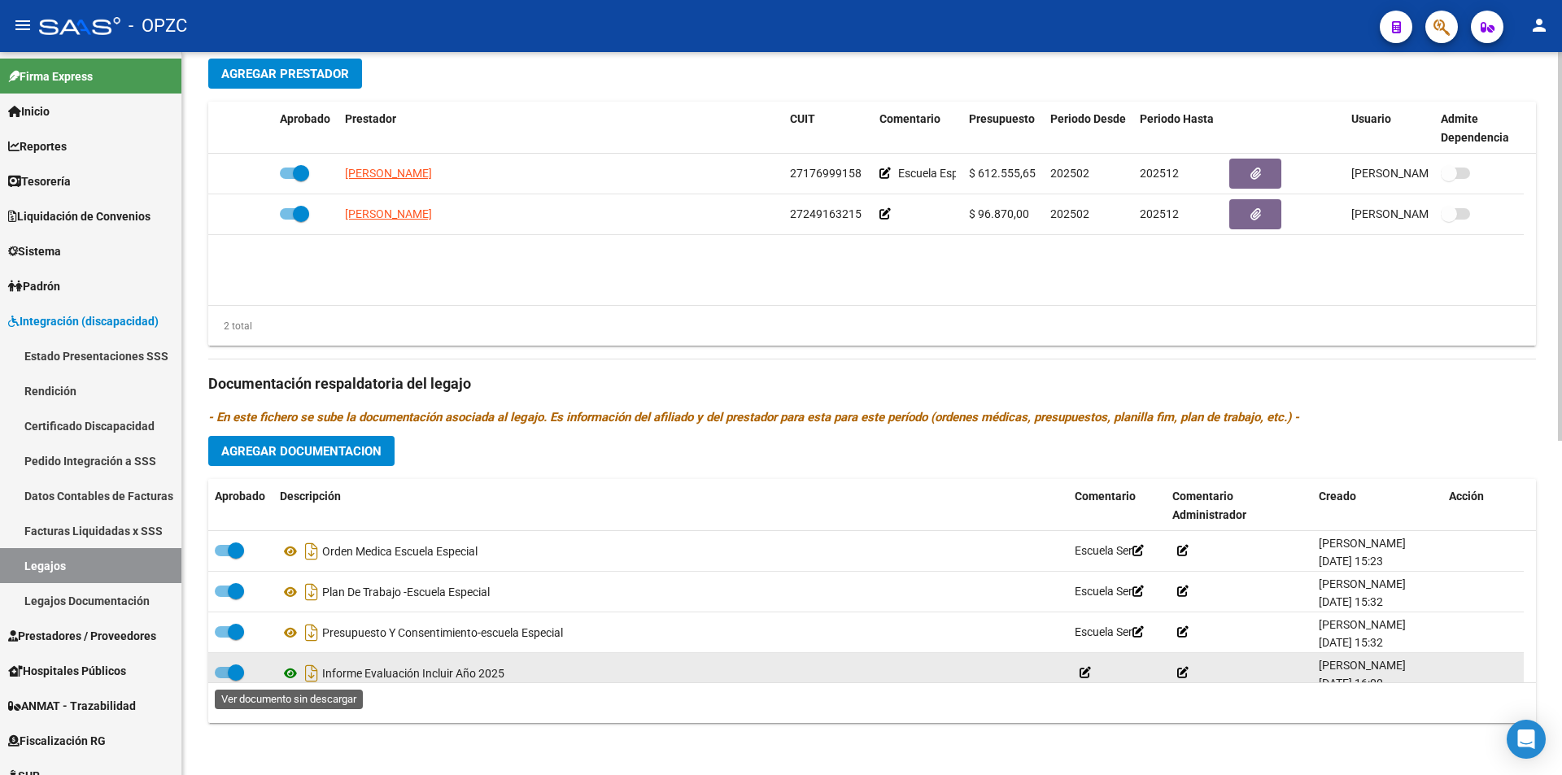
click at [290, 675] on icon at bounding box center [290, 674] width 21 height 20
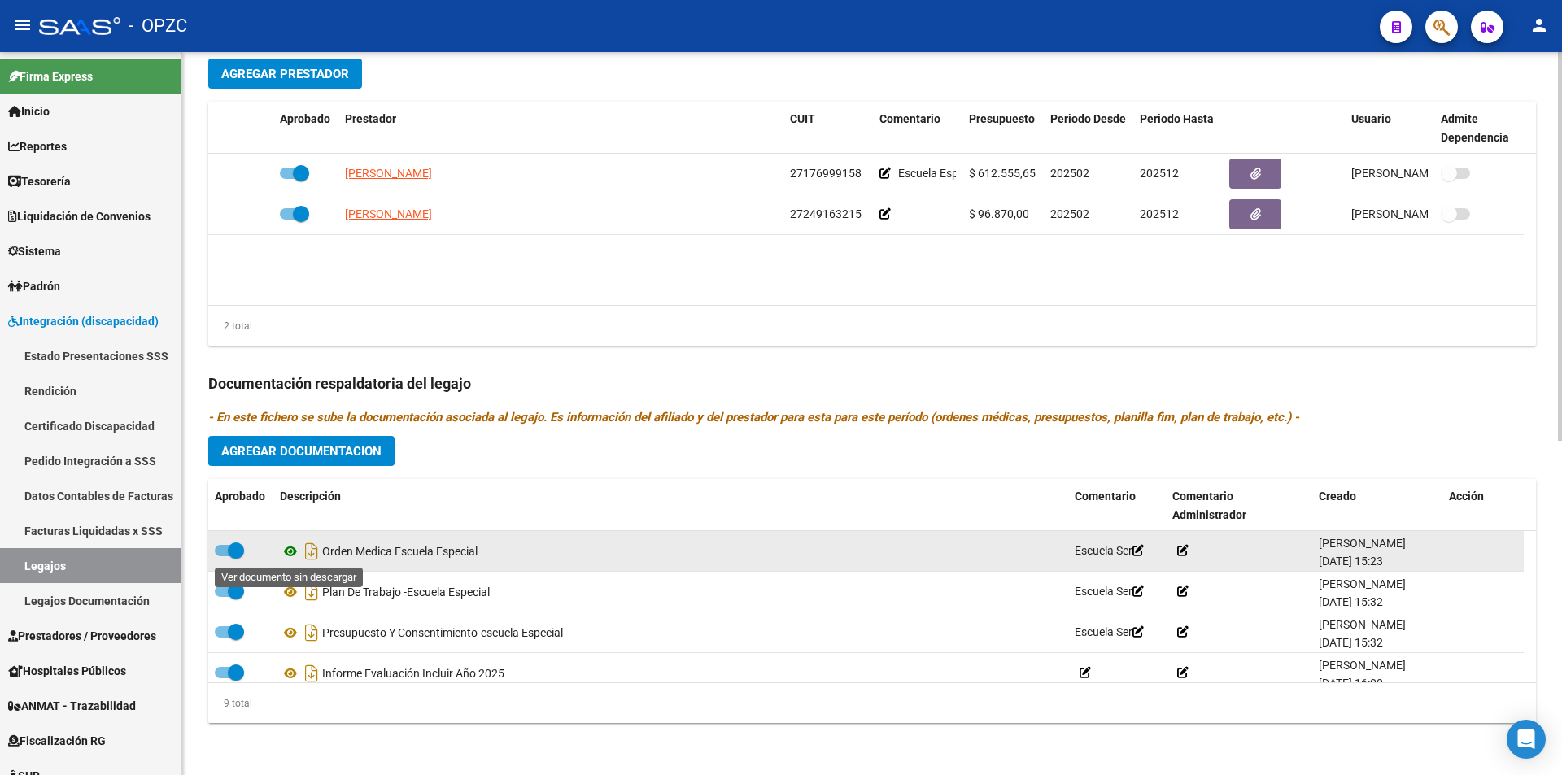
click at [289, 549] on icon at bounding box center [290, 552] width 21 height 20
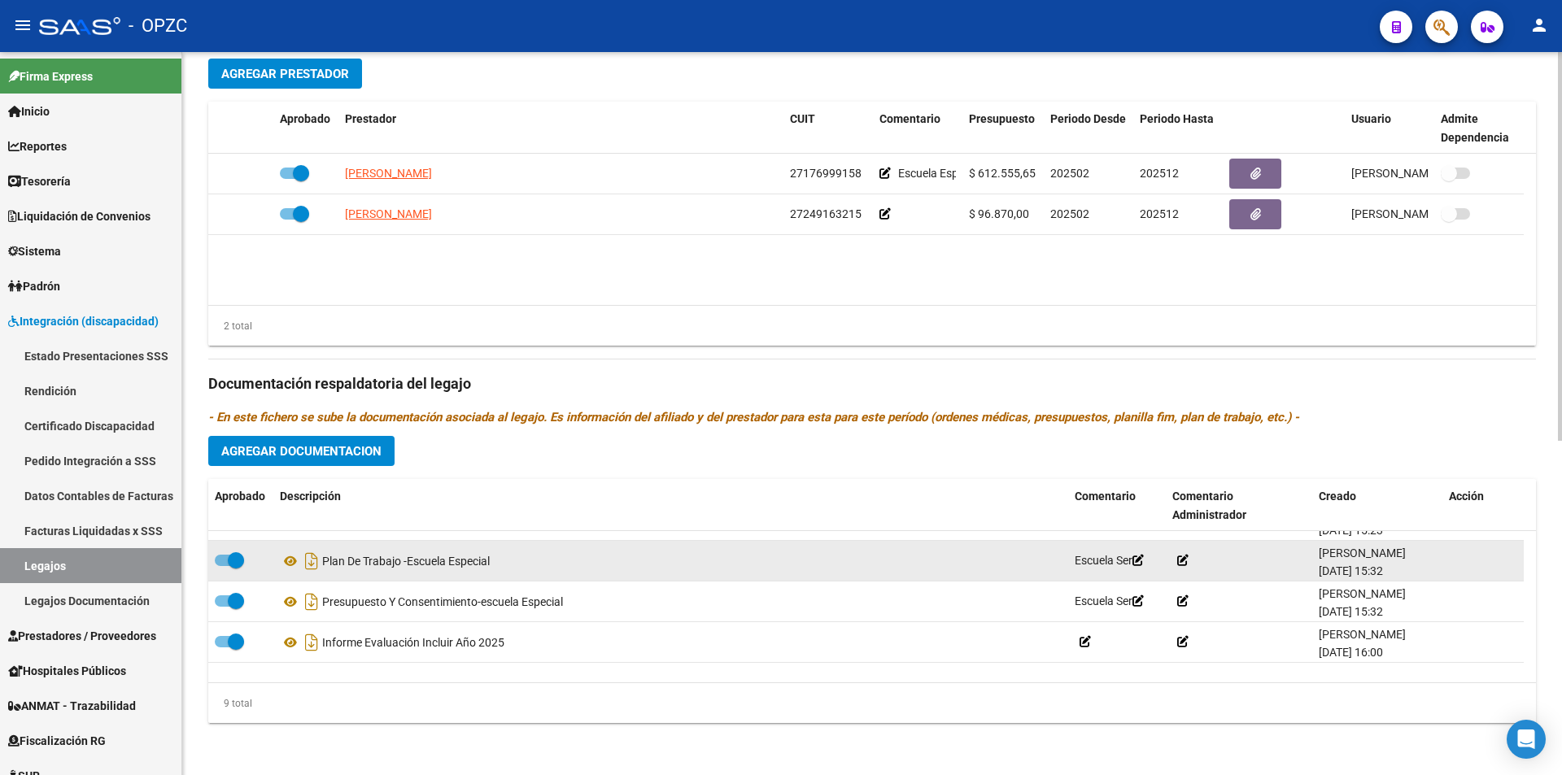
scroll to position [81, 0]
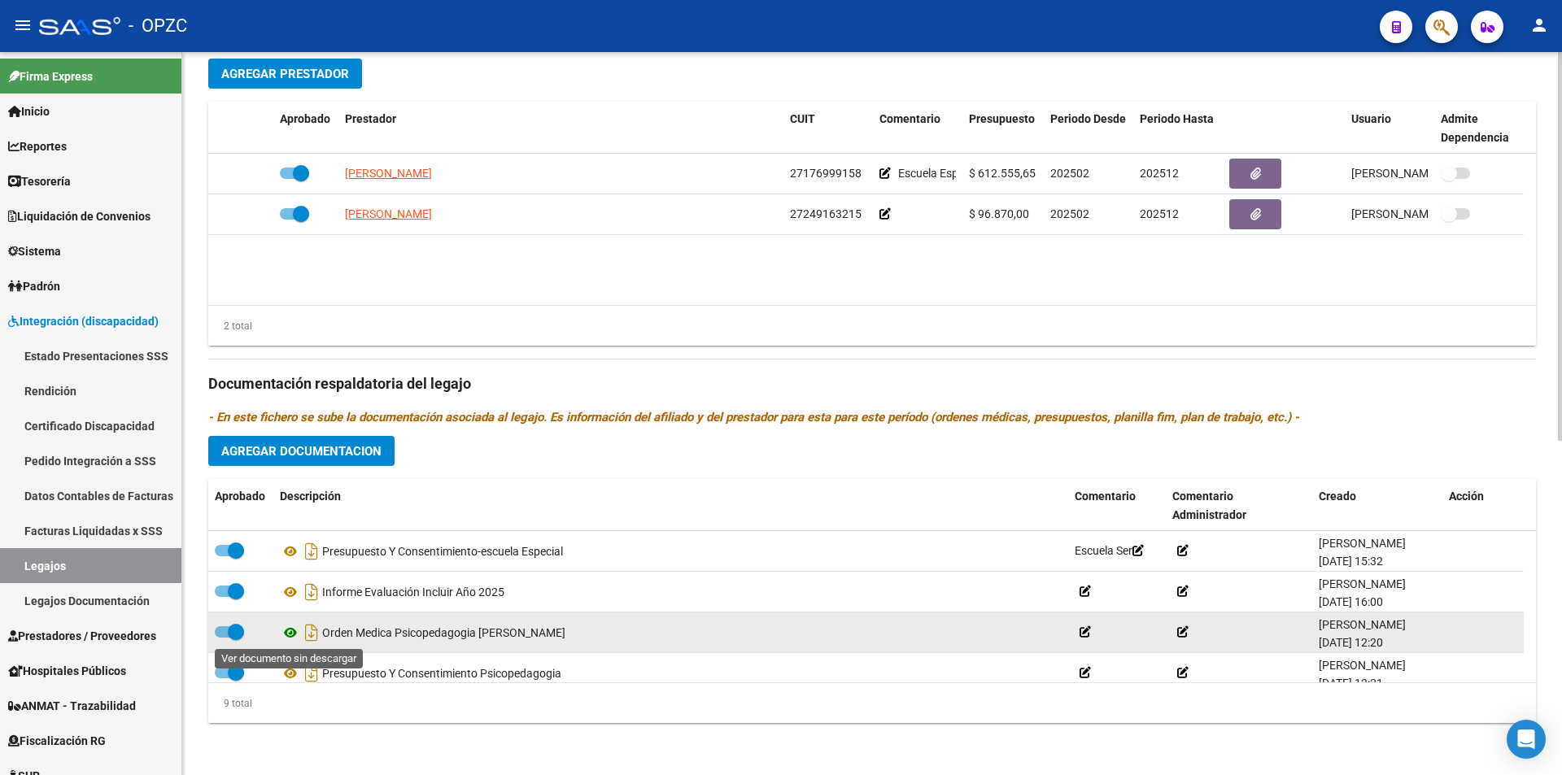
click at [294, 632] on icon at bounding box center [290, 633] width 21 height 20
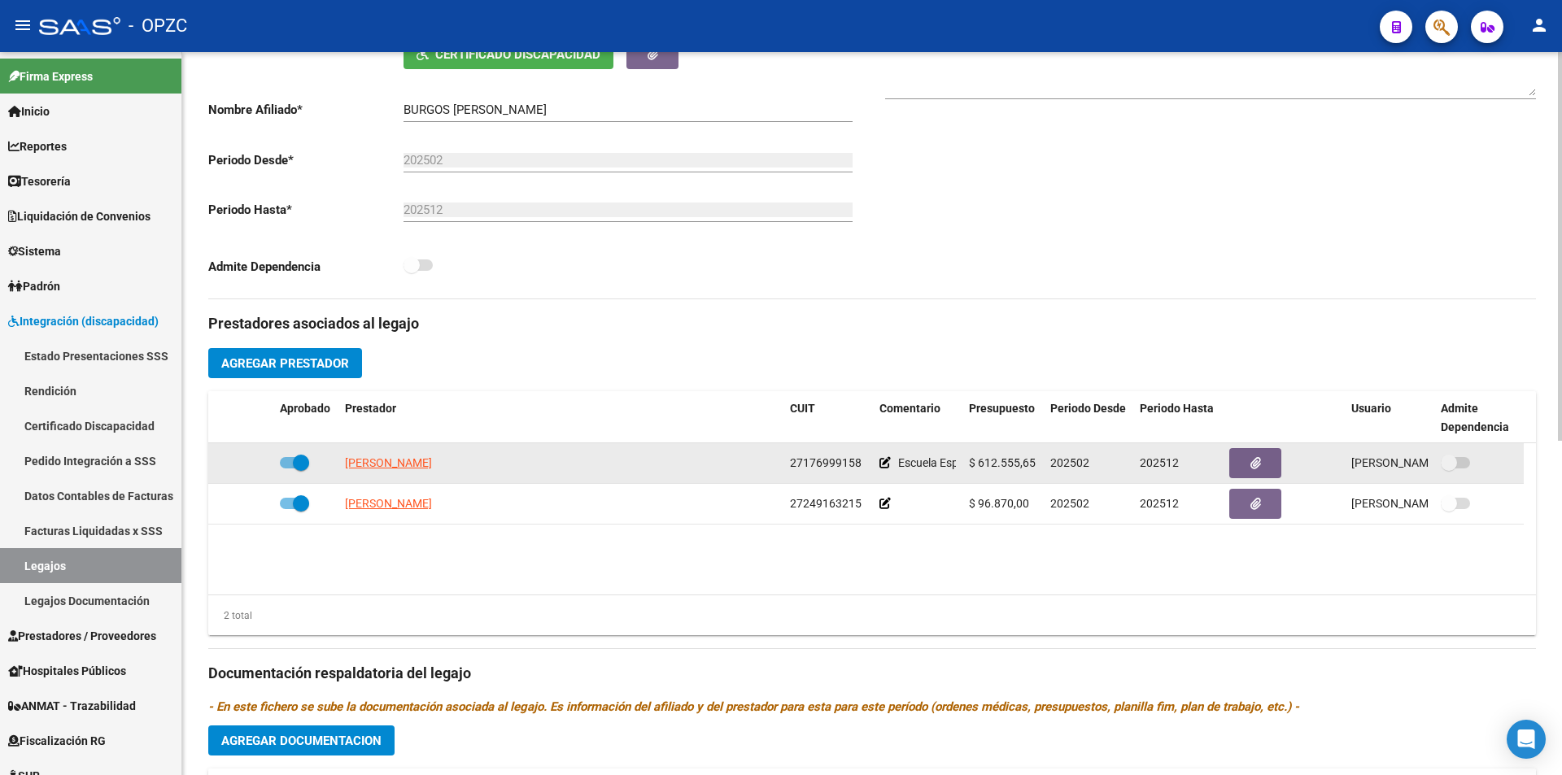
scroll to position [298, 0]
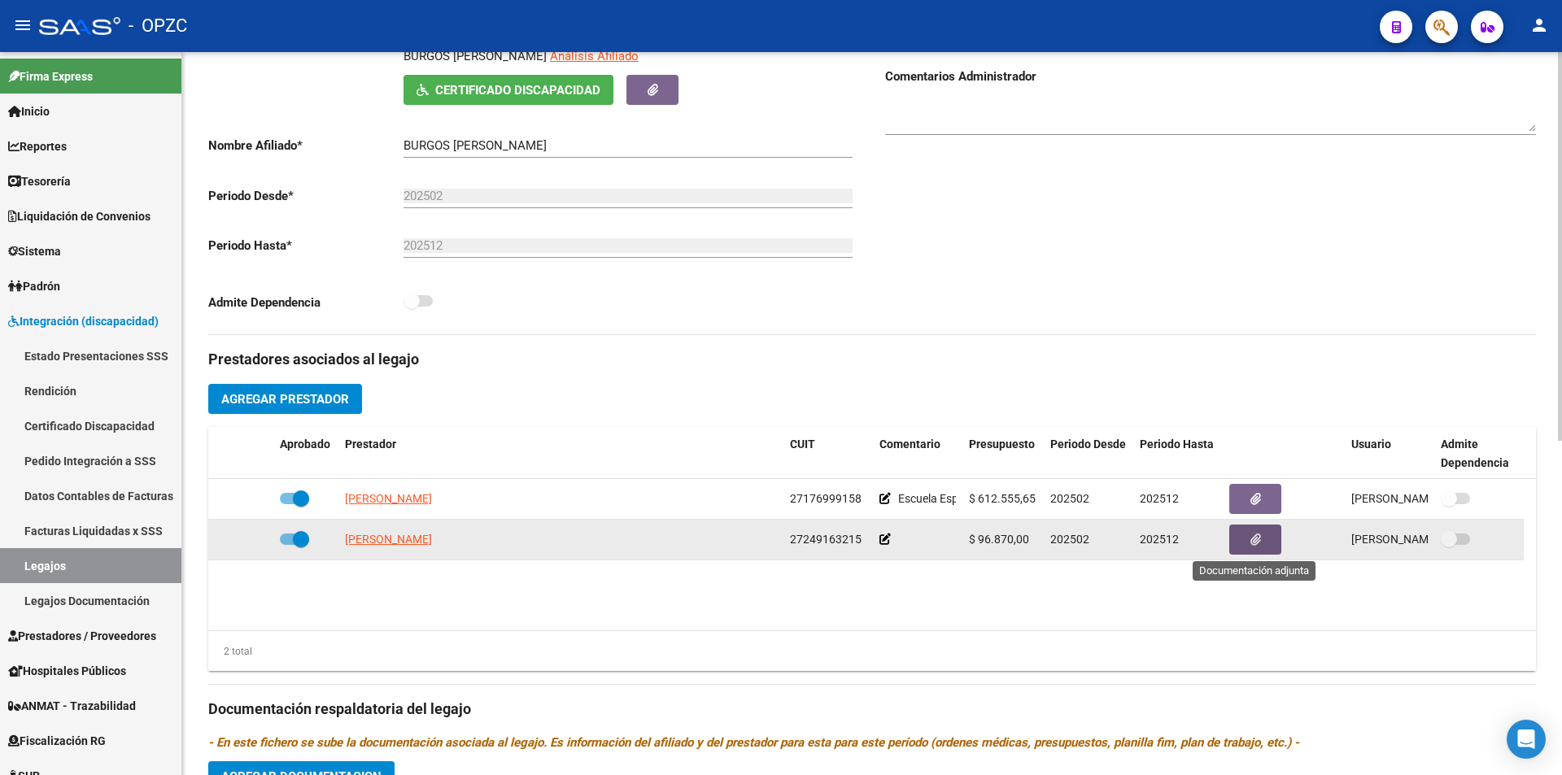
click at [1254, 539] on icon "button" at bounding box center [1255, 540] width 11 height 12
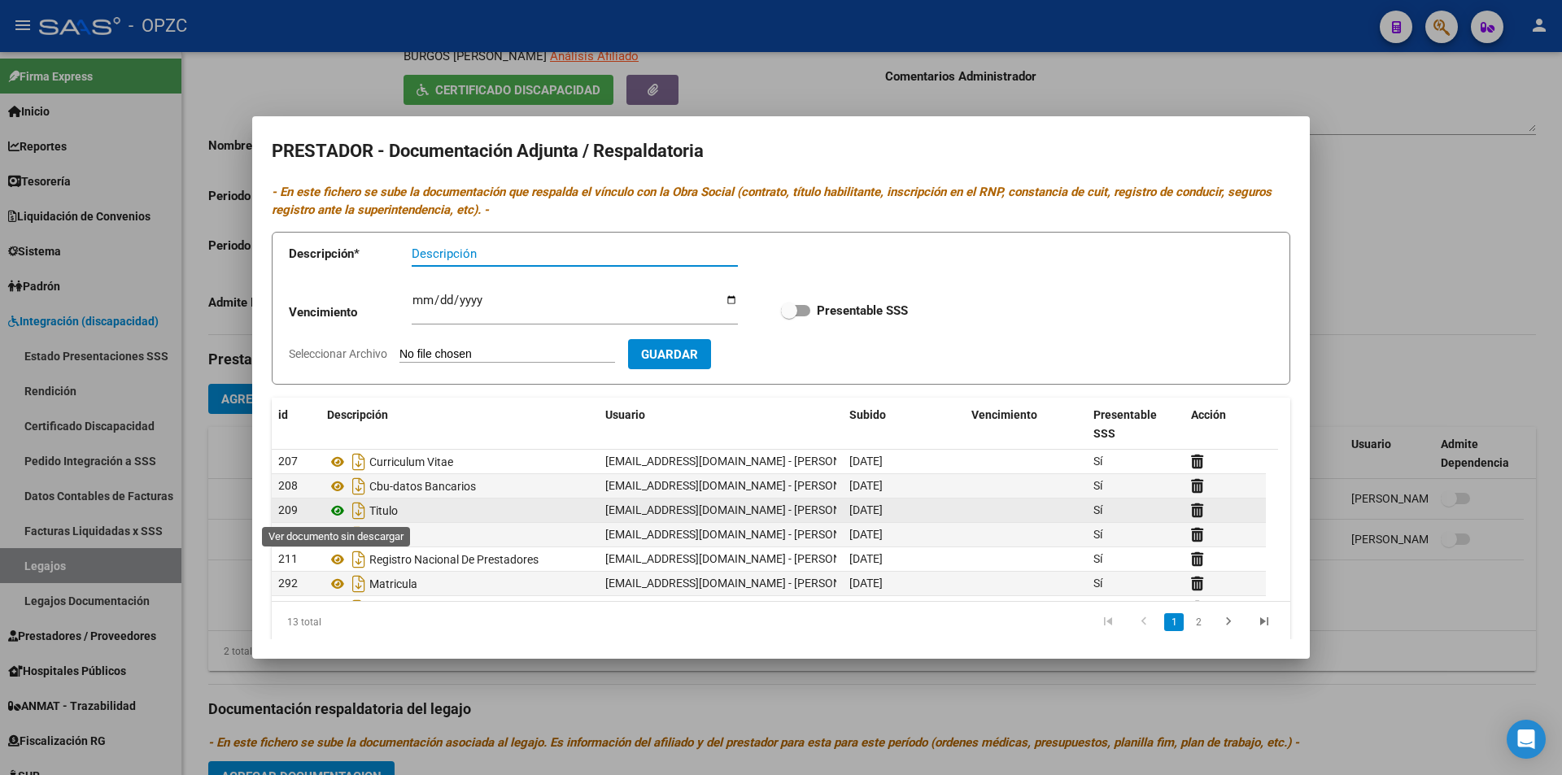
click at [339, 507] on icon at bounding box center [337, 511] width 21 height 20
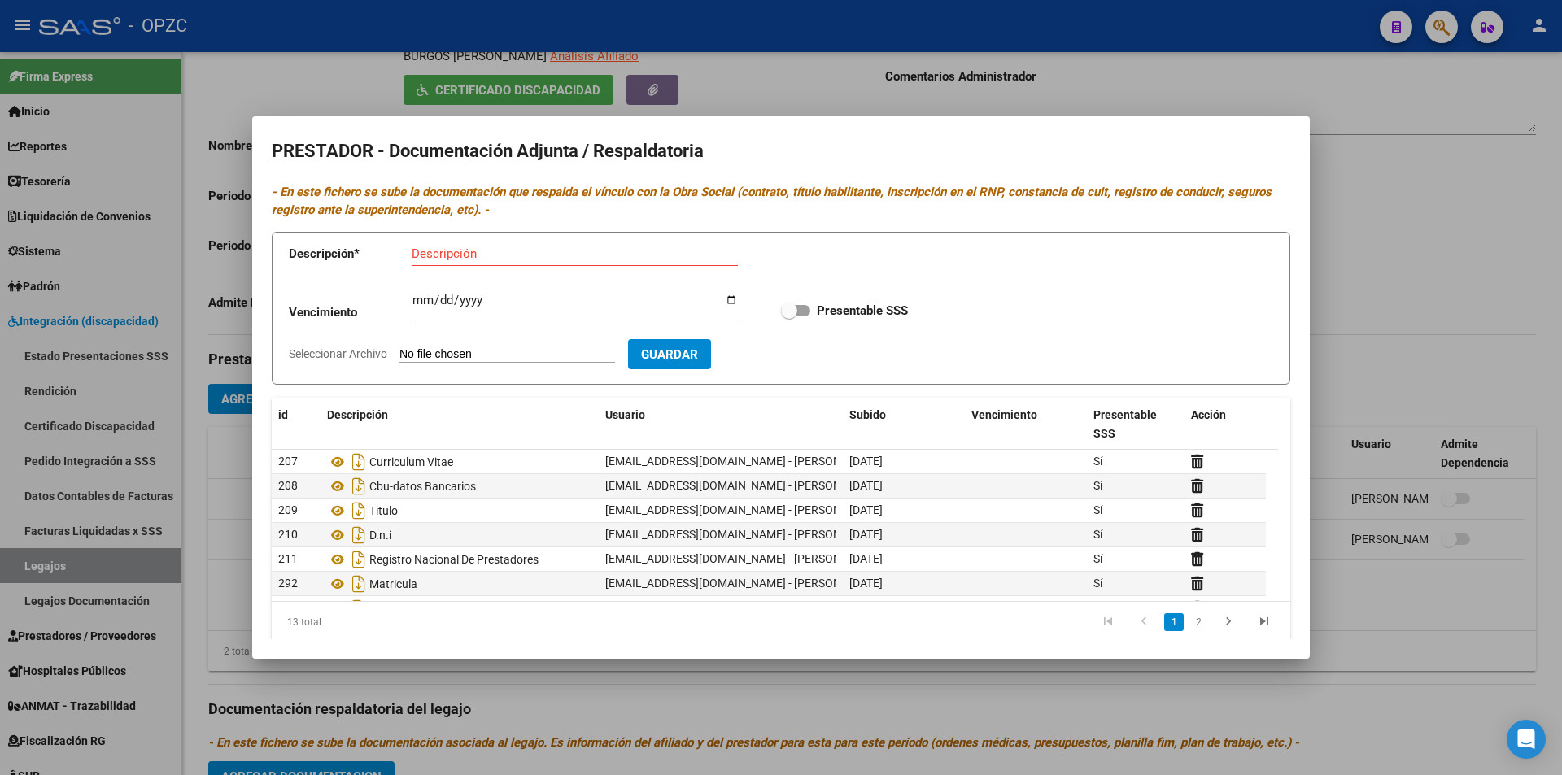
click at [639, 704] on div at bounding box center [781, 387] width 1562 height 775
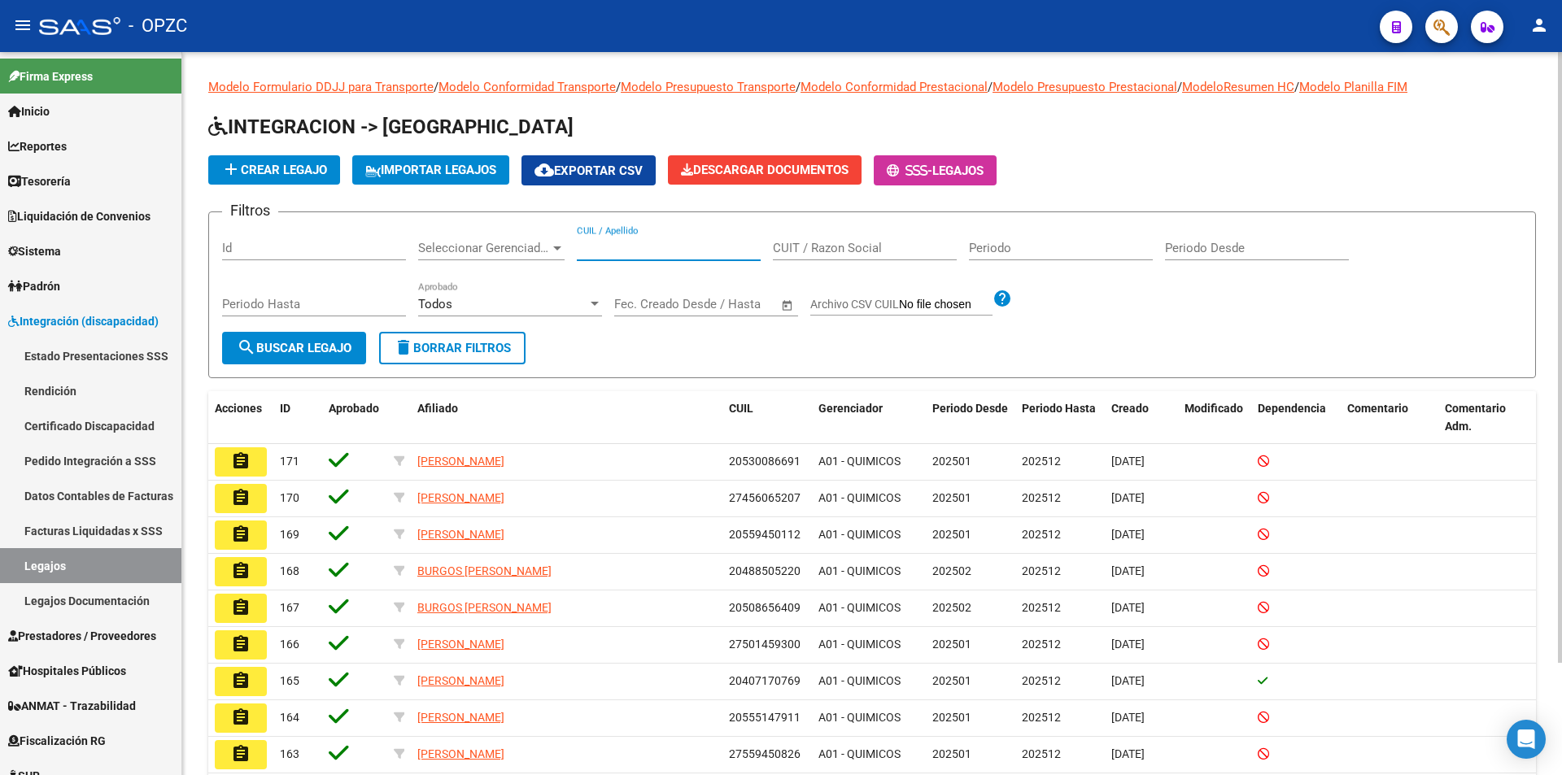
click at [622, 244] on input "CUIL / Apellido" at bounding box center [669, 248] width 184 height 15
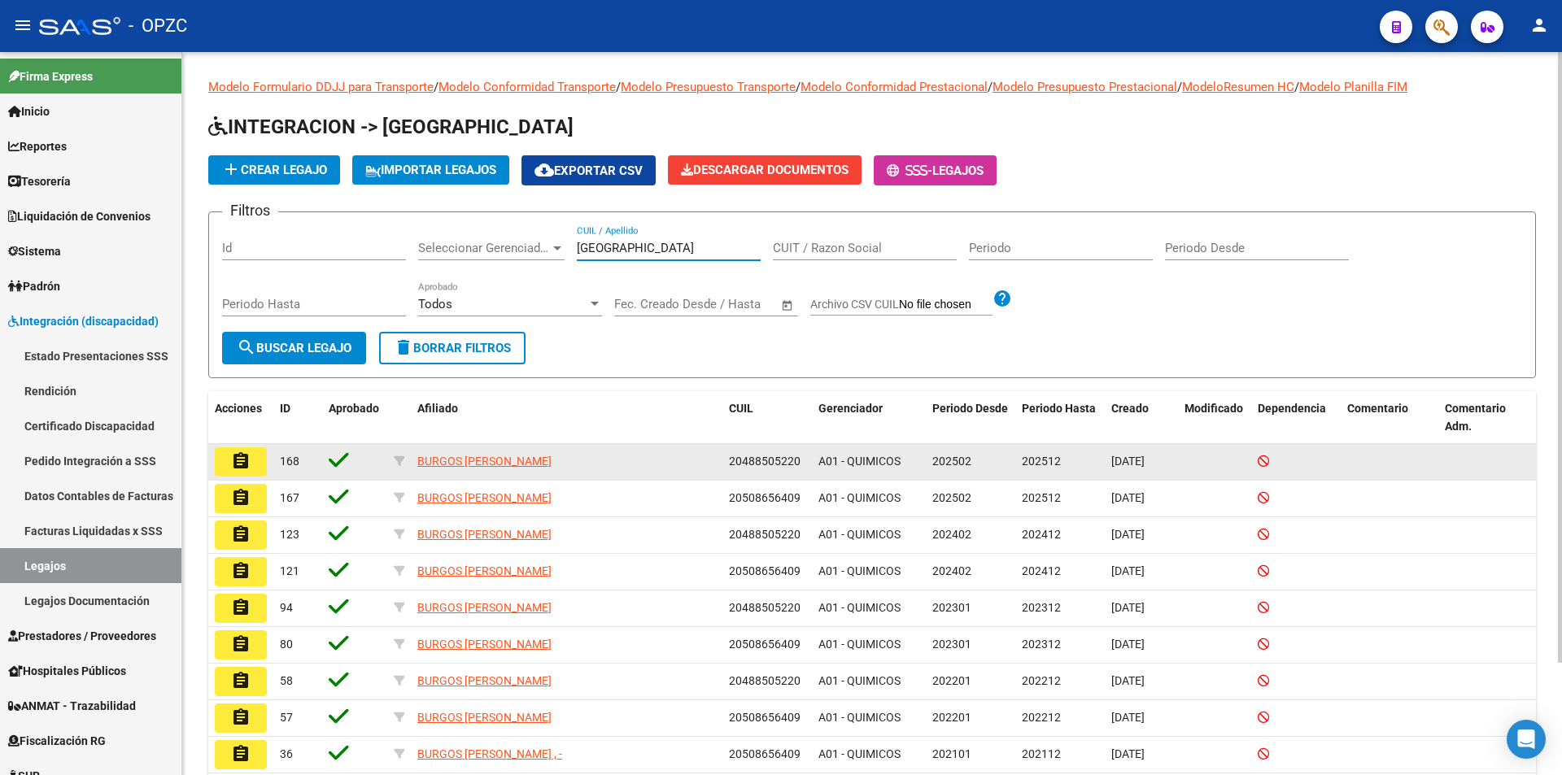
type input "[GEOGRAPHIC_DATA]"
click at [251, 460] on button "assignment" at bounding box center [241, 461] width 52 height 29
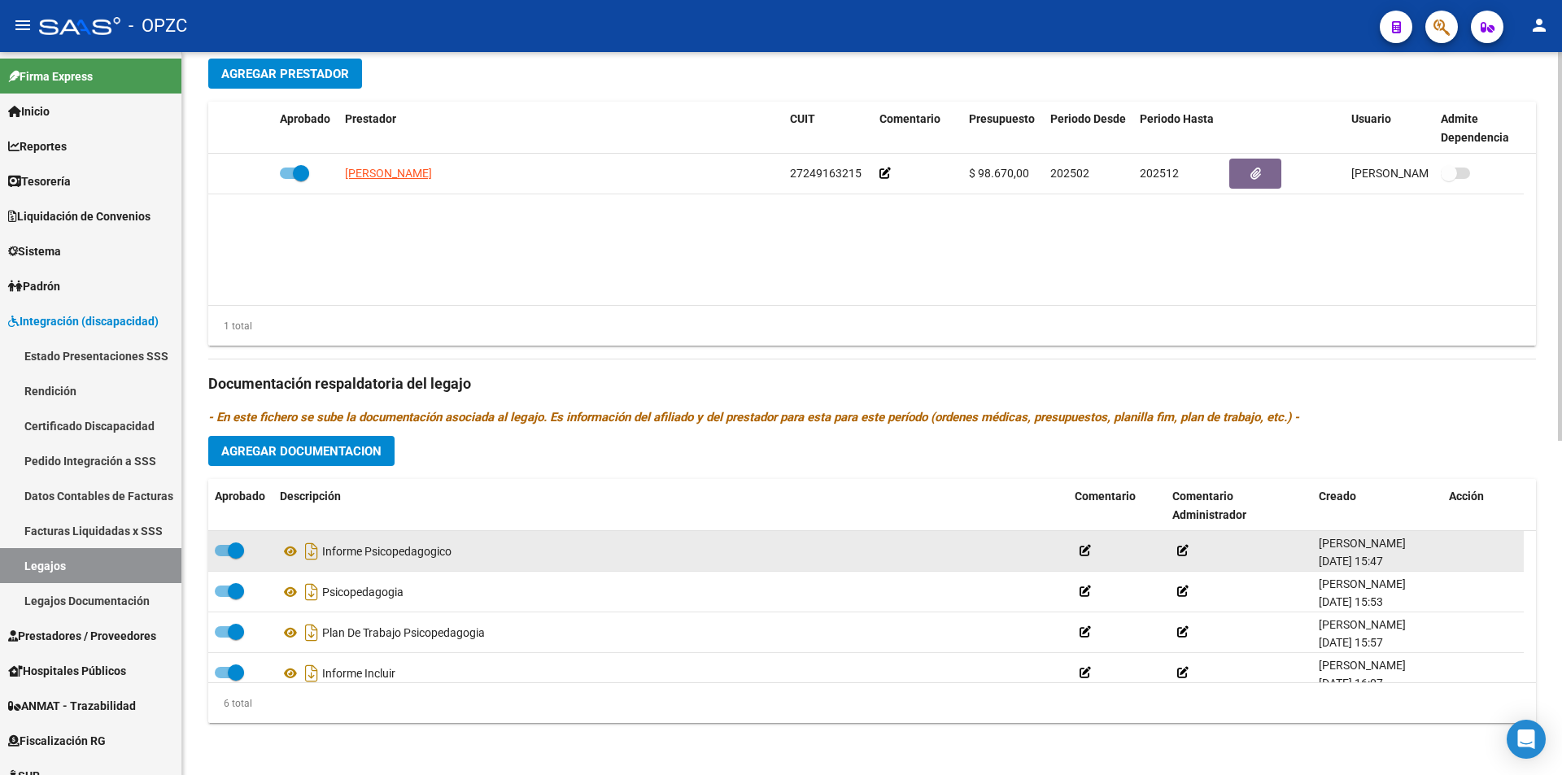
scroll to position [98, 0]
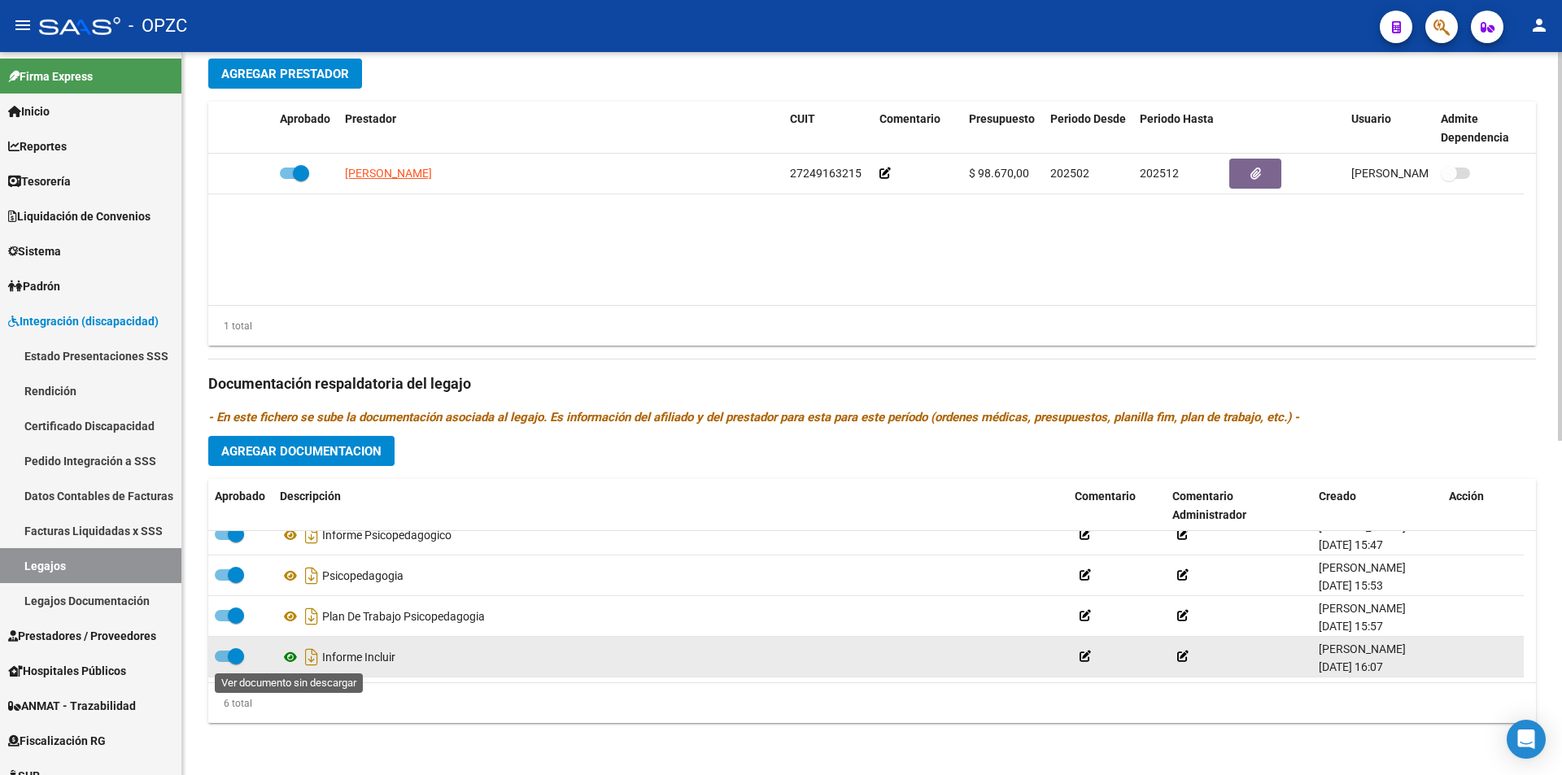
click at [292, 655] on icon at bounding box center [290, 658] width 21 height 20
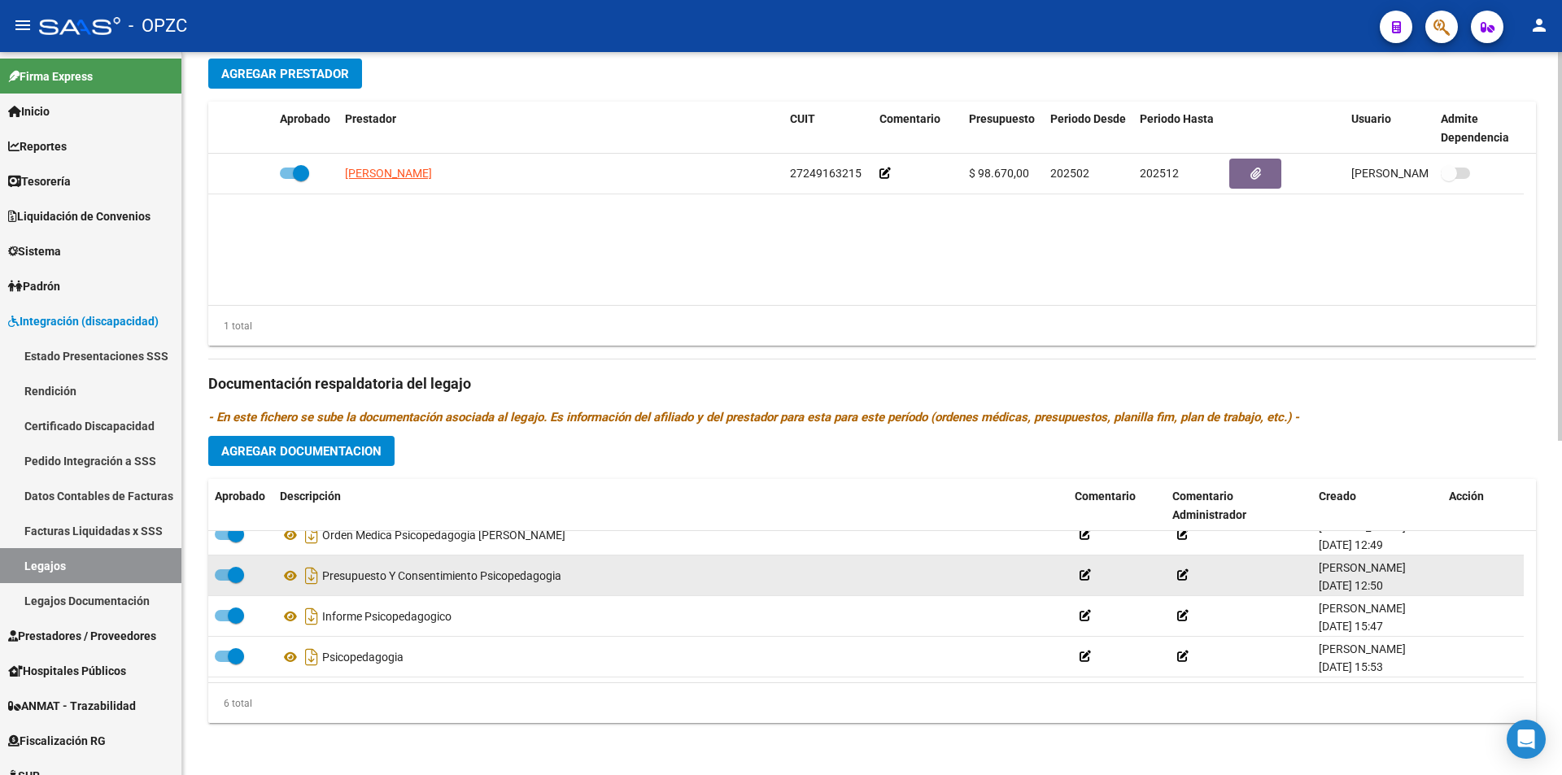
scroll to position [0, 0]
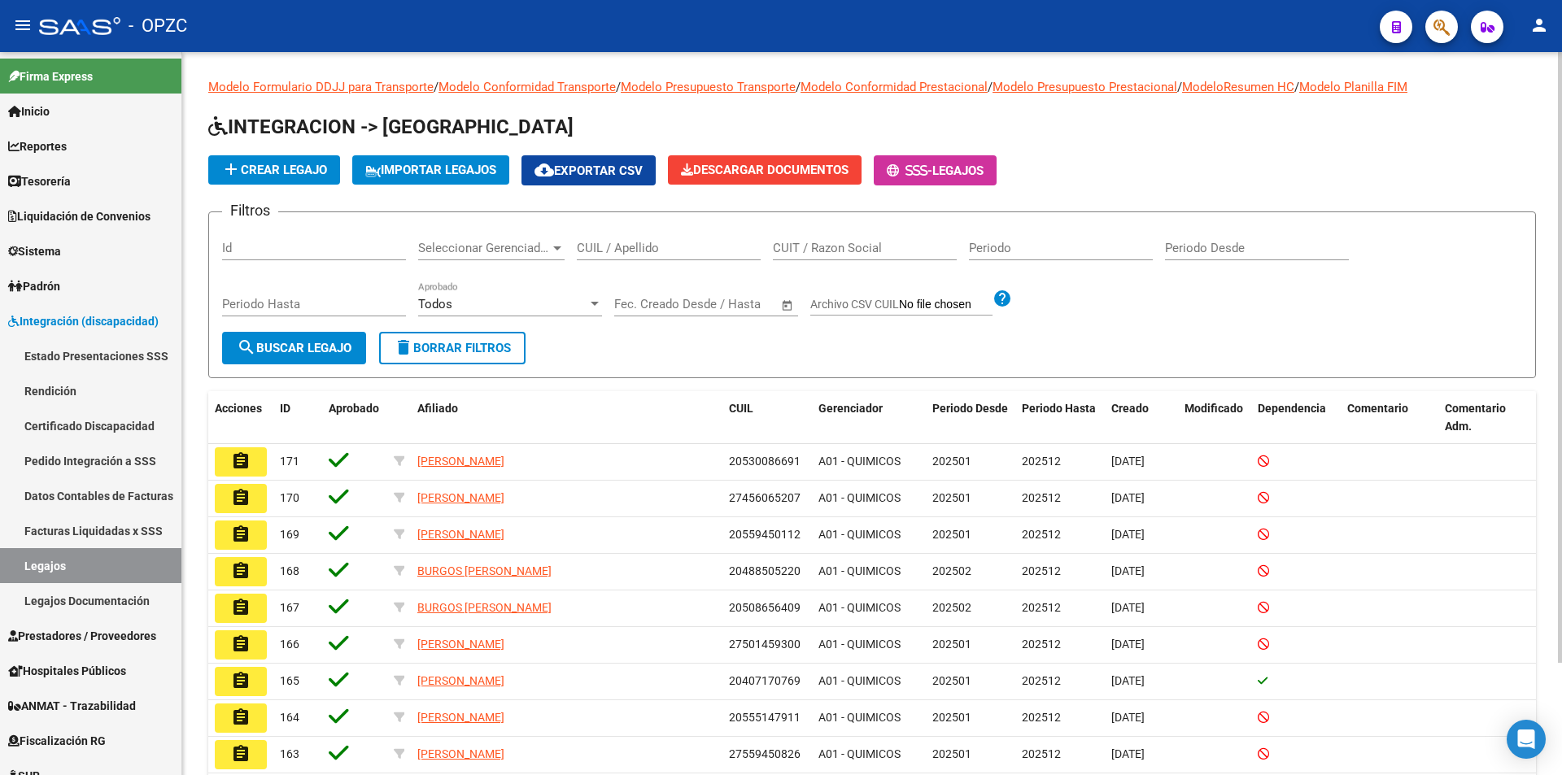
click at [637, 251] on input "CUIL / Apellido" at bounding box center [669, 248] width 184 height 15
type input "BENEDETTI"
click at [293, 347] on span "search Buscar Legajo" at bounding box center [294, 348] width 115 height 15
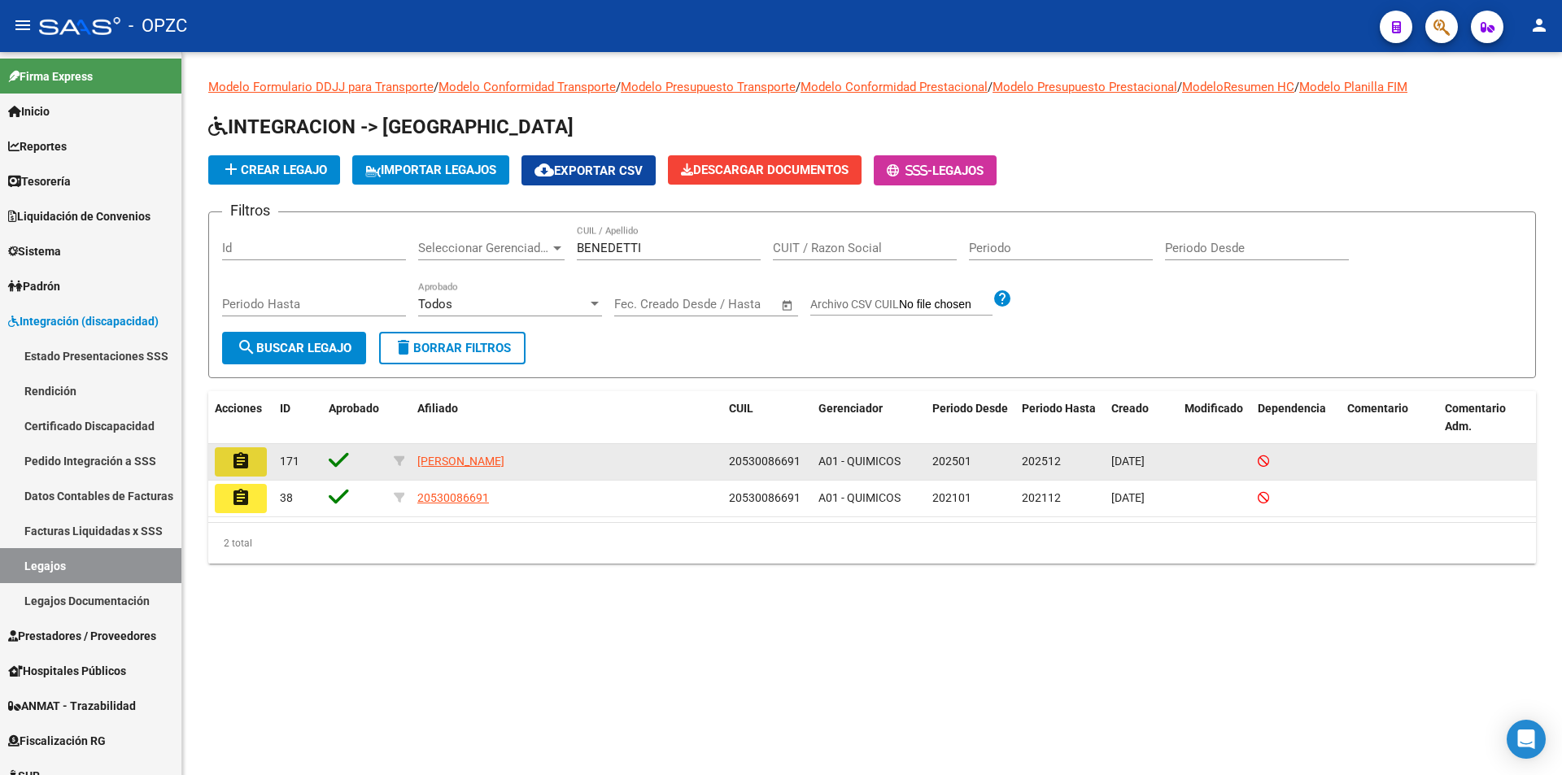
click at [255, 456] on button "assignment" at bounding box center [241, 461] width 52 height 29
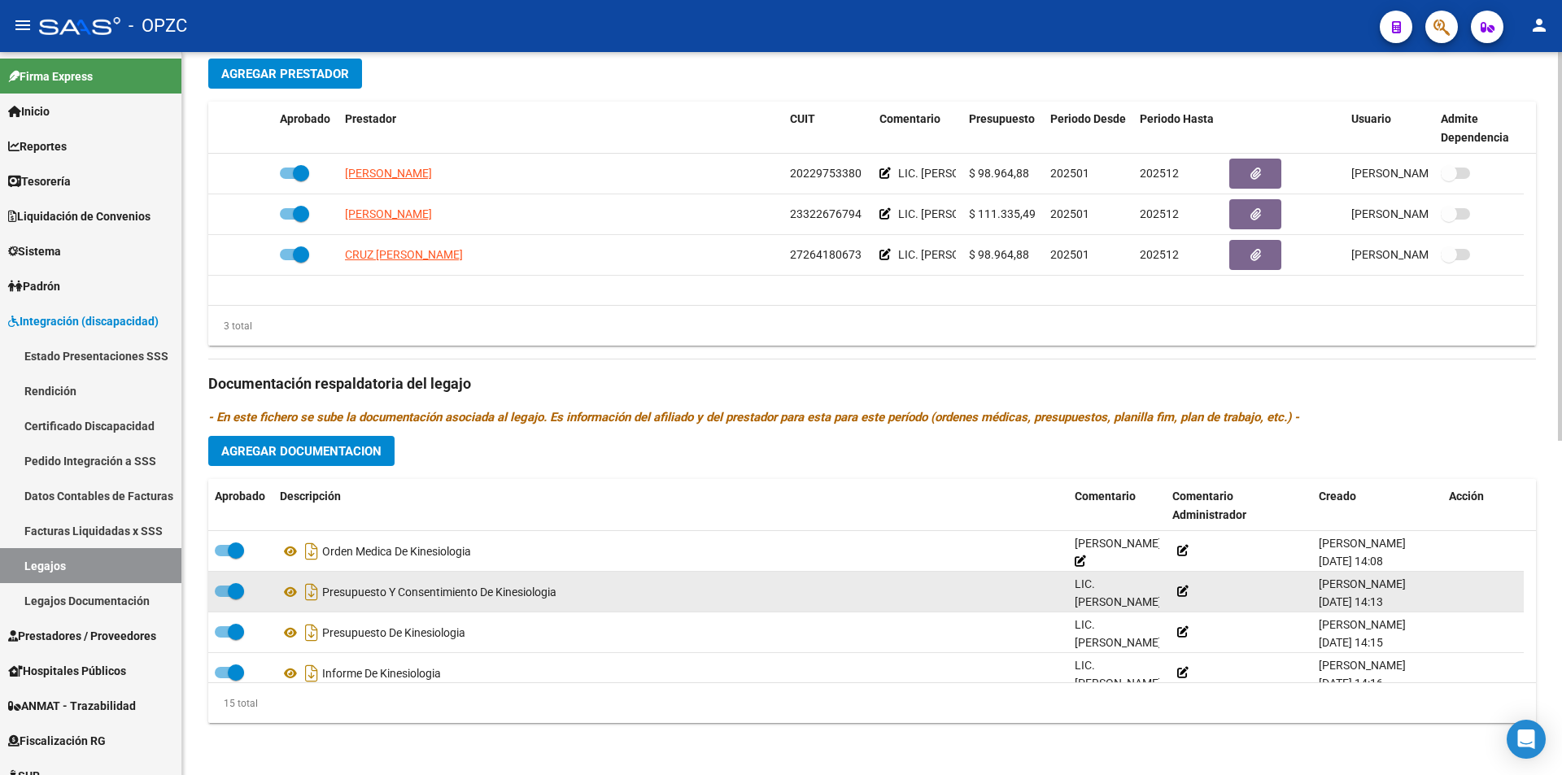
scroll to position [542, 0]
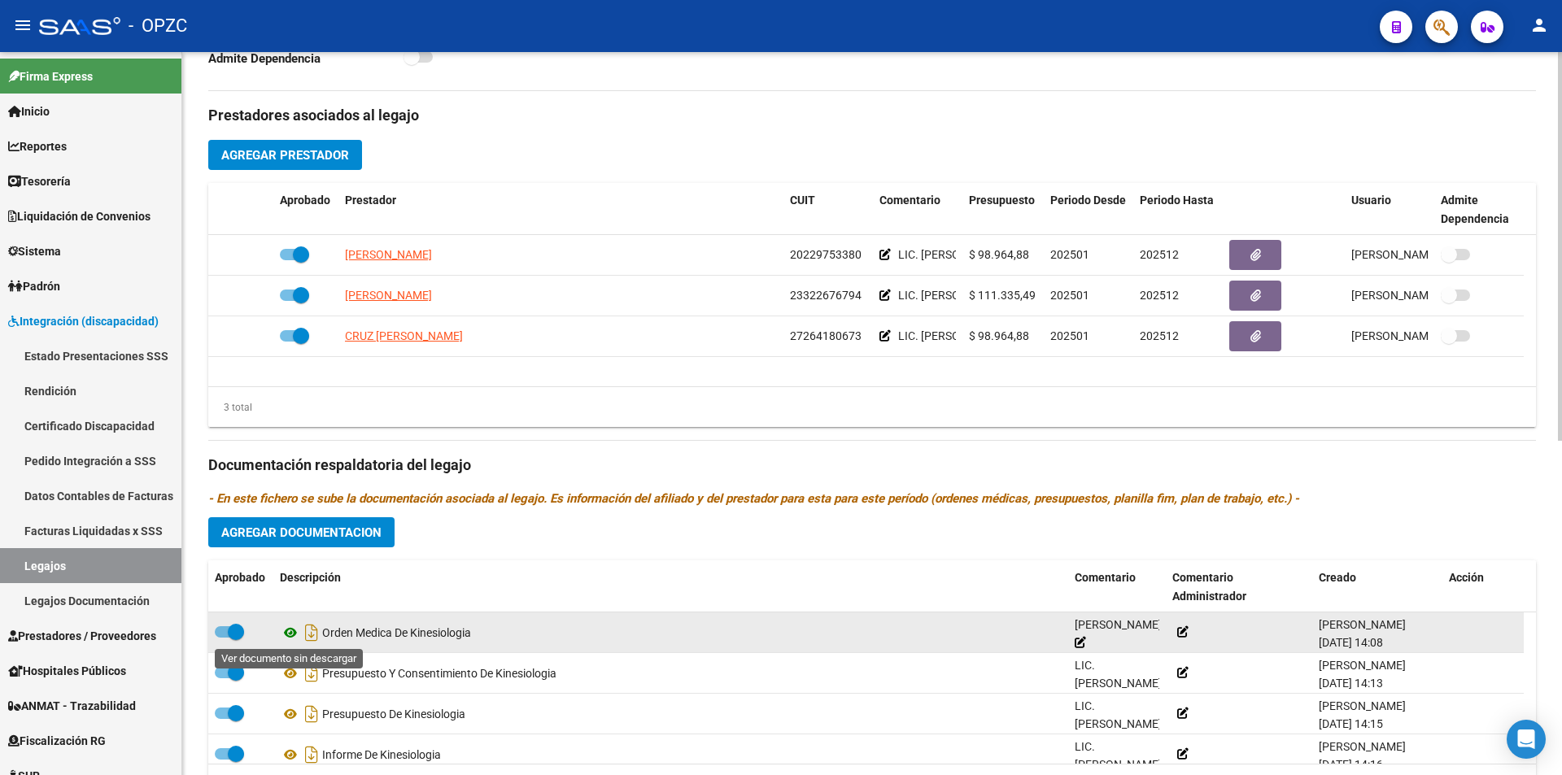
click at [290, 628] on icon at bounding box center [290, 633] width 21 height 20
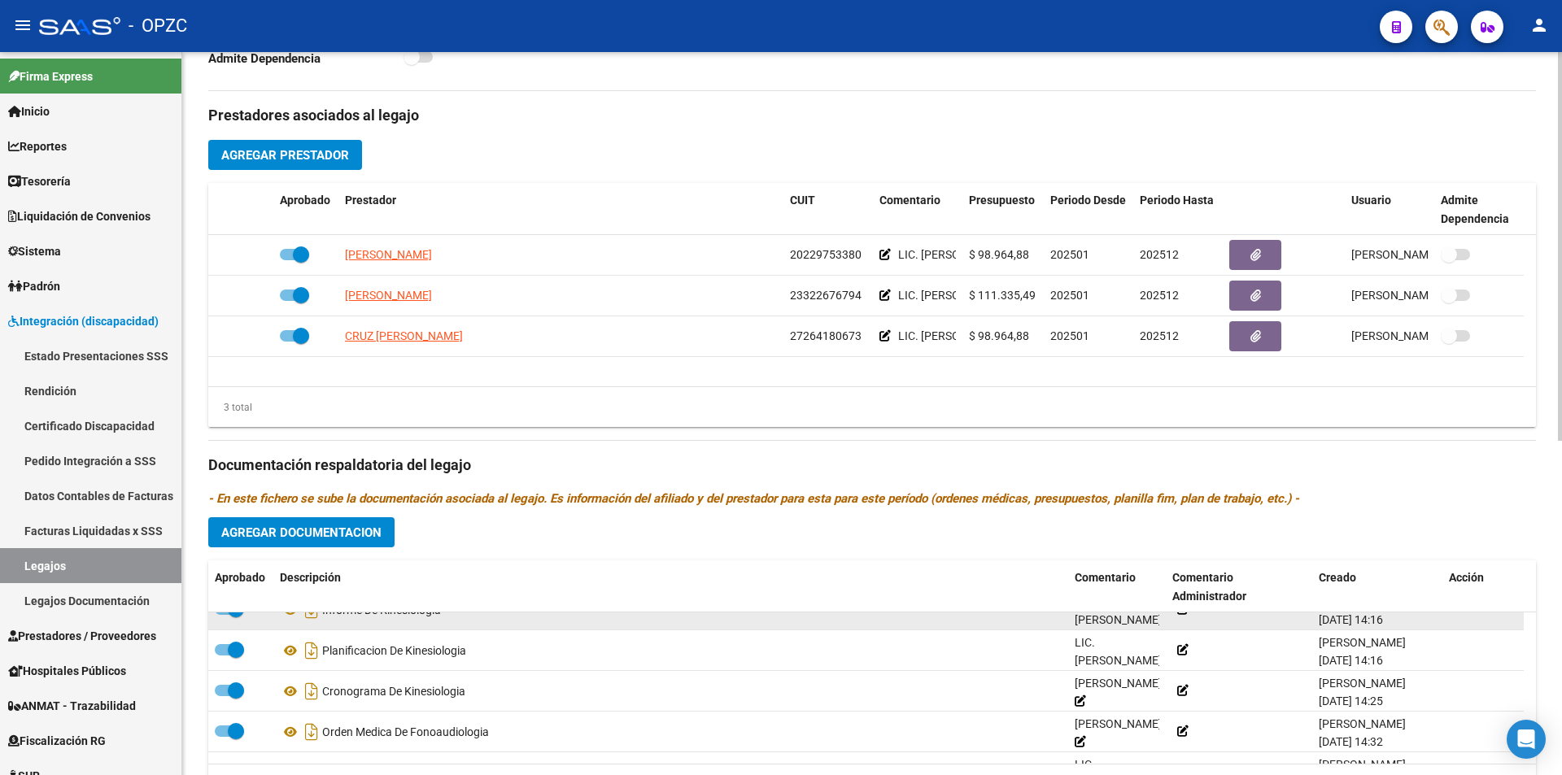
scroll to position [163, 0]
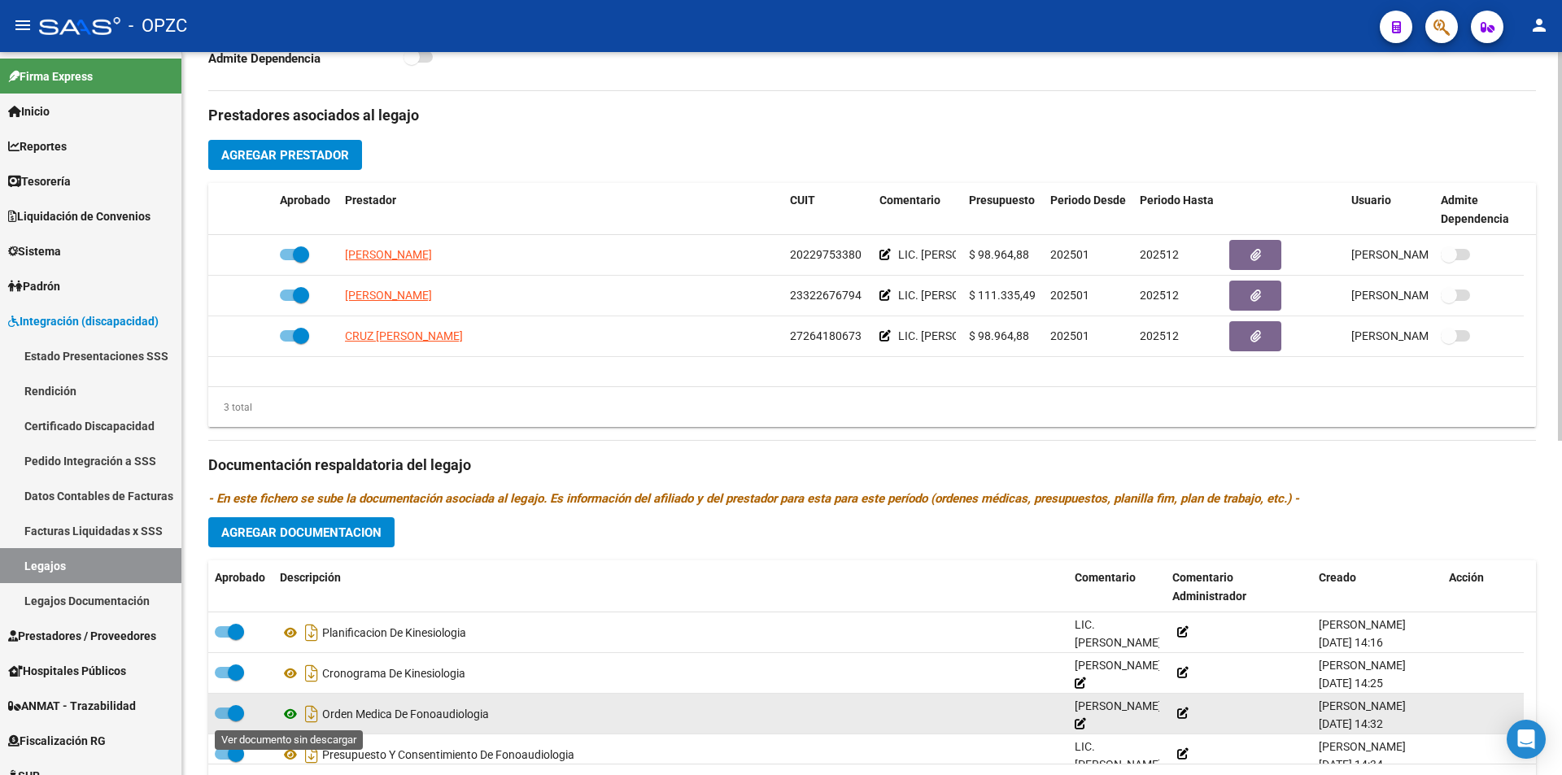
click at [290, 711] on icon at bounding box center [290, 715] width 21 height 20
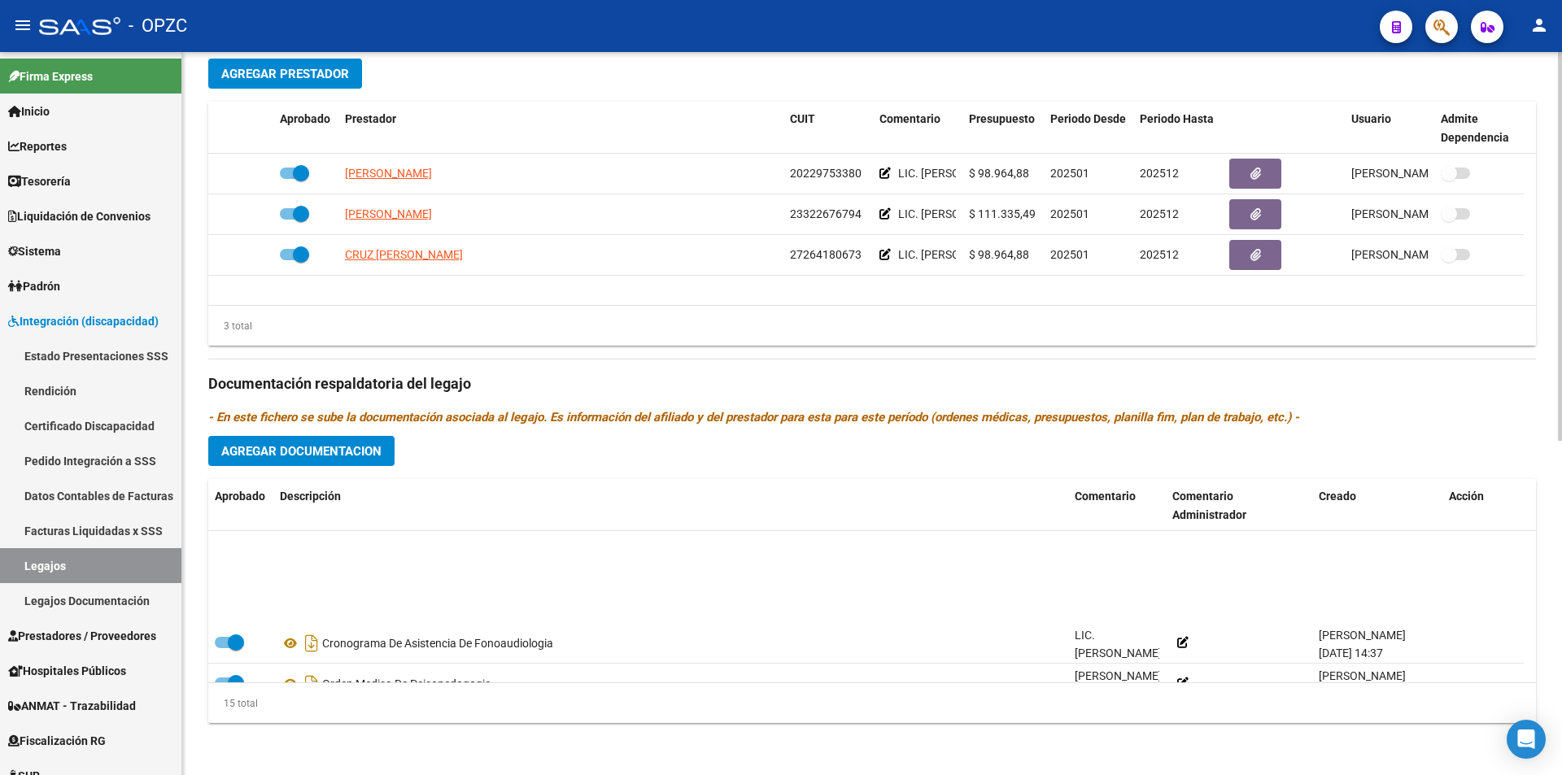
scroll to position [407, 0]
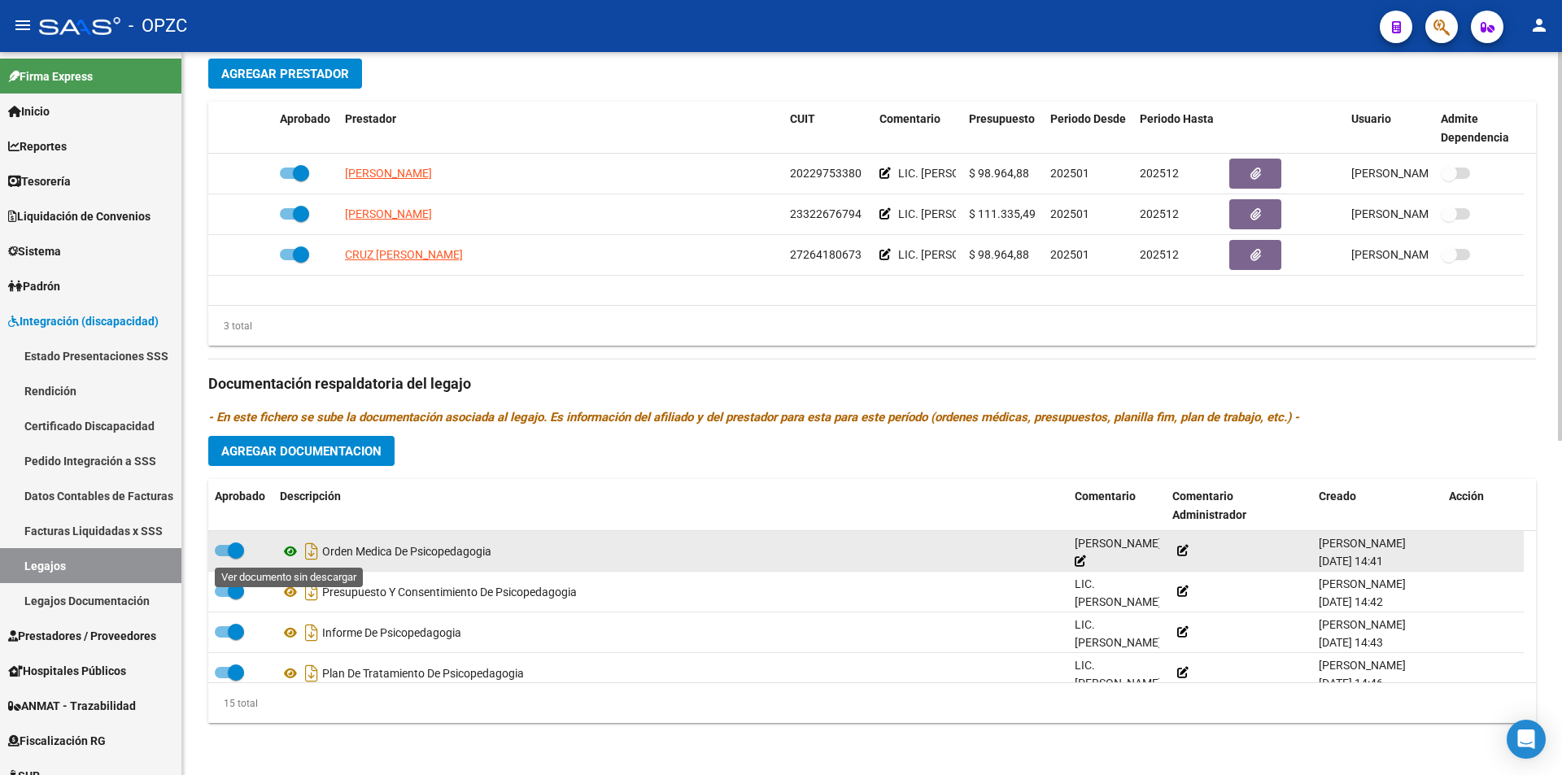
click at [288, 548] on icon at bounding box center [290, 552] width 21 height 20
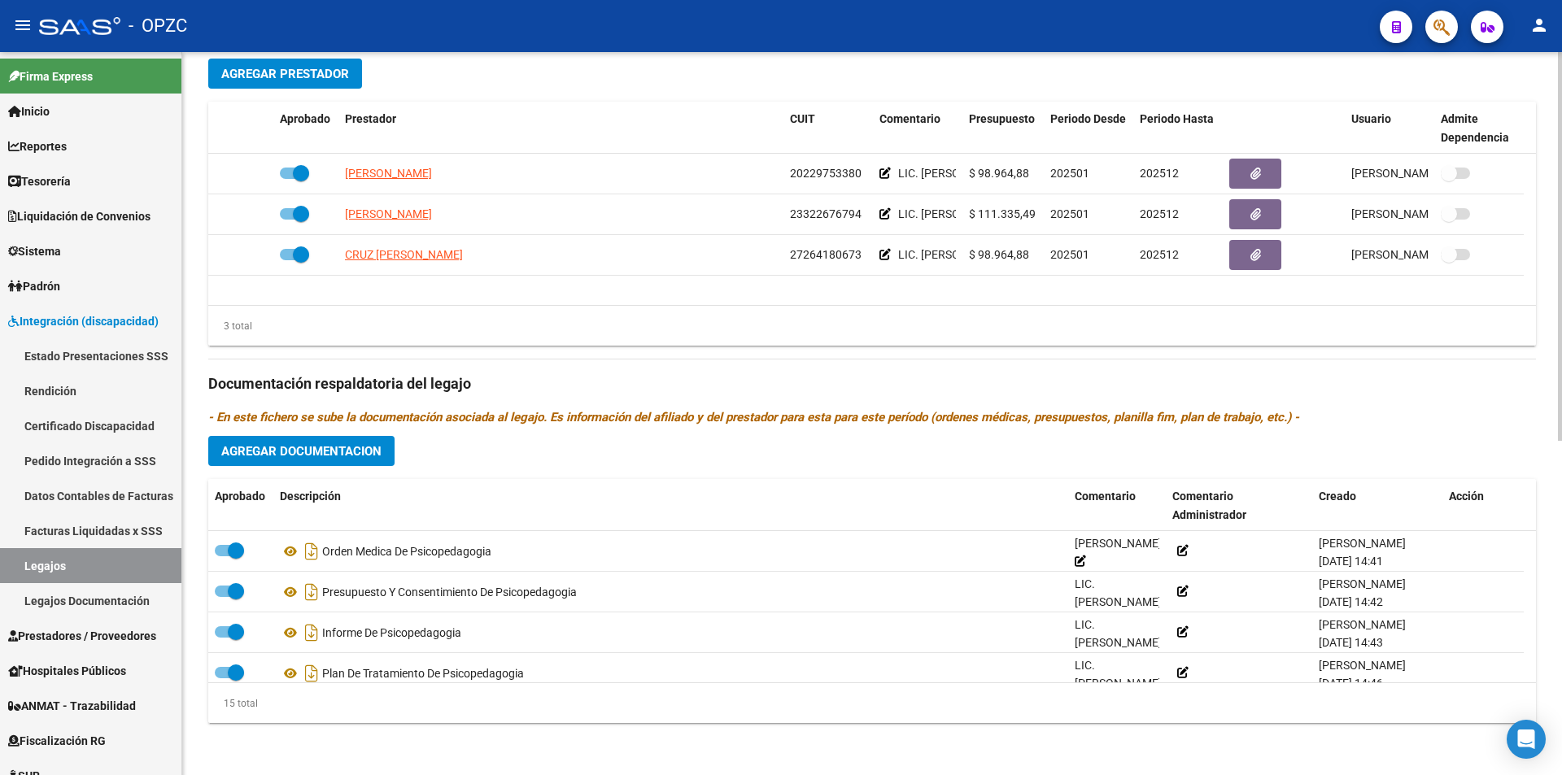
scroll to position [542, 0]
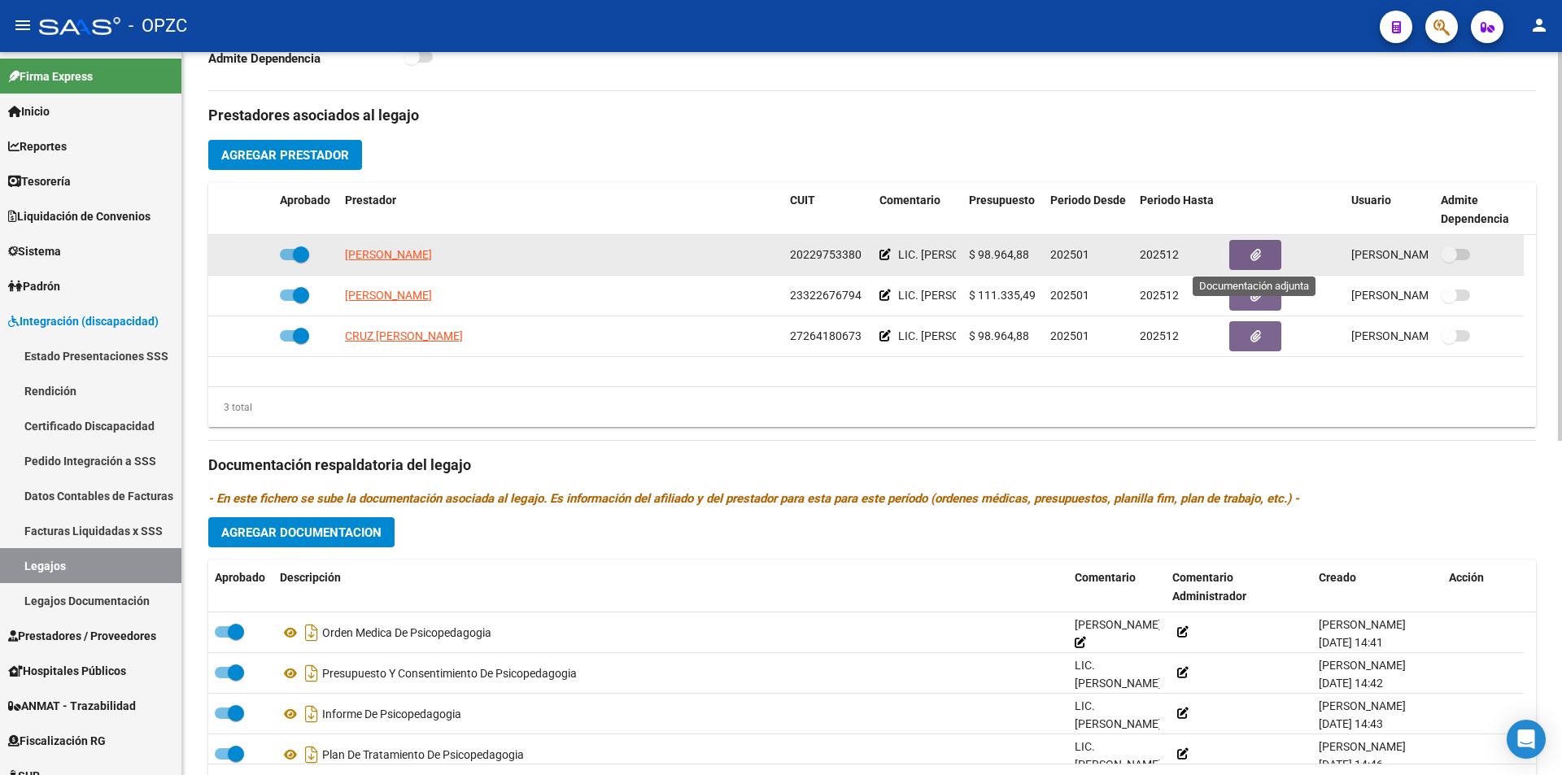
click at [1245, 246] on button "button" at bounding box center [1255, 255] width 52 height 30
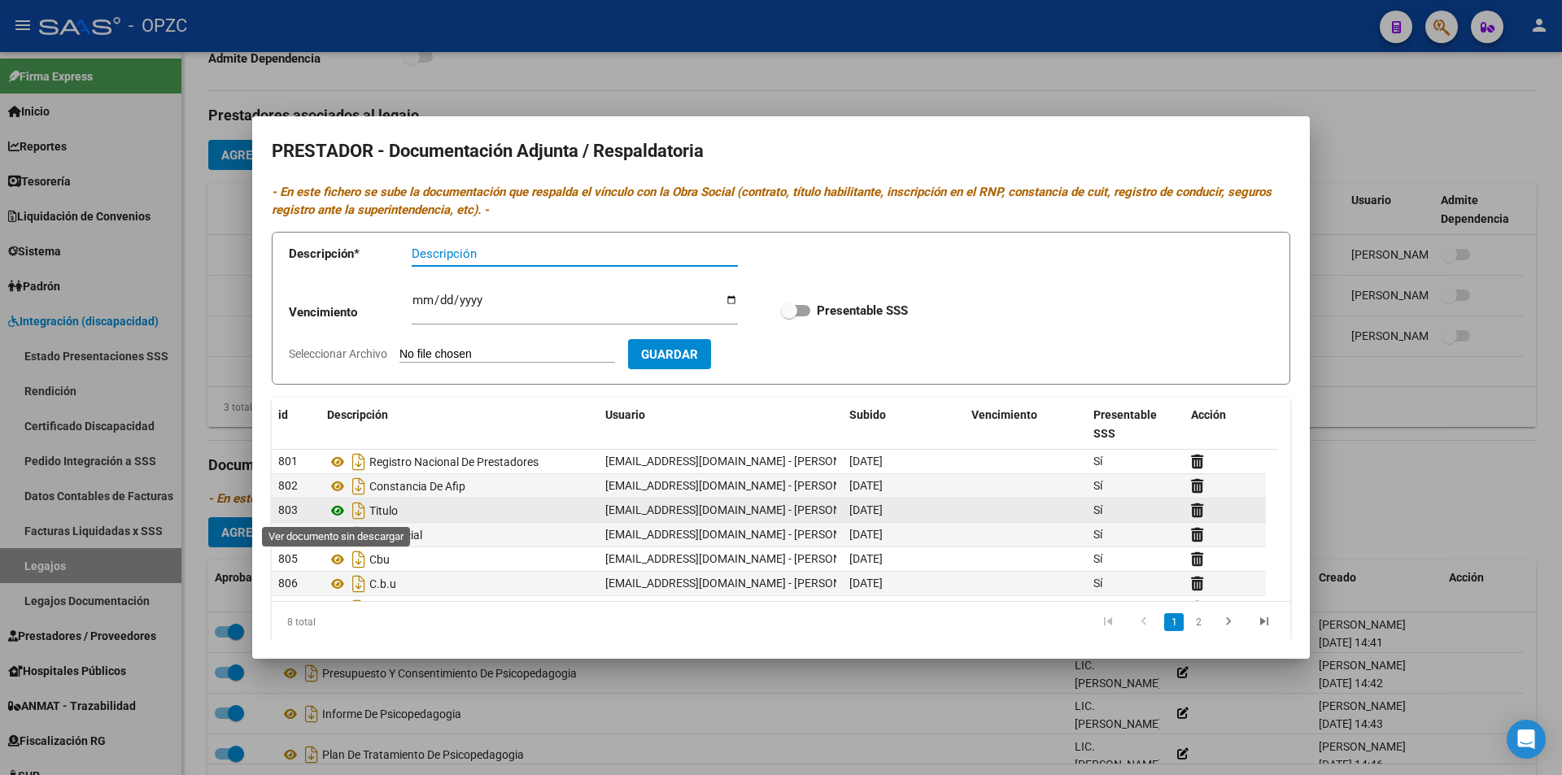
click at [343, 505] on icon at bounding box center [337, 511] width 21 height 20
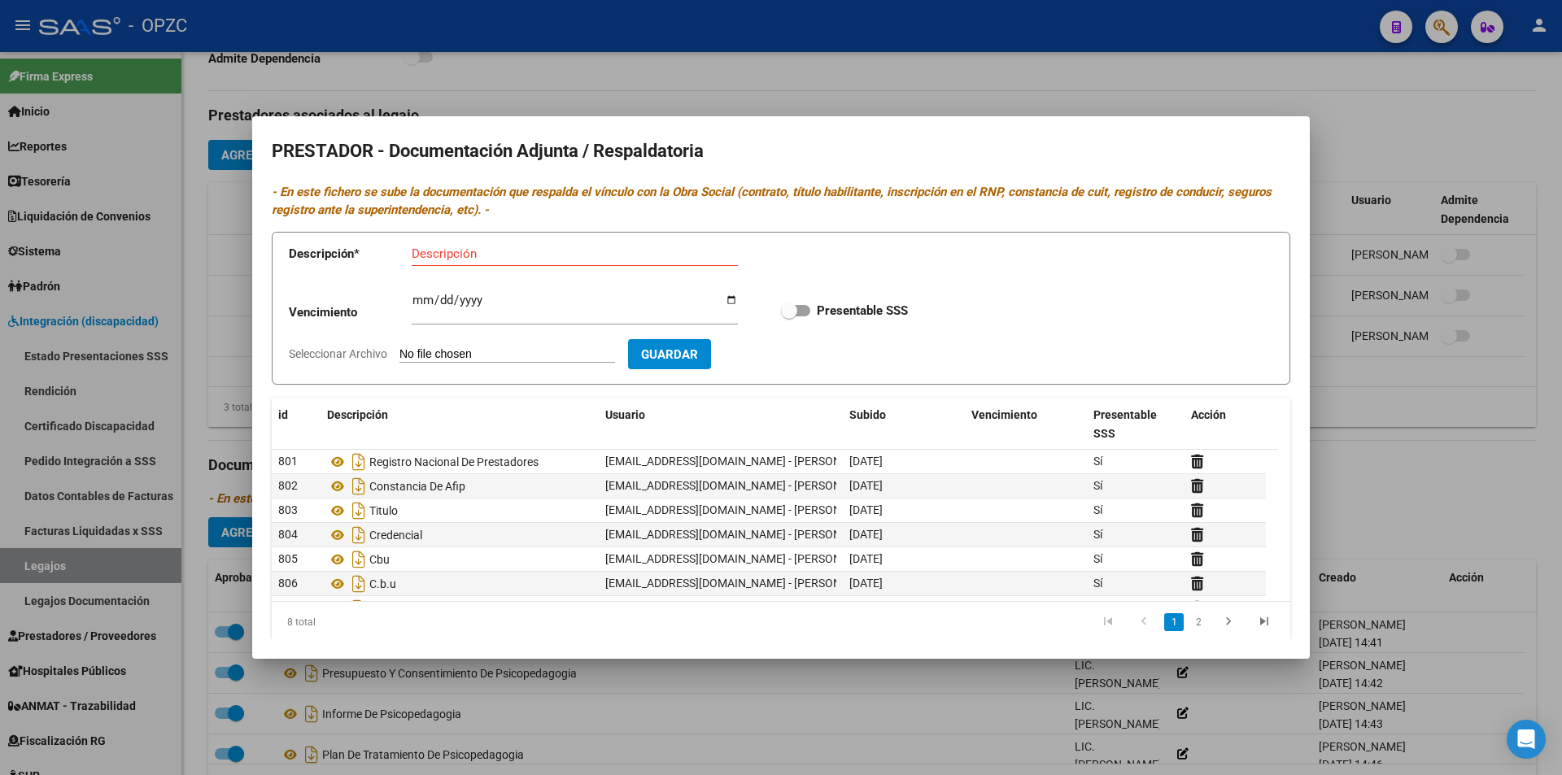
click at [1324, 227] on div at bounding box center [781, 387] width 1562 height 775
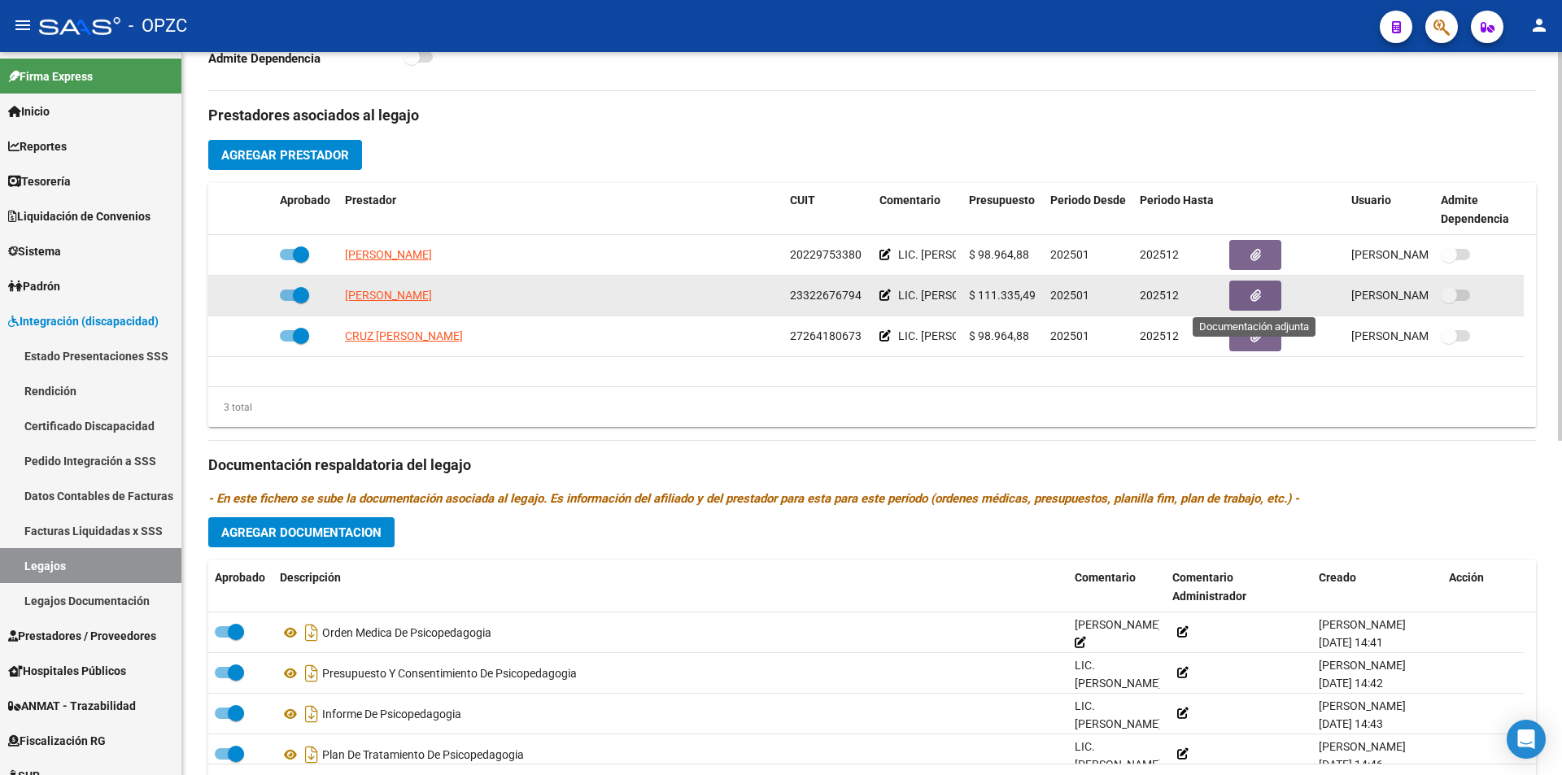
click at [1254, 299] on icon "button" at bounding box center [1255, 296] width 11 height 12
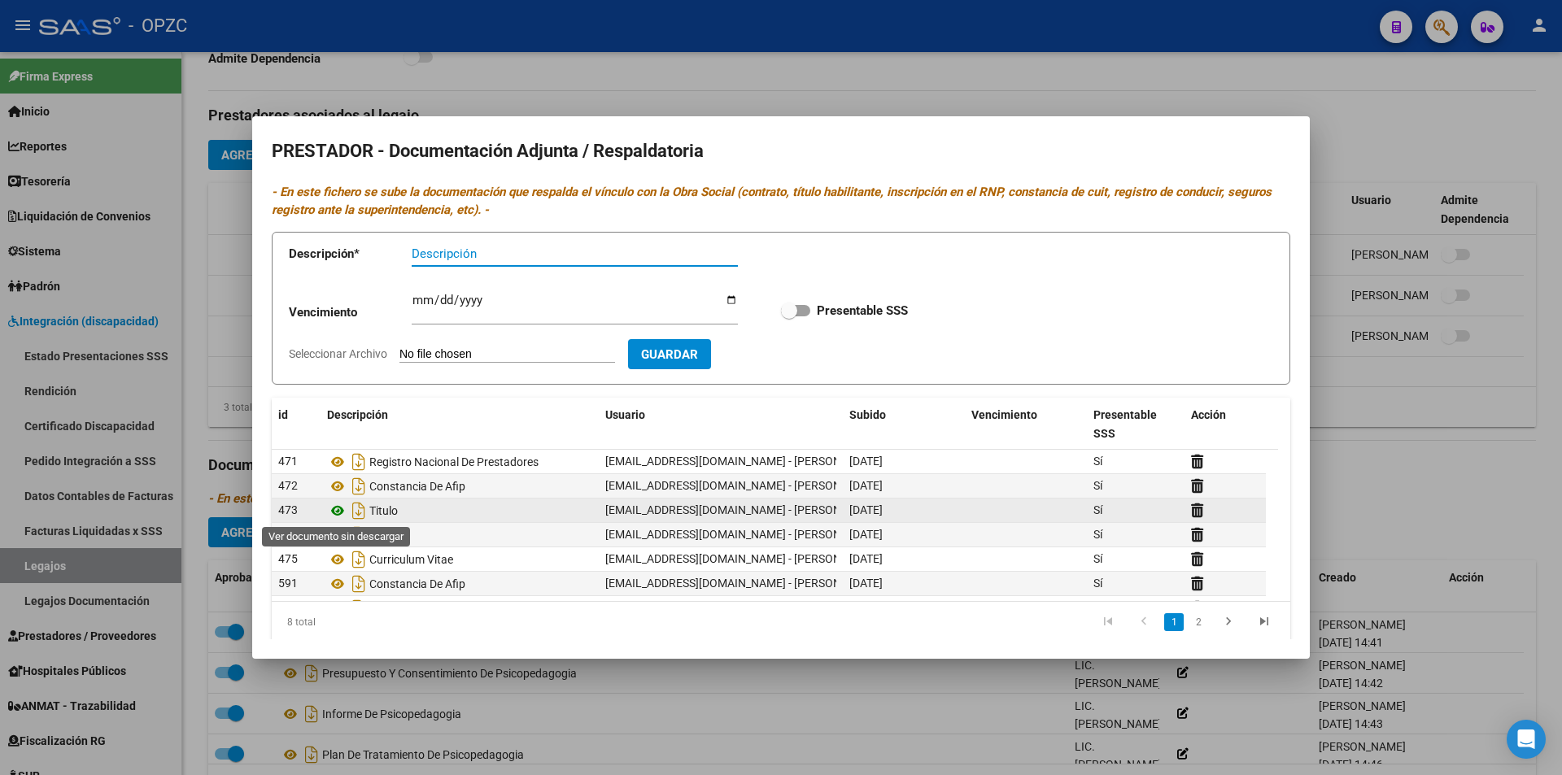
click at [342, 511] on icon at bounding box center [337, 511] width 21 height 20
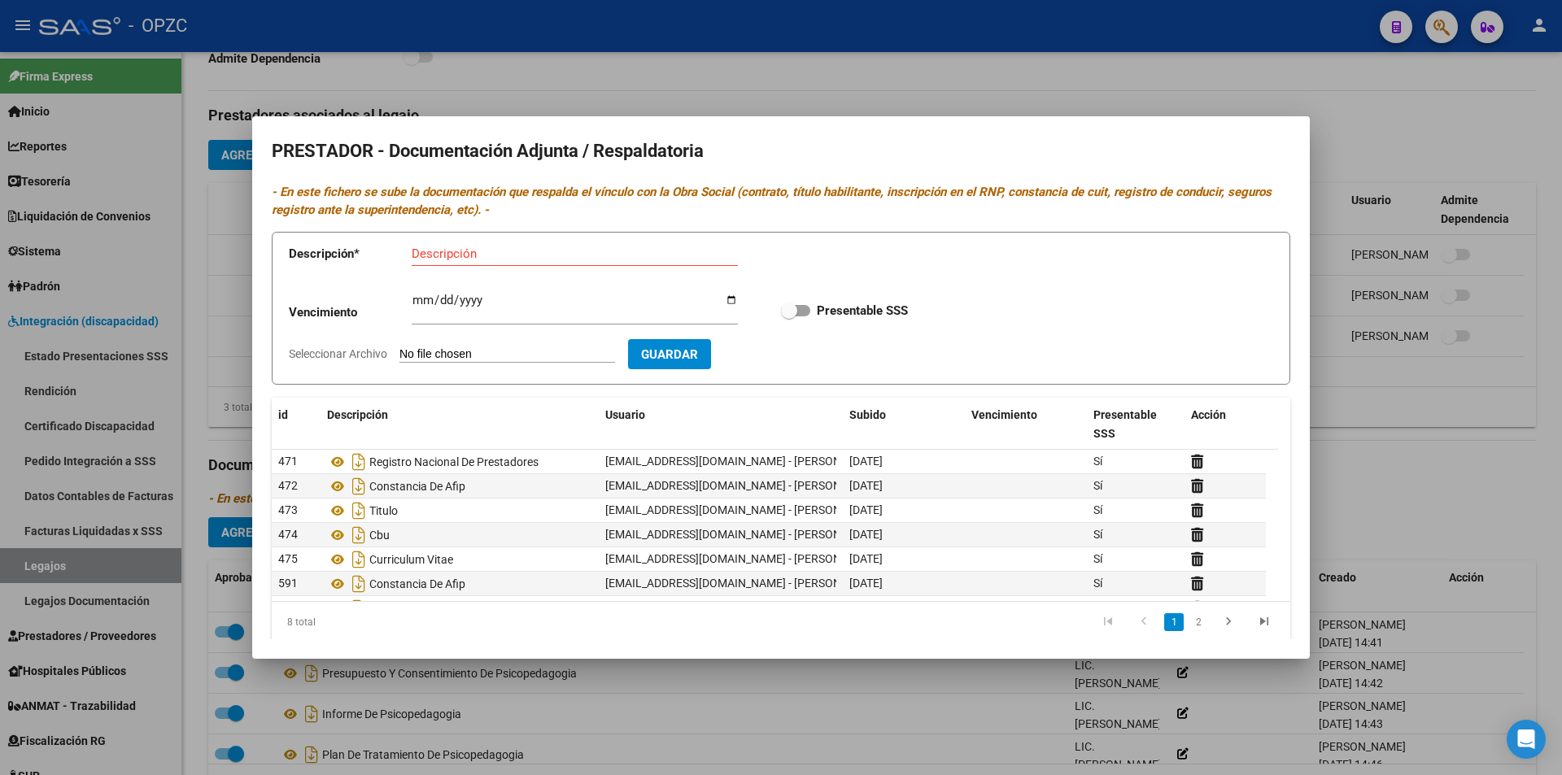
click at [1341, 275] on div at bounding box center [781, 387] width 1562 height 775
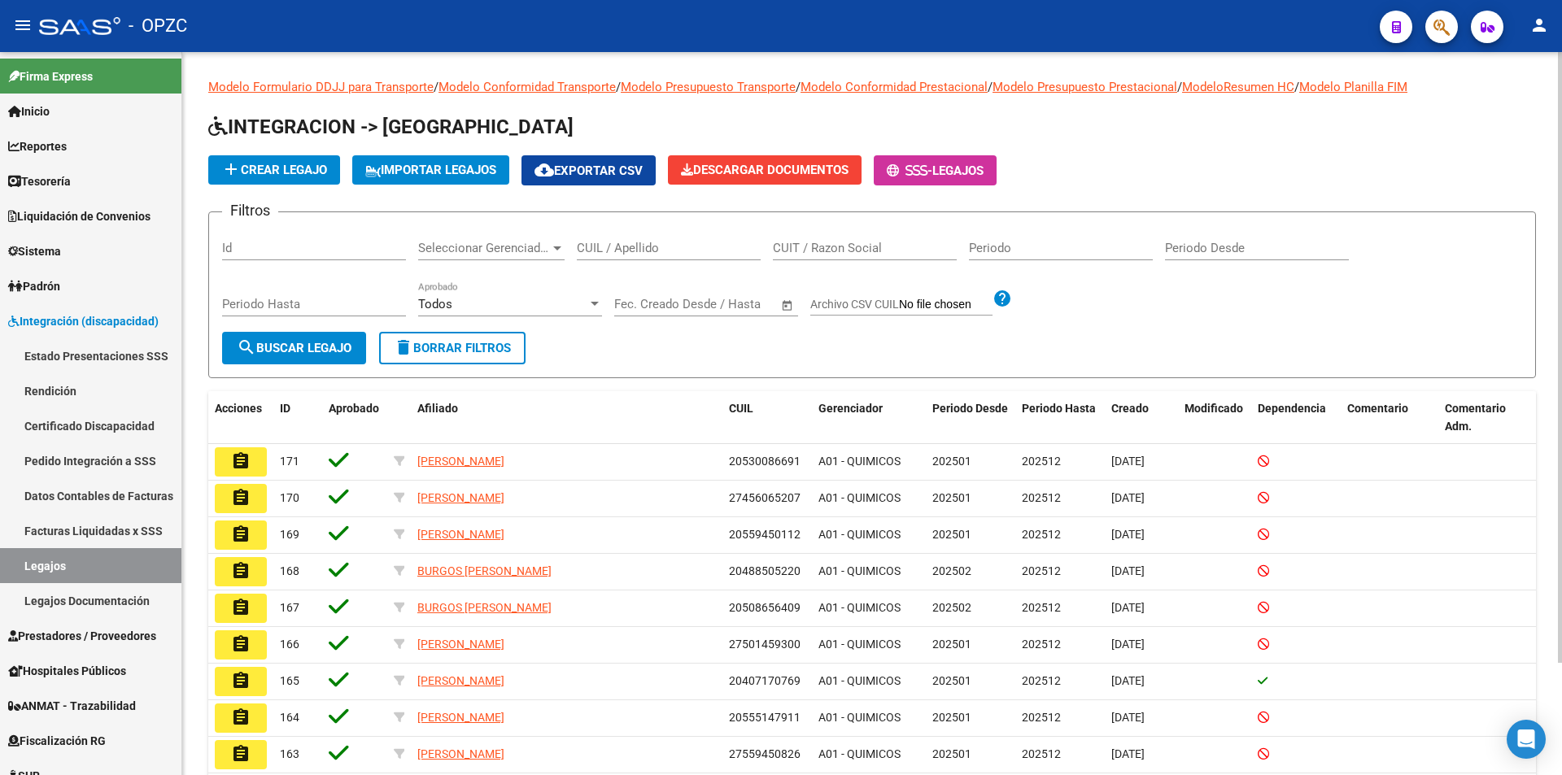
click at [696, 247] on input "CUIL / Apellido" at bounding box center [669, 248] width 184 height 15
type input "LARROSA"
click at [283, 352] on span "search Buscar Legajo" at bounding box center [294, 348] width 115 height 15
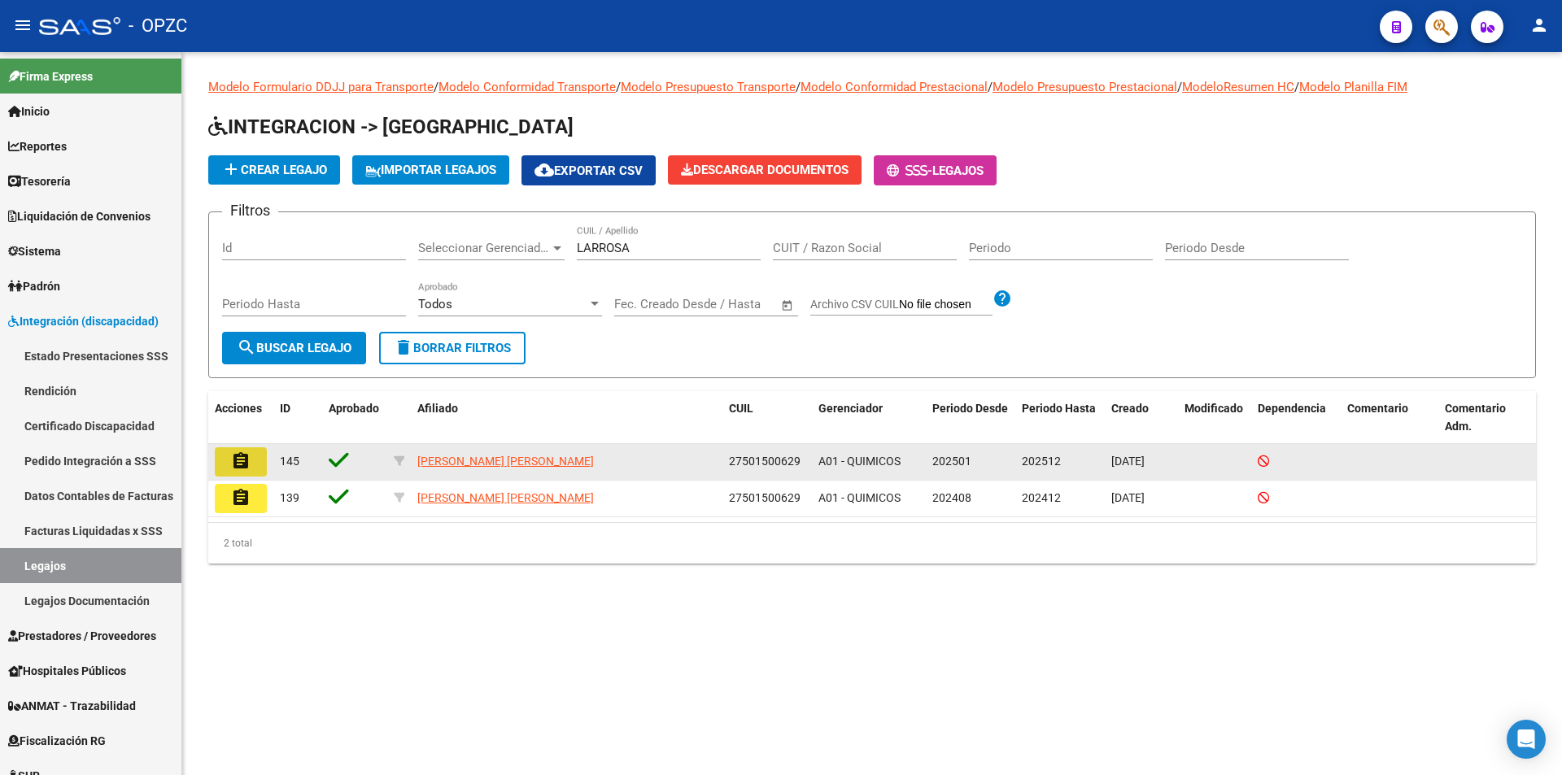
click at [244, 460] on mat-icon "assignment" at bounding box center [241, 462] width 20 height 20
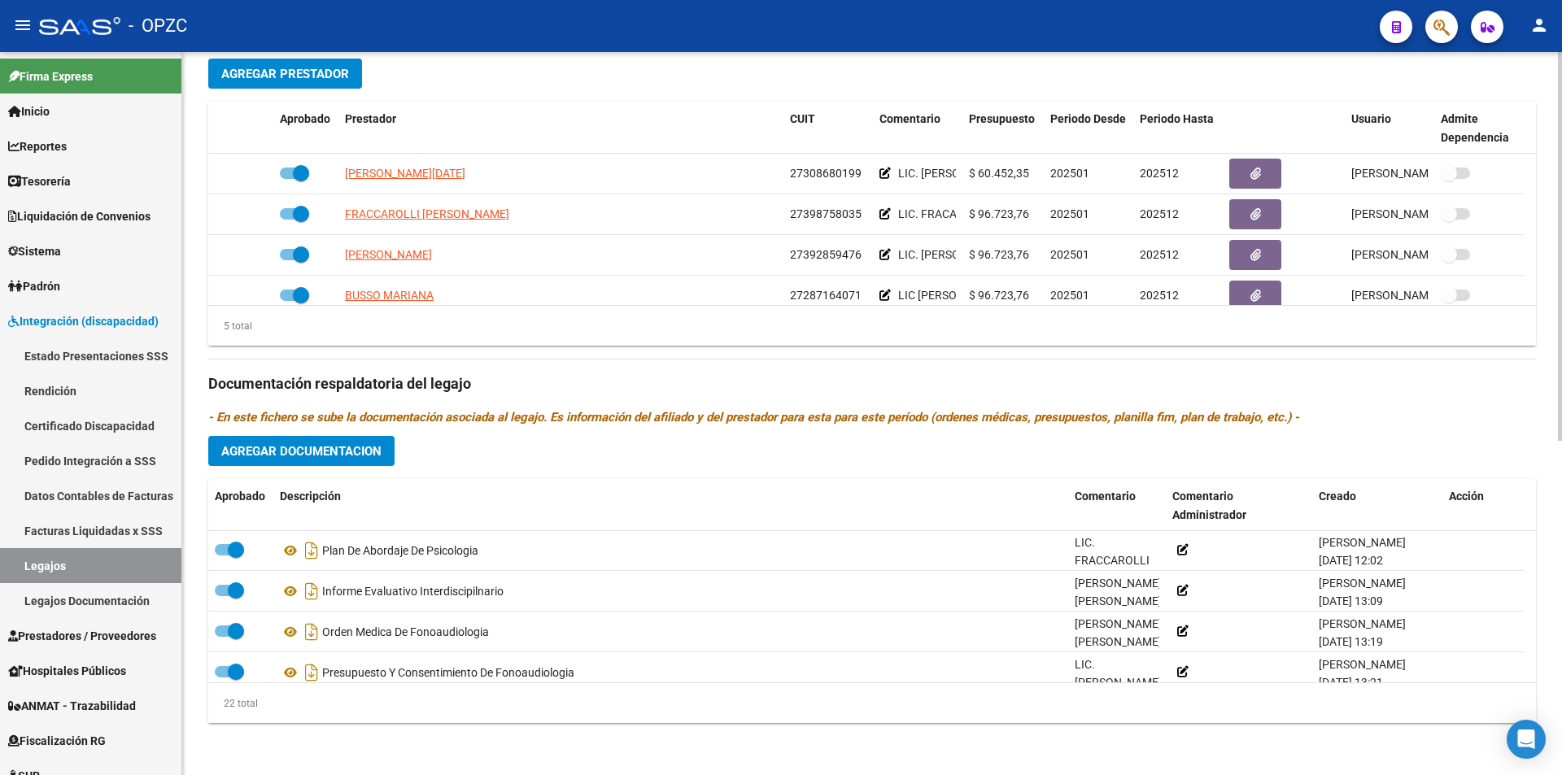
scroll to position [325, 0]
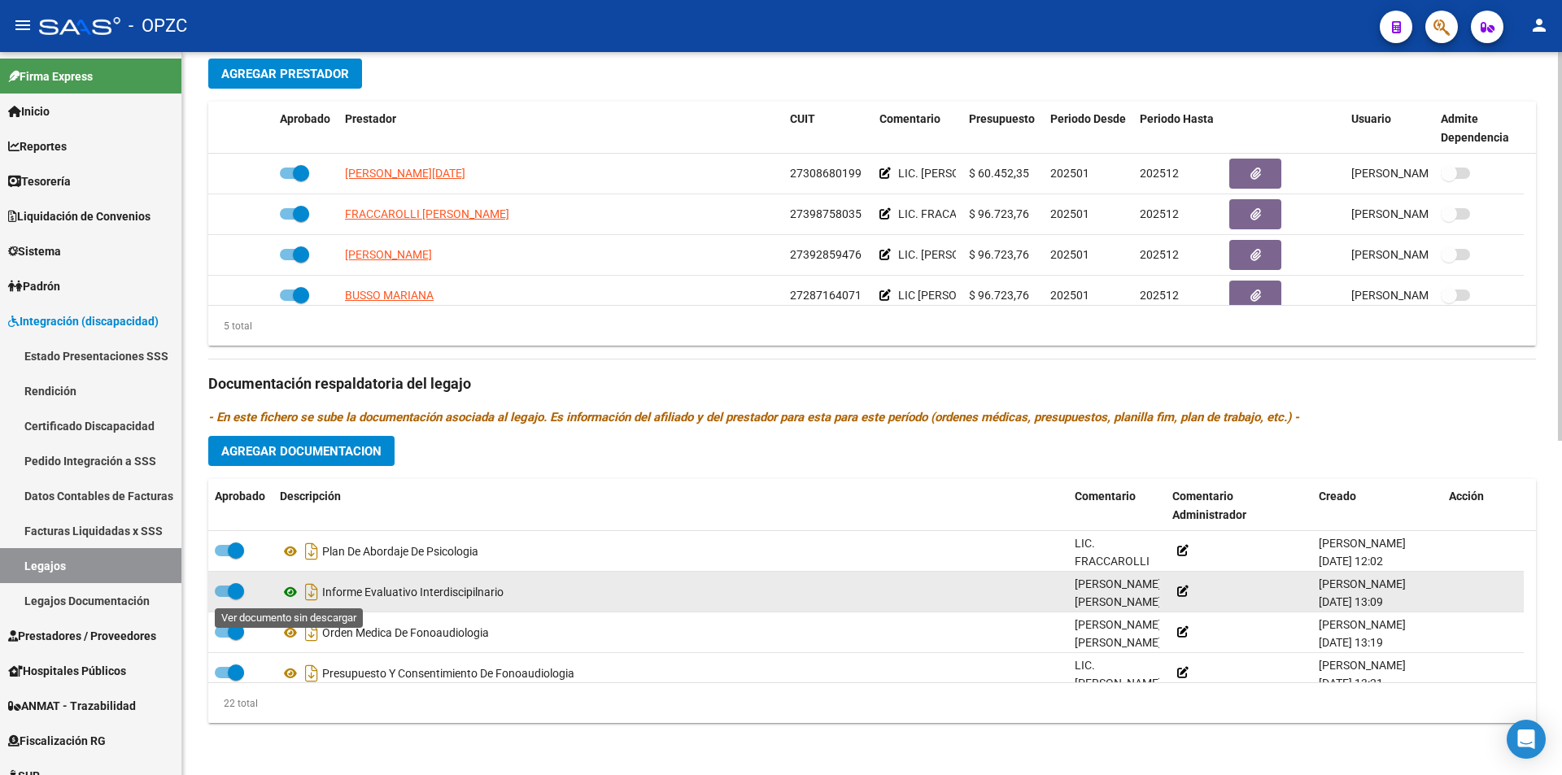
click at [291, 591] on icon at bounding box center [290, 592] width 21 height 20
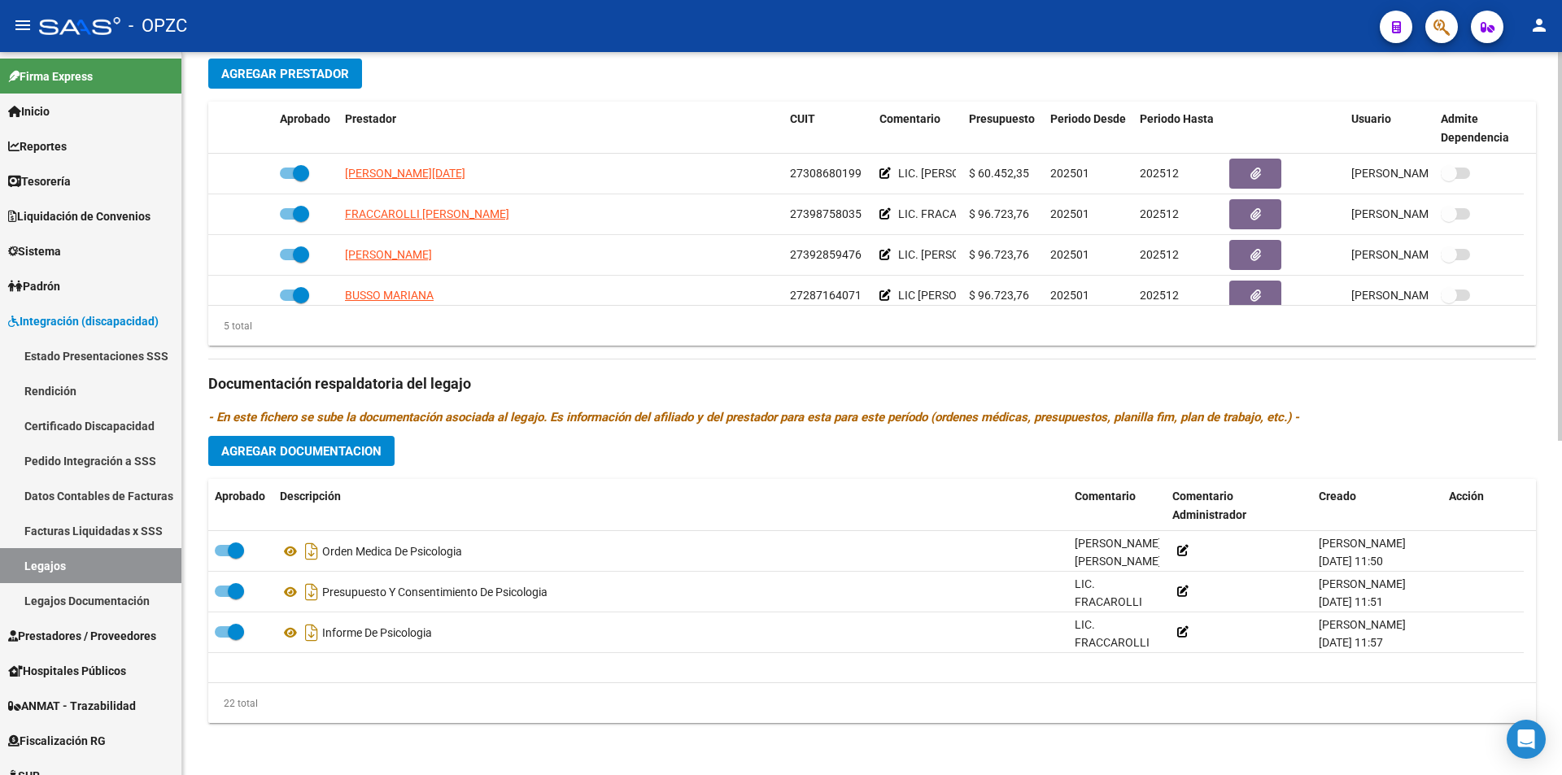
scroll to position [0, 0]
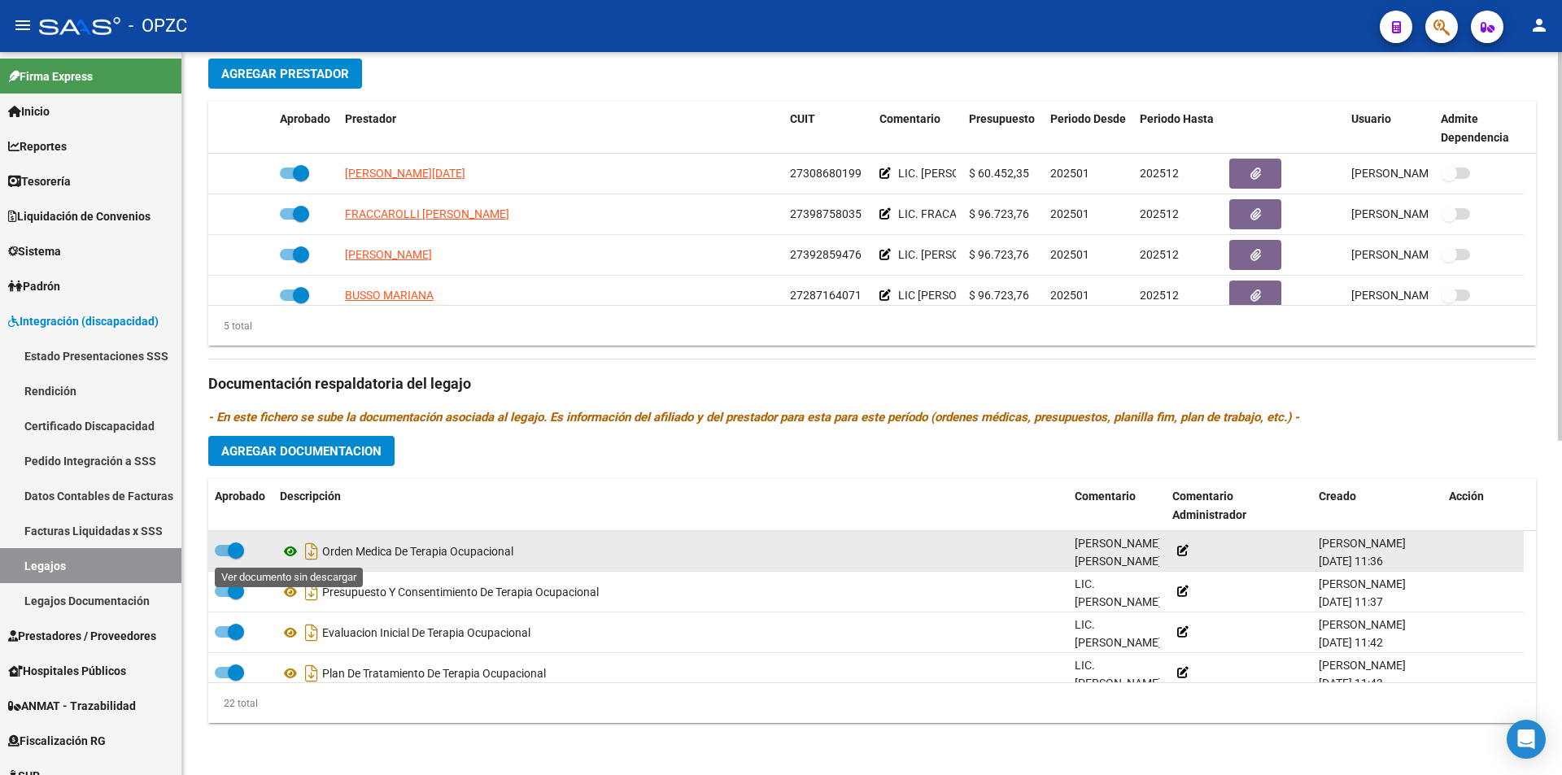
click at [293, 552] on icon at bounding box center [290, 552] width 21 height 20
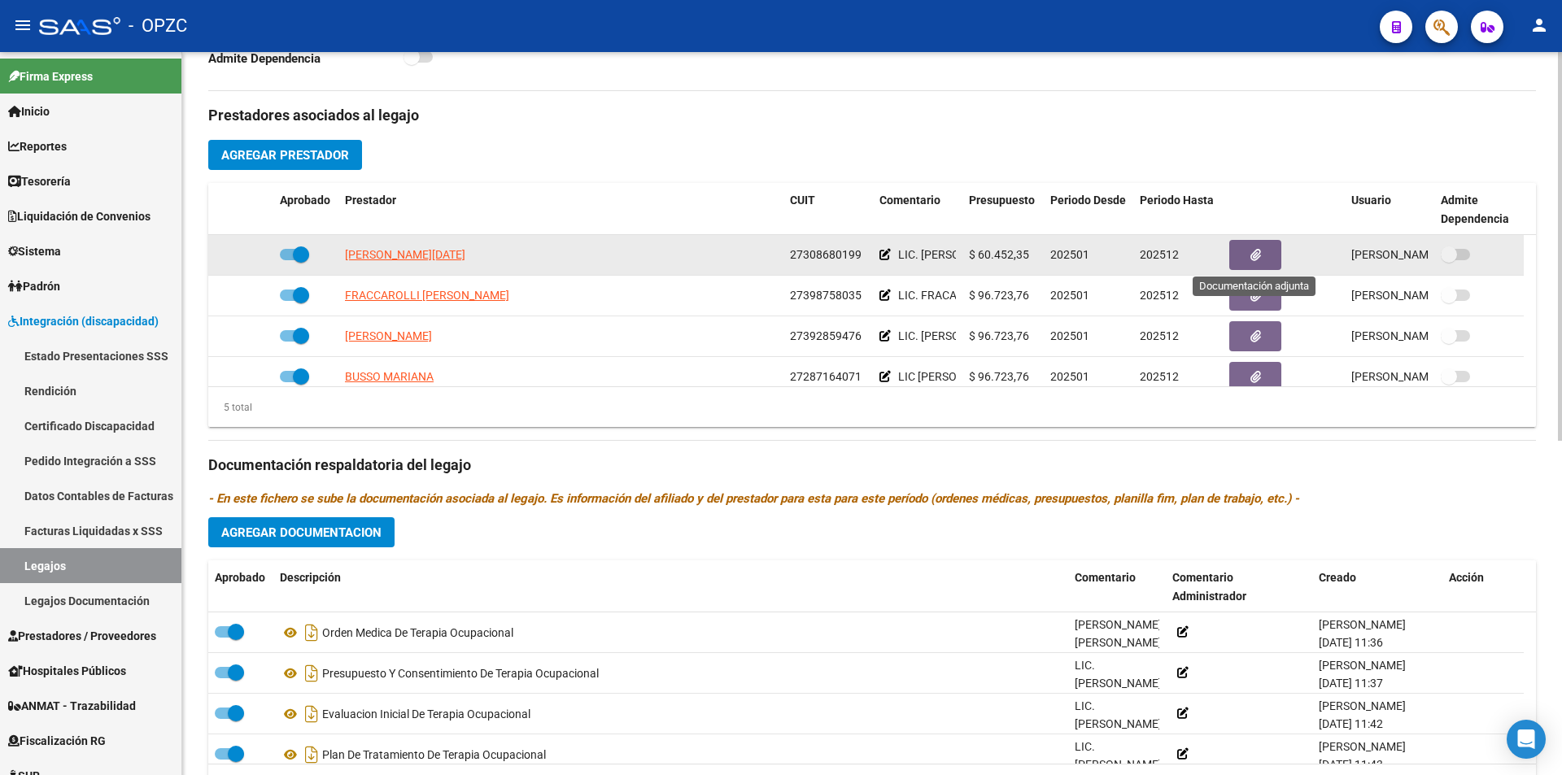
click at [1240, 254] on button "button" at bounding box center [1255, 255] width 52 height 30
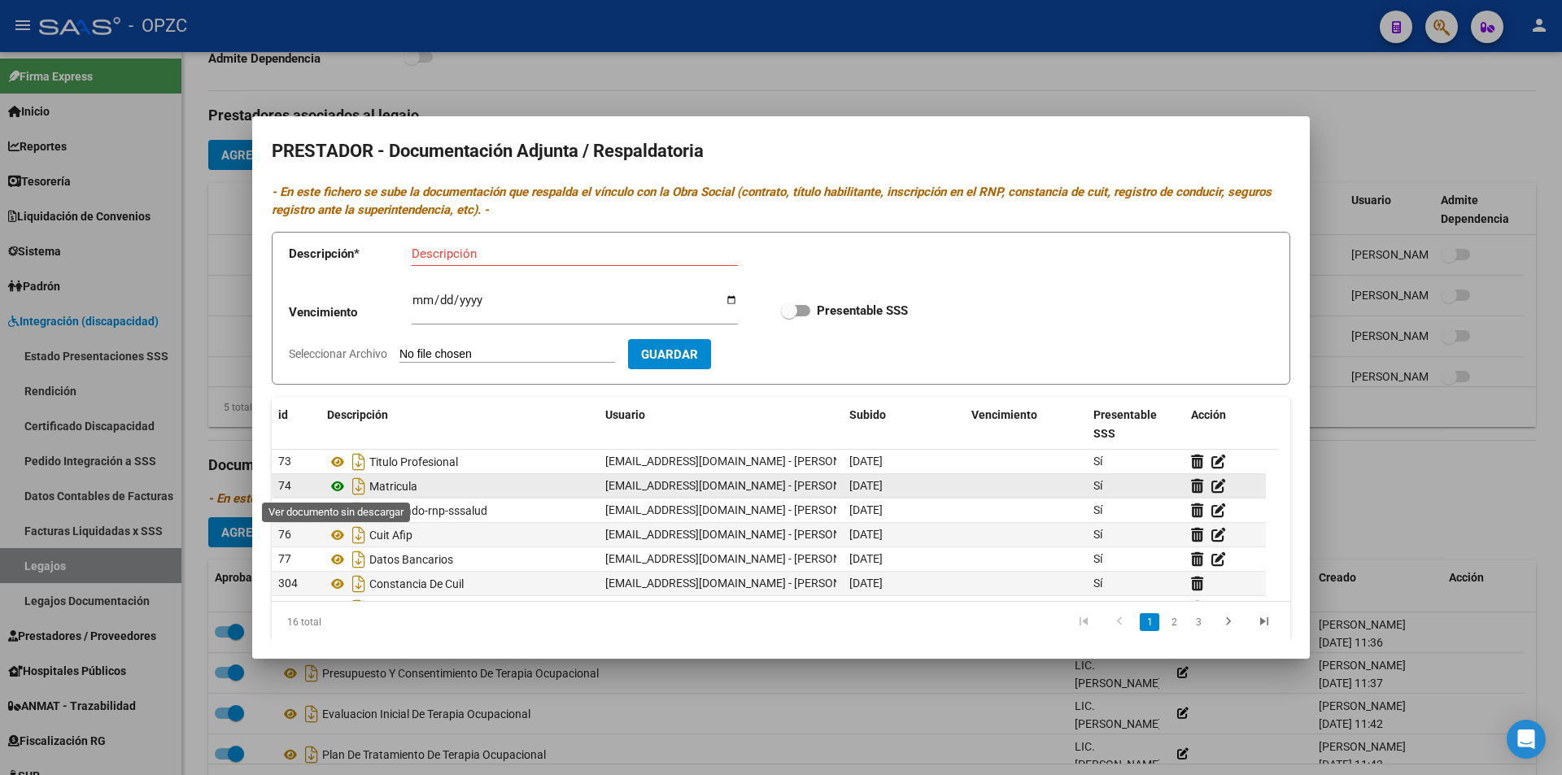
click at [337, 485] on icon at bounding box center [337, 487] width 21 height 20
drag, startPoint x: 708, startPoint y: 675, endPoint x: 689, endPoint y: 665, distance: 21.1
click at [707, 676] on div at bounding box center [781, 387] width 1562 height 775
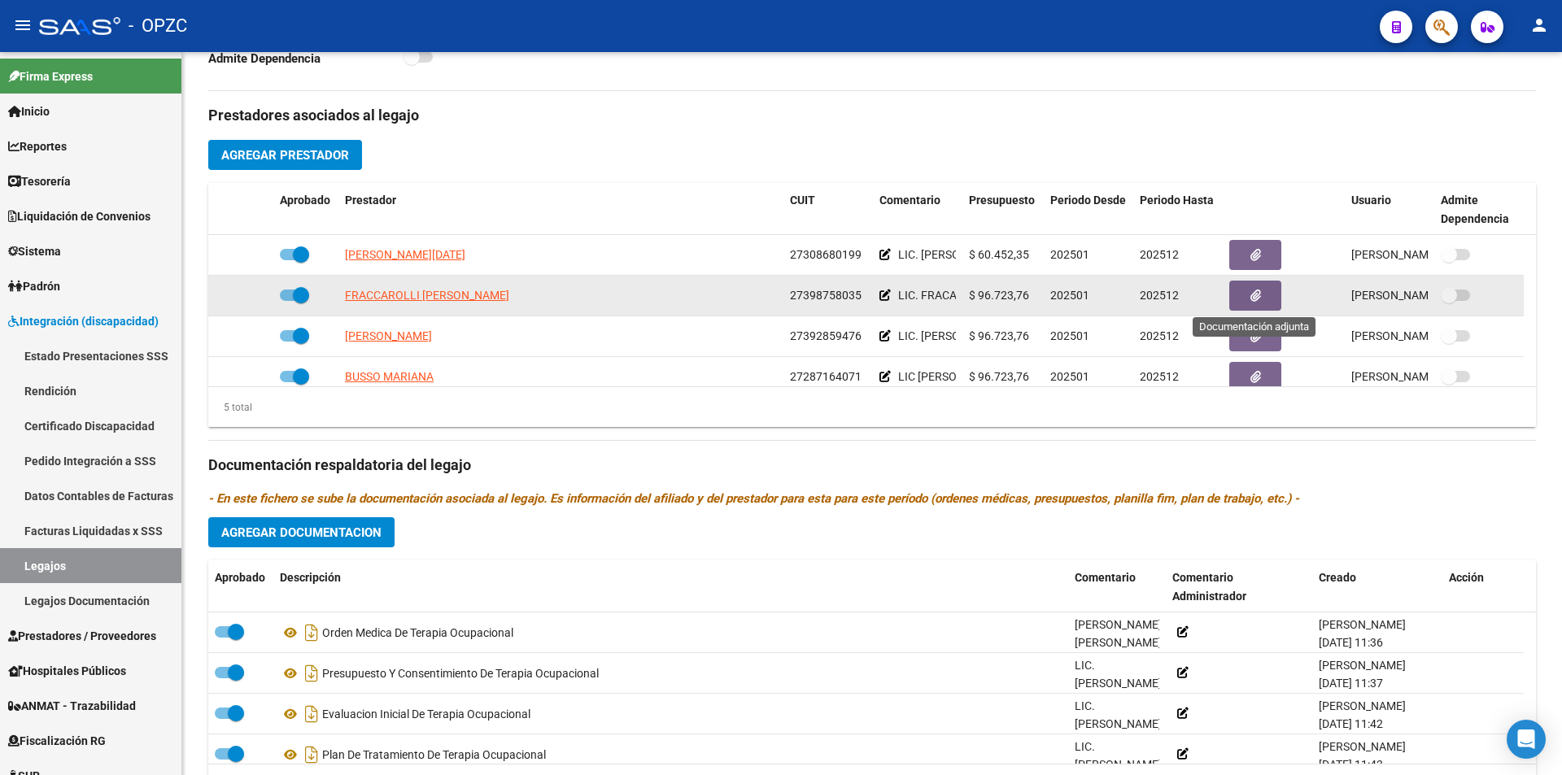
click at [1246, 296] on button "button" at bounding box center [1255, 296] width 52 height 30
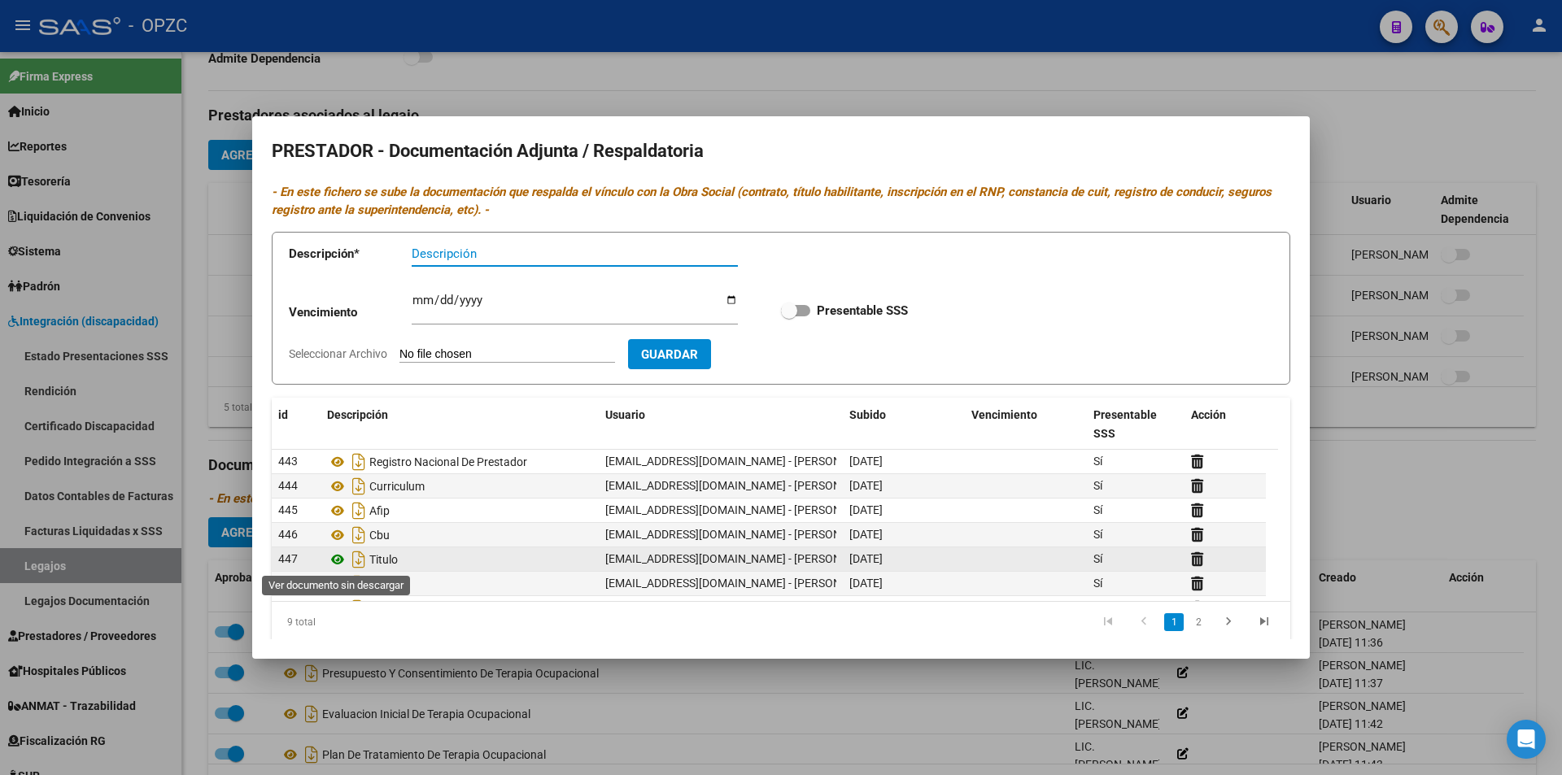
click at [342, 555] on icon at bounding box center [337, 560] width 21 height 20
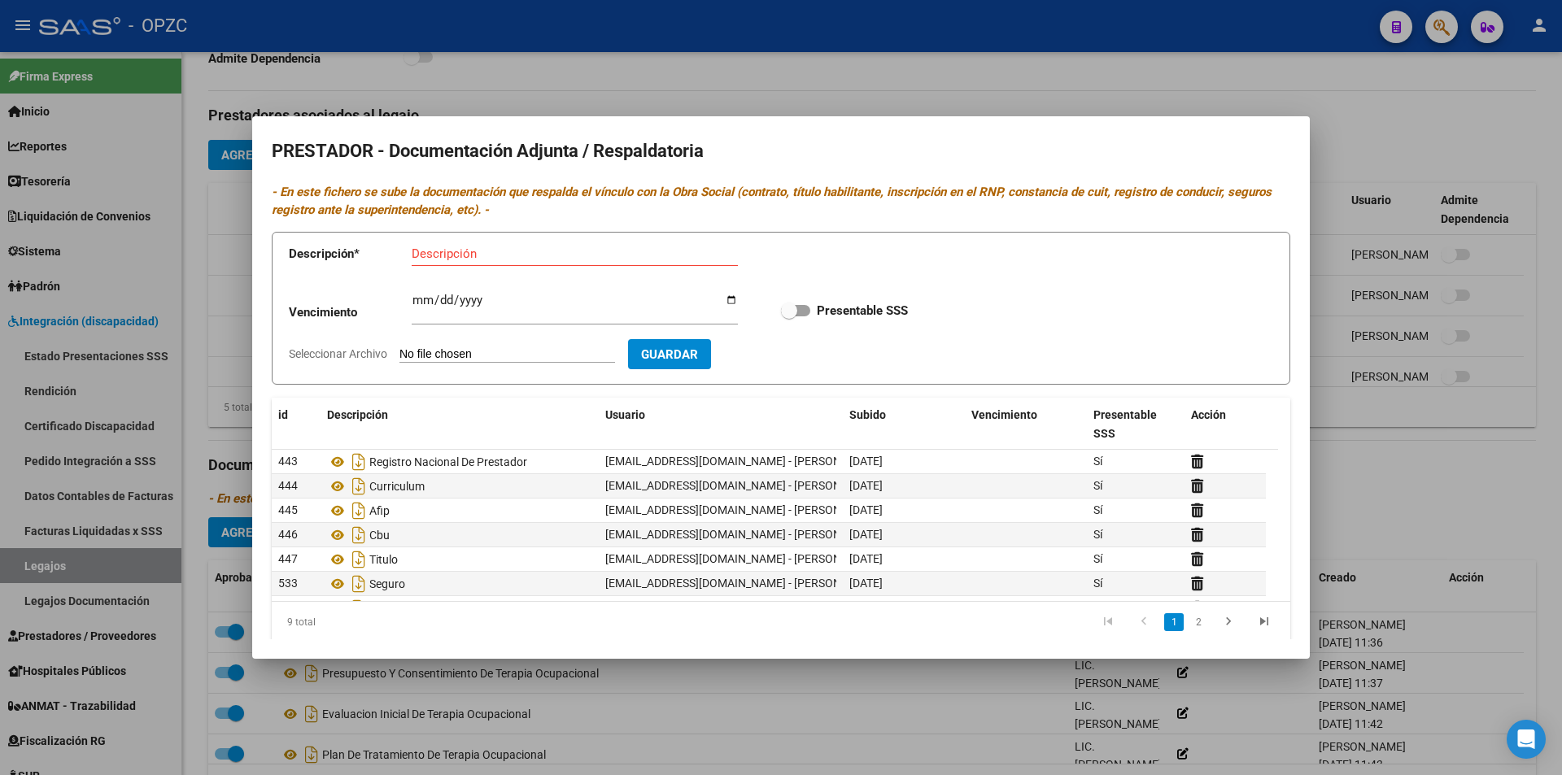
click at [855, 671] on div at bounding box center [781, 387] width 1562 height 775
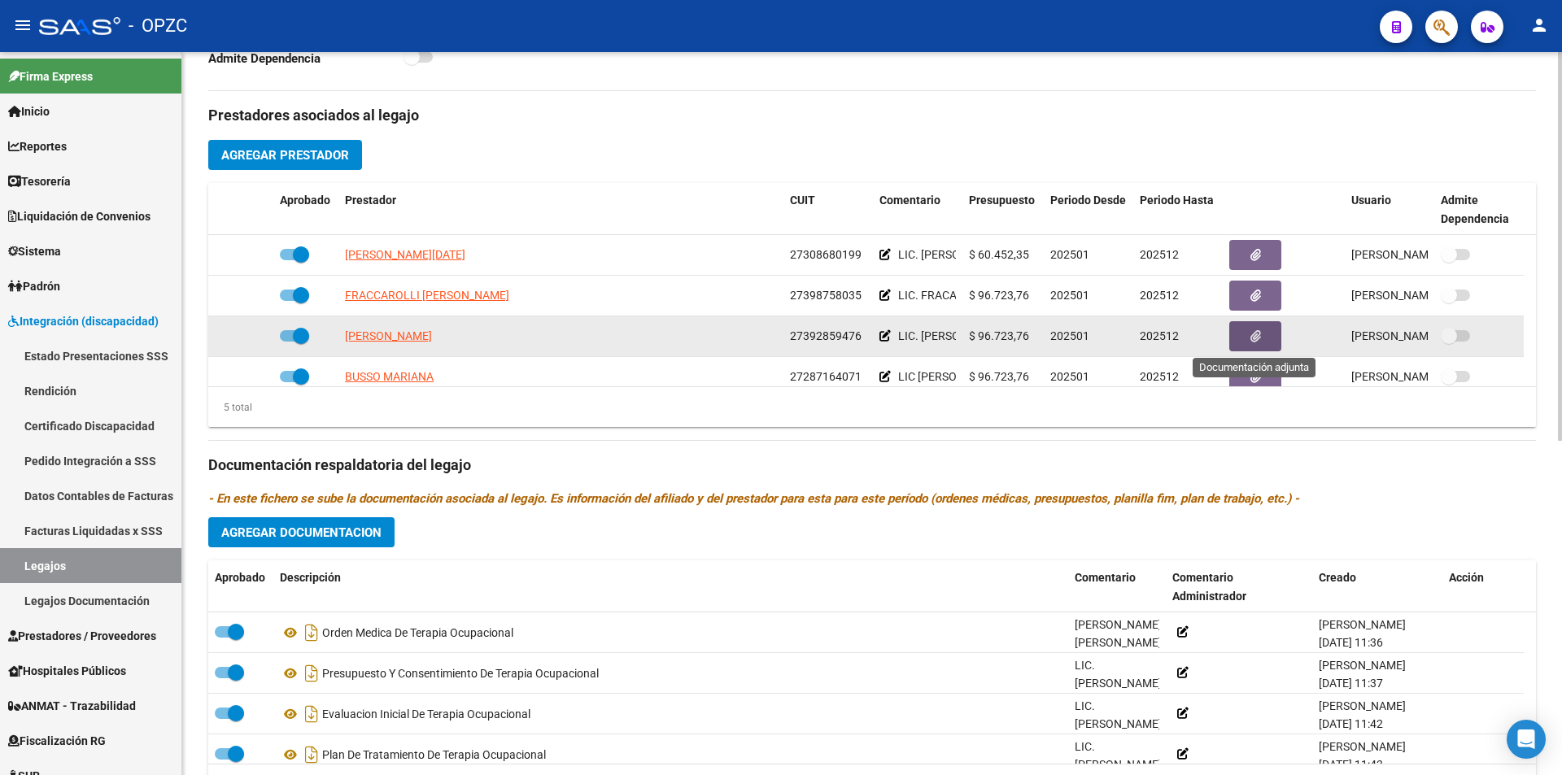
click at [1267, 331] on button "button" at bounding box center [1255, 336] width 52 height 30
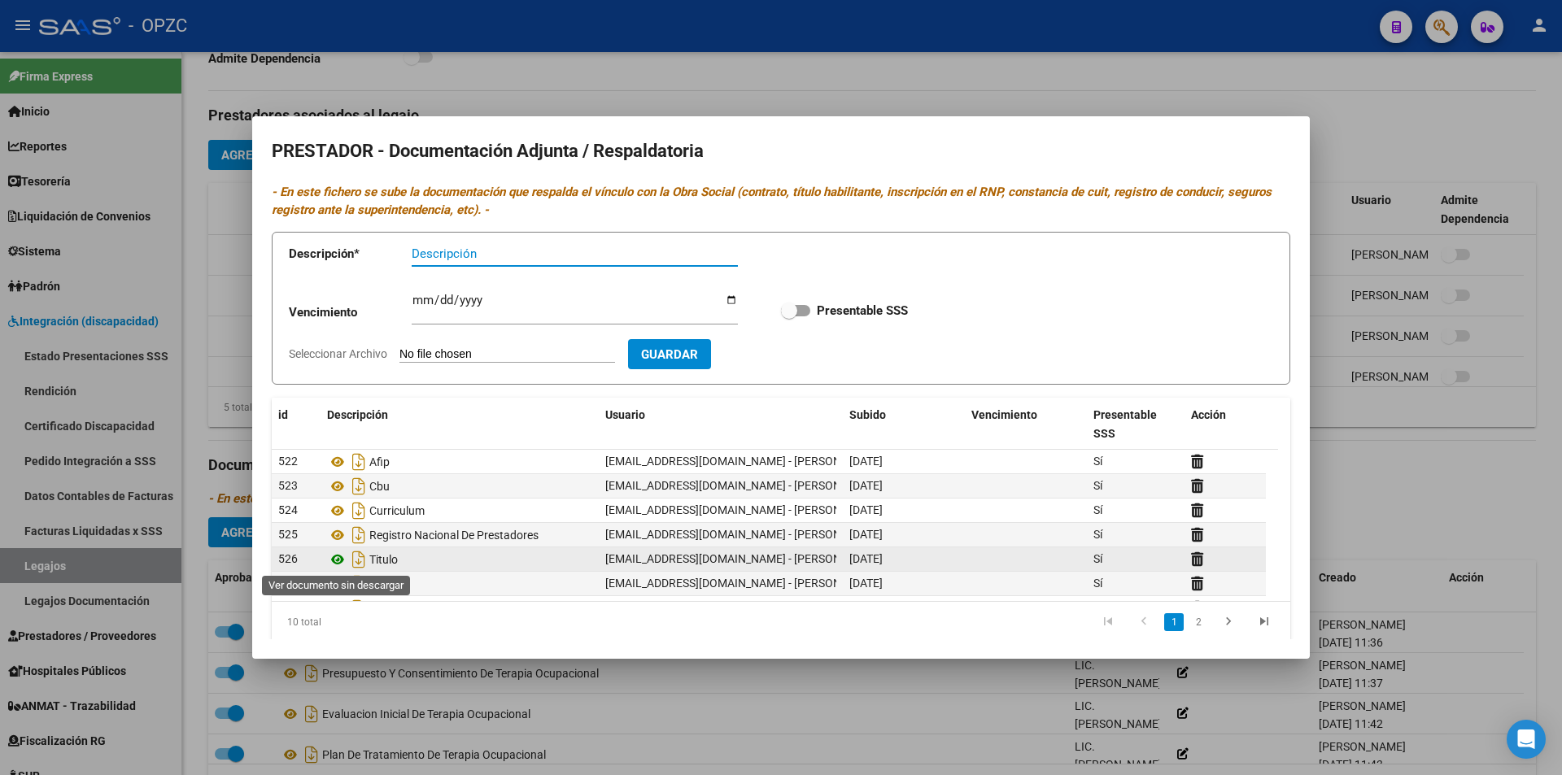
click at [338, 558] on icon at bounding box center [337, 560] width 21 height 20
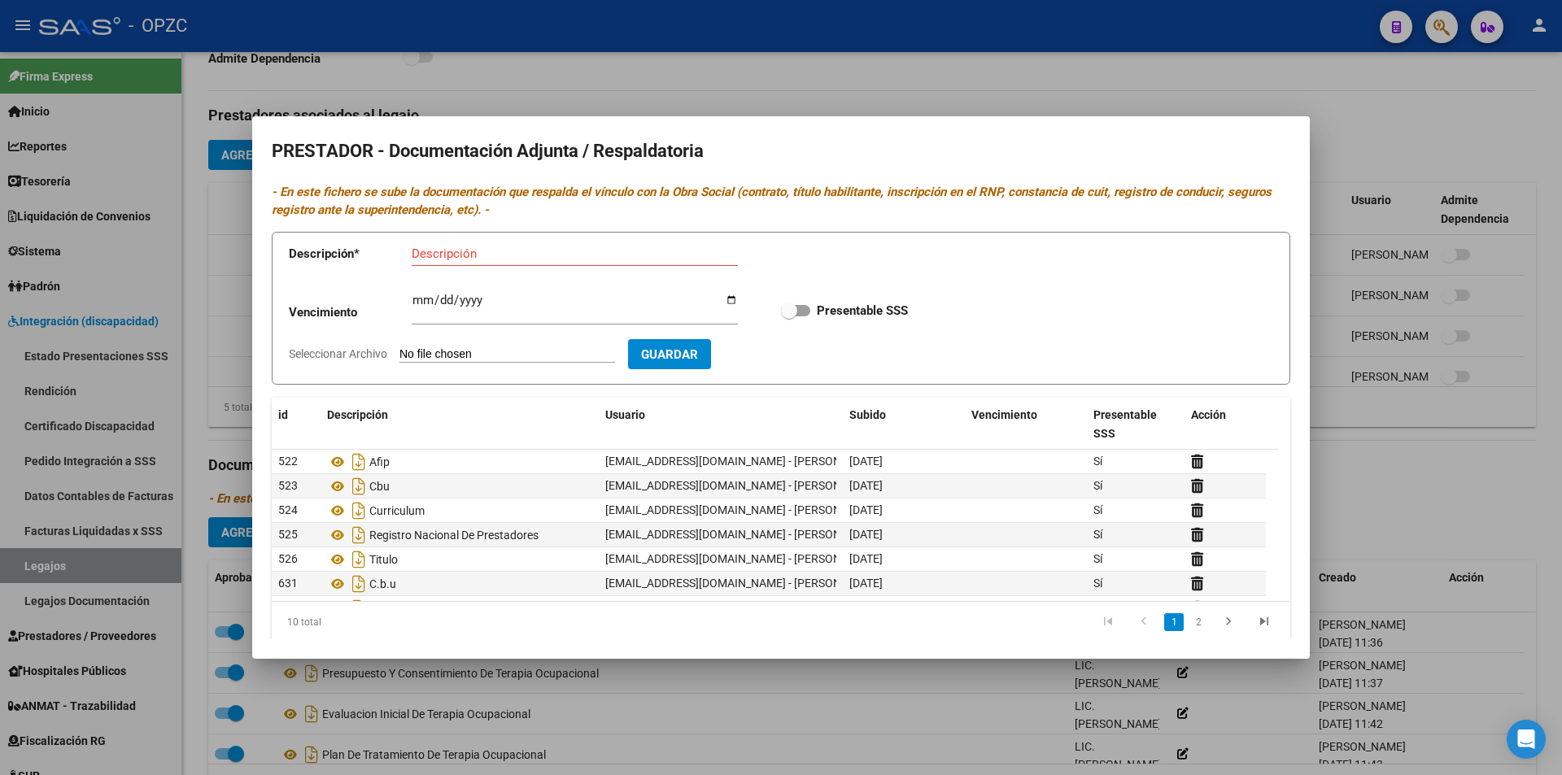
click at [991, 703] on div at bounding box center [781, 387] width 1562 height 775
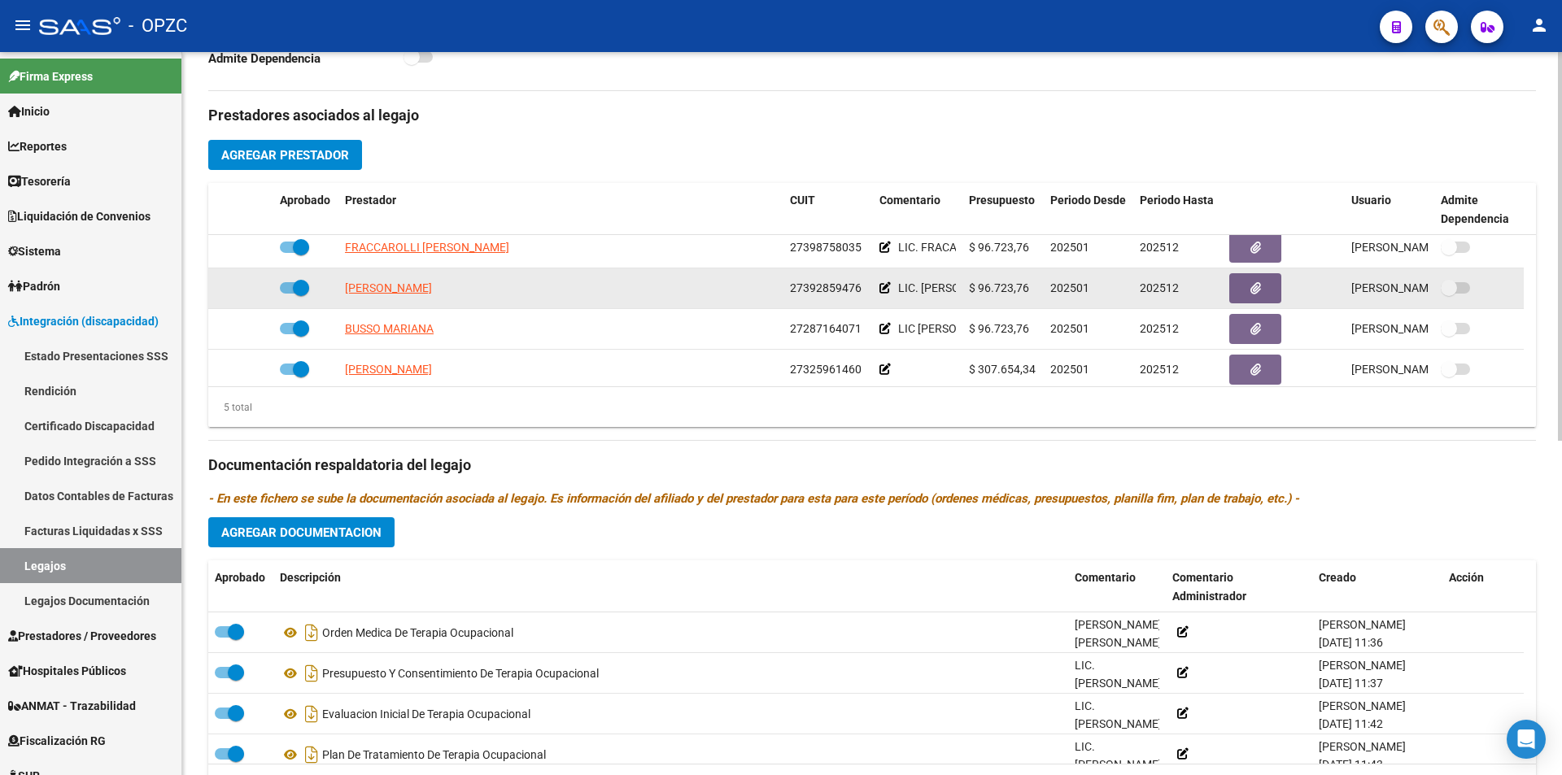
scroll to position [57, 0]
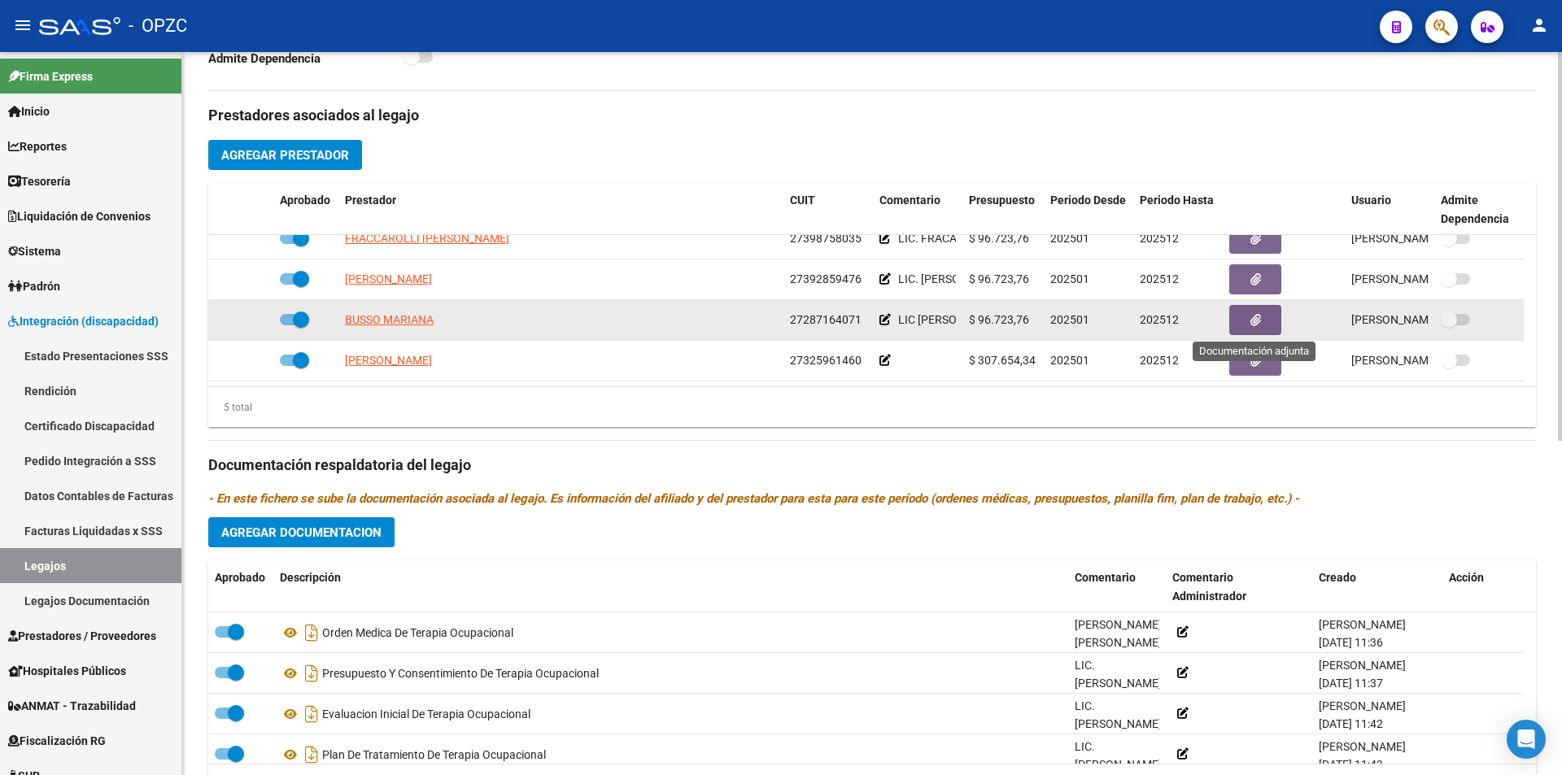
click at [1242, 319] on button "button" at bounding box center [1255, 320] width 52 height 30
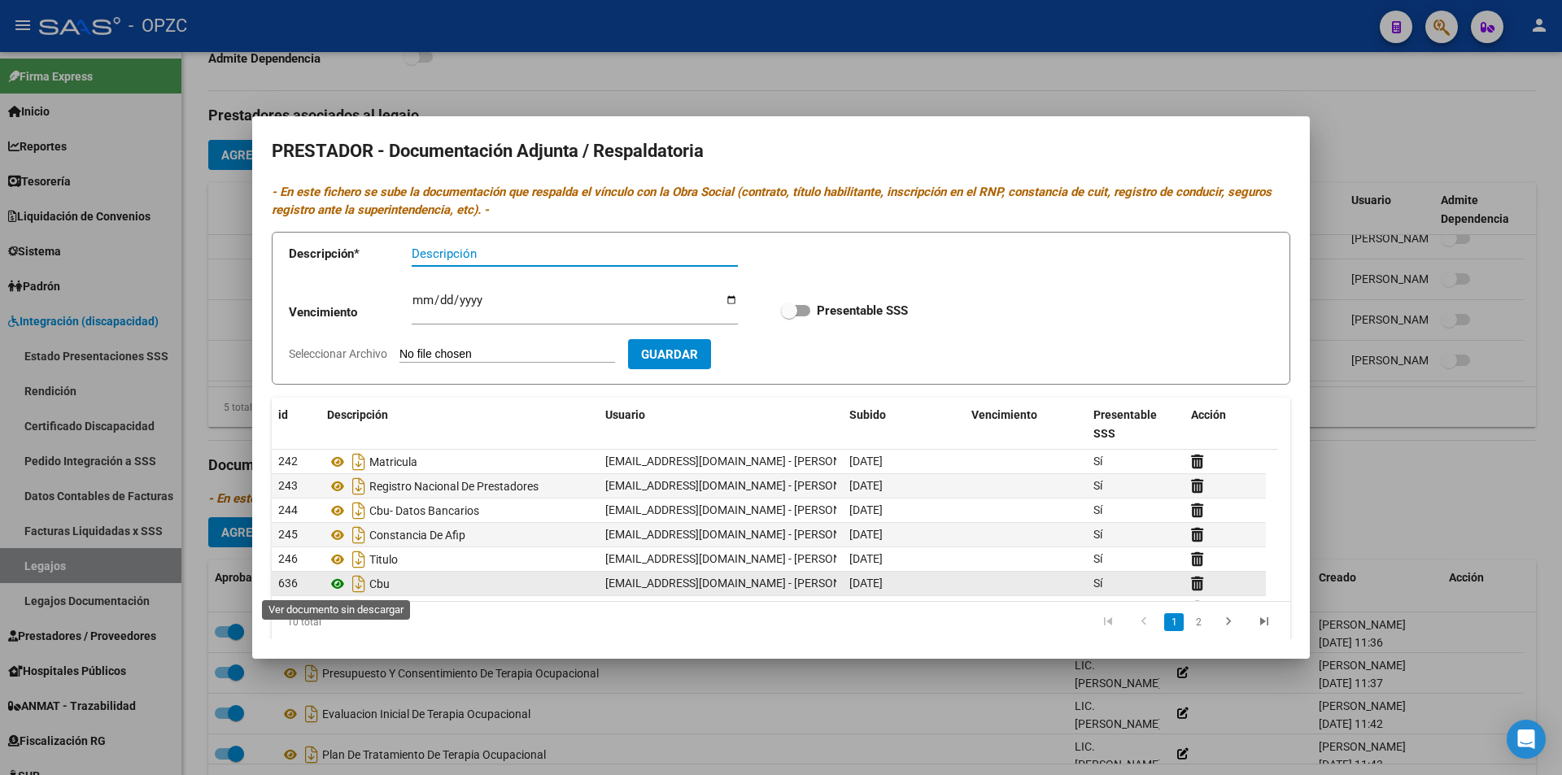
click at [342, 578] on icon at bounding box center [337, 584] width 21 height 20
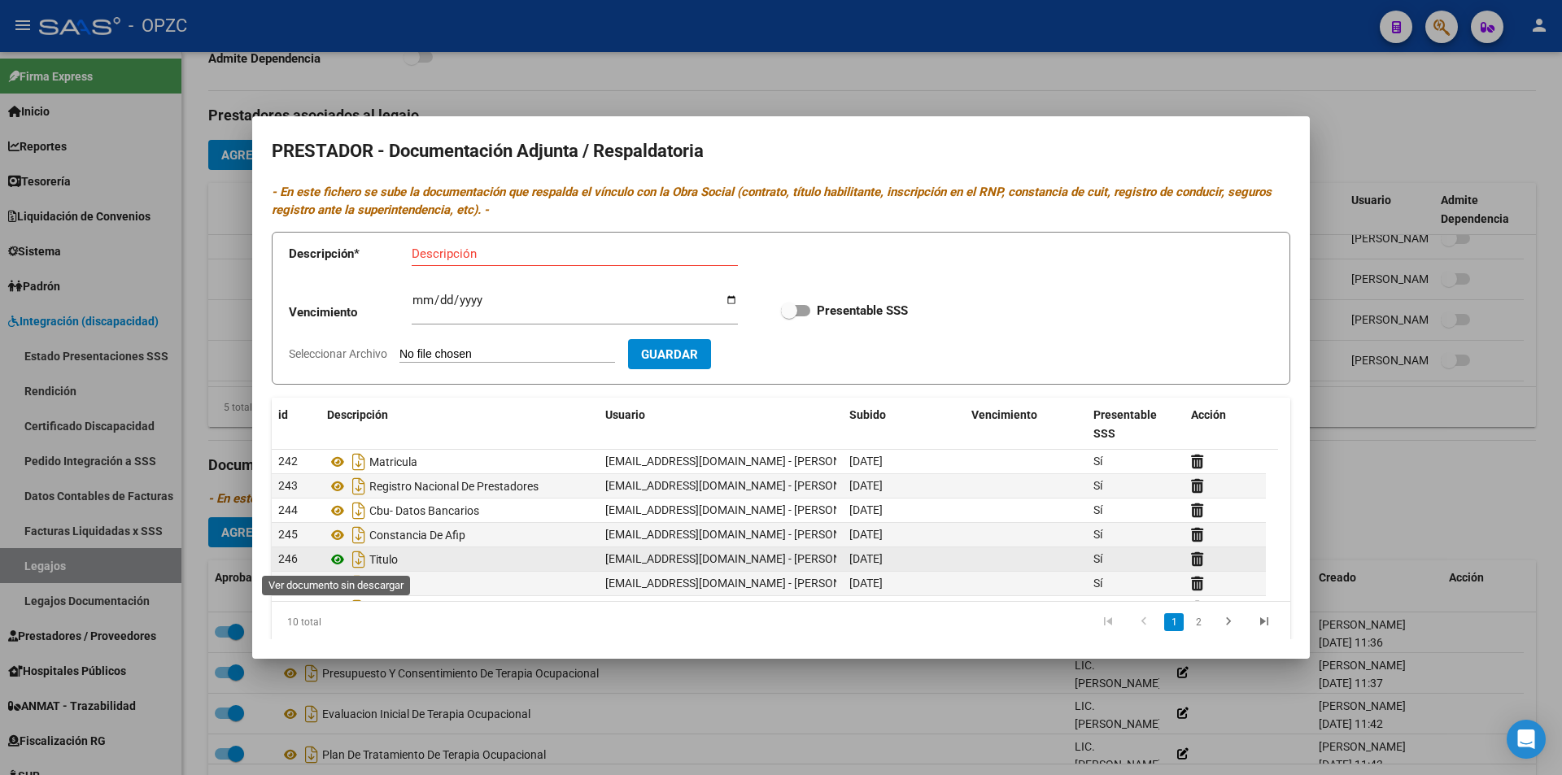
click at [342, 560] on icon at bounding box center [337, 560] width 21 height 20
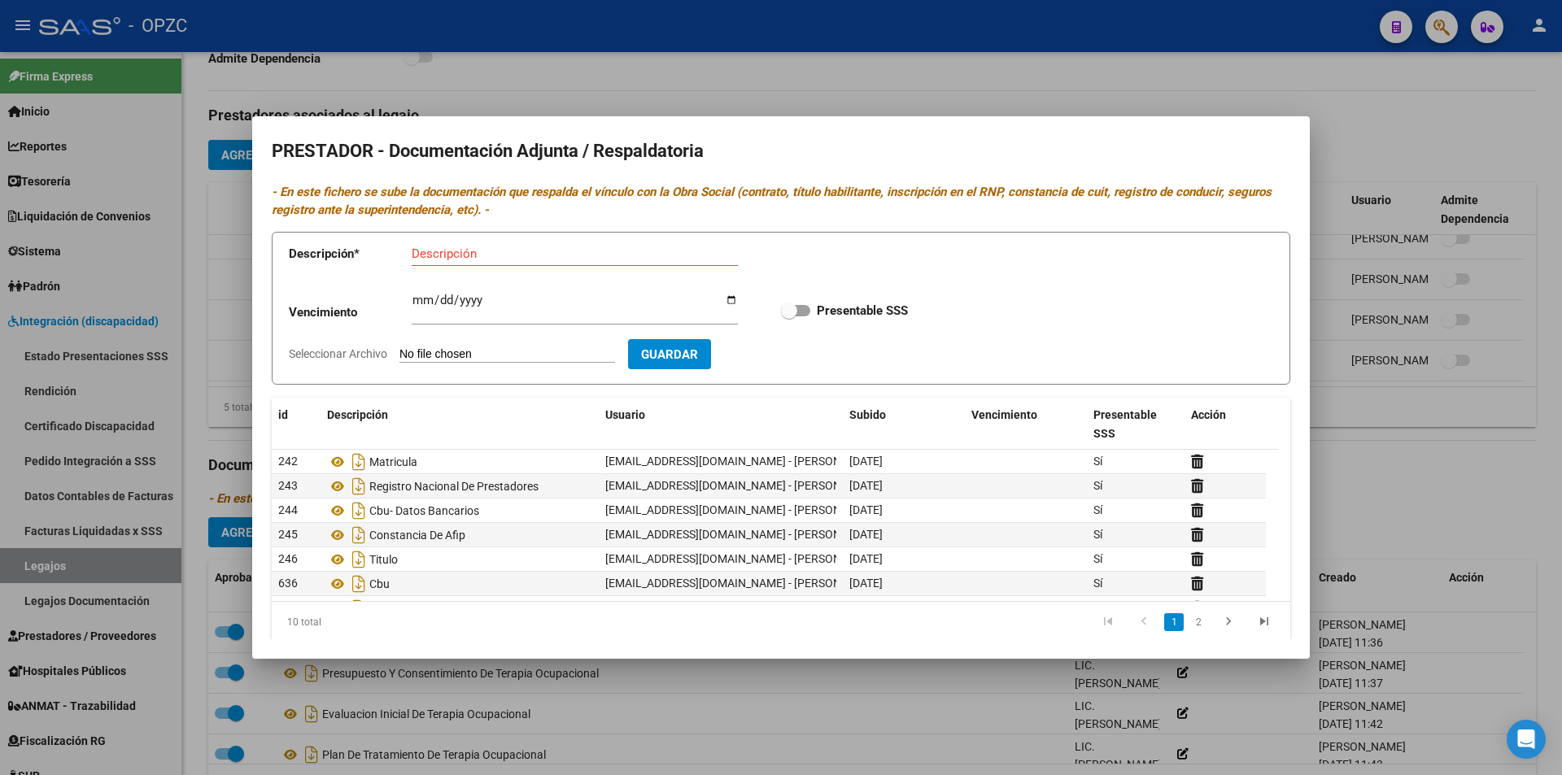
click at [758, 706] on div at bounding box center [781, 387] width 1562 height 775
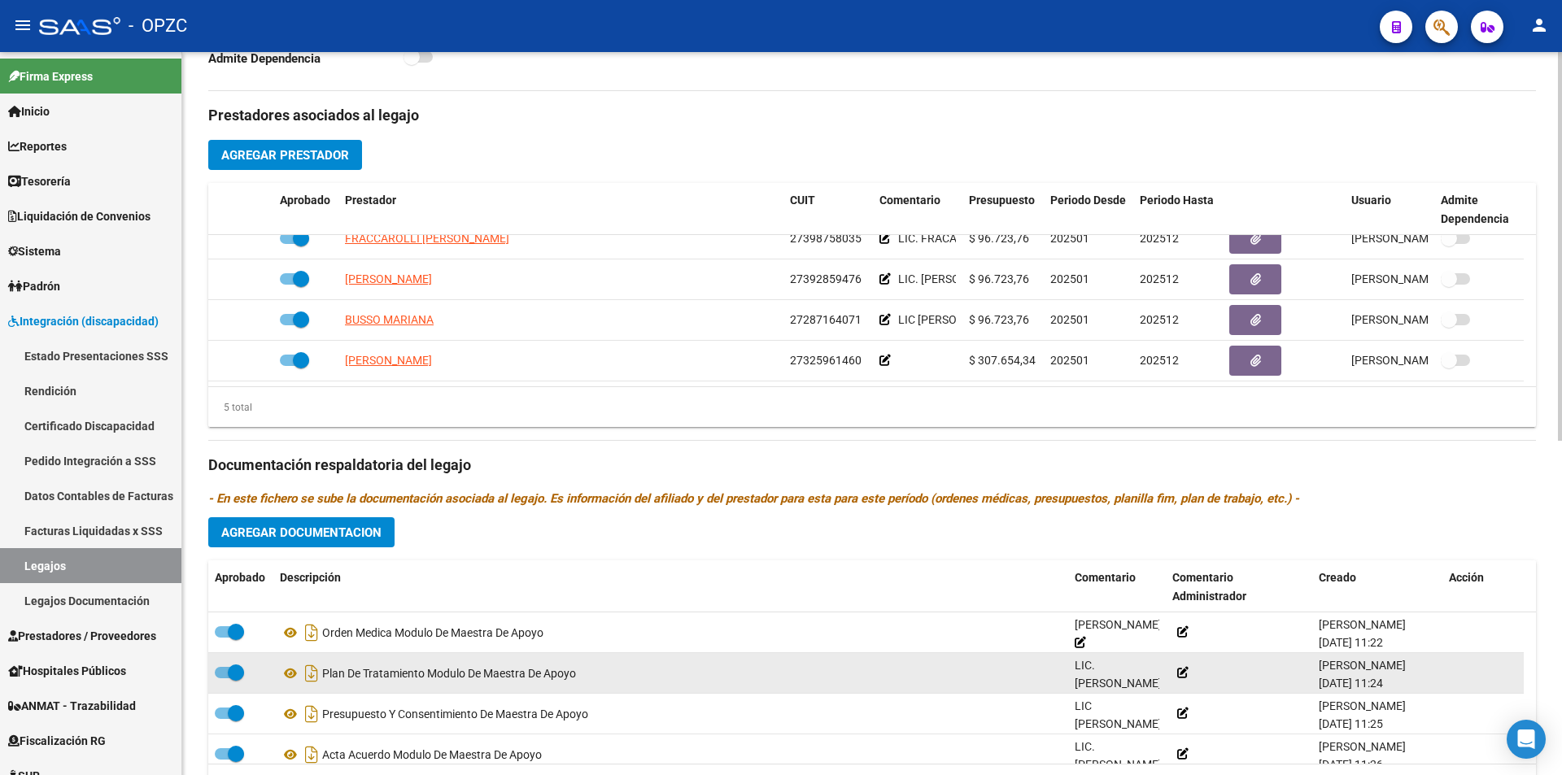
scroll to position [748, 0]
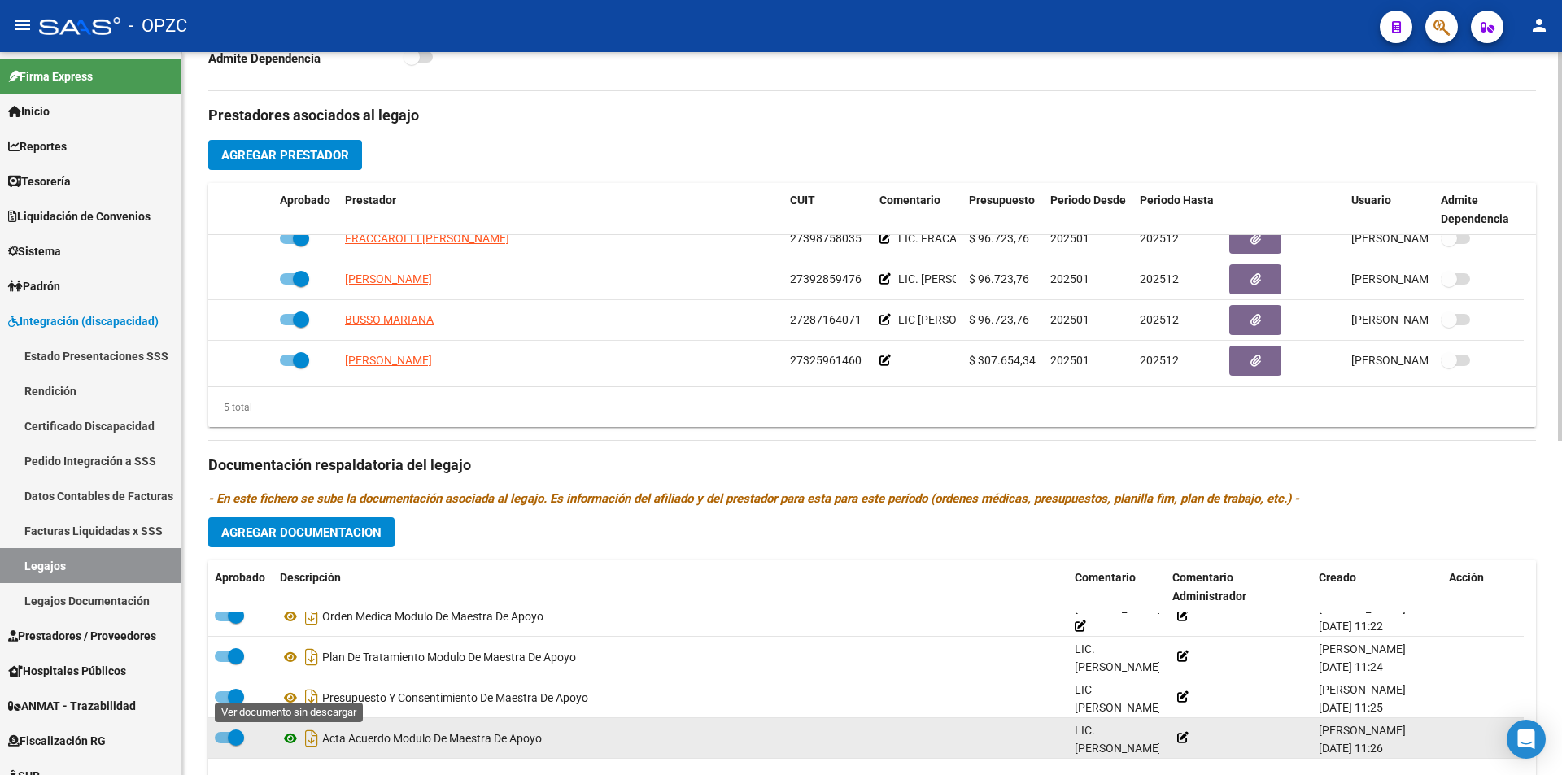
click at [293, 737] on icon at bounding box center [290, 739] width 21 height 20
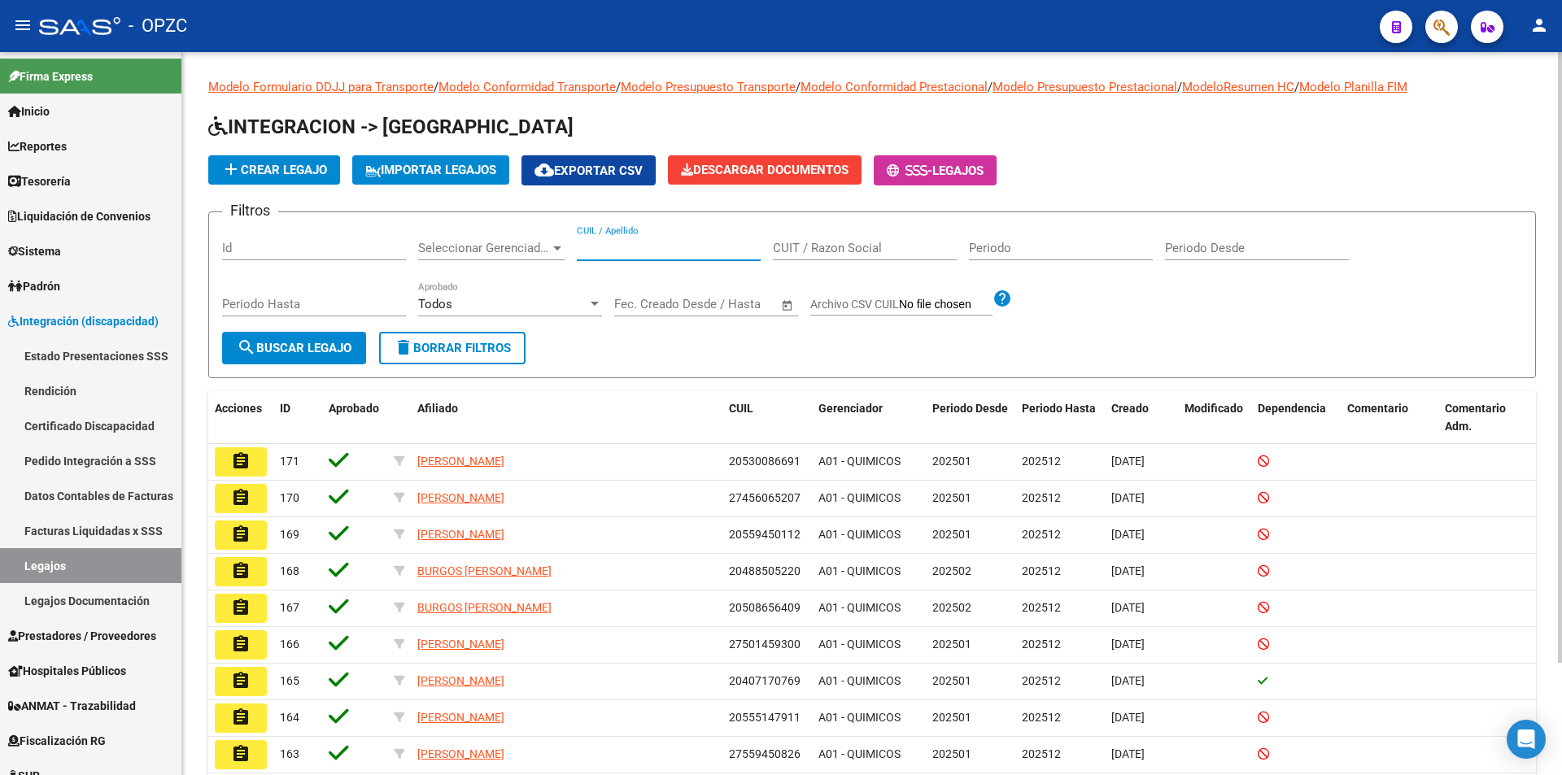
drag, startPoint x: 639, startPoint y: 248, endPoint x: 629, endPoint y: 248, distance: 10.6
click at [639, 250] on input "CUIL / Apellido" at bounding box center [669, 248] width 184 height 15
type input "ROMERO"
click at [294, 359] on button "search Buscar Legajo" at bounding box center [294, 348] width 144 height 33
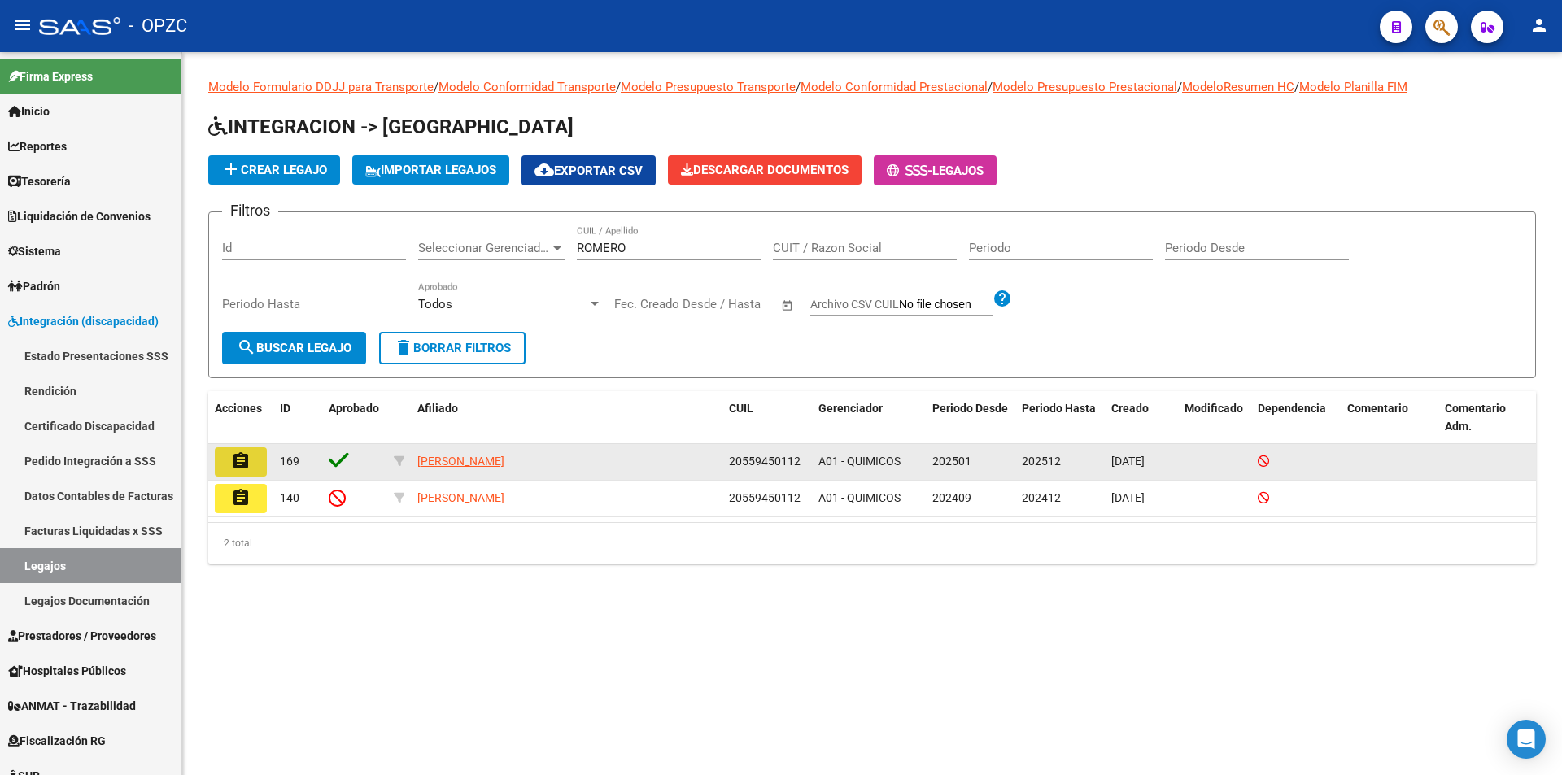
click at [241, 465] on mat-icon "assignment" at bounding box center [241, 462] width 20 height 20
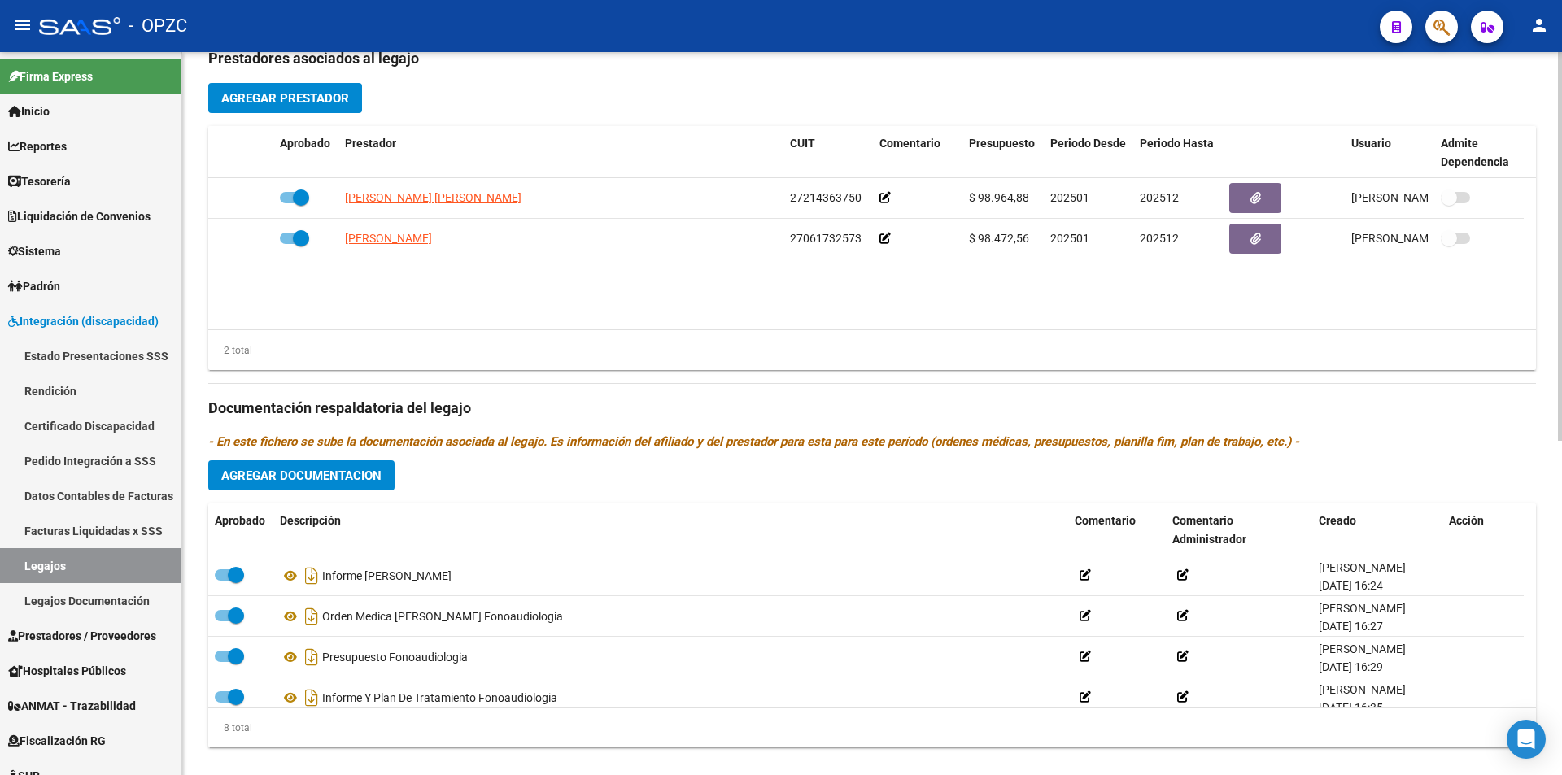
scroll to position [623, 0]
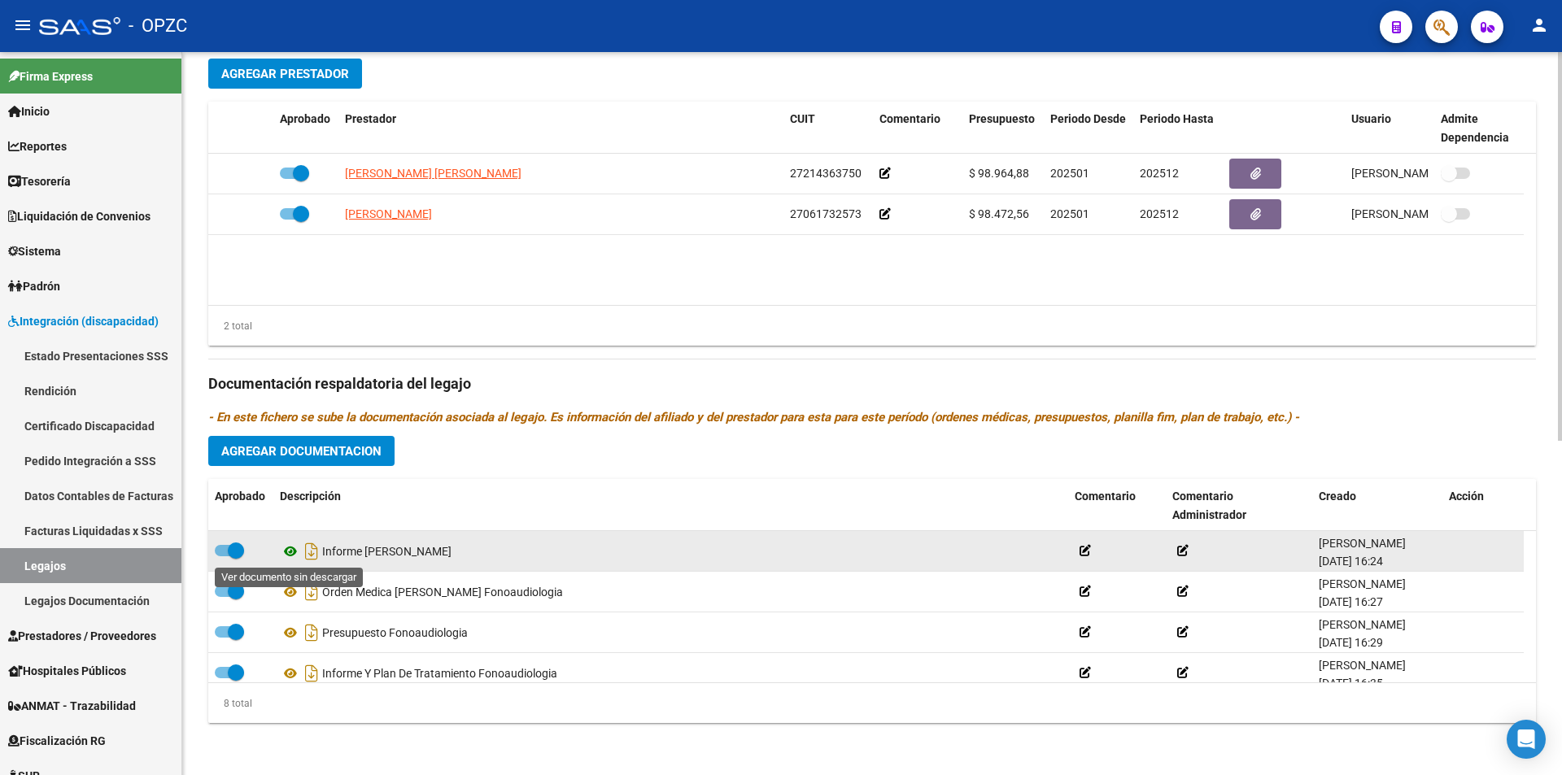
click at [292, 548] on icon at bounding box center [290, 552] width 21 height 20
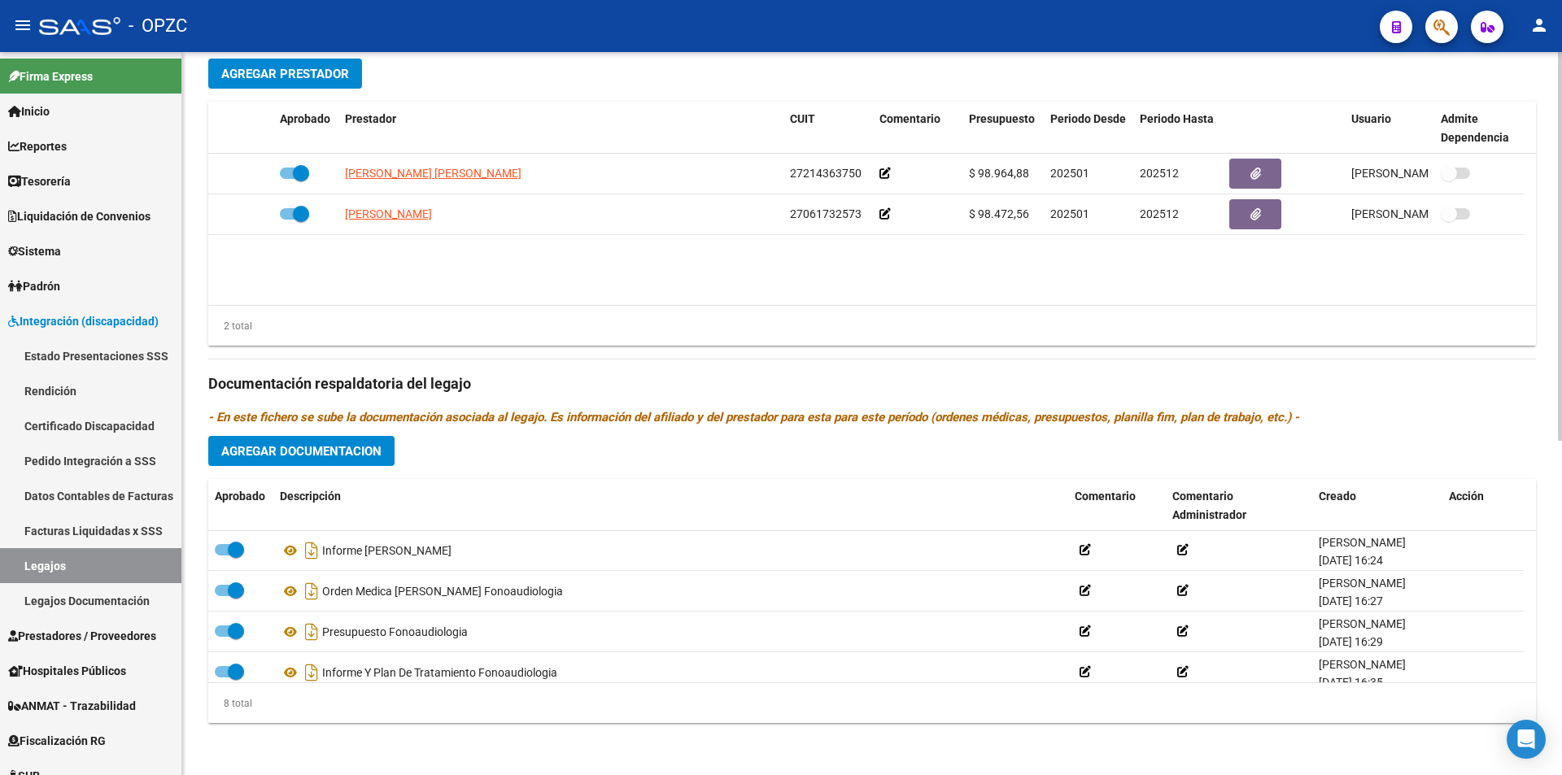
scroll to position [0, 0]
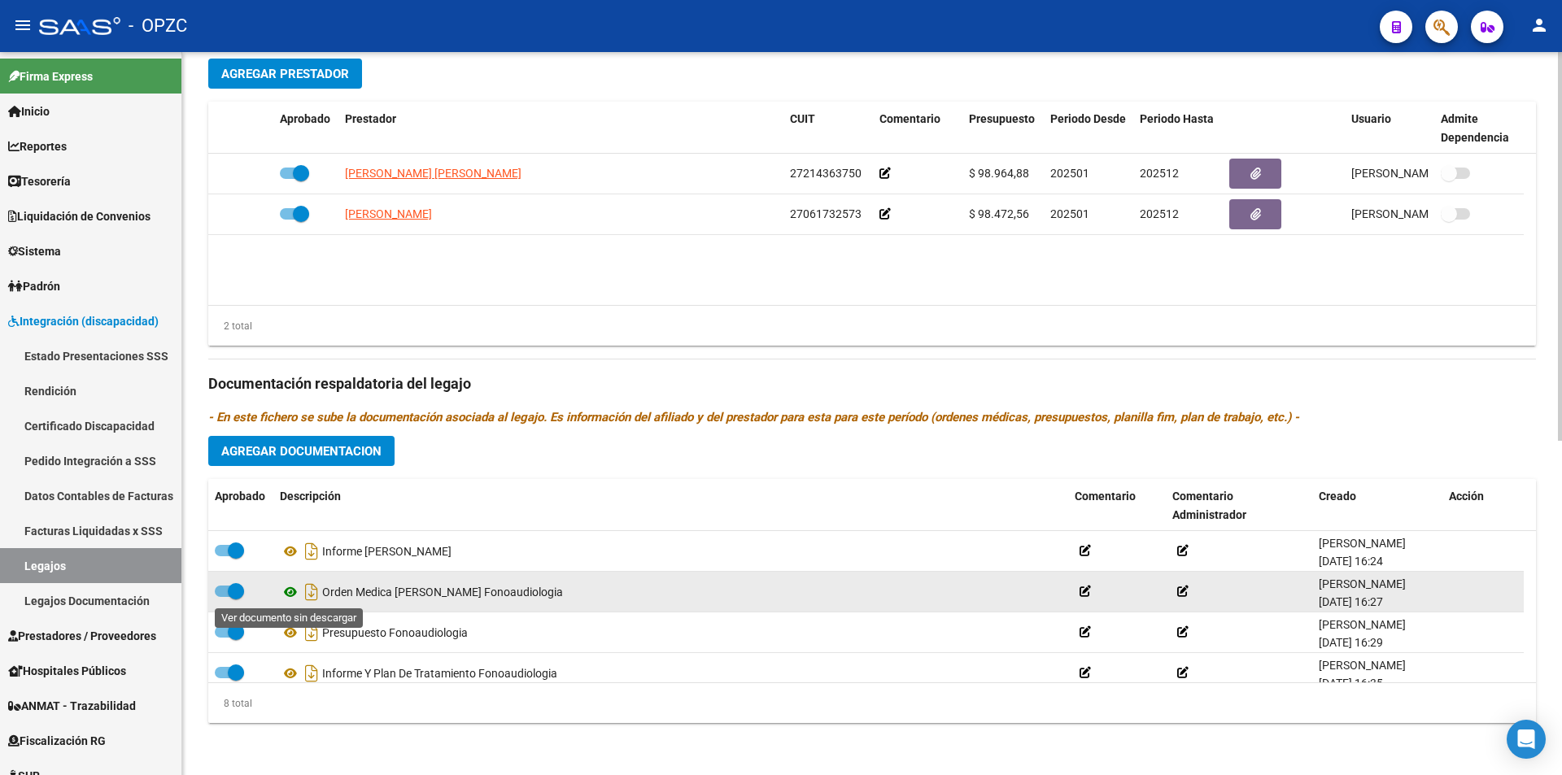
click at [293, 589] on icon at bounding box center [290, 592] width 21 height 20
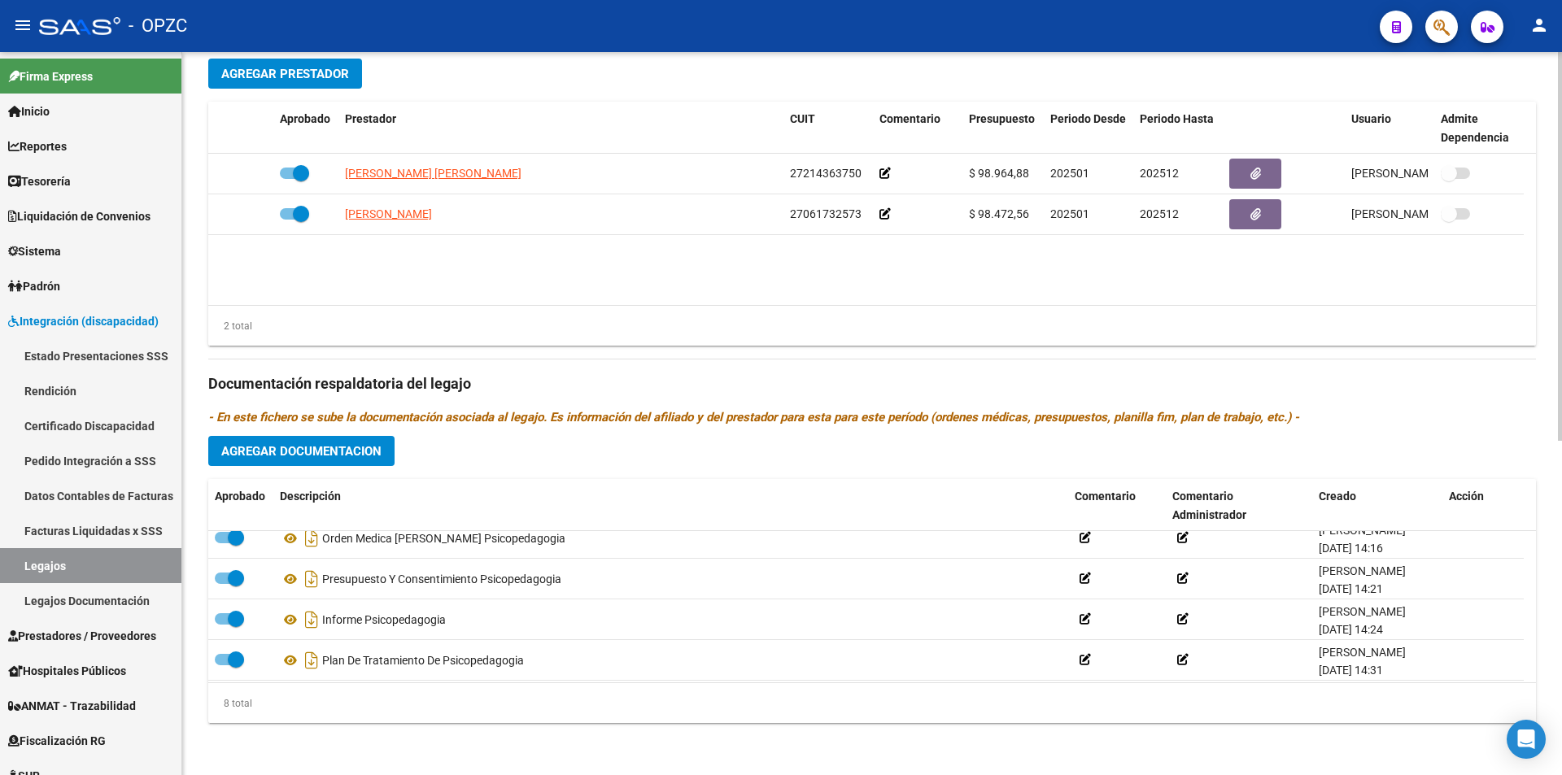
scroll to position [179, 0]
